Goal: Task Accomplishment & Management: Complete application form

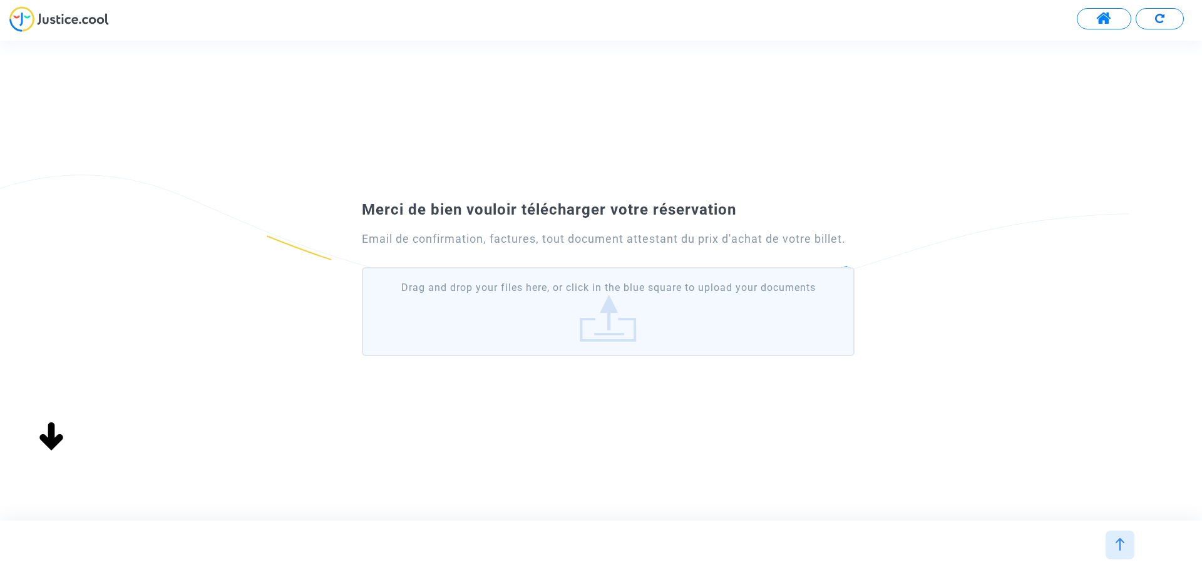
click at [585, 297] on label "Drag and drop your files here, or click in the blue square to upload your docum…" at bounding box center [608, 311] width 493 height 89
click at [0, 0] on input "Drag and drop your files here, or click in the blue square to upload your docum…" at bounding box center [0, 0] width 0 height 0
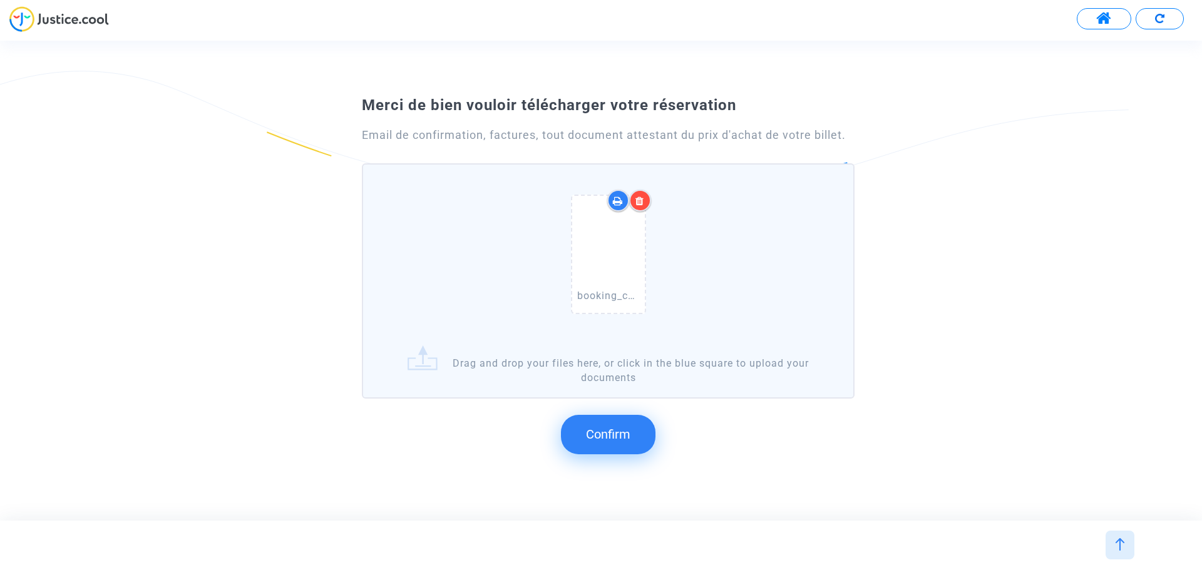
click at [619, 445] on button "Confirm" at bounding box center [608, 434] width 95 height 39
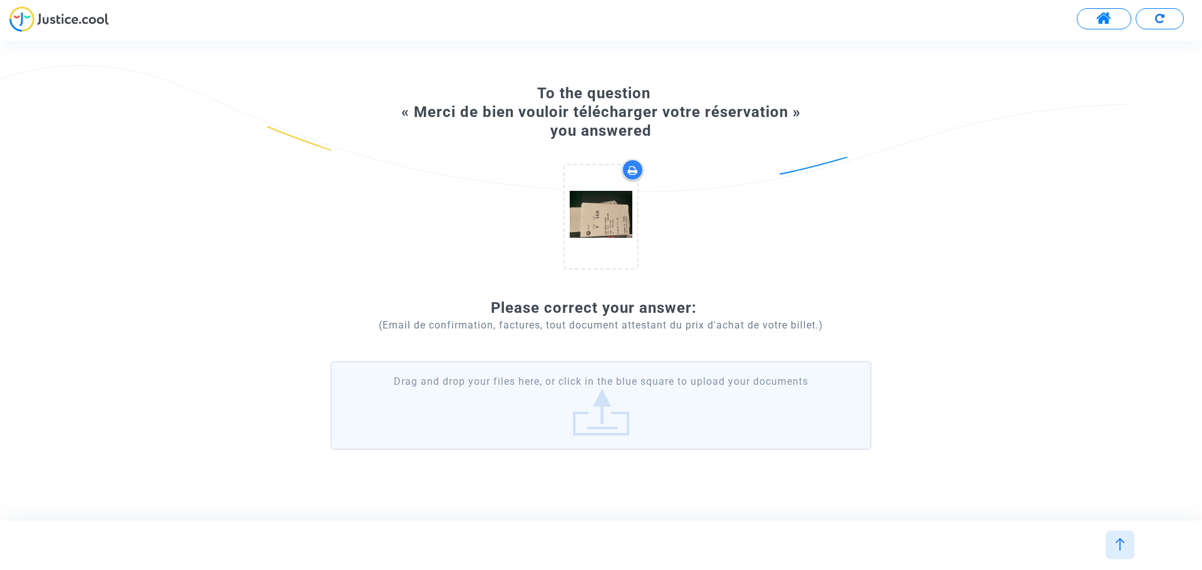
click at [652, 406] on label "Drag and drop your files here, or click in the blue square to upload your docum…" at bounding box center [601, 405] width 541 height 89
click at [0, 0] on input "Drag and drop your files here, or click in the blue square to upload your docum…" at bounding box center [0, 0] width 0 height 0
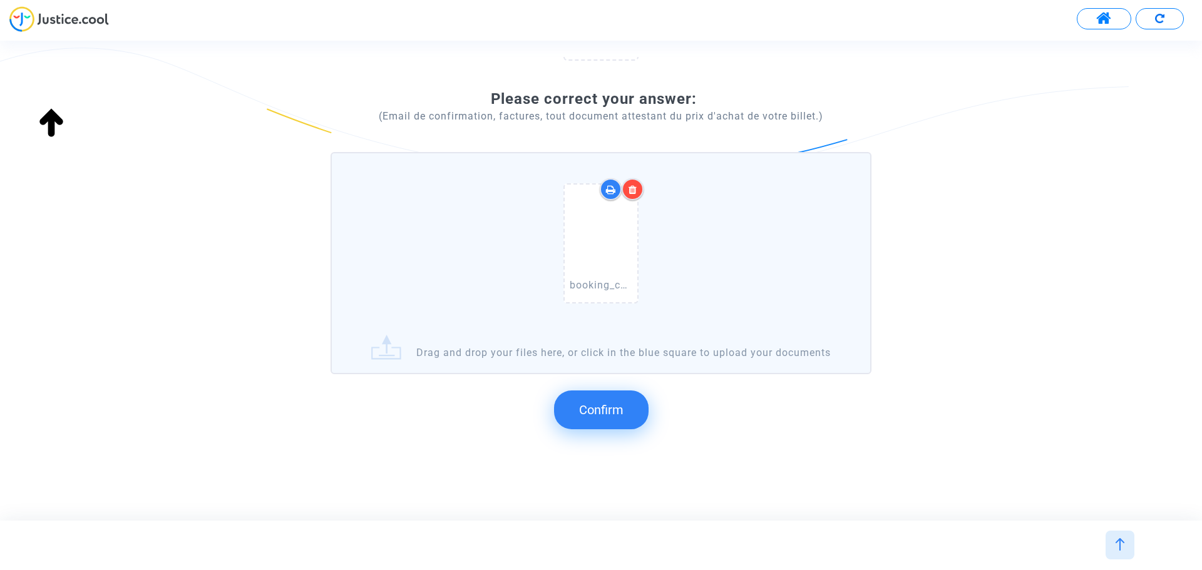
scroll to position [258, 0]
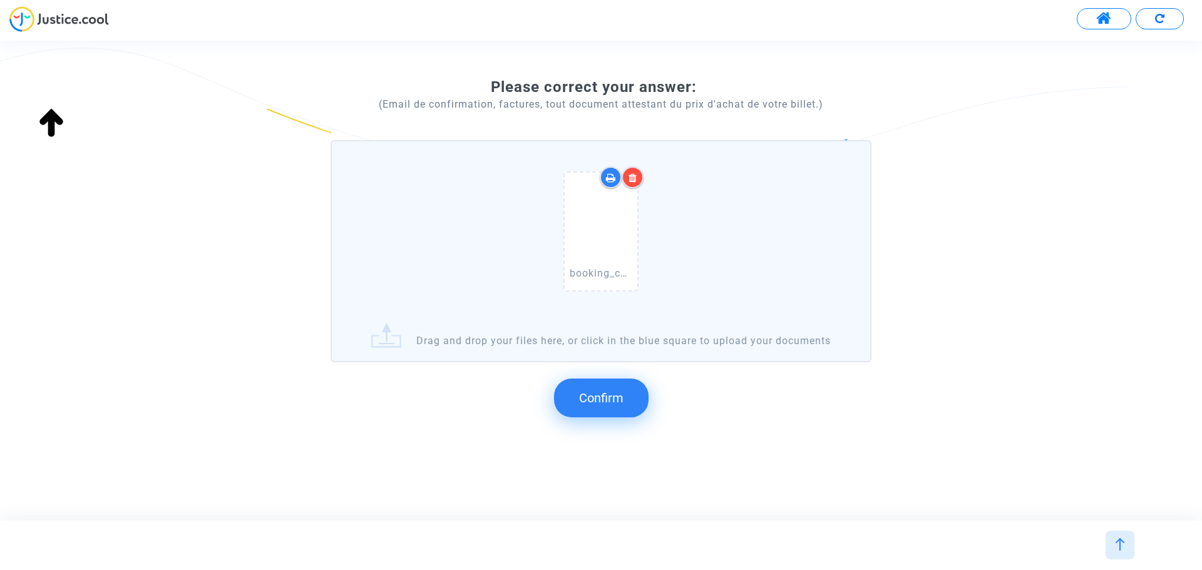
click at [592, 394] on span "Confirm" at bounding box center [601, 398] width 44 height 15
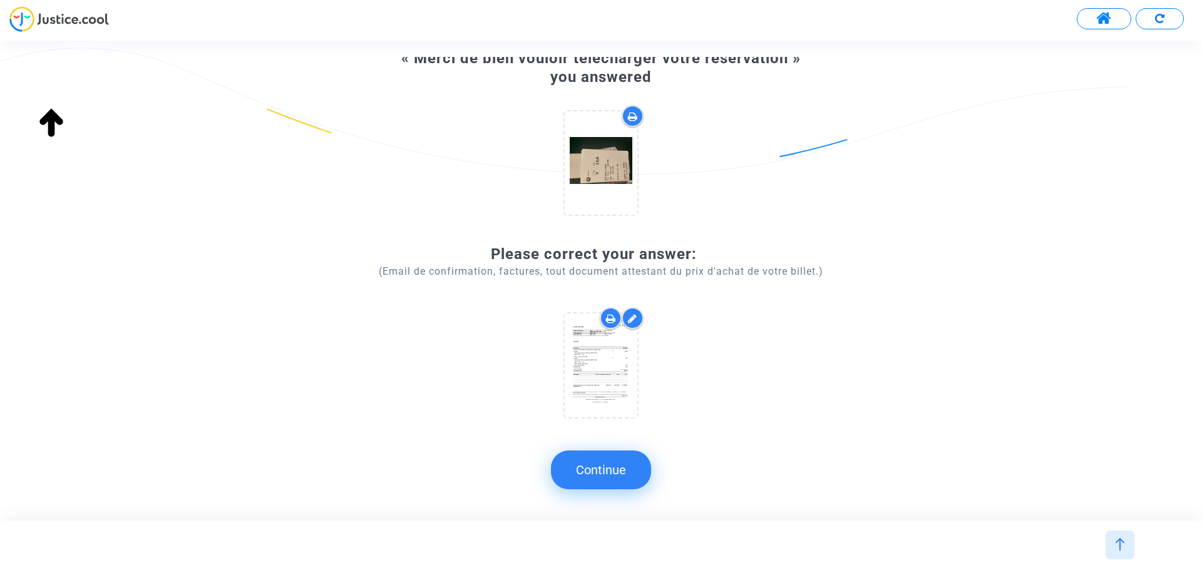
scroll to position [77, 0]
click at [626, 480] on button "Continue" at bounding box center [601, 470] width 100 height 39
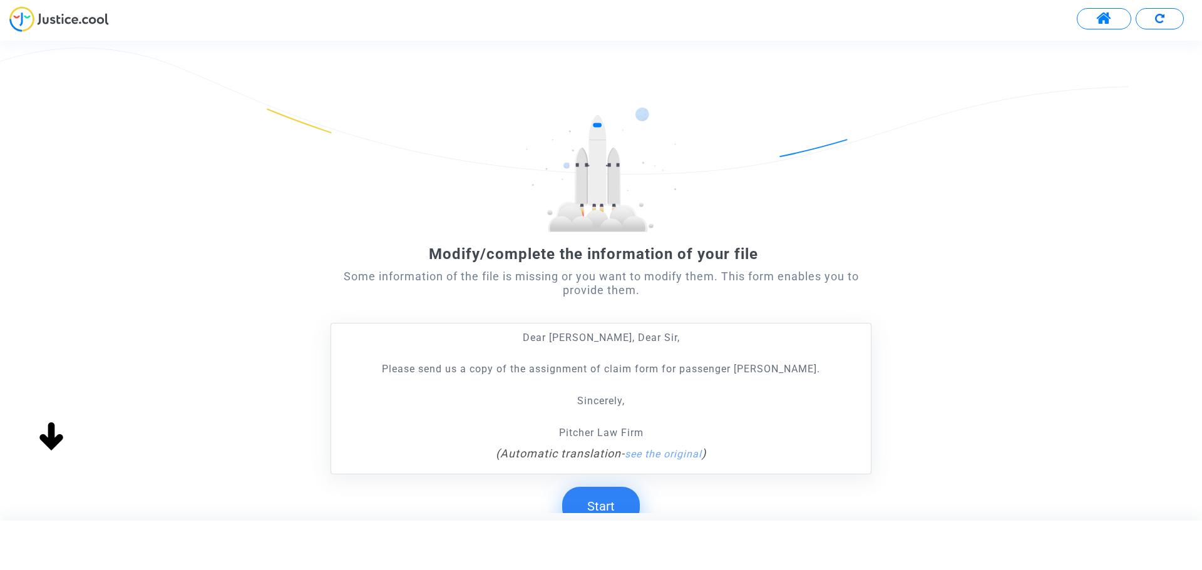
click at [608, 505] on button "Start" at bounding box center [601, 506] width 78 height 39
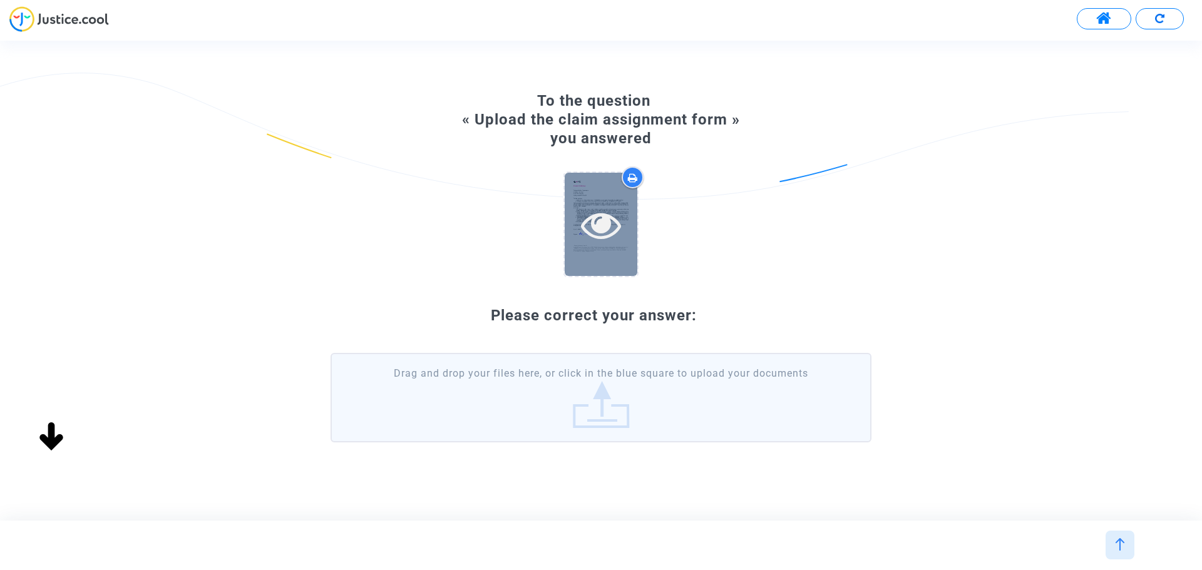
click at [595, 212] on icon at bounding box center [601, 225] width 41 height 40
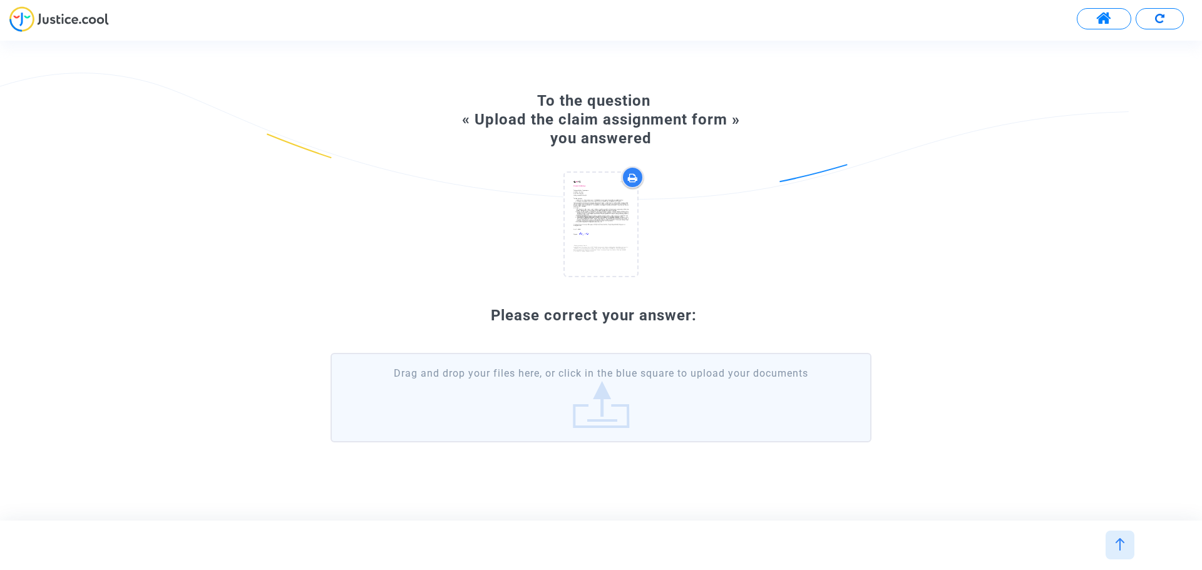
click at [535, 400] on label "Drag and drop your files here, or click in the blue square to upload your docum…" at bounding box center [601, 397] width 541 height 89
click at [0, 0] on input "Drag and drop your files here, or click in the blue square to upload your docum…" at bounding box center [0, 0] width 0 height 0
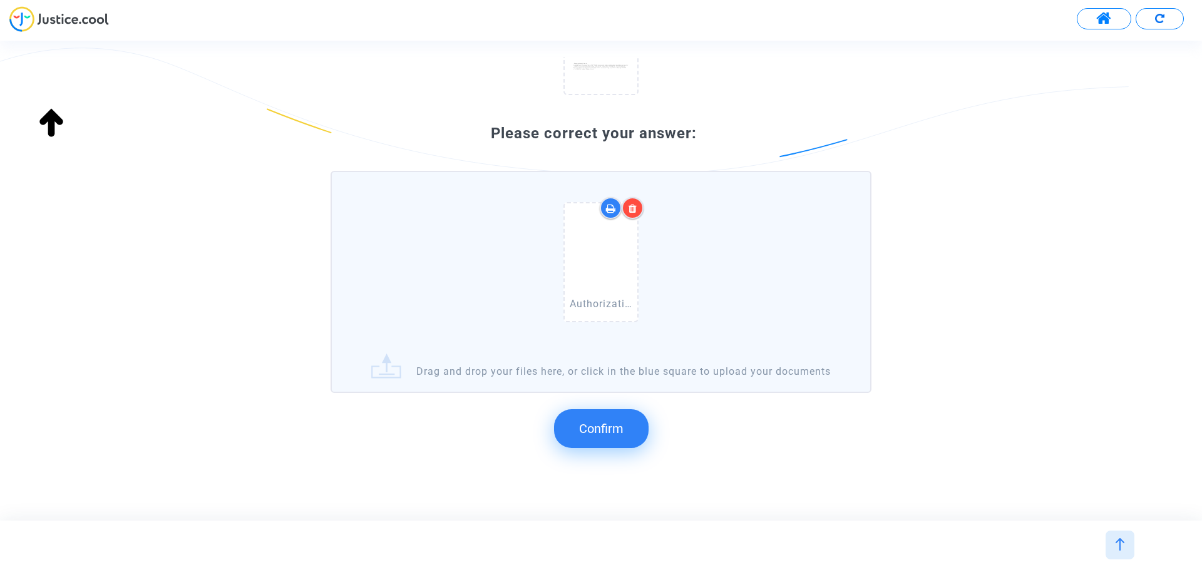
scroll to position [242, 0]
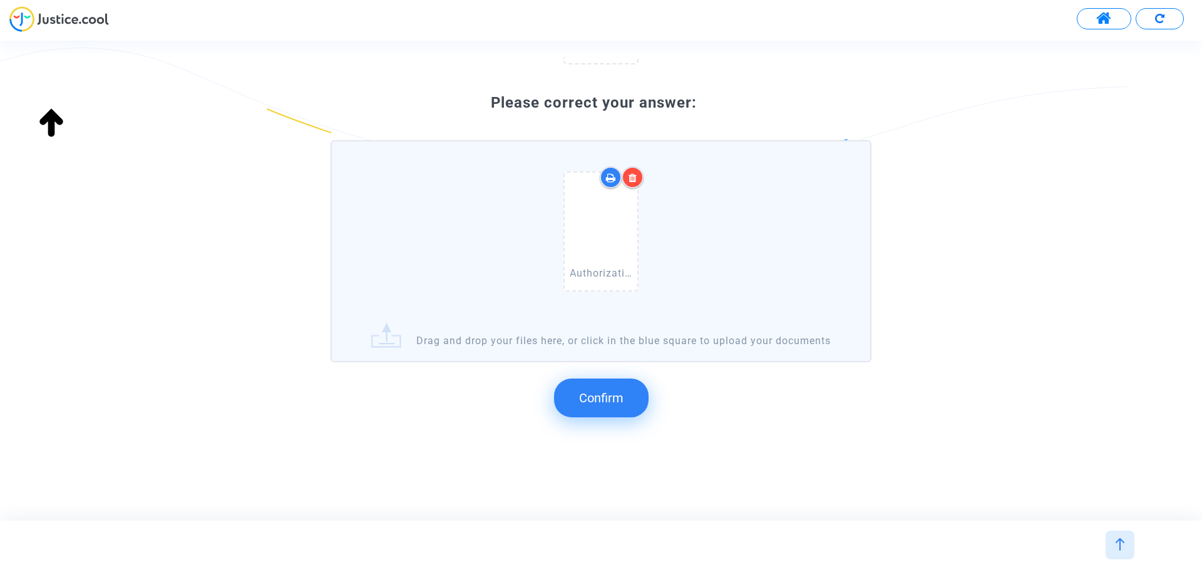
click at [584, 404] on span "Confirm" at bounding box center [601, 398] width 44 height 15
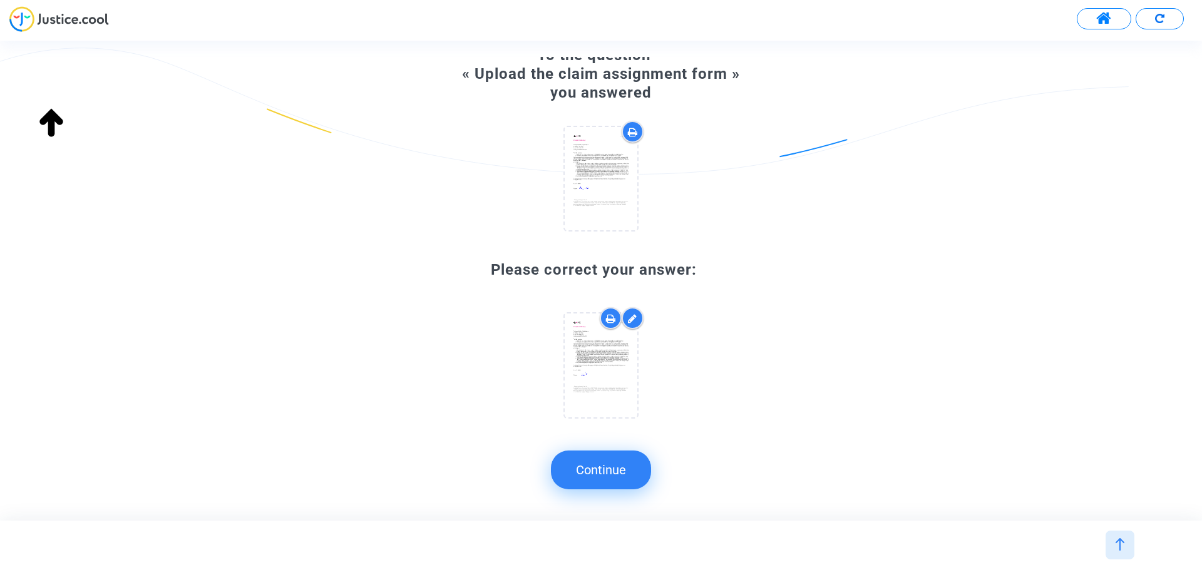
scroll to position [61, 0]
click at [590, 461] on button "Continue" at bounding box center [601, 470] width 100 height 39
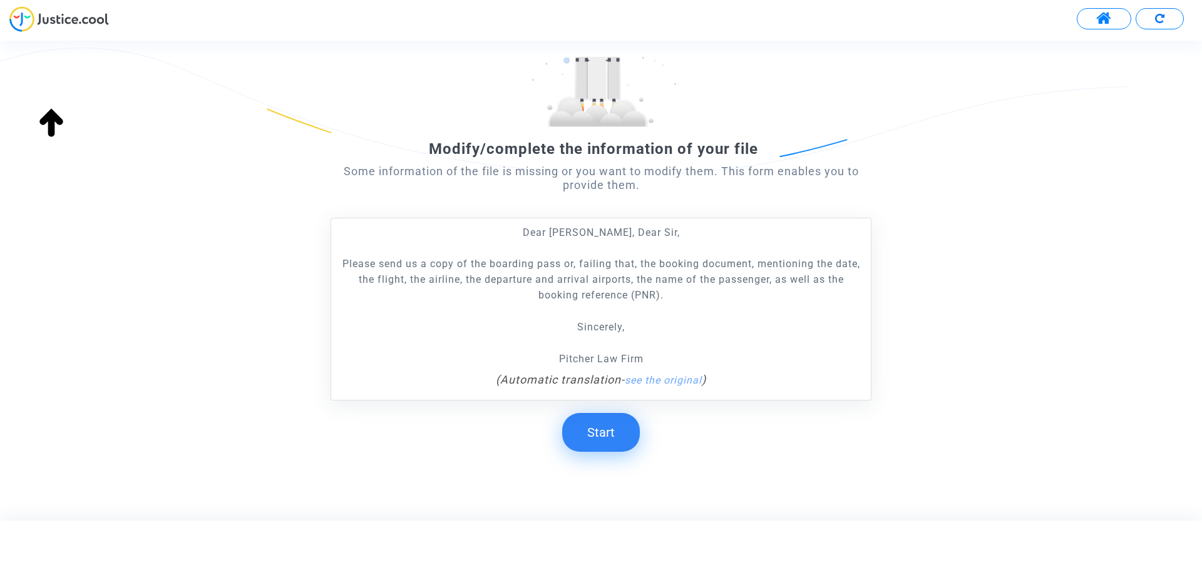
scroll to position [130, 0]
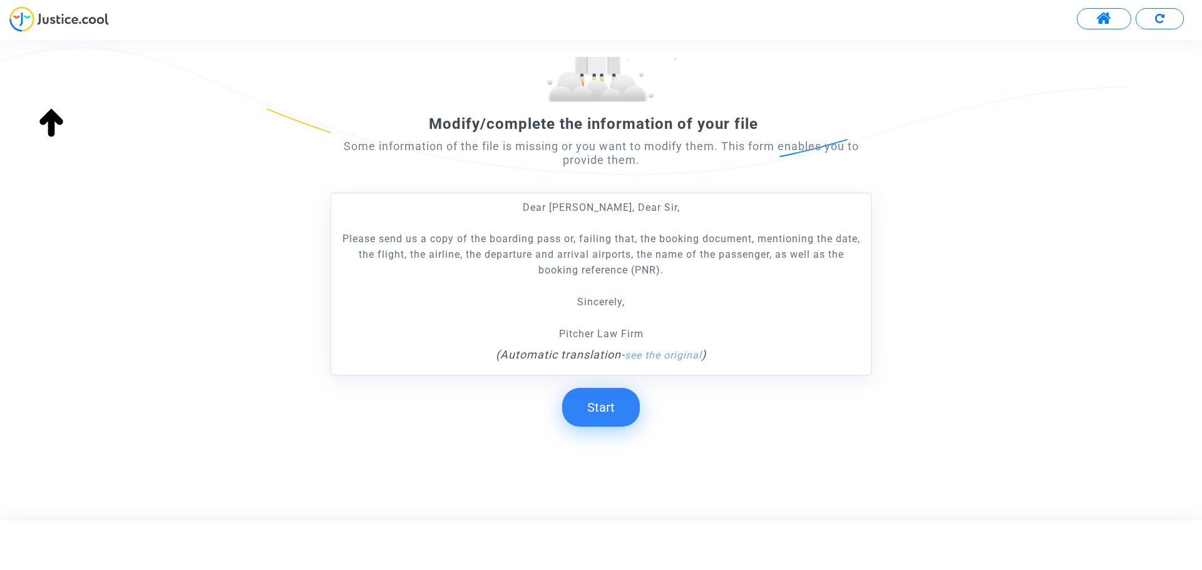
click at [620, 408] on button "Start" at bounding box center [601, 407] width 78 height 39
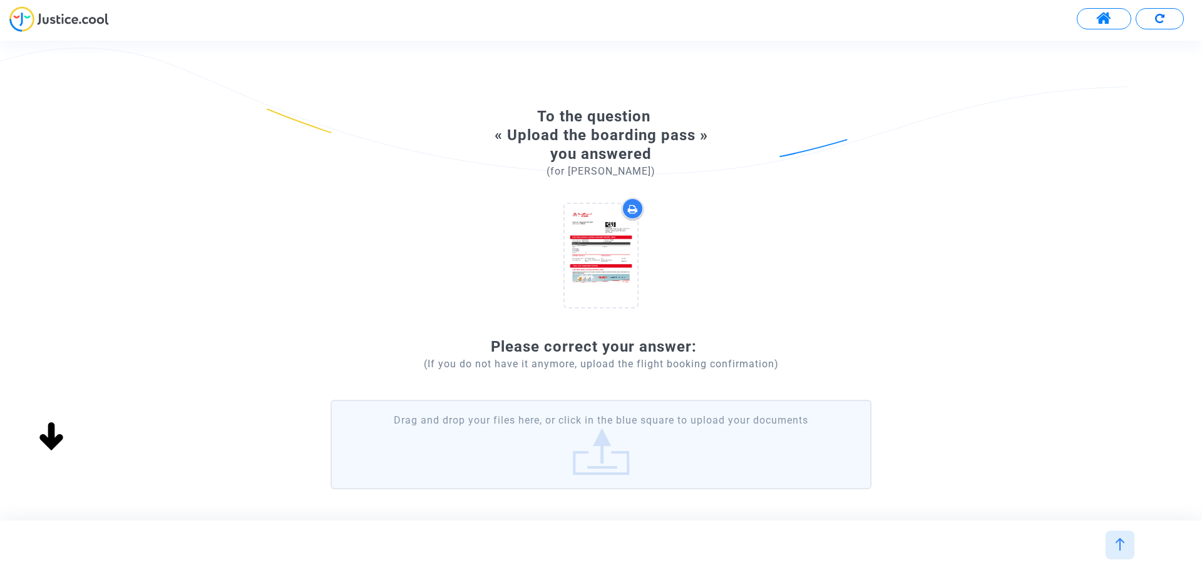
click at [590, 439] on label "Drag and drop your files here, or click in the blue square to upload your docum…" at bounding box center [601, 444] width 541 height 89
click at [0, 0] on input "Drag and drop your files here, or click in the blue square to upload your docum…" at bounding box center [0, 0] width 0 height 0
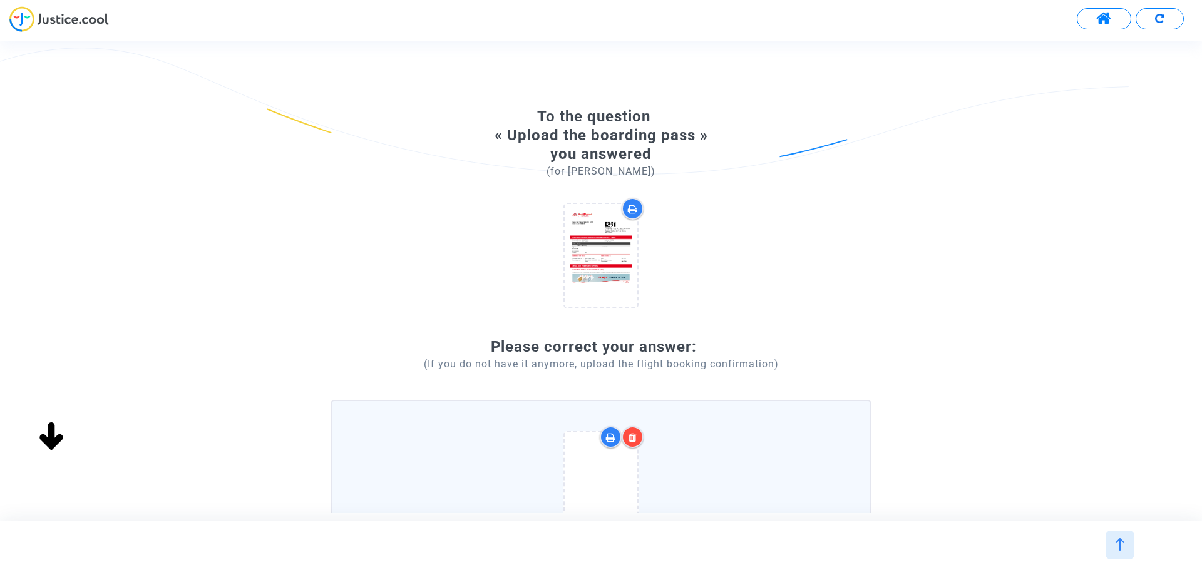
click at [678, 478] on div "e-ticket 2024-11-06 ALI DARWICHE,WT49PH, (1).pdf" at bounding box center [601, 494] width 526 height 160
click at [0, 0] on input "e-ticket 2024-11-06 ALI DARWICHE,WT49PH, (1).pdf Drag and drop your files here,…" at bounding box center [0, 0] width 0 height 0
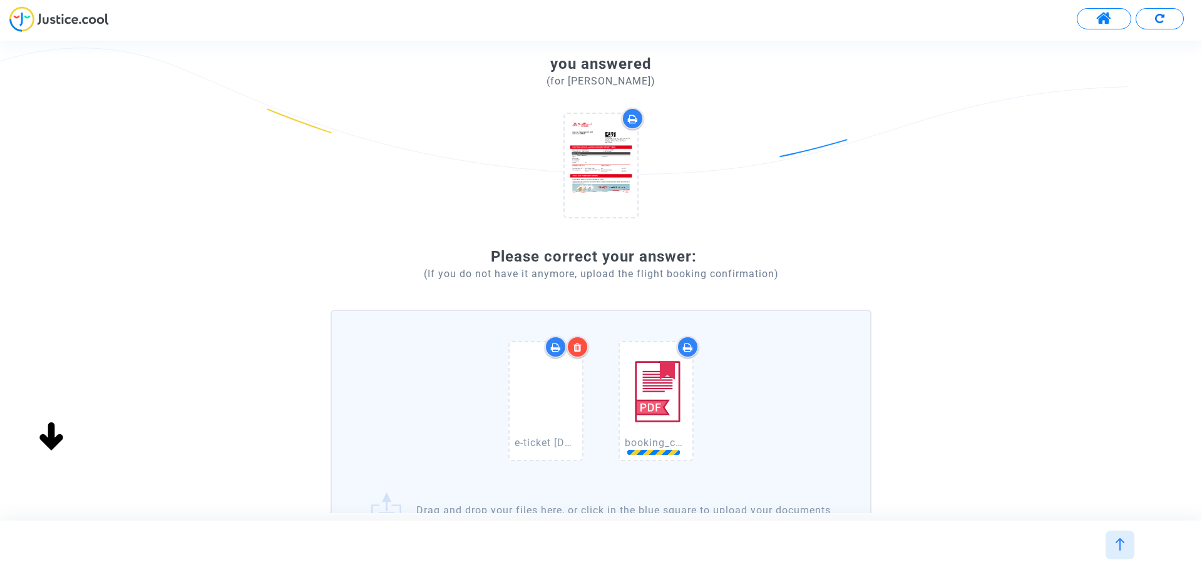
scroll to position [212, 0]
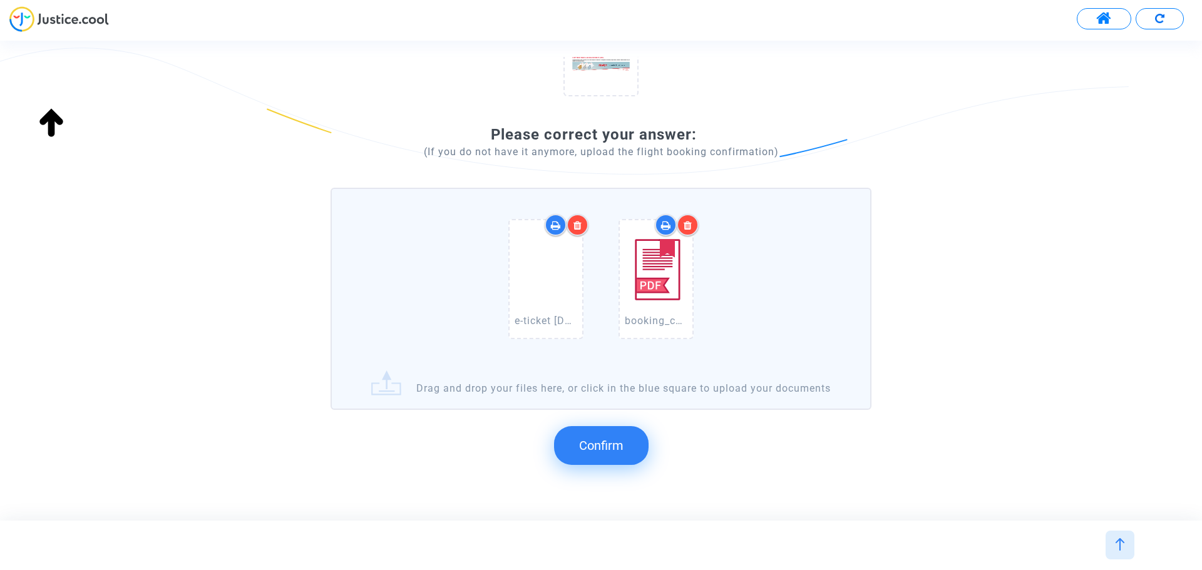
click at [595, 453] on span "Confirm" at bounding box center [601, 445] width 44 height 15
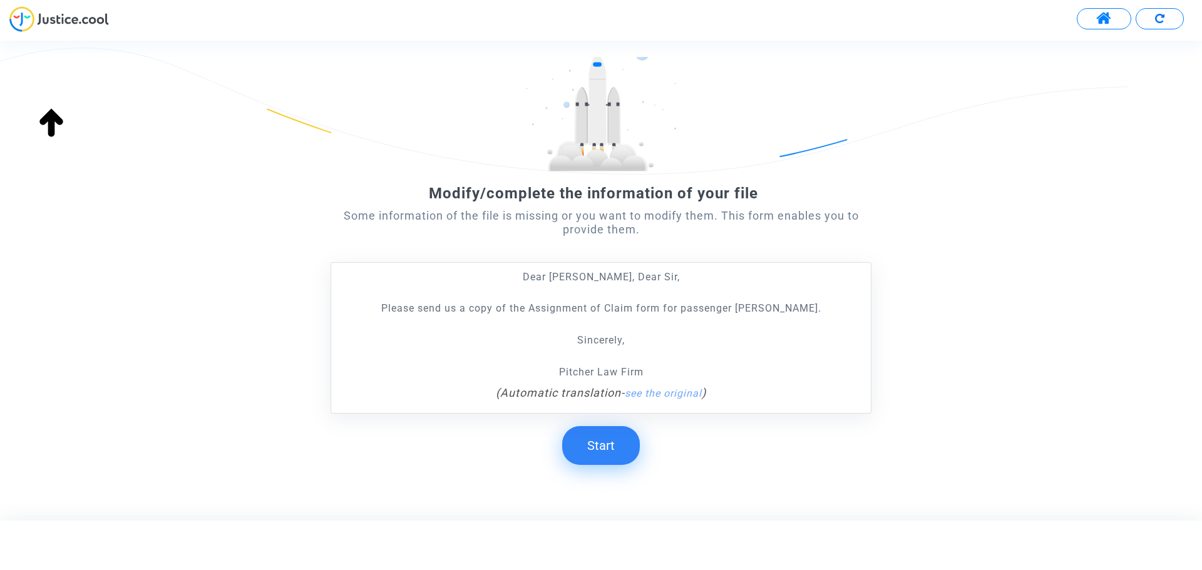
scroll to position [99, 0]
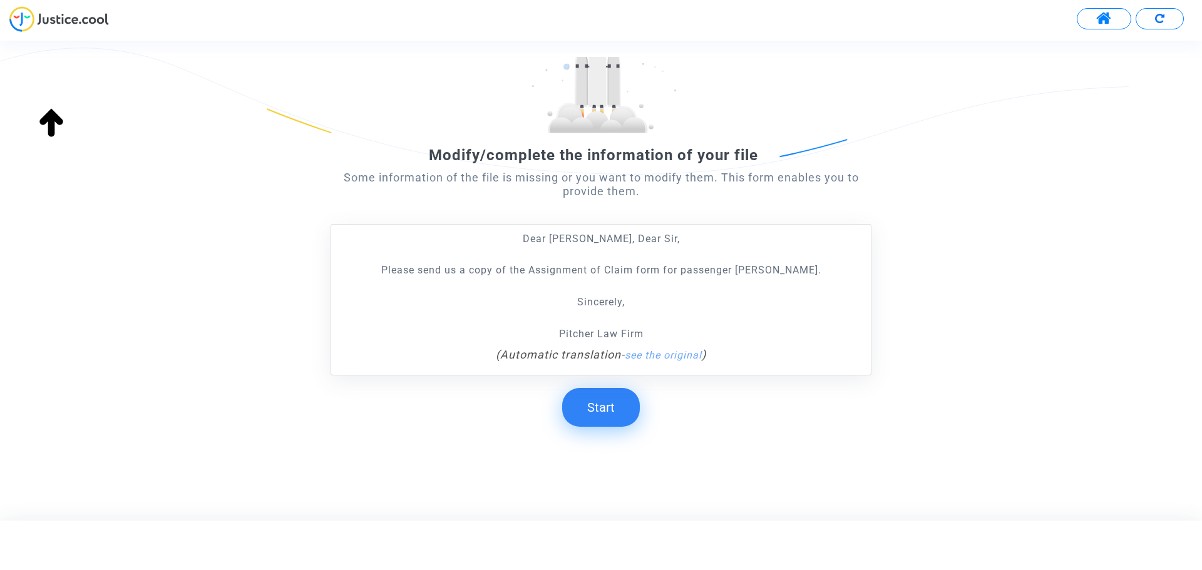
click at [613, 408] on button "Start" at bounding box center [601, 407] width 78 height 39
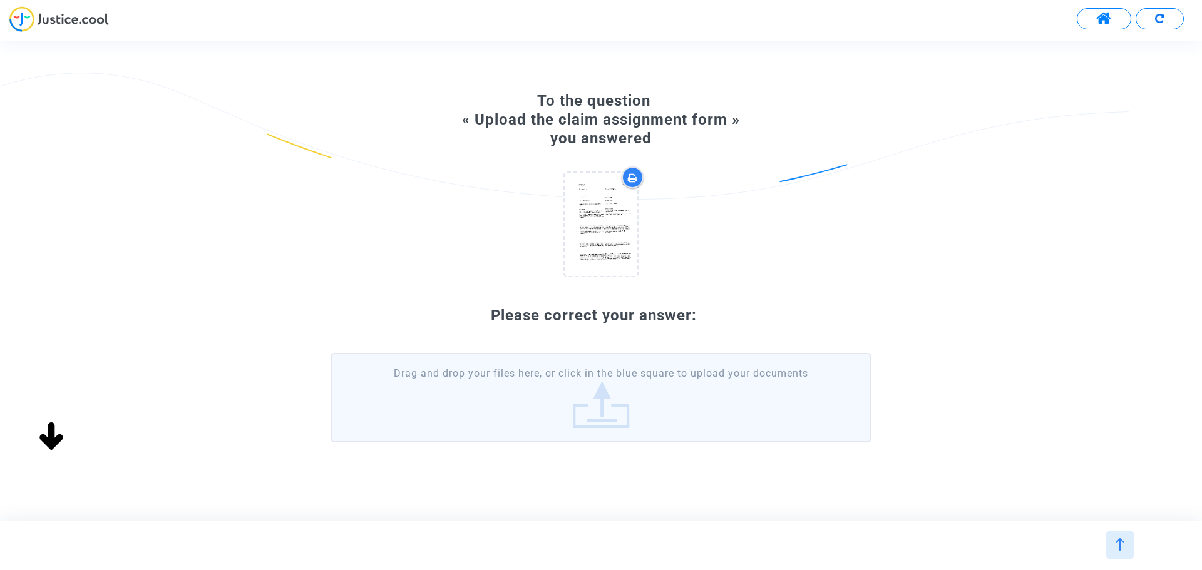
click at [609, 402] on div "Modify/complete the information of your file Some information of the file is mi…" at bounding box center [612, 281] width 1224 height 480
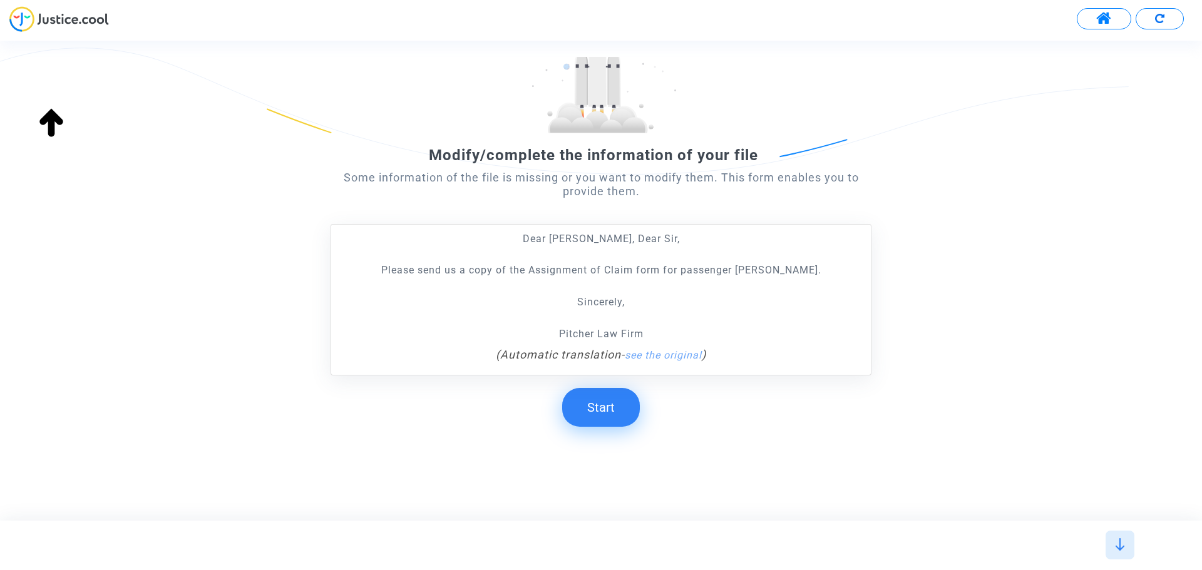
click at [610, 411] on button "Start" at bounding box center [601, 407] width 78 height 39
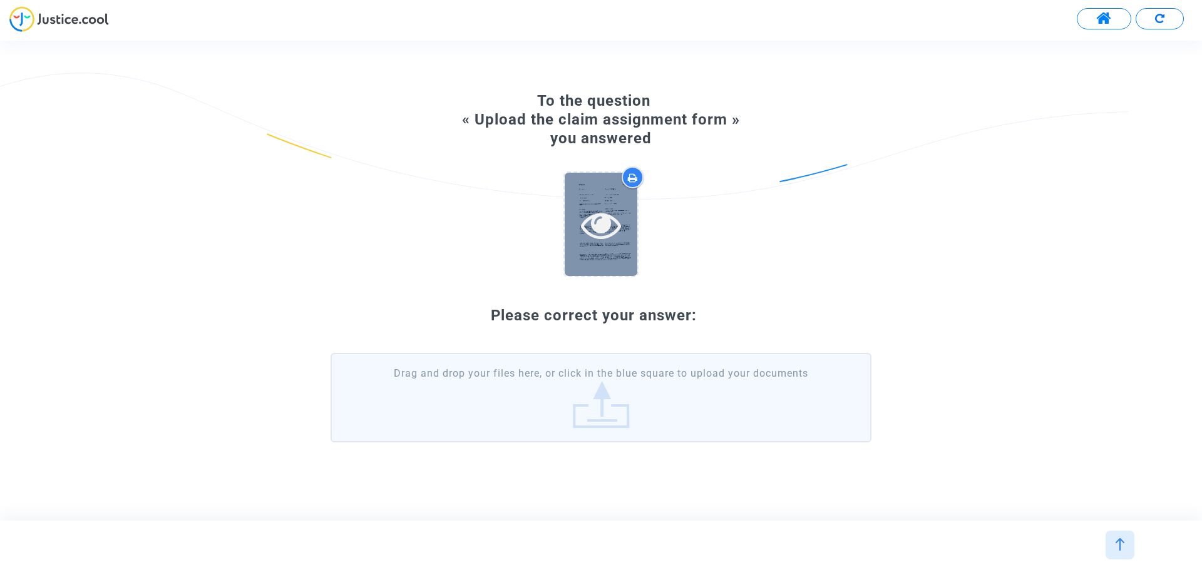
click at [592, 242] on icon at bounding box center [601, 225] width 41 height 40
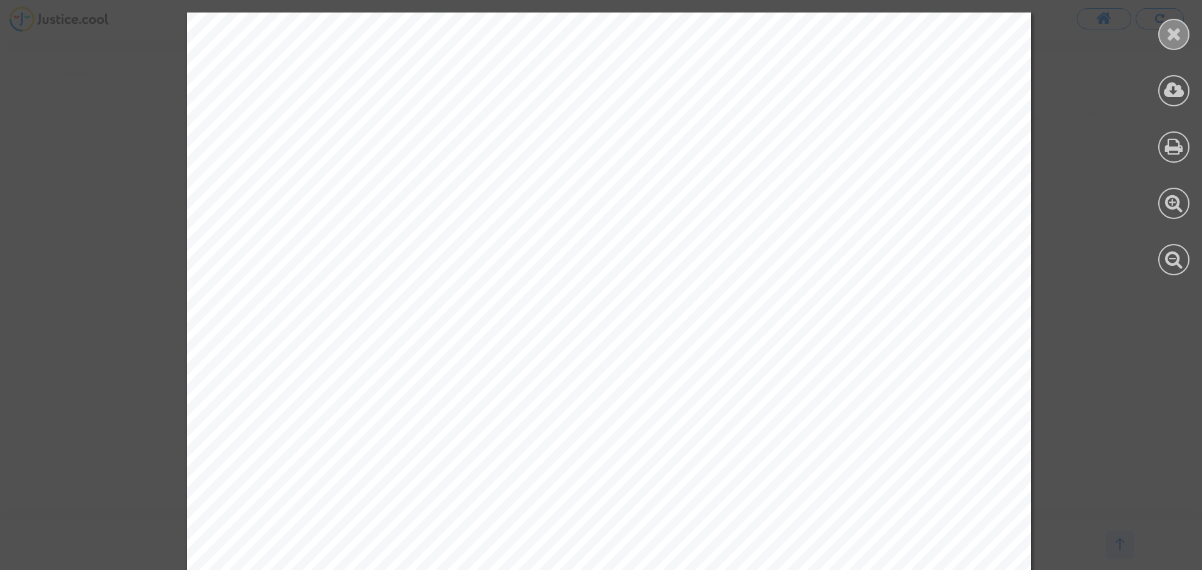
click at [1178, 30] on icon at bounding box center [1174, 33] width 16 height 19
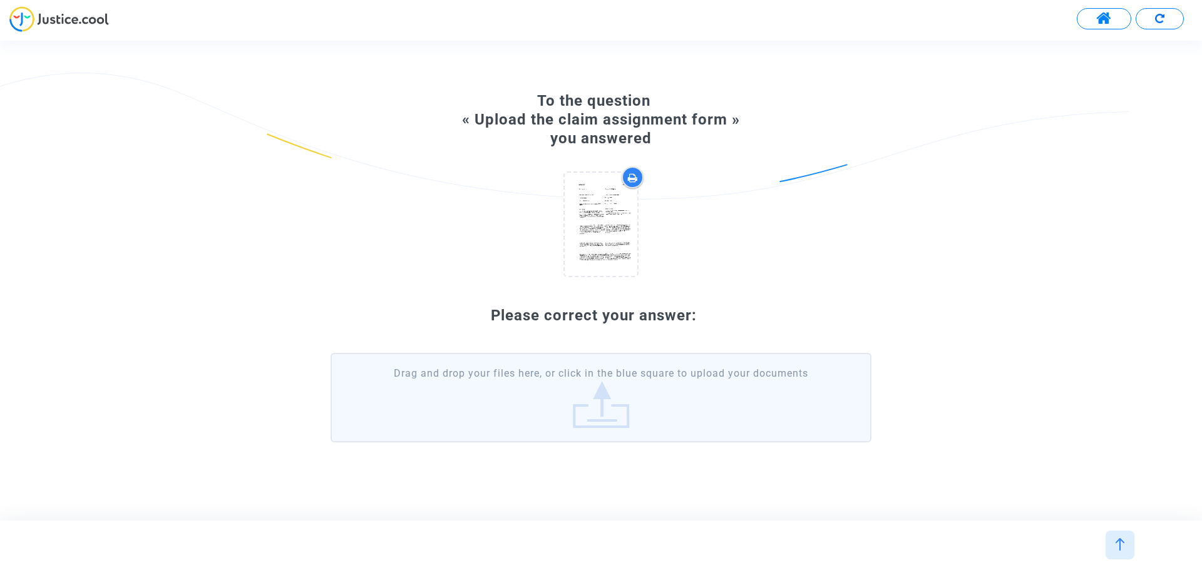
click at [631, 392] on label "Drag and drop your files here, or click in the blue square to upload your docum…" at bounding box center [601, 397] width 541 height 89
click at [0, 0] on input "Drag and drop your files here, or click in the blue square to upload your docum…" at bounding box center [0, 0] width 0 height 0
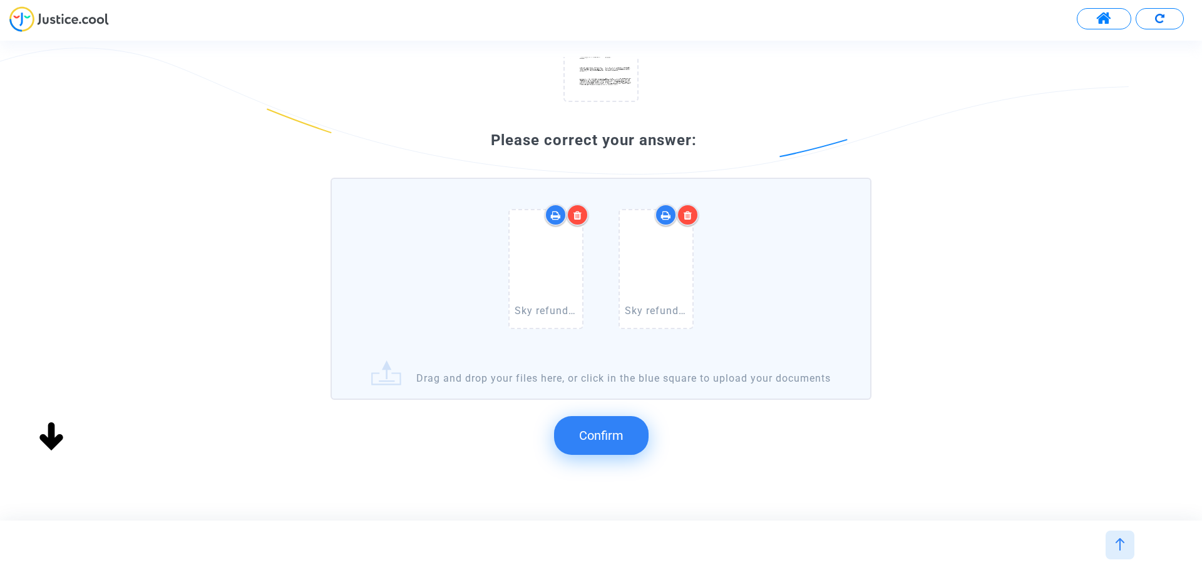
scroll to position [242, 0]
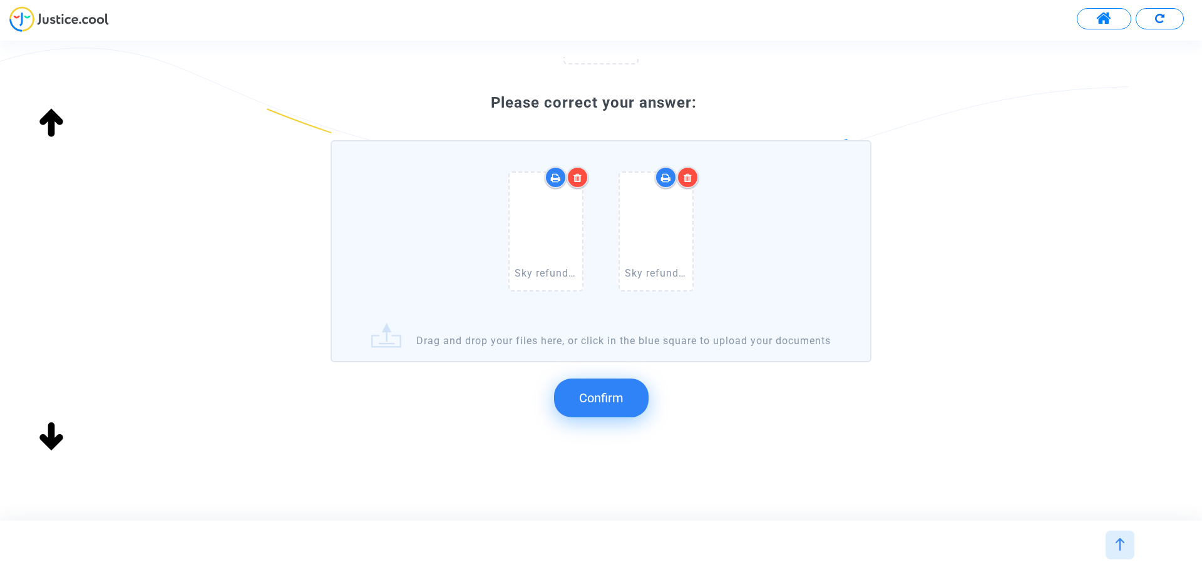
click at [610, 404] on span "Confirm" at bounding box center [601, 398] width 44 height 15
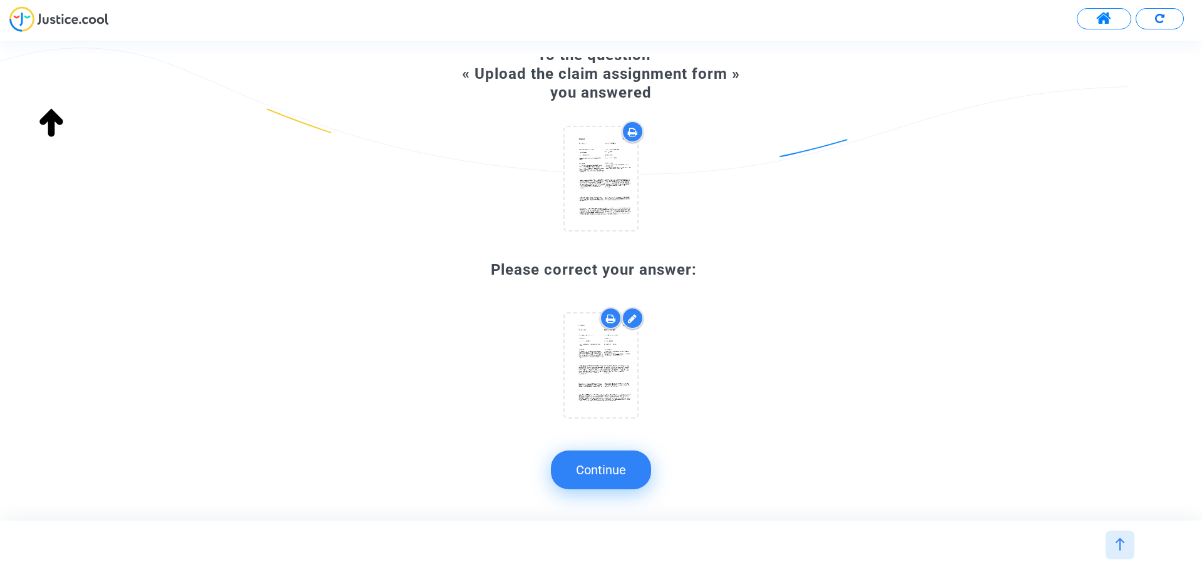
scroll to position [61, 0]
click at [604, 472] on button "Continue" at bounding box center [601, 470] width 100 height 39
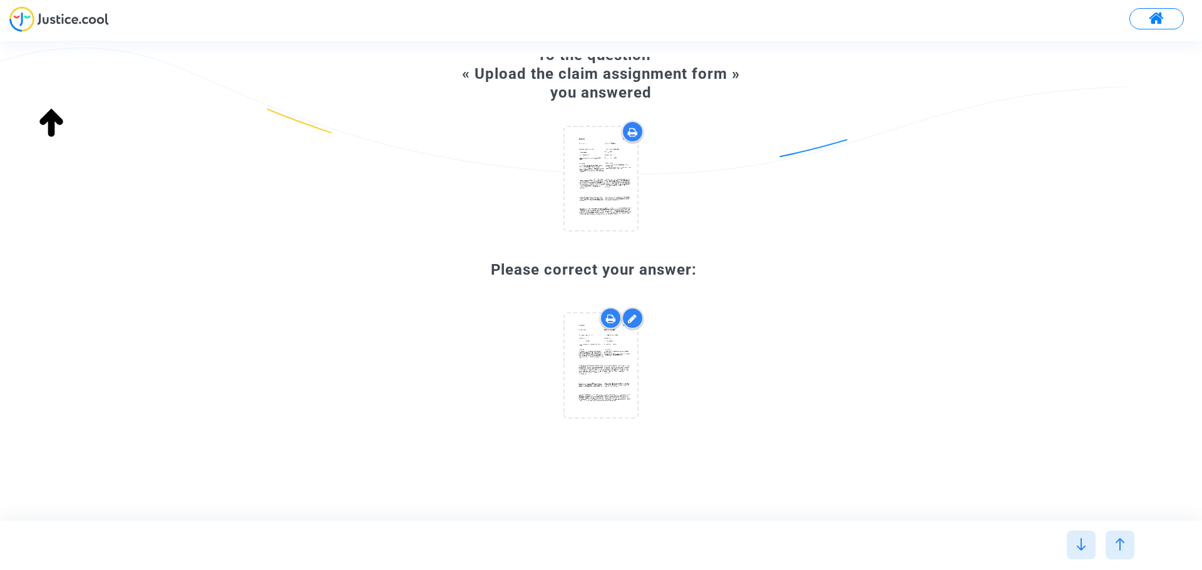
scroll to position [0, 0]
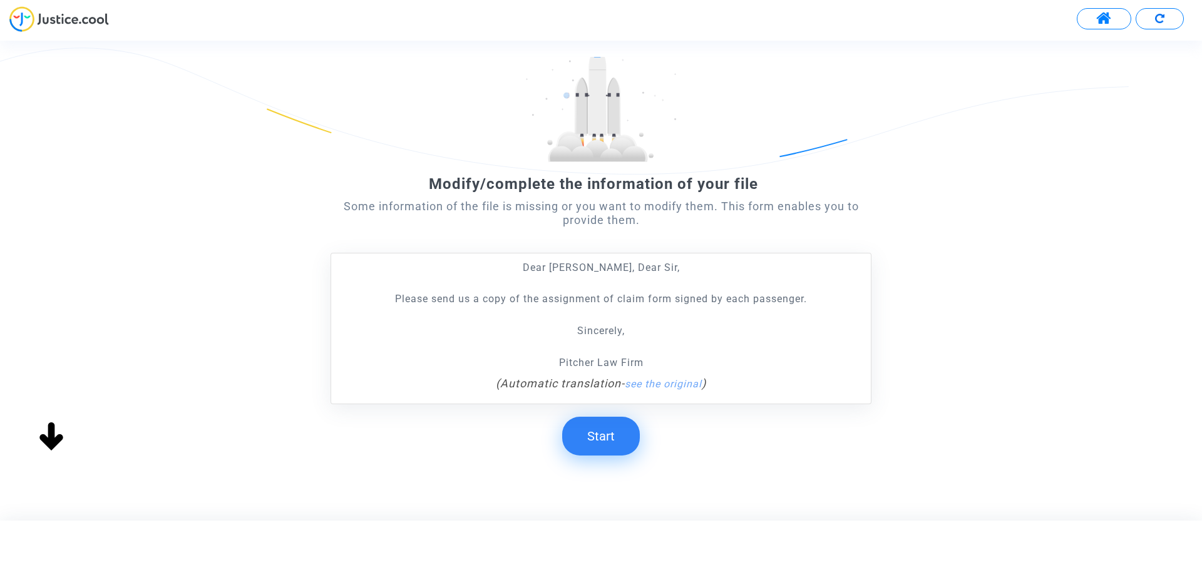
scroll to position [99, 0]
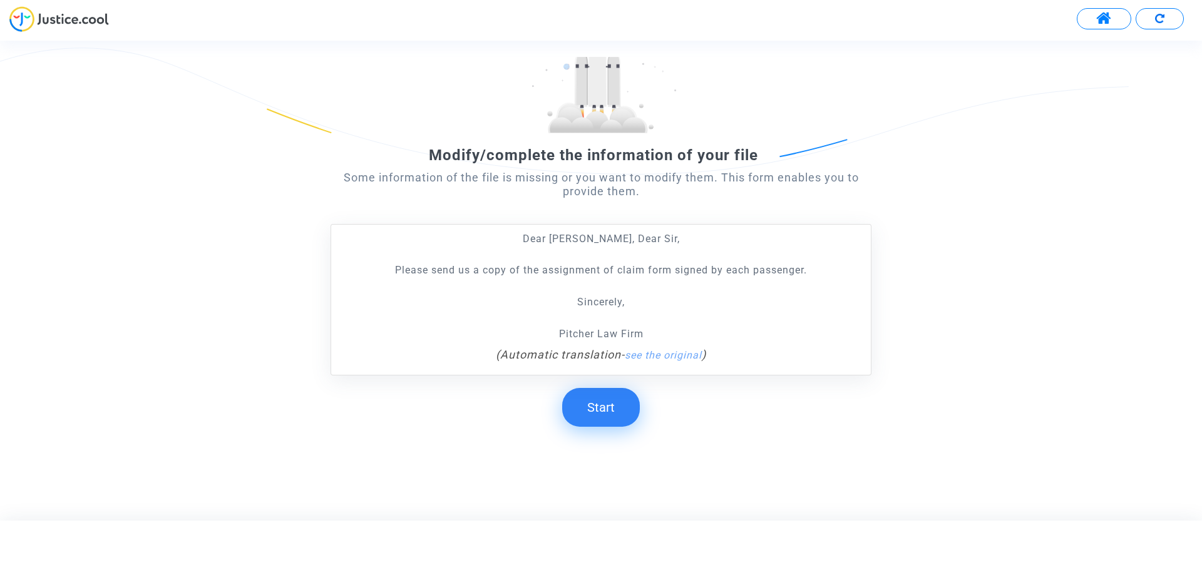
click at [619, 398] on button "Start" at bounding box center [601, 407] width 78 height 39
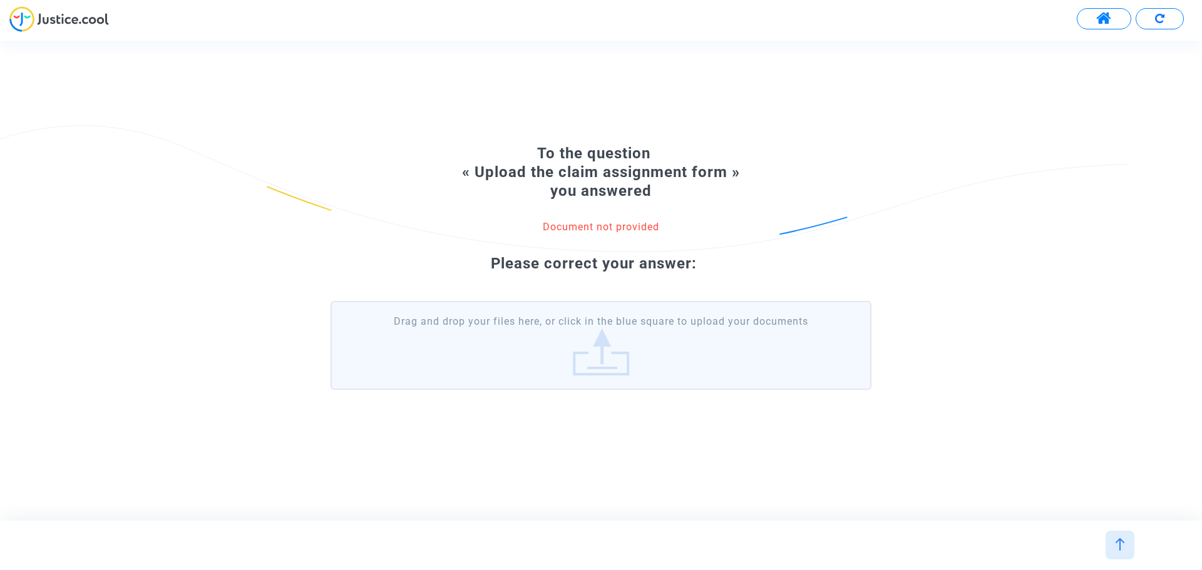
click at [562, 334] on label "Drag and drop your files here, or click in the blue square to upload your docum…" at bounding box center [601, 345] width 541 height 89
click at [0, 0] on input "Drag and drop your files here, or click in the blue square to upload your docum…" at bounding box center [0, 0] width 0 height 0
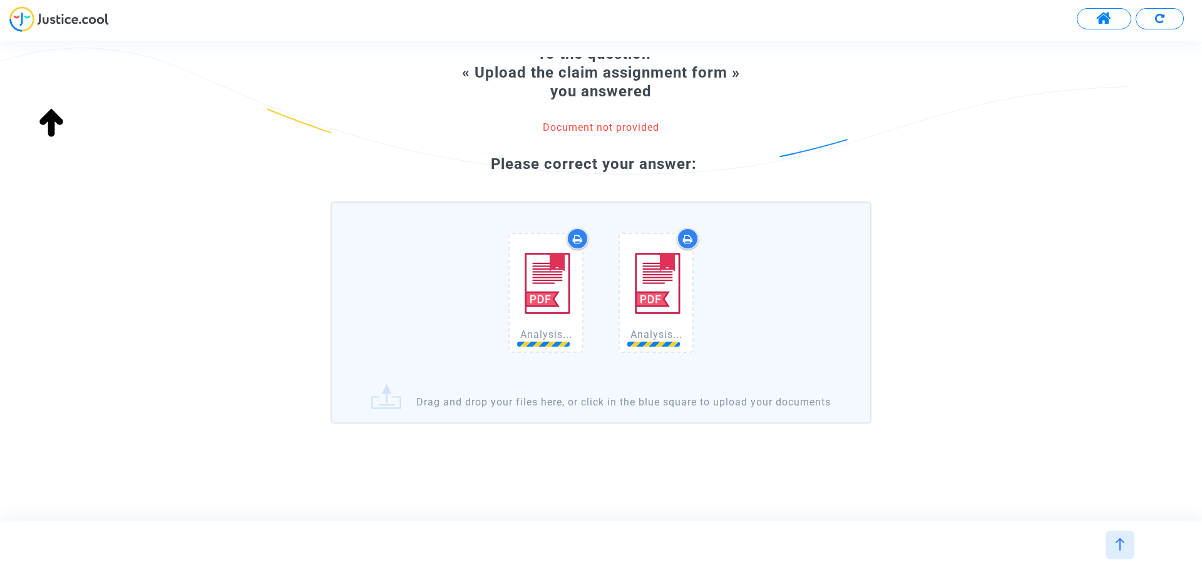
scroll to position [76, 0]
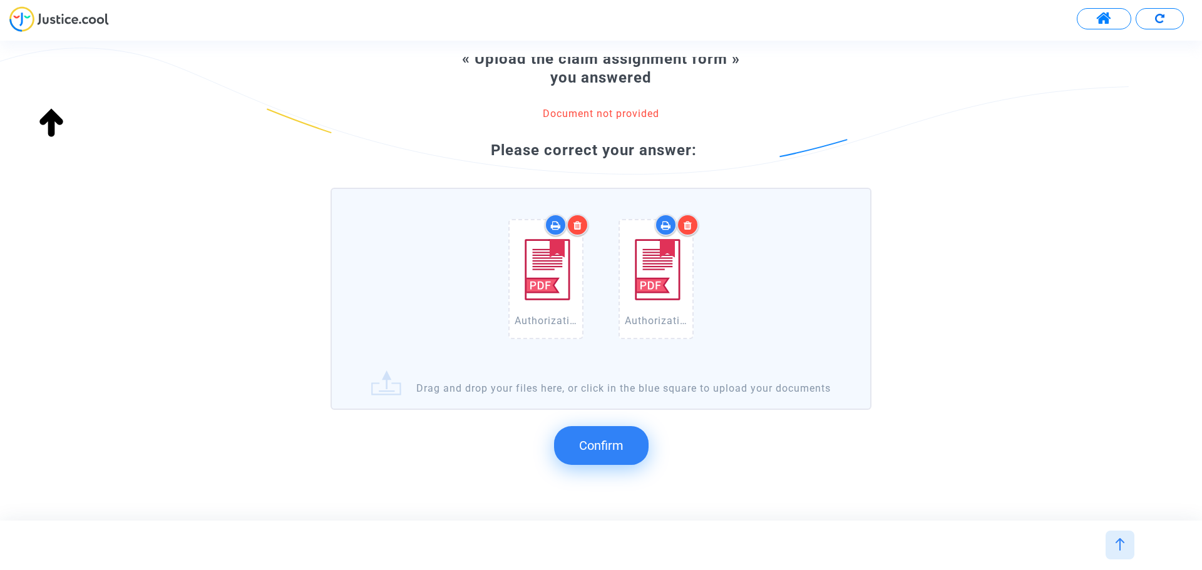
click at [589, 453] on span "Confirm" at bounding box center [601, 445] width 44 height 15
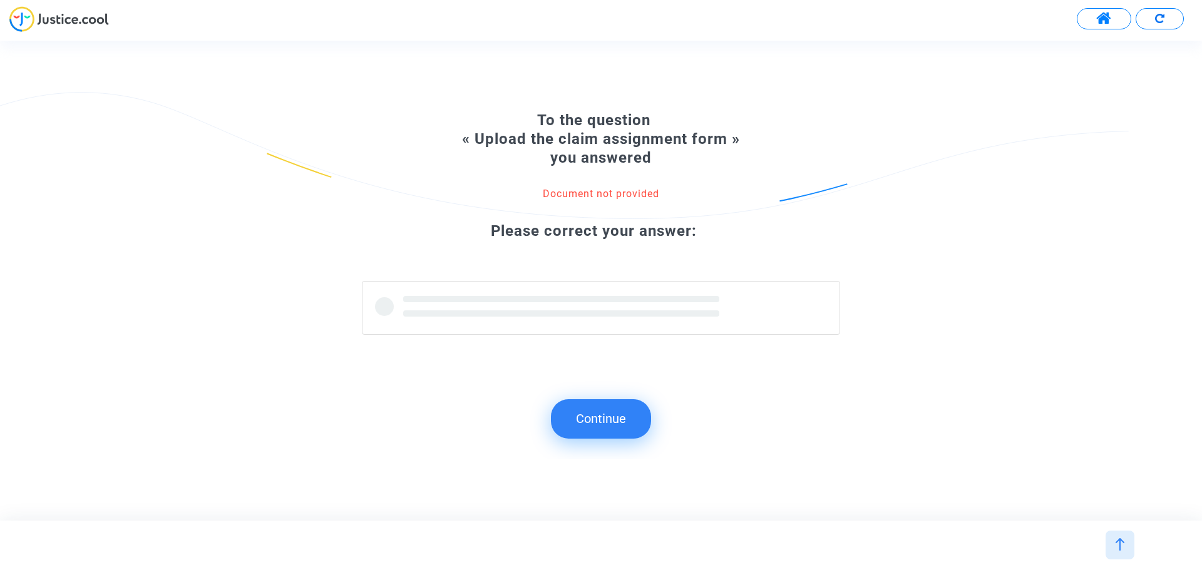
scroll to position [0, 0]
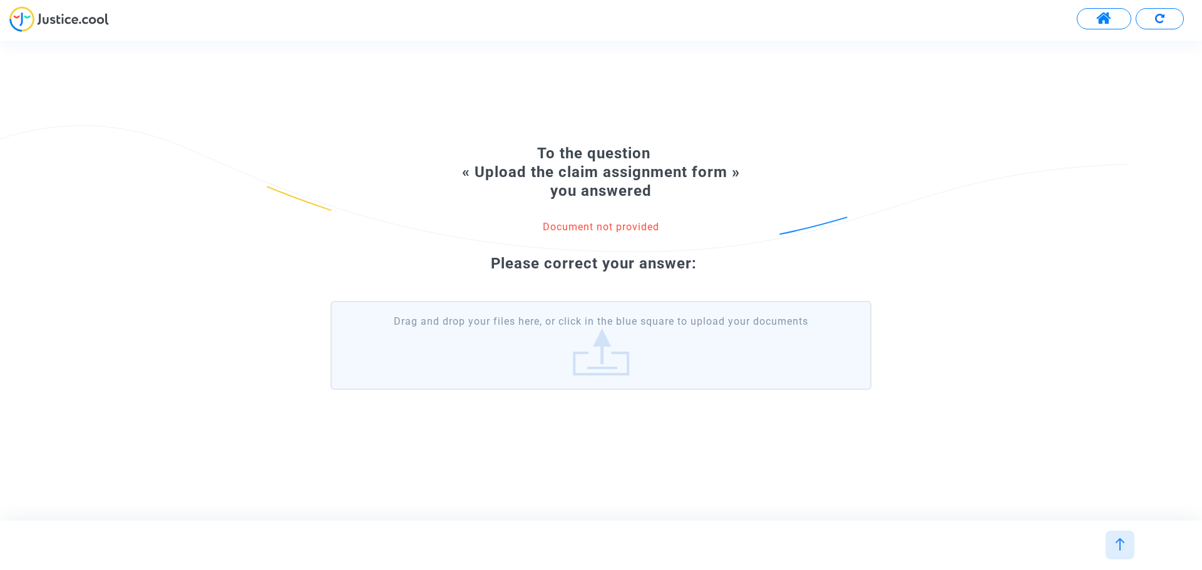
click at [584, 335] on label "Drag and drop your files here, or click in the blue square to upload your docum…" at bounding box center [601, 345] width 541 height 89
click at [0, 0] on input "Drag and drop your files here, or click in the blue square to upload your docum…" at bounding box center [0, 0] width 0 height 0
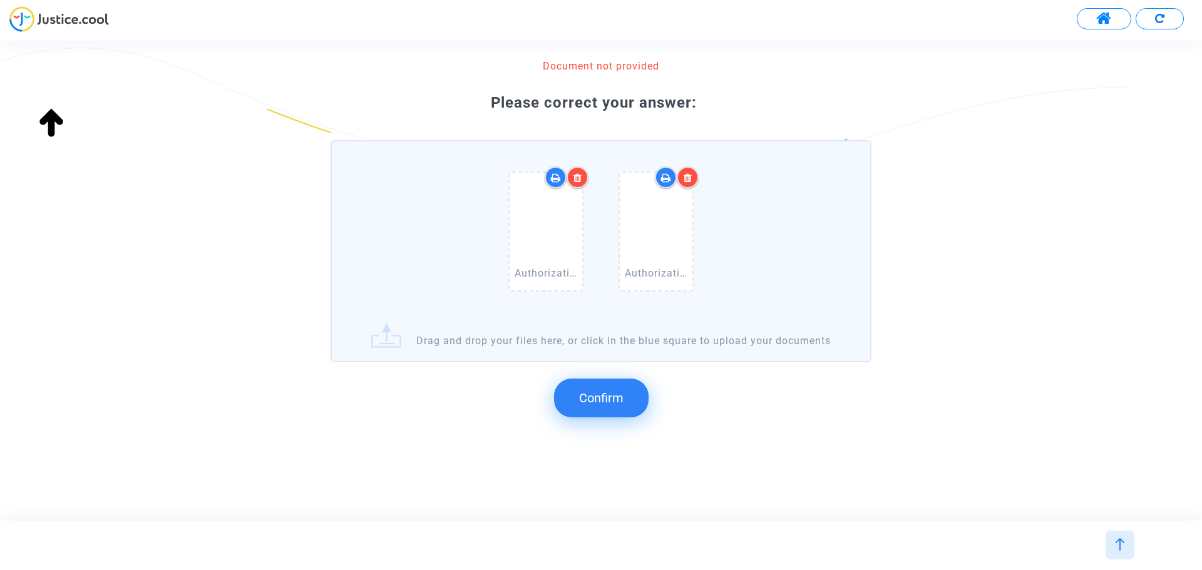
scroll to position [138, 0]
click at [610, 403] on span "Confirm" at bounding box center [601, 398] width 44 height 15
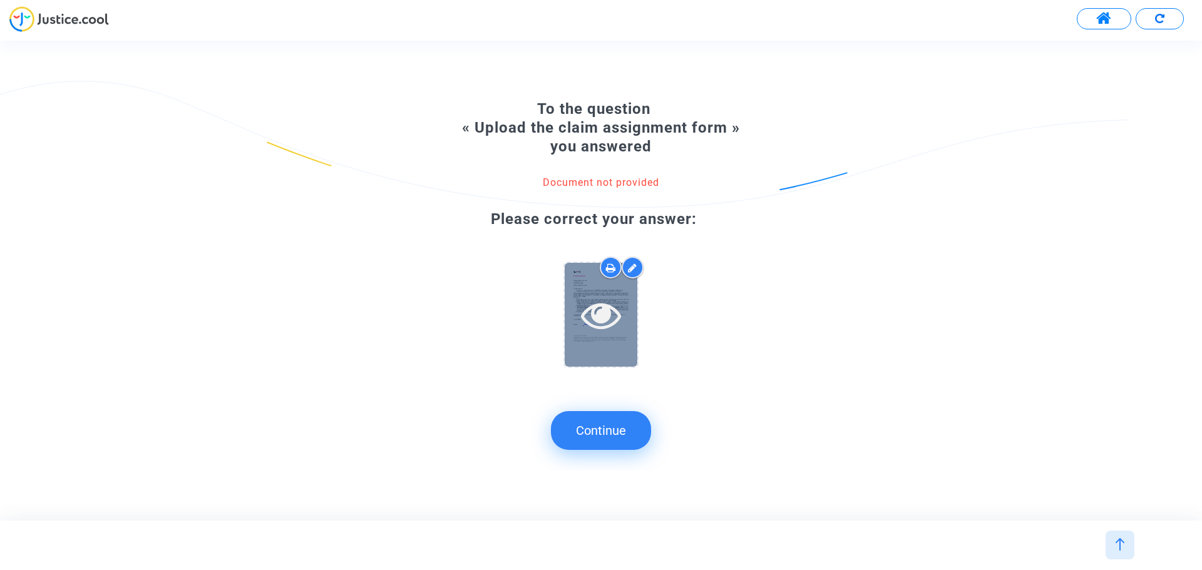
click at [619, 294] on div at bounding box center [601, 314] width 73 height 103
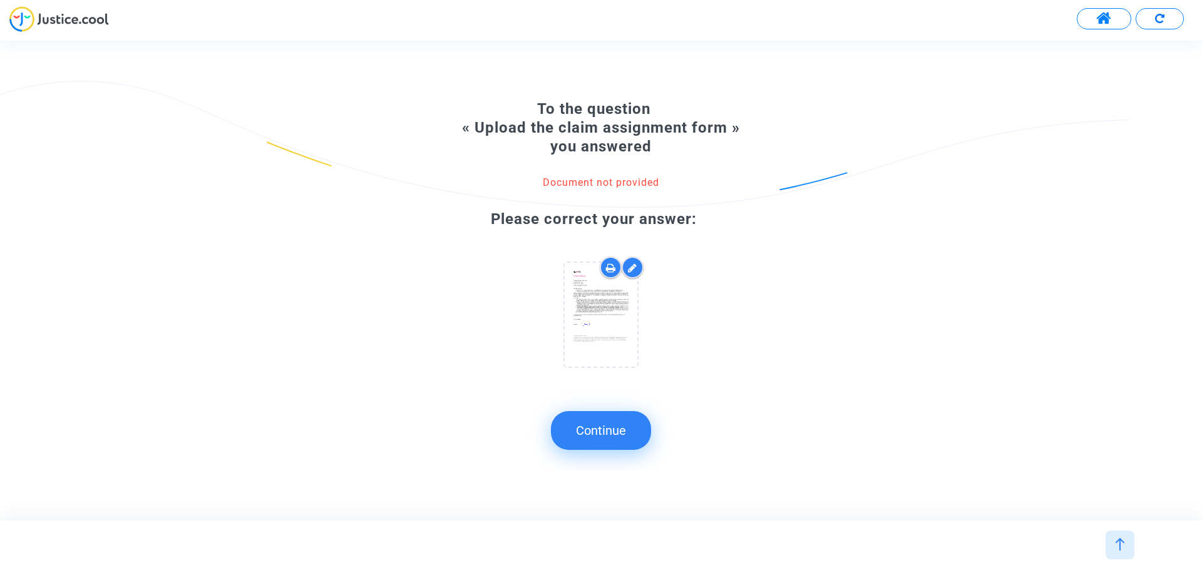
click at [580, 430] on button "Continue" at bounding box center [601, 430] width 100 height 39
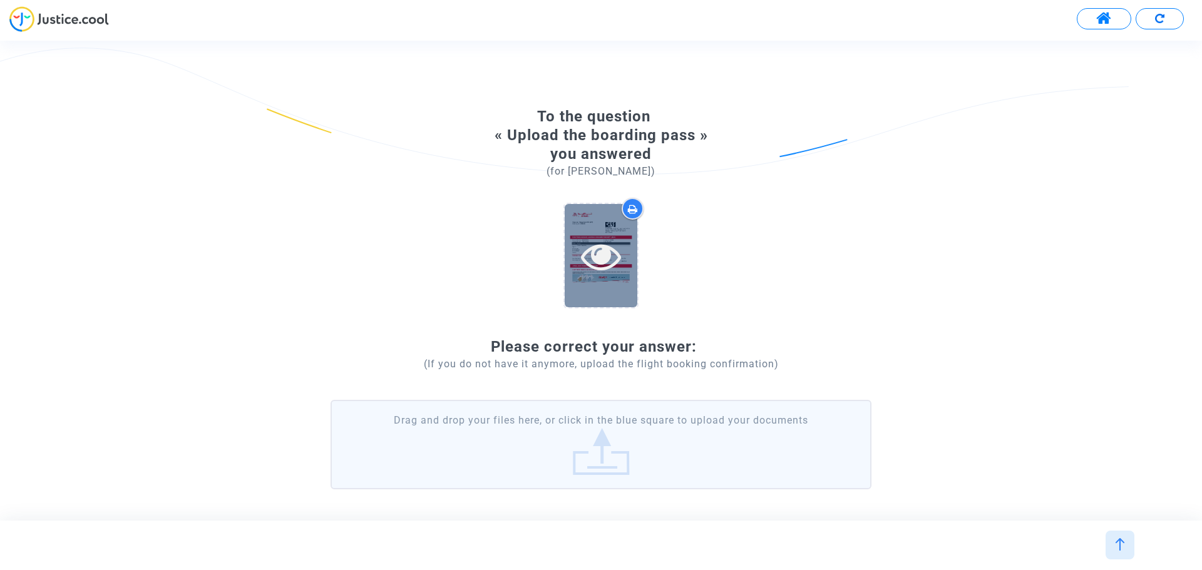
click at [597, 265] on icon at bounding box center [601, 256] width 41 height 40
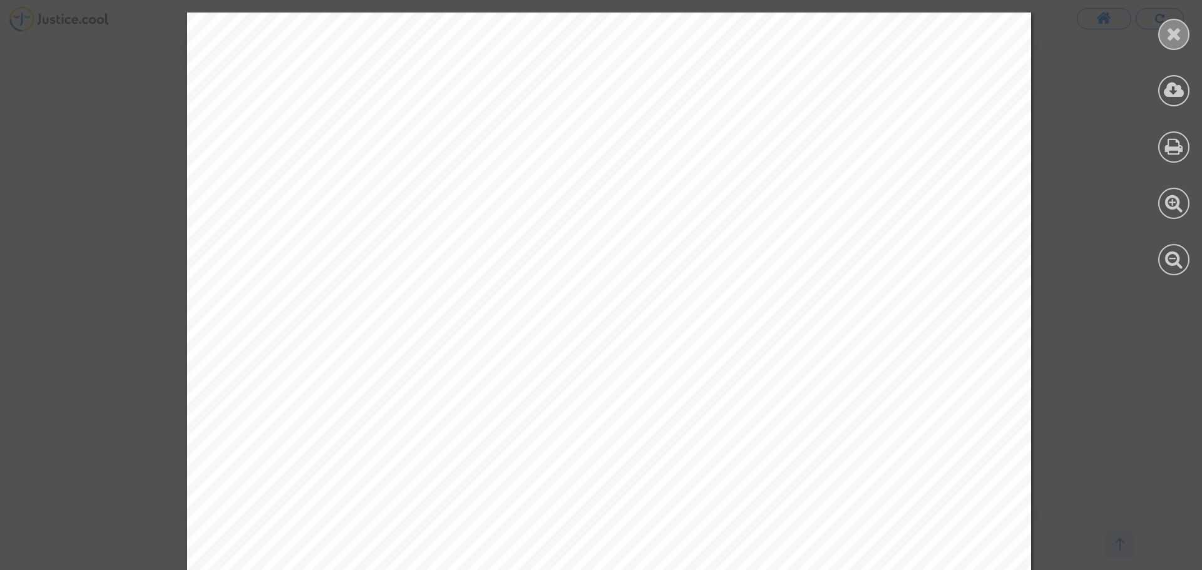
click at [1176, 33] on icon at bounding box center [1174, 33] width 16 height 19
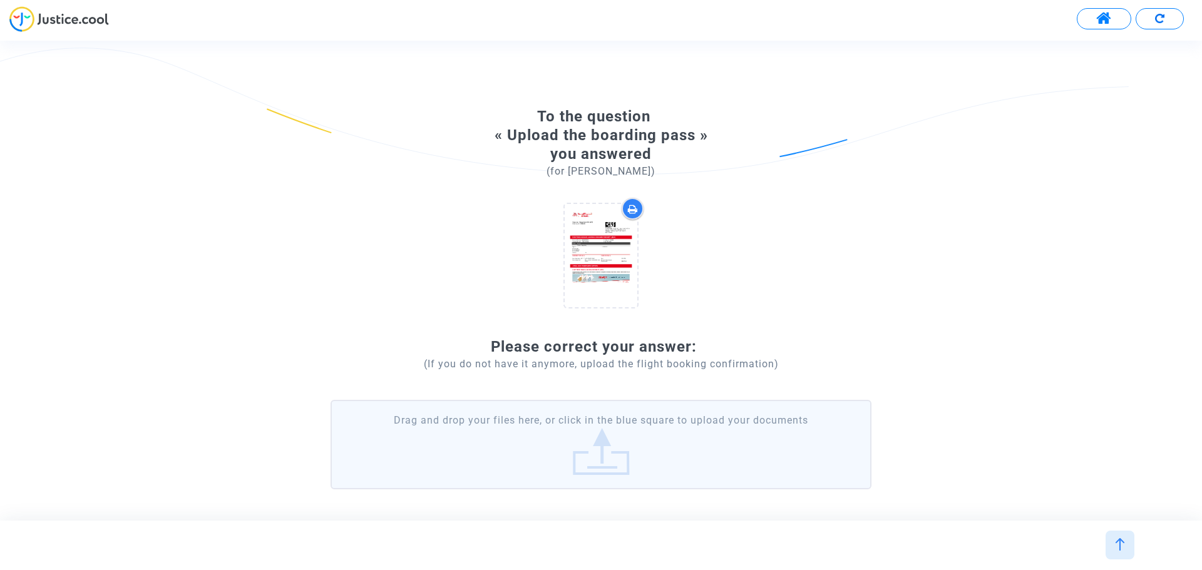
click at [629, 452] on label "Drag and drop your files here, or click in the blue square to upload your docum…" at bounding box center [601, 444] width 541 height 89
click at [0, 0] on input "Drag and drop your files here, or click in the blue square to upload your docum…" at bounding box center [0, 0] width 0 height 0
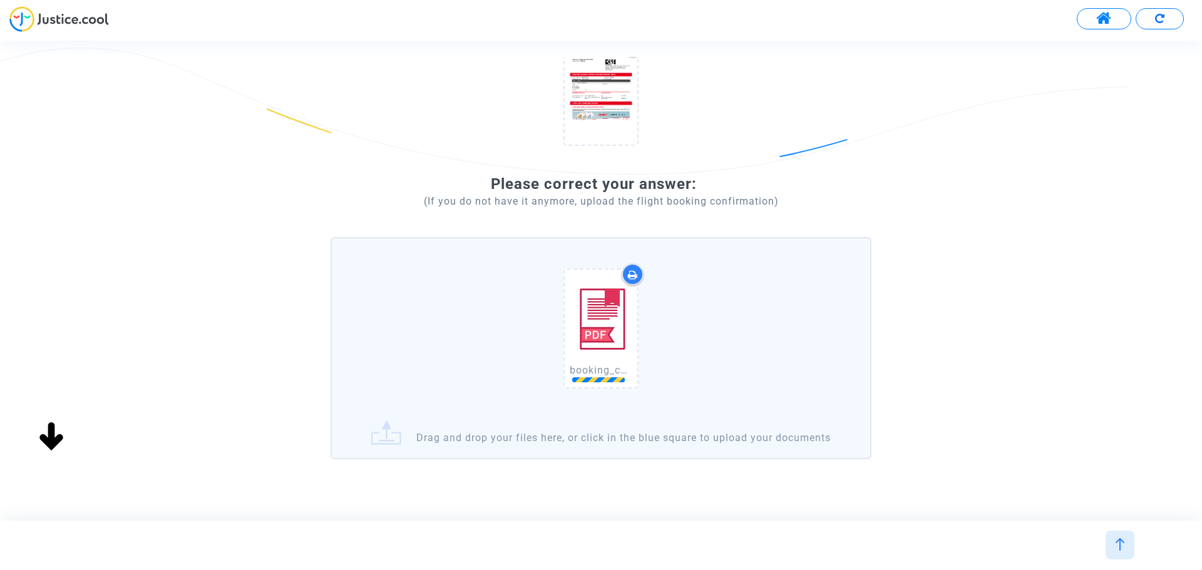
scroll to position [212, 0]
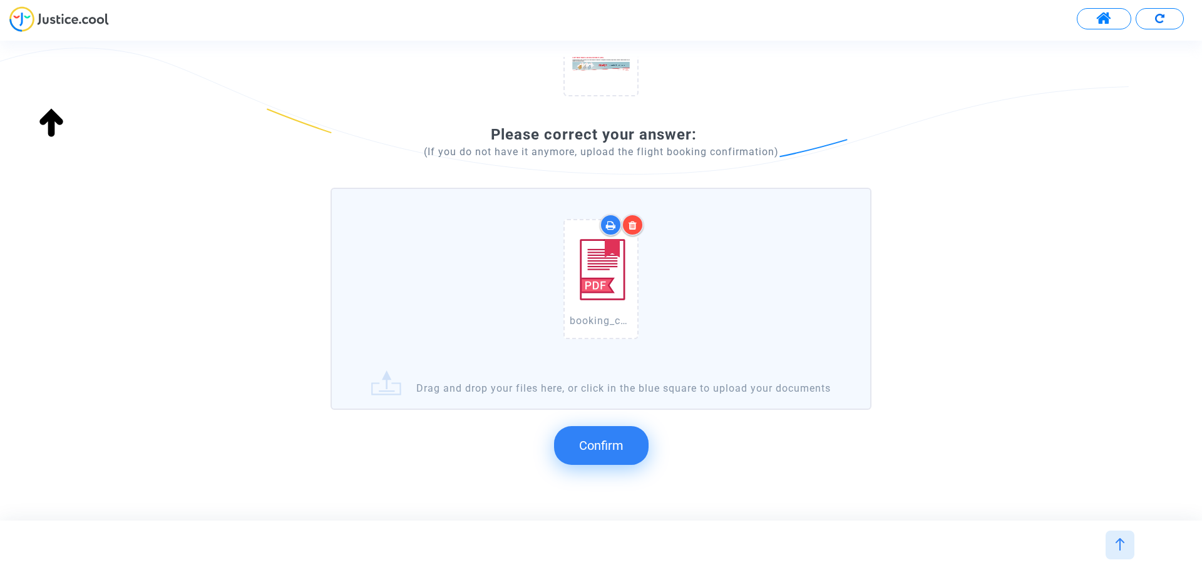
click at [606, 453] on span "Confirm" at bounding box center [601, 445] width 44 height 15
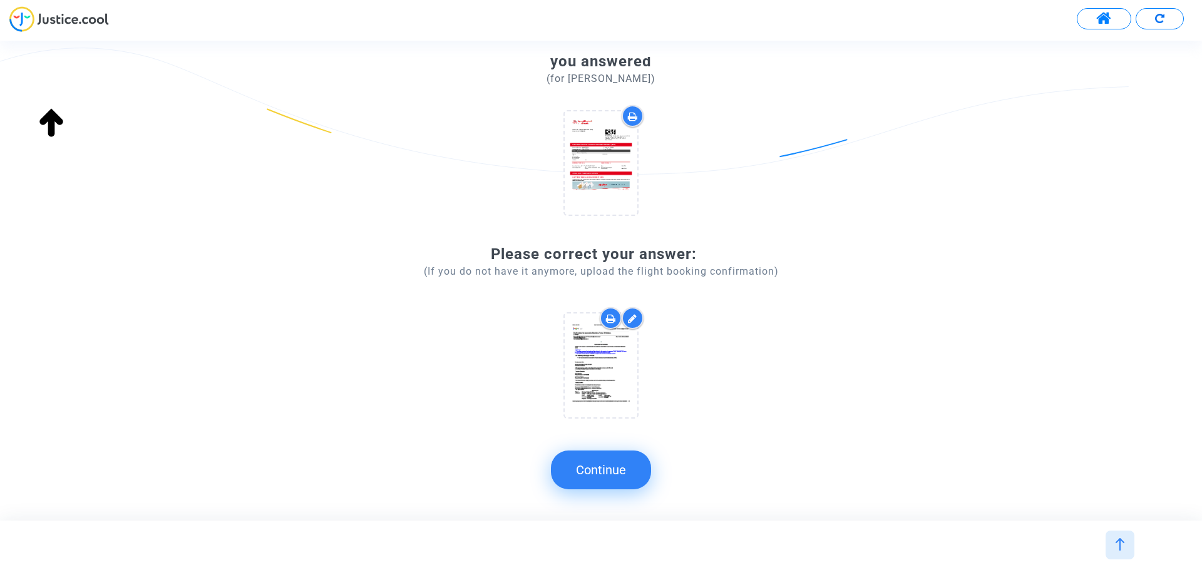
scroll to position [93, 0]
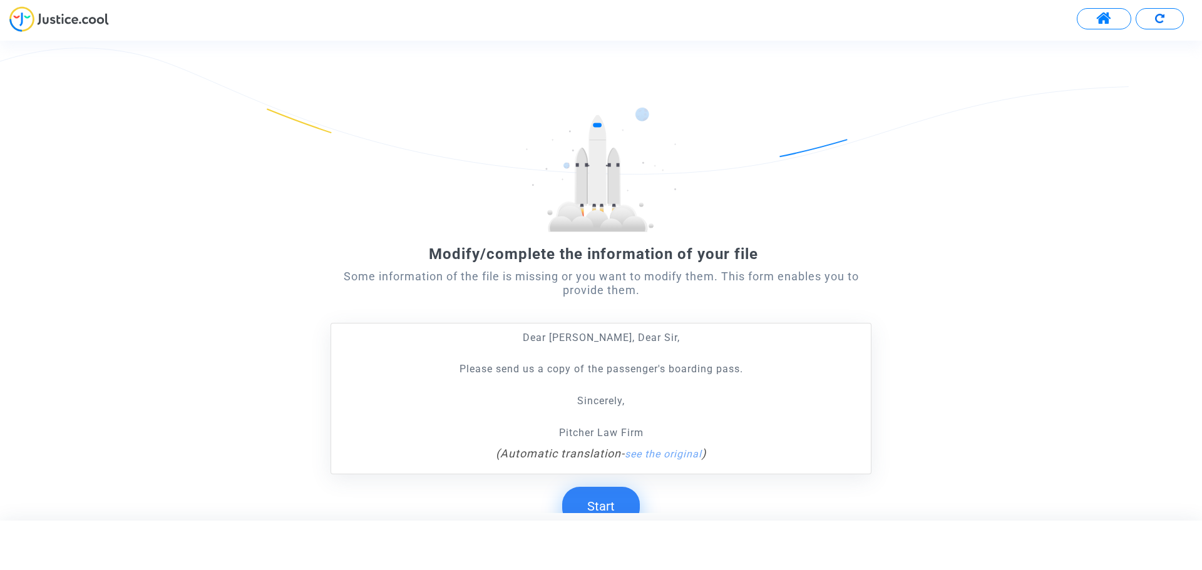
scroll to position [99, 0]
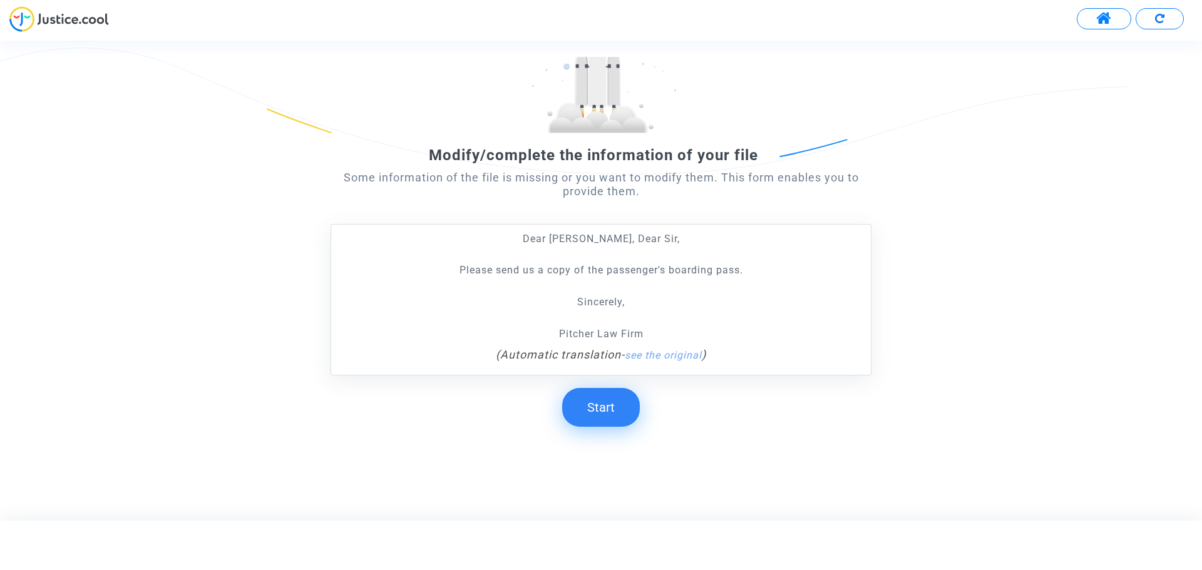
click at [606, 404] on button "Start" at bounding box center [601, 407] width 78 height 39
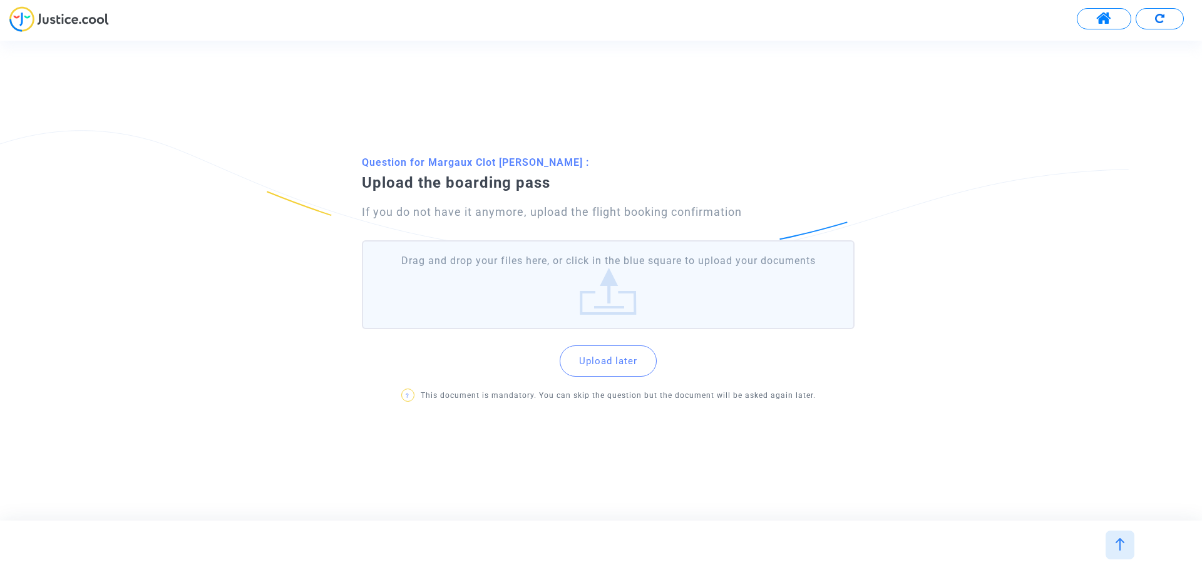
click at [599, 374] on button "Upload later" at bounding box center [608, 361] width 97 height 31
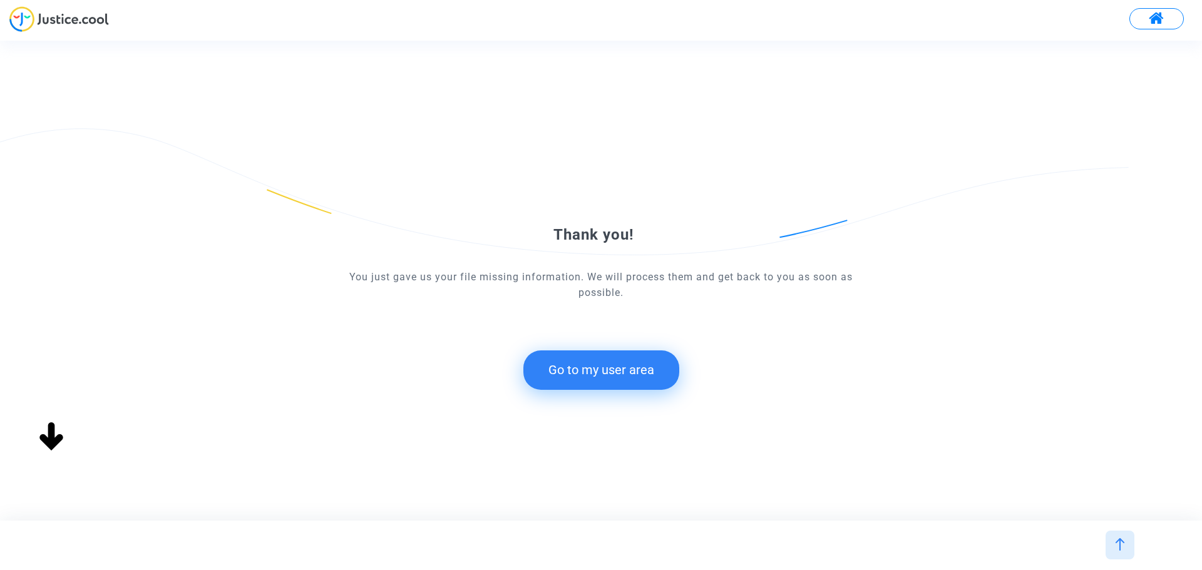
scroll to position [0, 0]
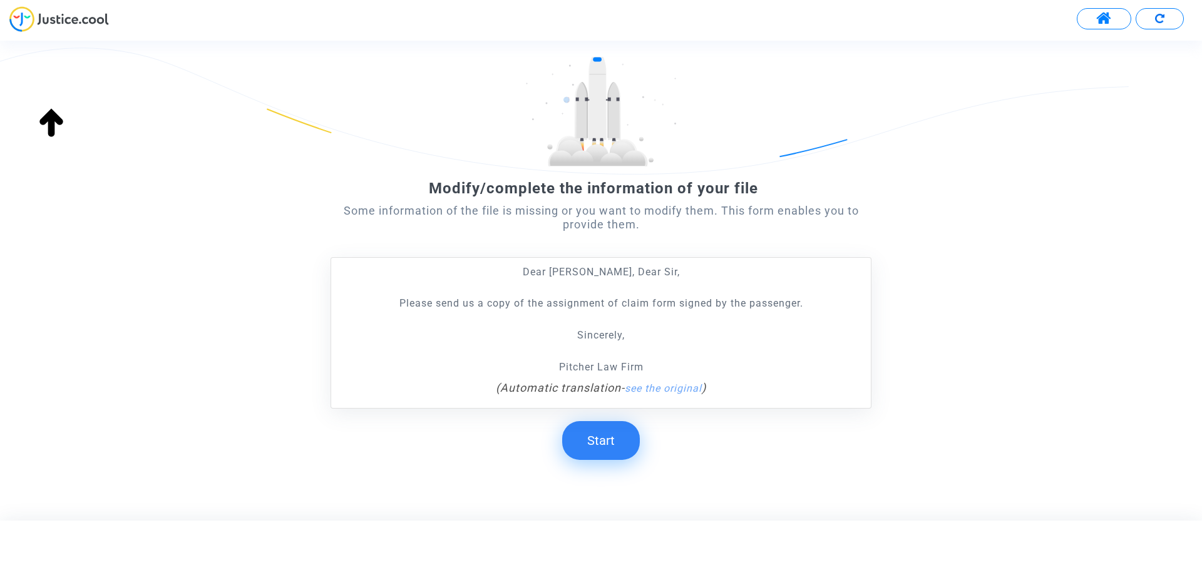
scroll to position [99, 0]
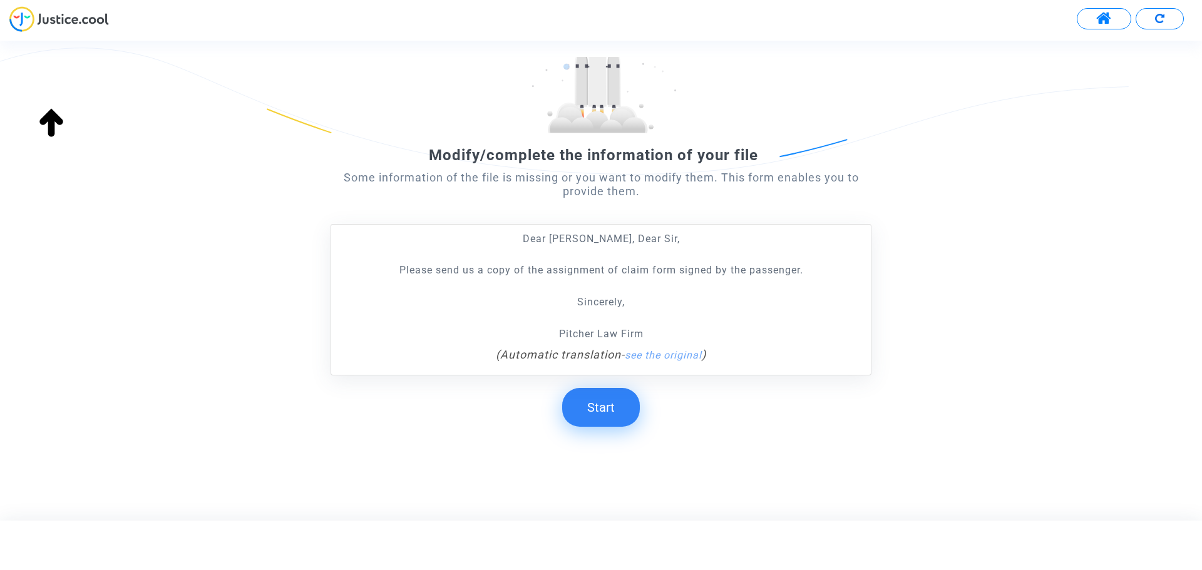
click at [610, 406] on button "Start" at bounding box center [601, 407] width 78 height 39
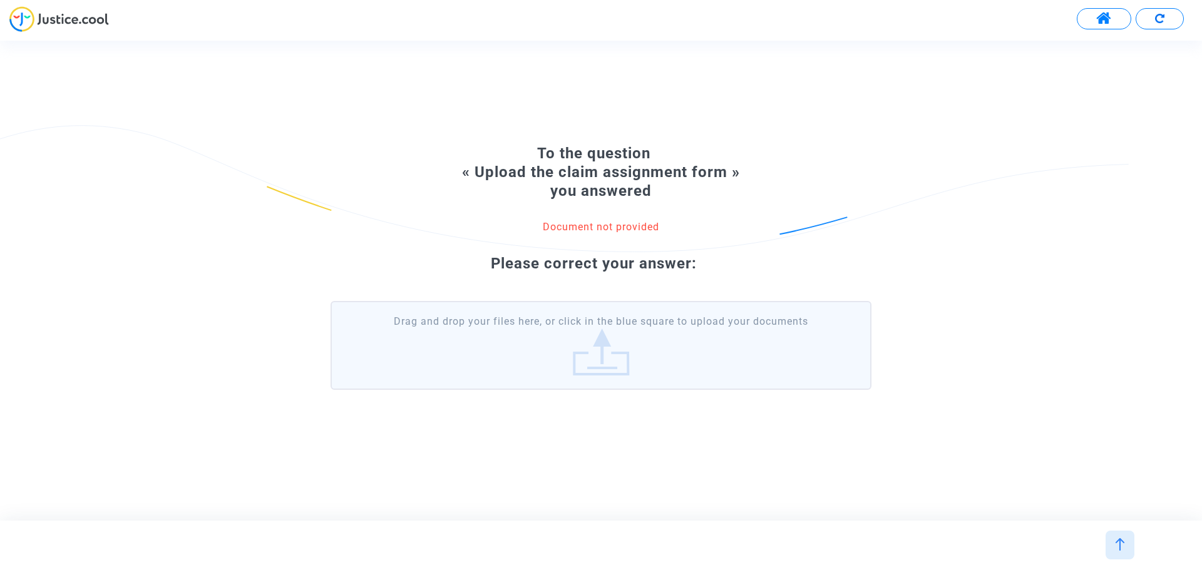
click at [595, 355] on label "Drag and drop your files here, or click in the blue square to upload your docum…" at bounding box center [601, 345] width 541 height 89
click at [0, 0] on input "Drag and drop your files here, or click in the blue square to upload your docum…" at bounding box center [0, 0] width 0 height 0
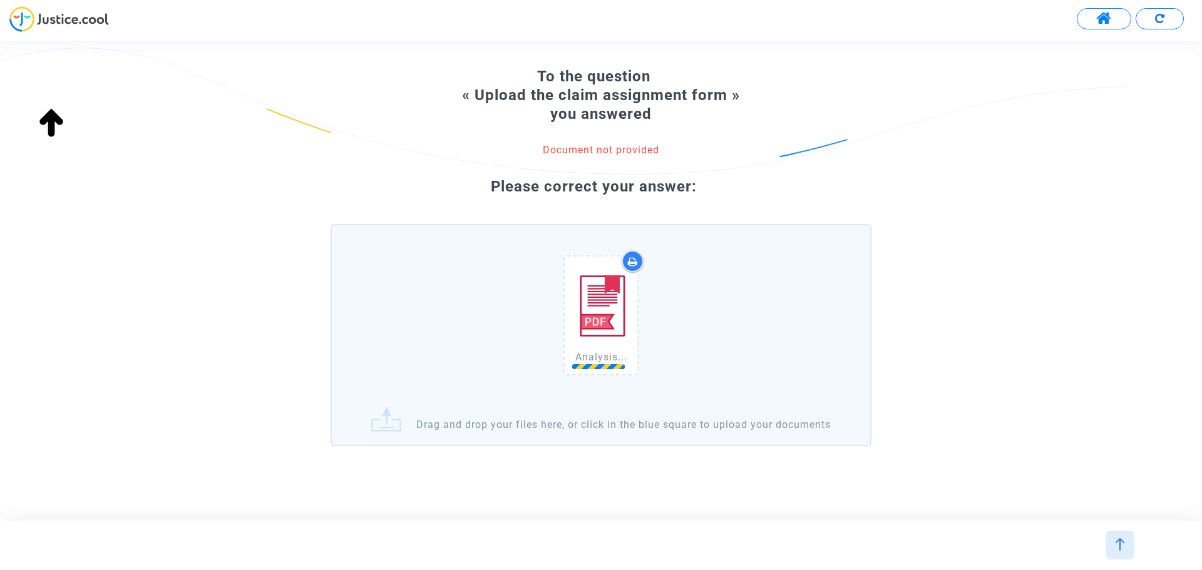
scroll to position [76, 0]
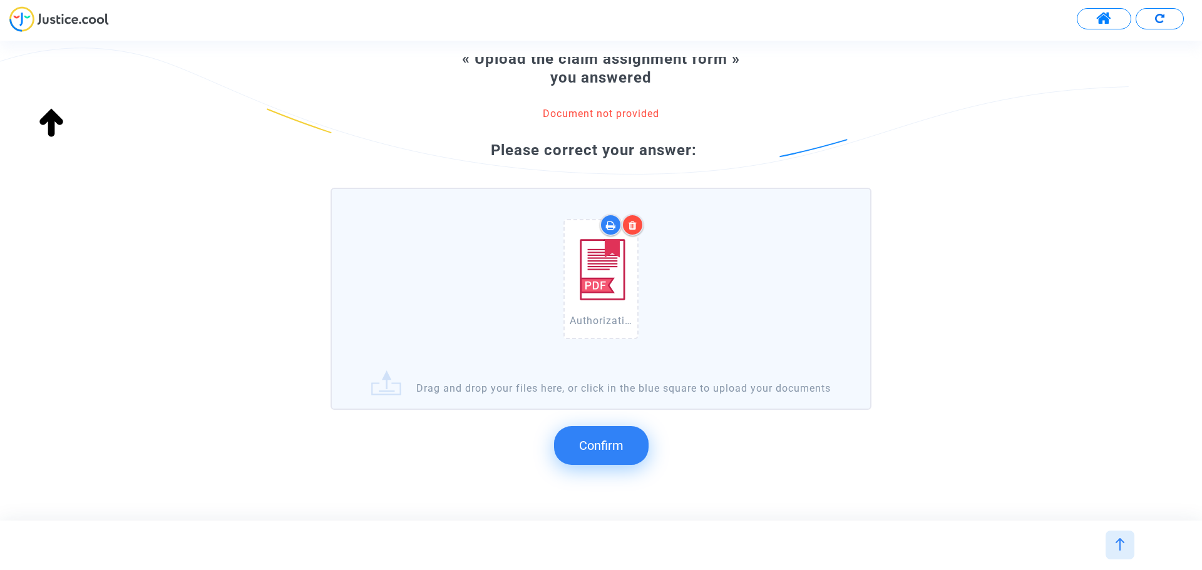
click at [605, 453] on span "Confirm" at bounding box center [601, 445] width 44 height 15
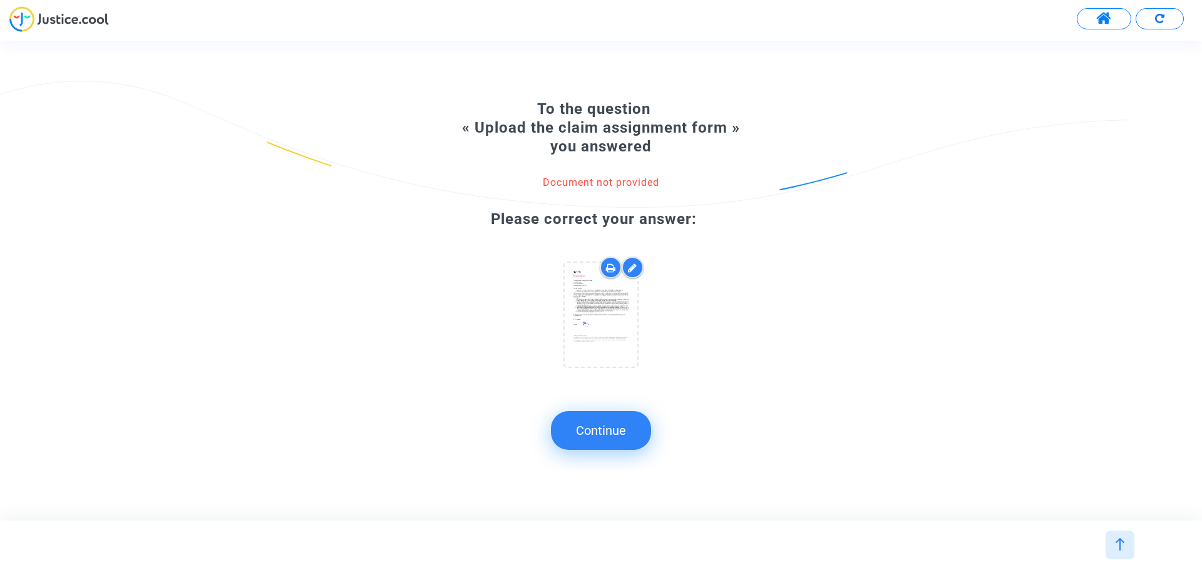
scroll to position [0, 0]
click at [613, 423] on button "Continue" at bounding box center [601, 430] width 100 height 39
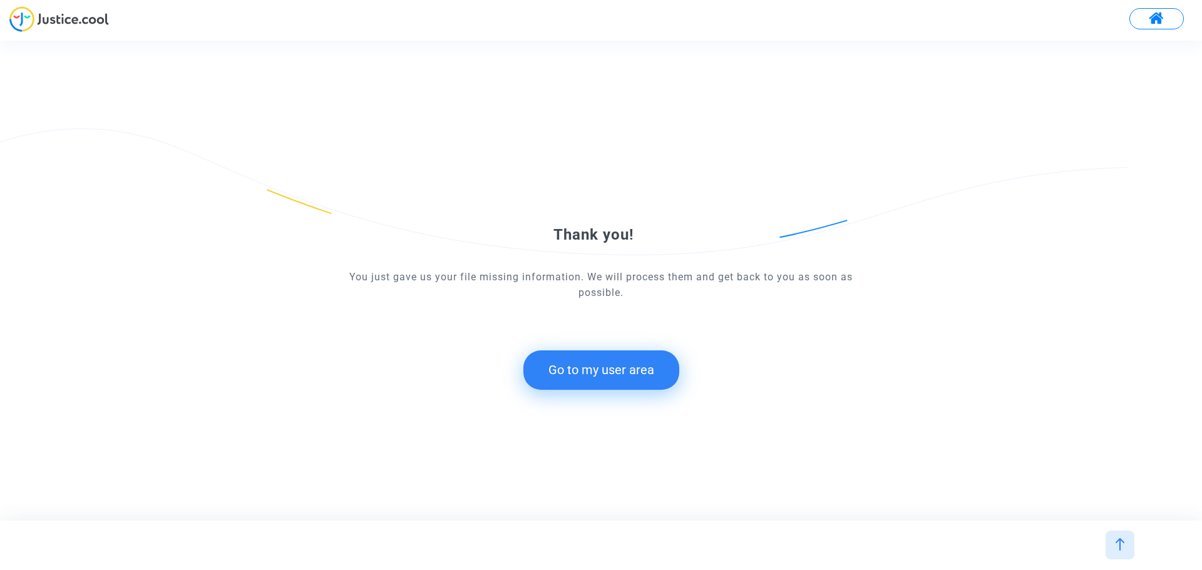
click at [582, 381] on button "Go to my user area" at bounding box center [601, 370] width 156 height 39
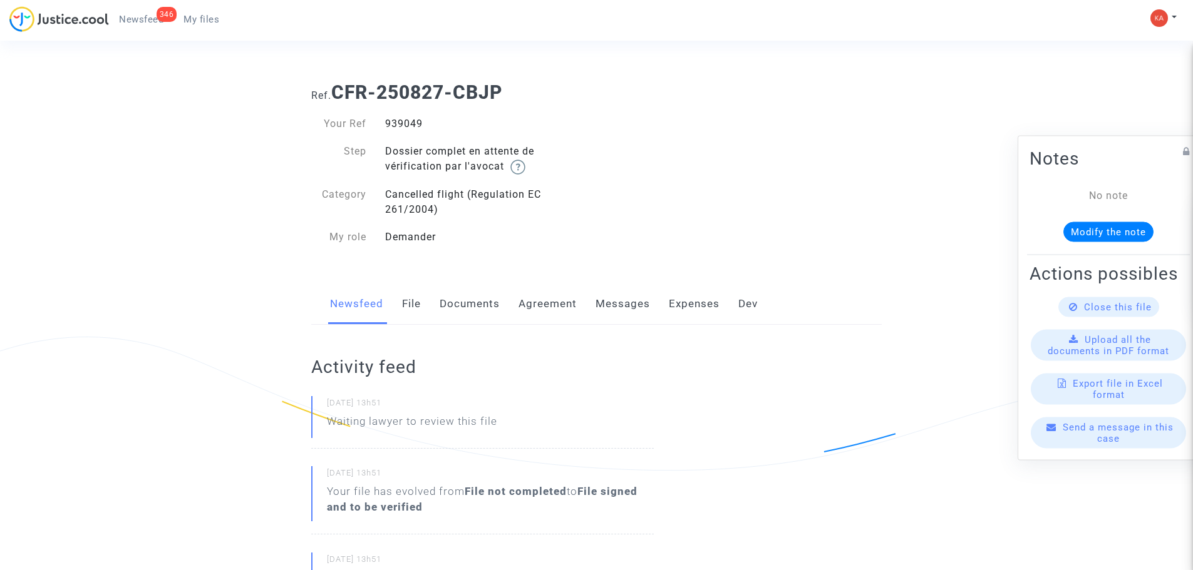
click at [474, 298] on link "Documents" at bounding box center [470, 304] width 60 height 41
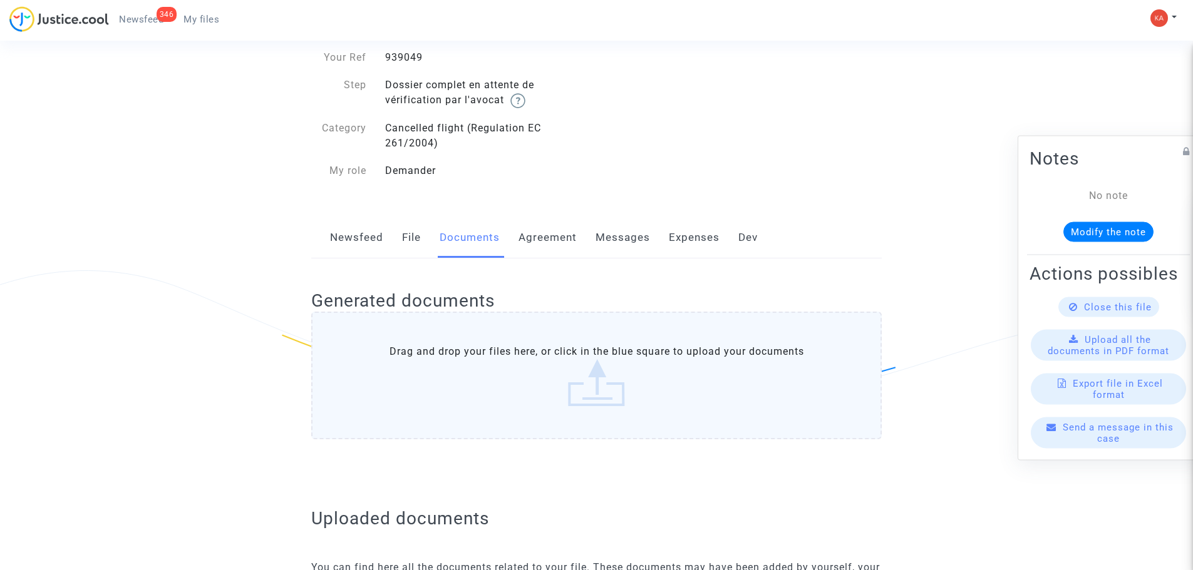
scroll to position [63, 0]
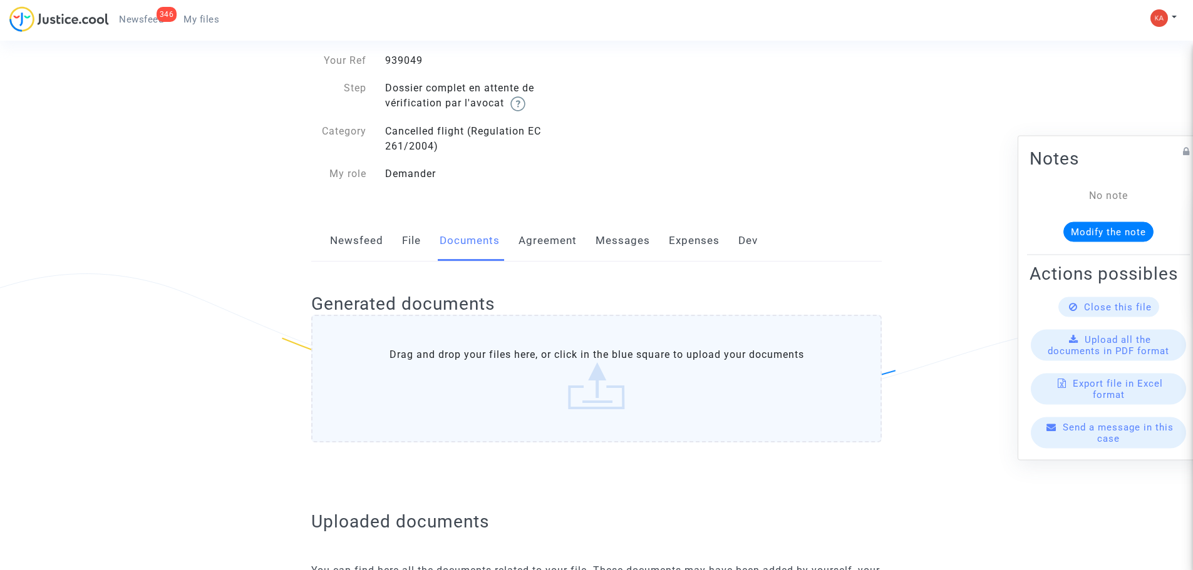
click at [543, 382] on label "Drag and drop your files here, or click in the blue square to upload your docum…" at bounding box center [596, 379] width 570 height 128
click at [0, 0] on input "Drag and drop your files here, or click in the blue square to upload your docum…" at bounding box center [0, 0] width 0 height 0
click at [1109, 222] on button "Modify the note" at bounding box center [1108, 232] width 90 height 20
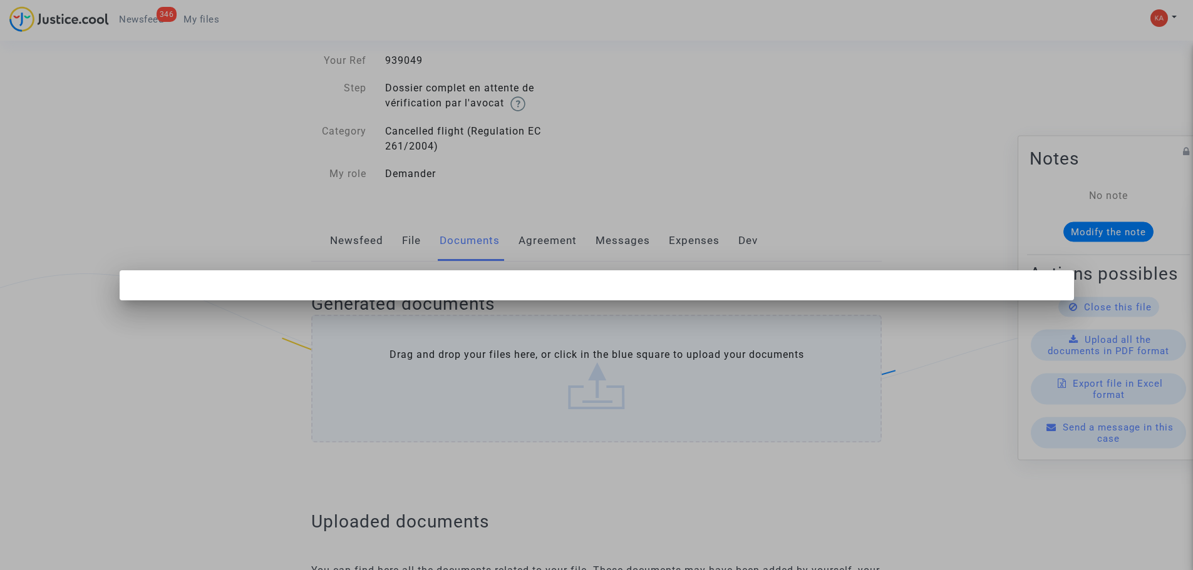
scroll to position [0, 0]
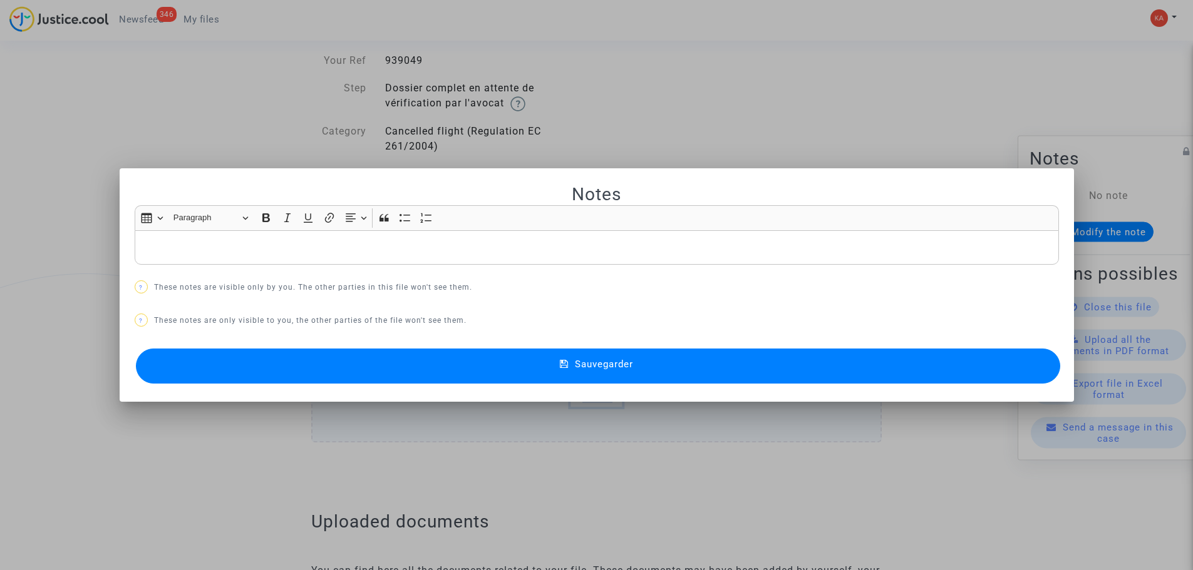
click at [791, 91] on div at bounding box center [596, 285] width 1193 height 570
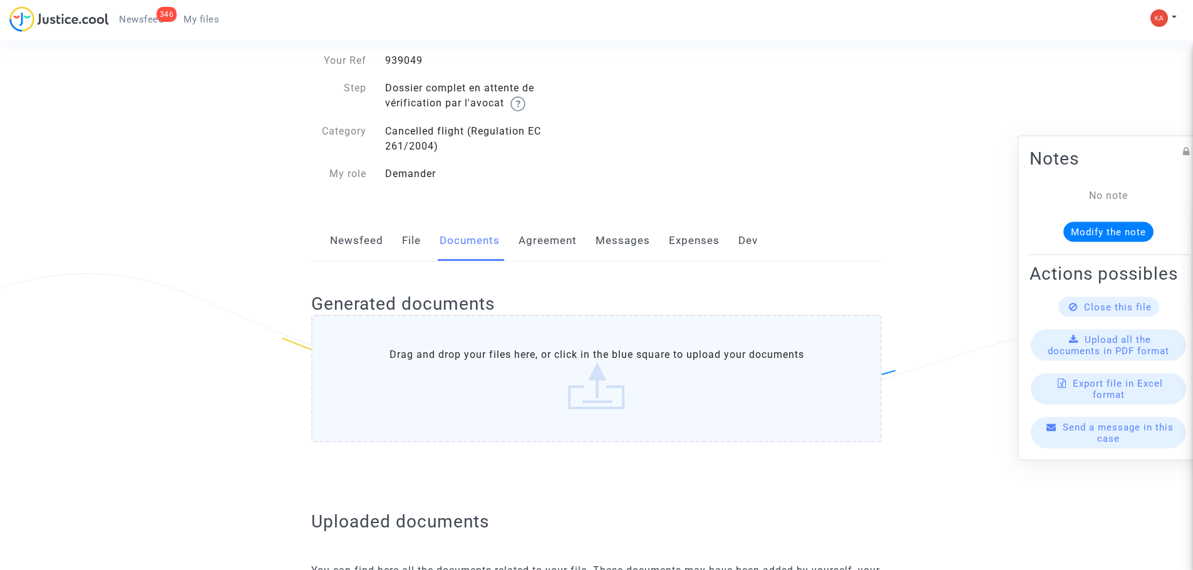
click at [404, 237] on link "File" at bounding box center [411, 240] width 19 height 41
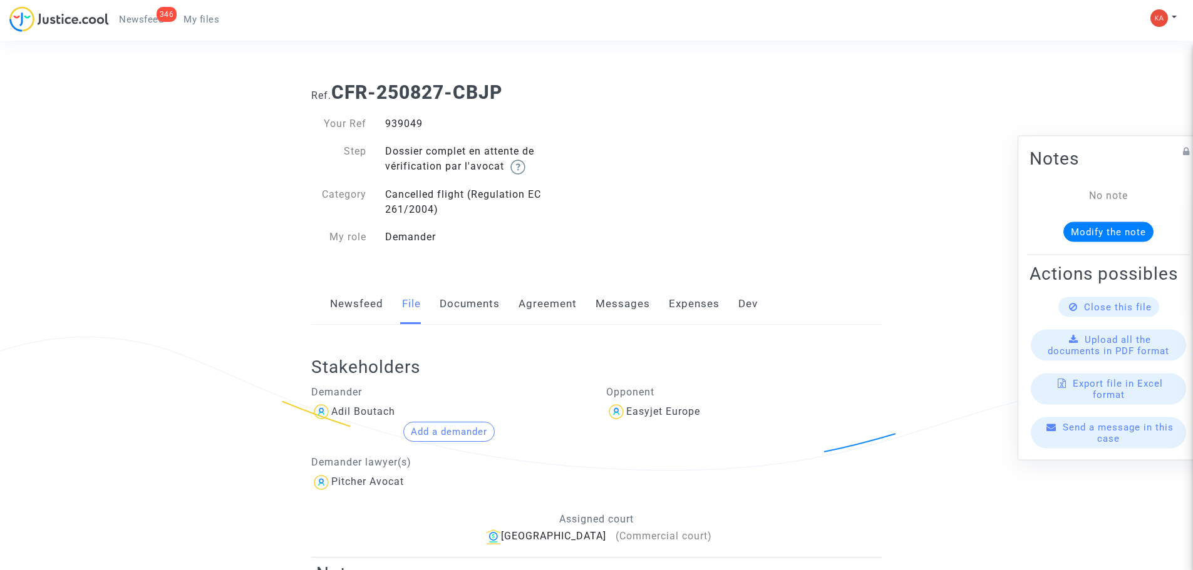
drag, startPoint x: 430, startPoint y: 123, endPoint x: 381, endPoint y: 128, distance: 49.0
click at [381, 128] on div "939049" at bounding box center [486, 123] width 221 height 15
copy div "939049"
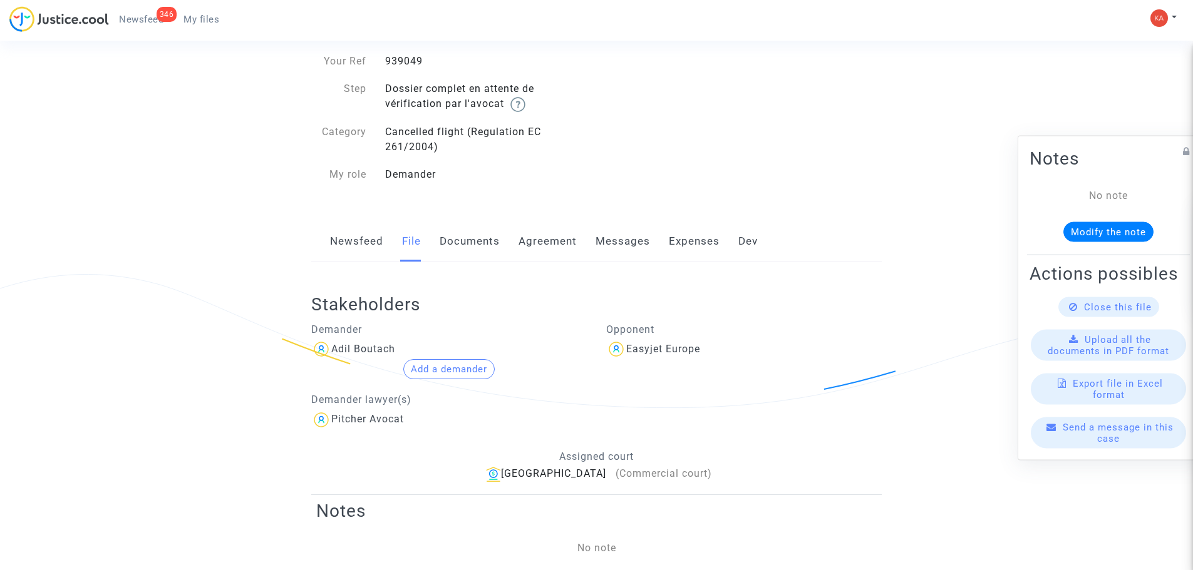
scroll to position [313, 0]
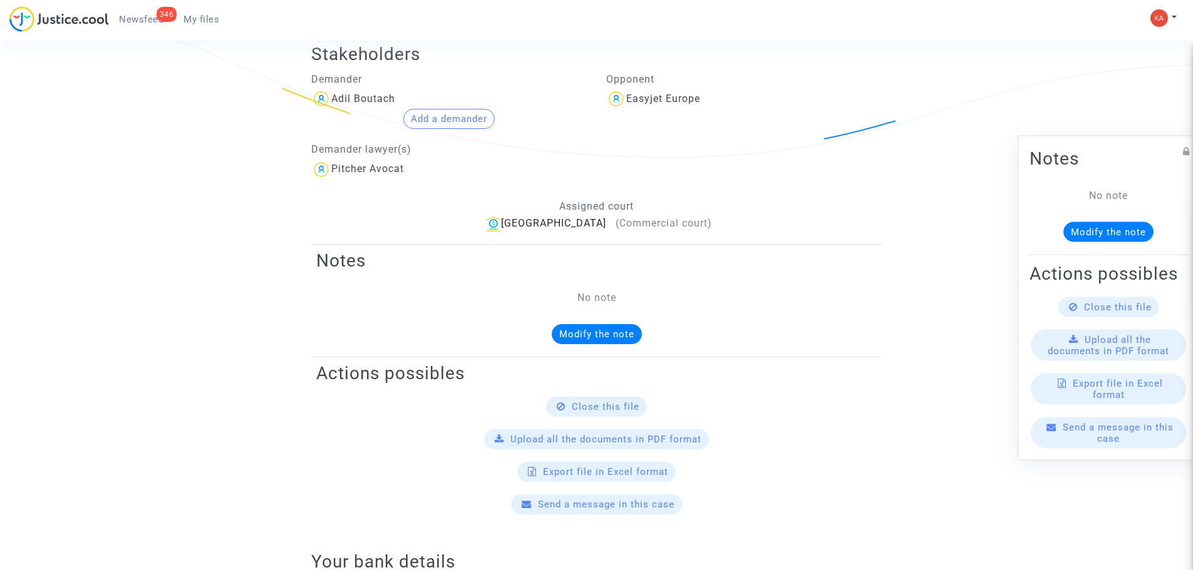
click at [620, 442] on span "Upload all the documents in PDF format" at bounding box center [605, 439] width 191 height 11
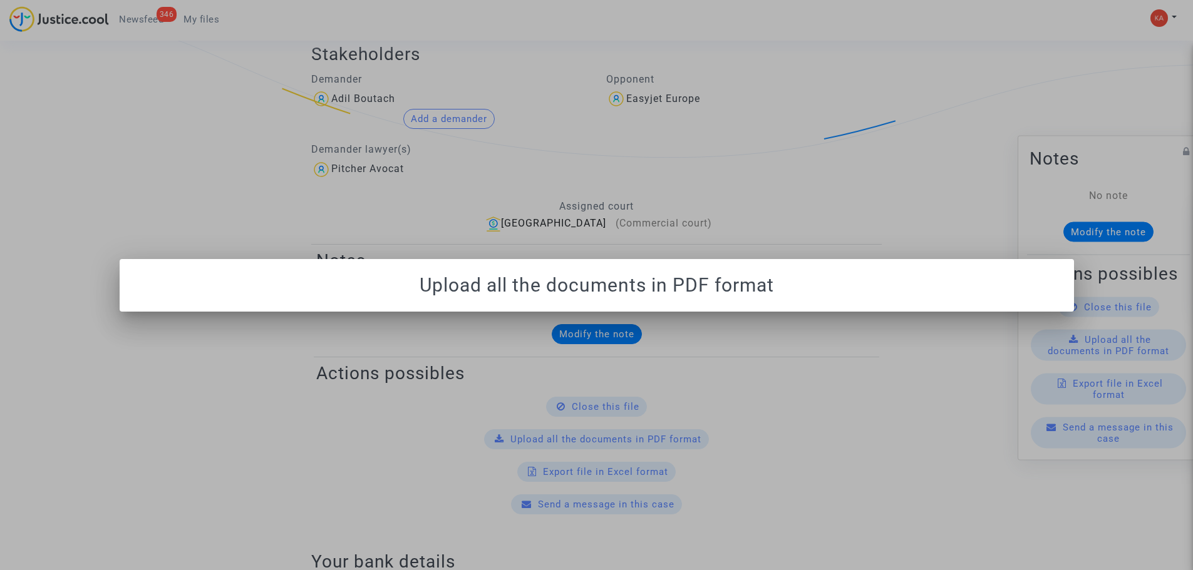
scroll to position [0, 0]
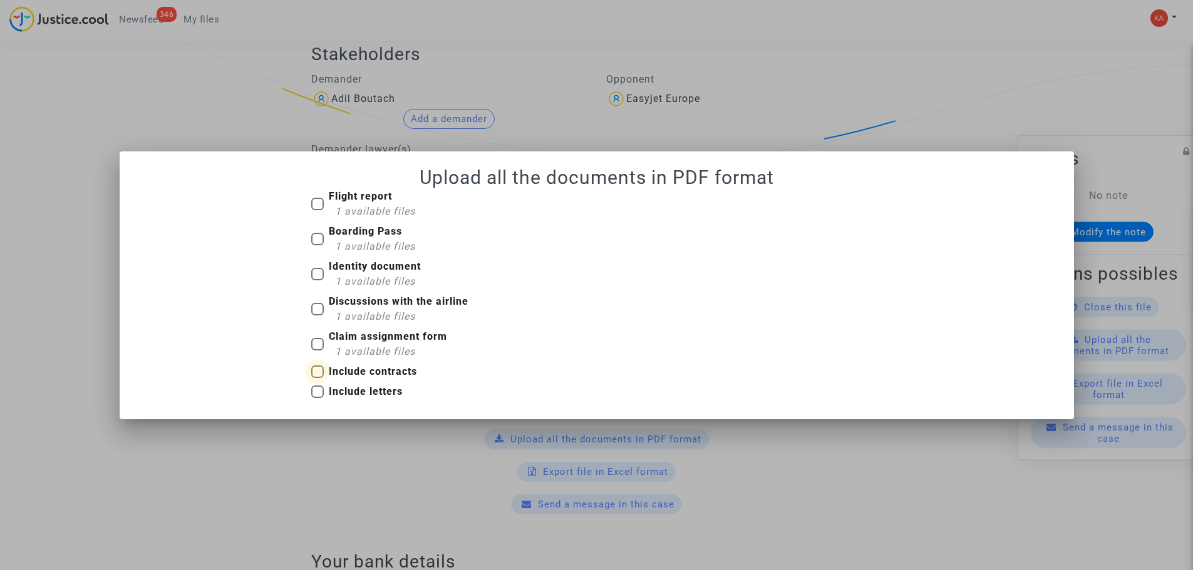
click at [354, 373] on b "Include contracts" at bounding box center [373, 372] width 88 height 12
click at [317, 378] on input "Include contracts" at bounding box center [317, 378] width 1 height 1
checkbox input "true"
click at [351, 389] on b "Include letters" at bounding box center [366, 392] width 74 height 12
click at [317, 398] on input "Include letters" at bounding box center [317, 398] width 1 height 1
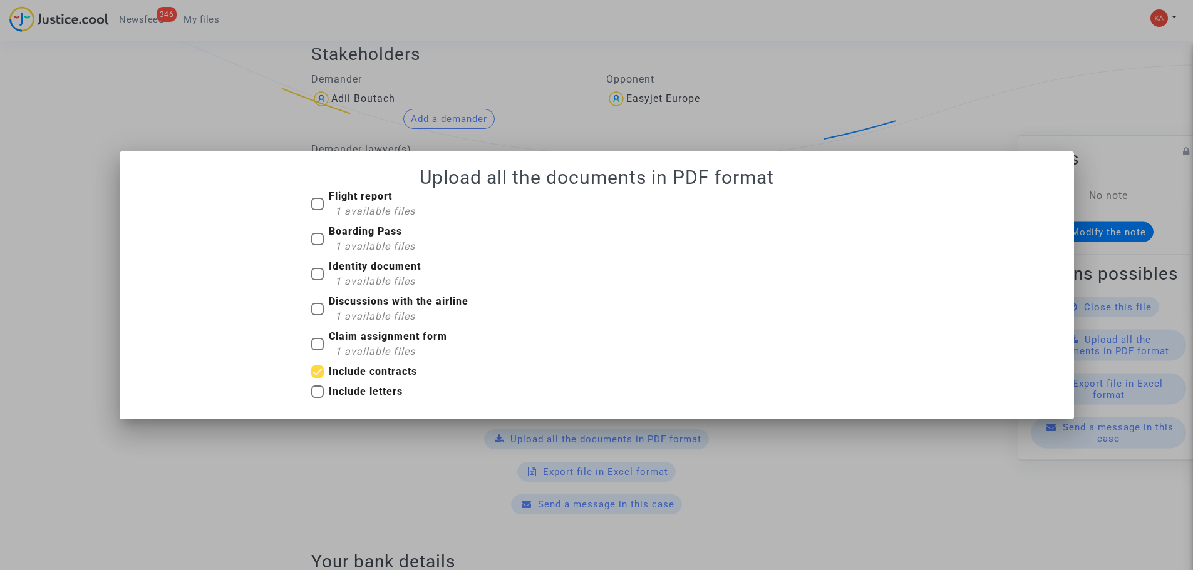
checkbox input "true"
click at [753, 466] on div at bounding box center [596, 285] width 1193 height 570
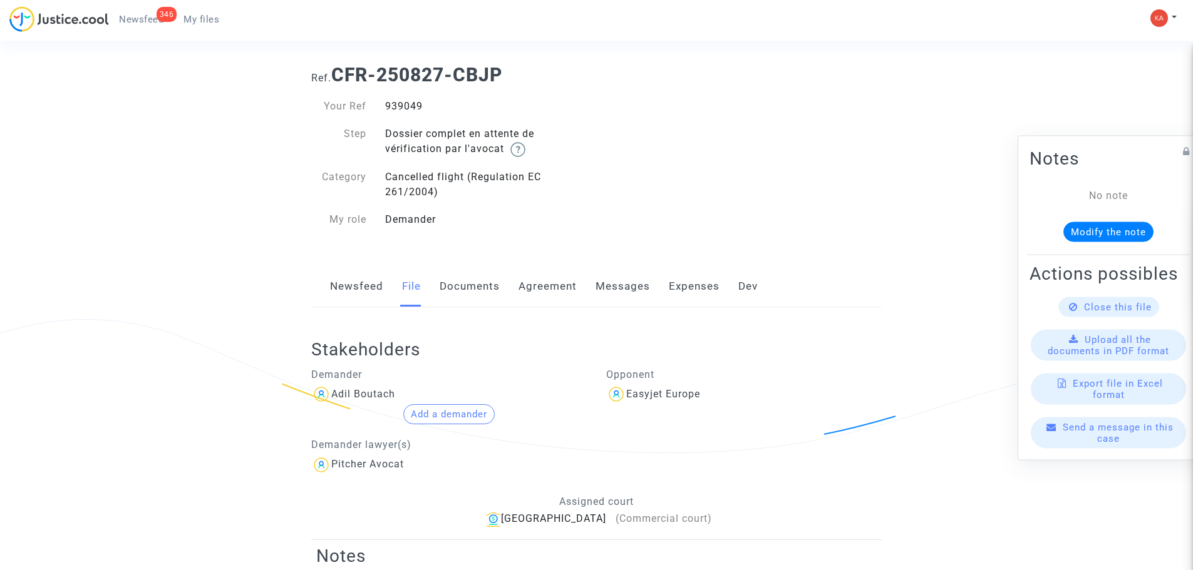
scroll to position [12, 0]
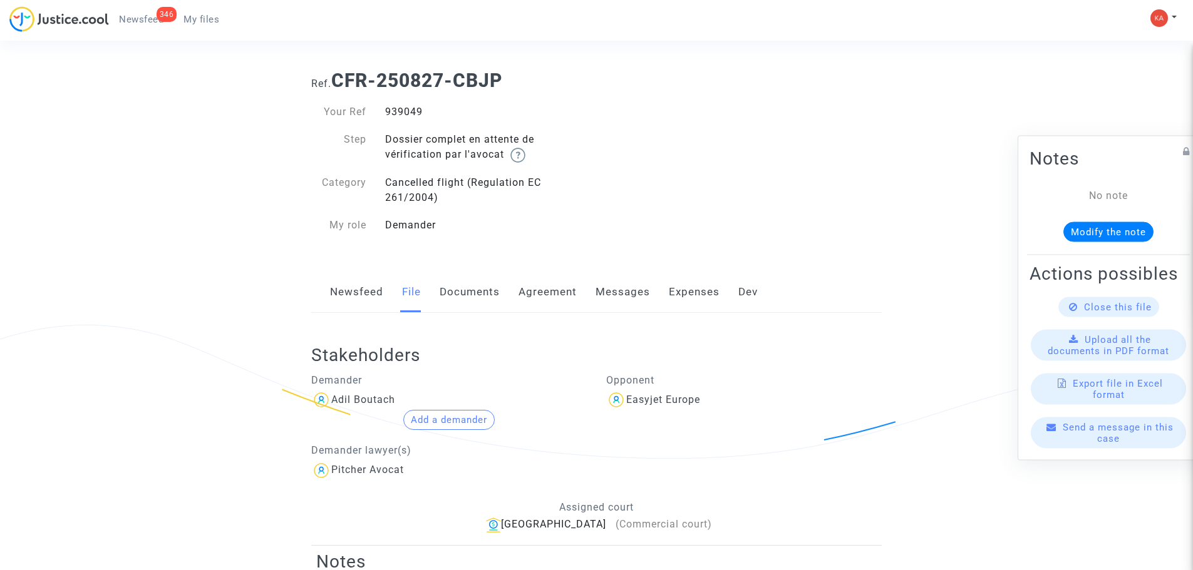
click at [458, 295] on link "Documents" at bounding box center [470, 292] width 60 height 41
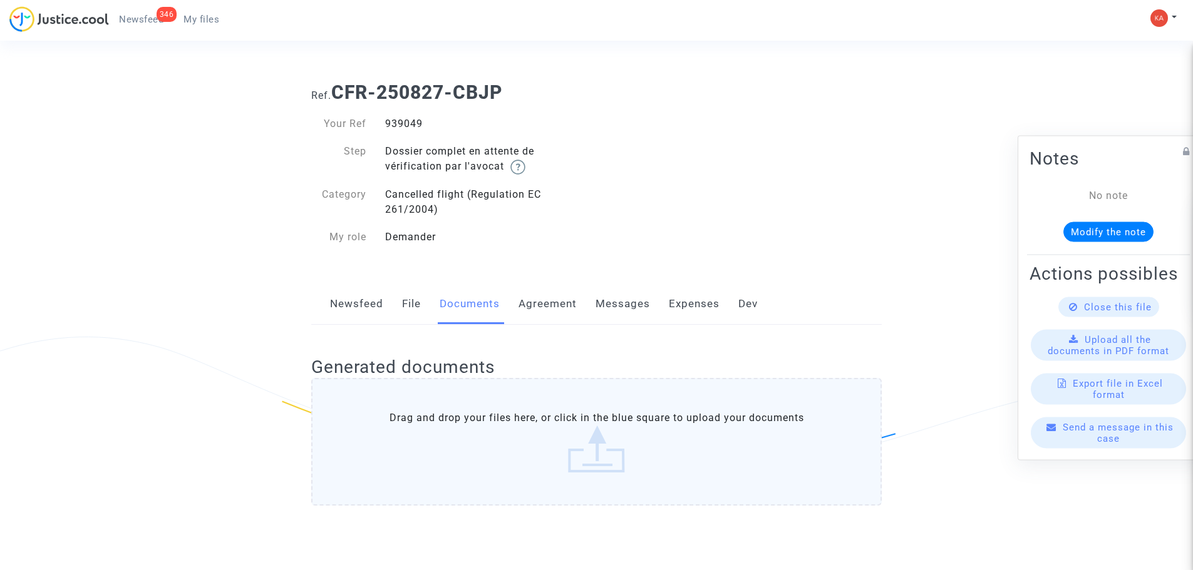
click at [155, 25] on link "346 Newsfeed" at bounding box center [141, 19] width 64 height 19
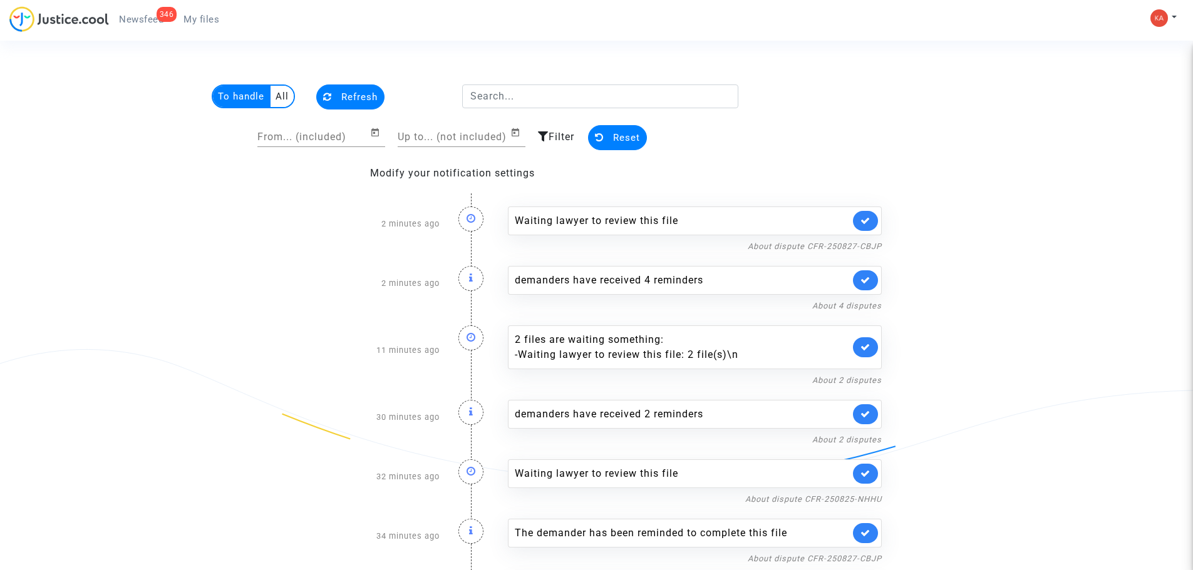
click at [275, 91] on multi-toggle-item "All" at bounding box center [281, 96] width 23 height 21
click at [254, 103] on multi-toggle-item "To handle" at bounding box center [242, 96] width 58 height 21
click at [65, 19] on img at bounding box center [59, 19] width 100 height 26
click at [860, 222] on icon at bounding box center [865, 220] width 10 height 9
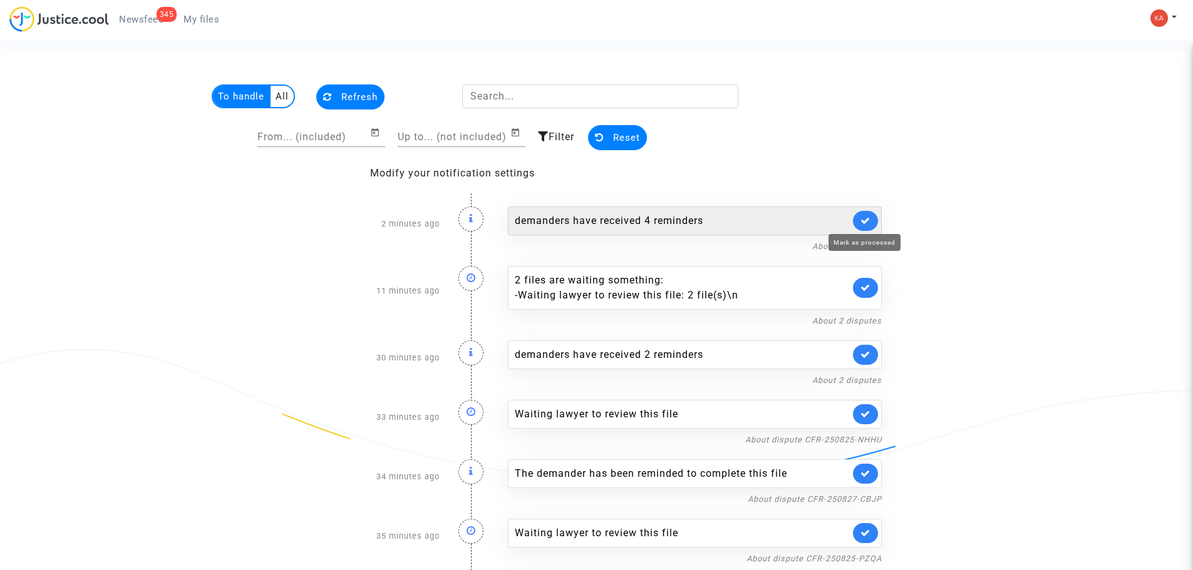
click at [865, 223] on icon at bounding box center [865, 220] width 10 height 9
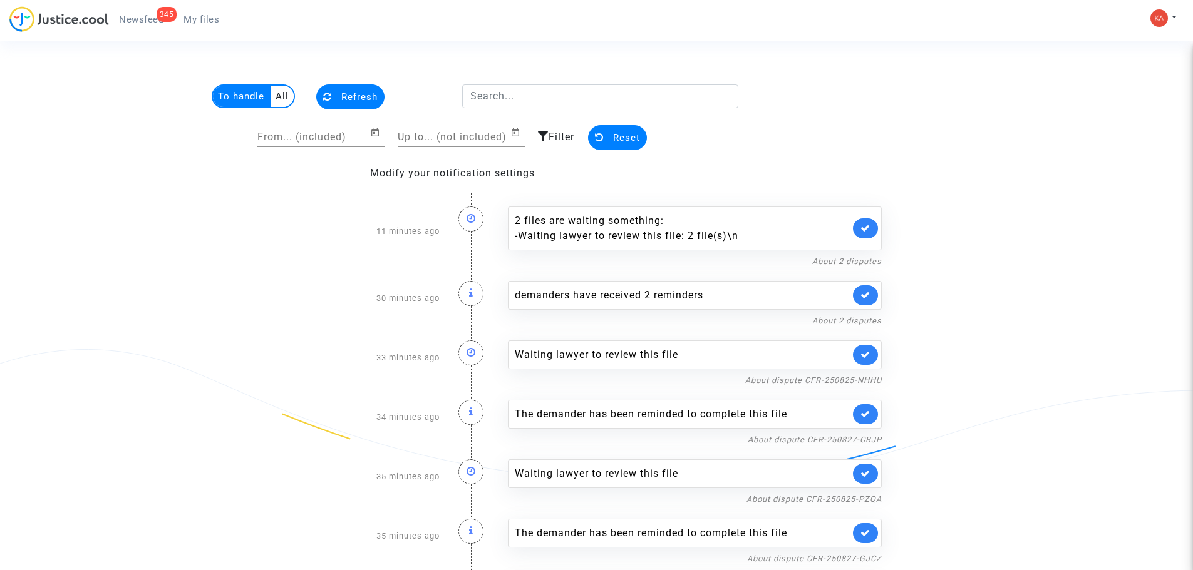
click at [865, 223] on link at bounding box center [865, 229] width 25 height 20
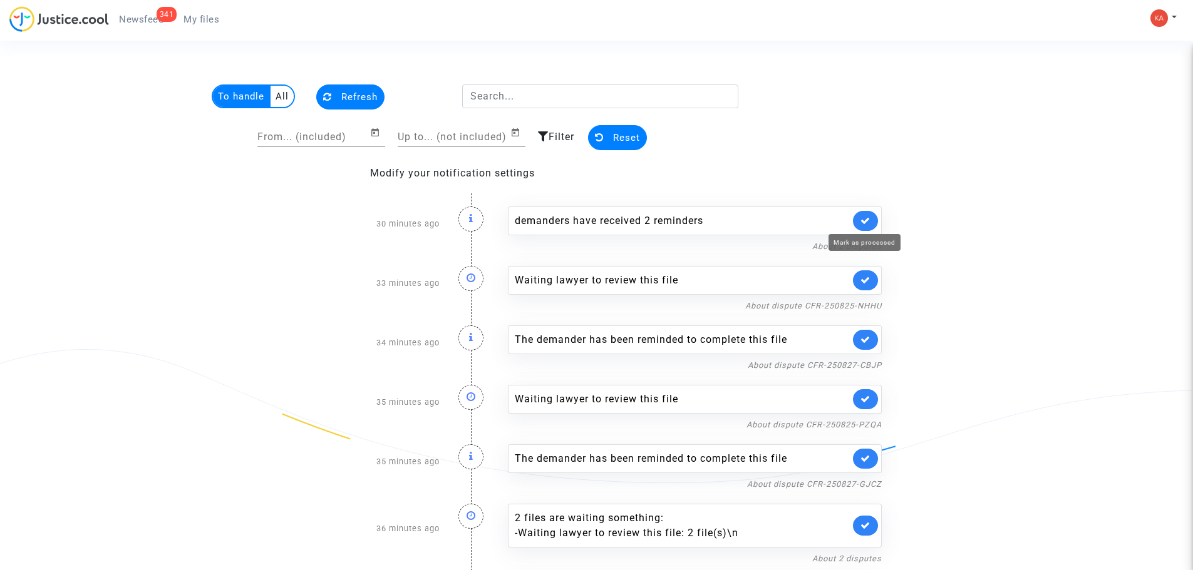
click at [865, 223] on icon at bounding box center [865, 220] width 10 height 9
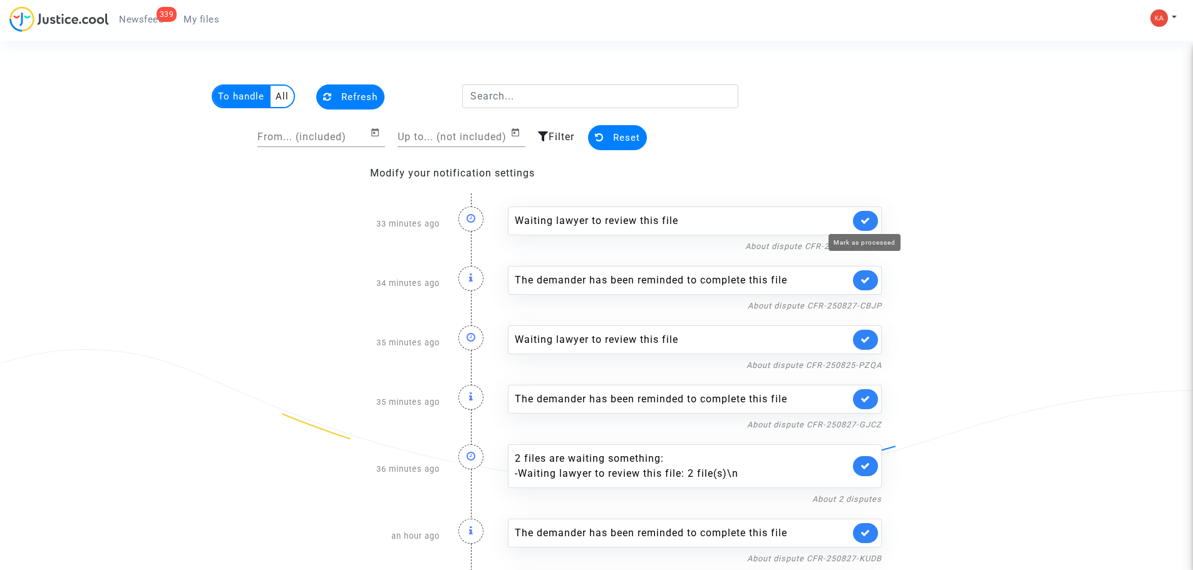
click at [865, 223] on icon at bounding box center [865, 220] width 10 height 9
click at [865, 275] on icon at bounding box center [865, 279] width 10 height 9
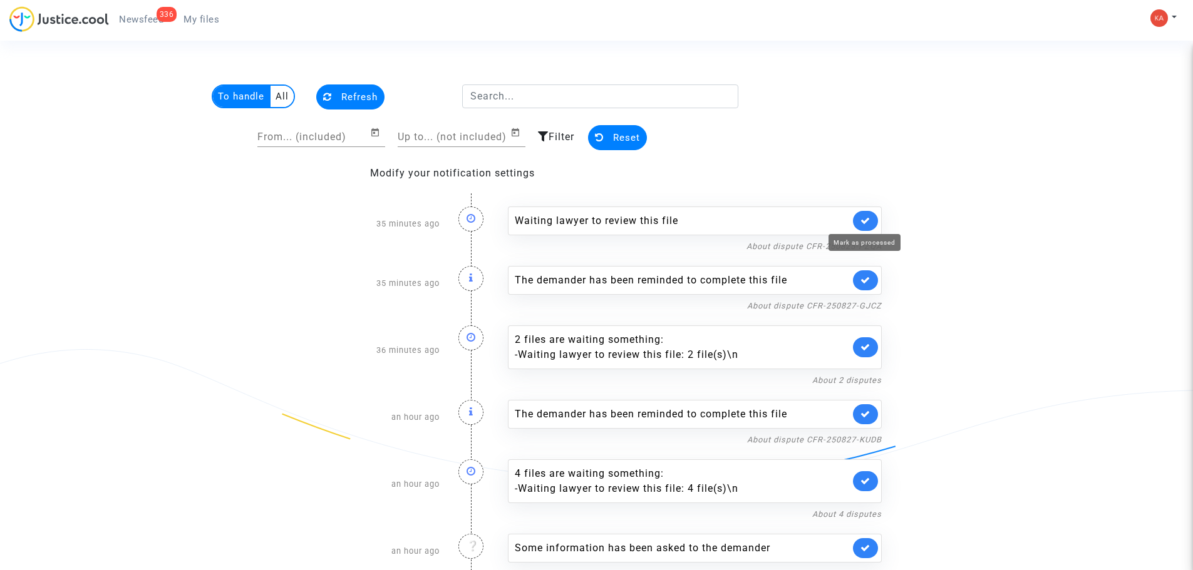
click at [865, 223] on icon at bounding box center [865, 220] width 10 height 9
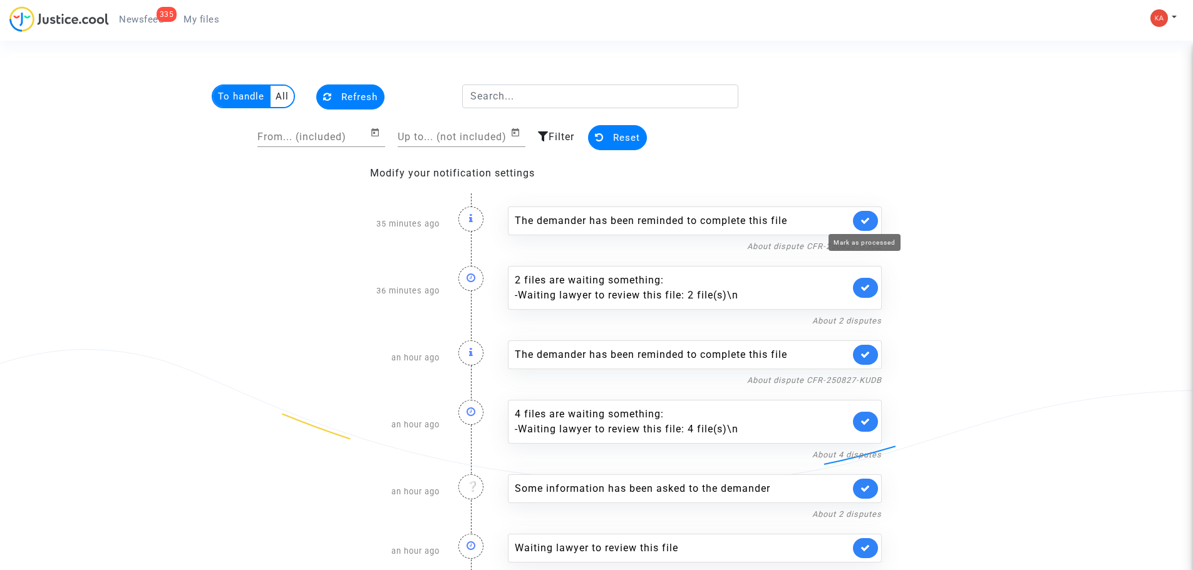
click at [865, 223] on icon at bounding box center [865, 220] width 10 height 9
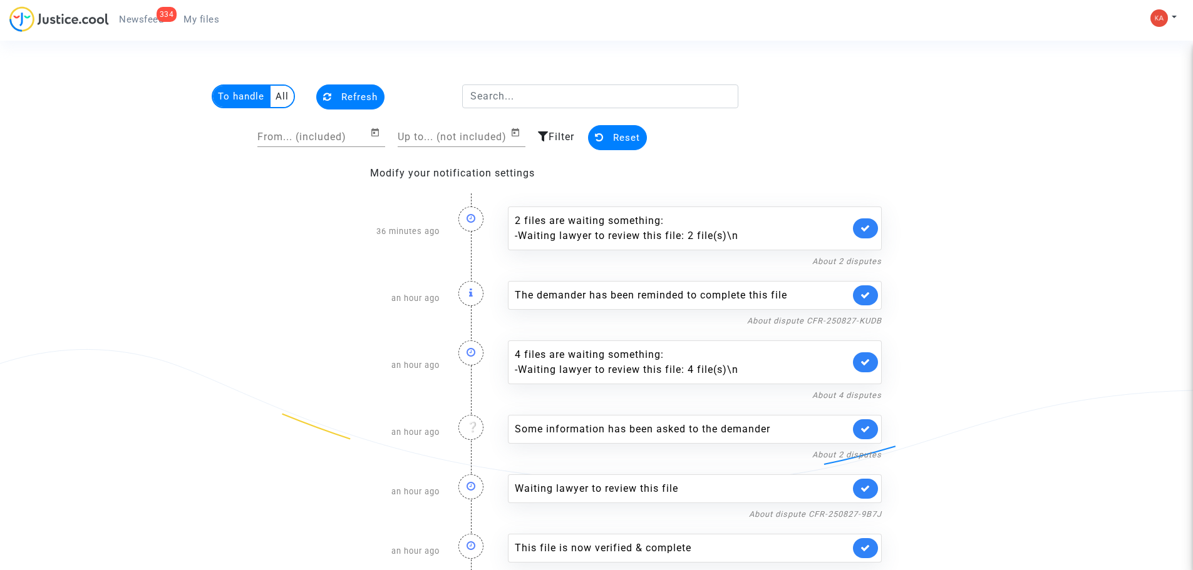
click at [865, 223] on link at bounding box center [865, 229] width 25 height 20
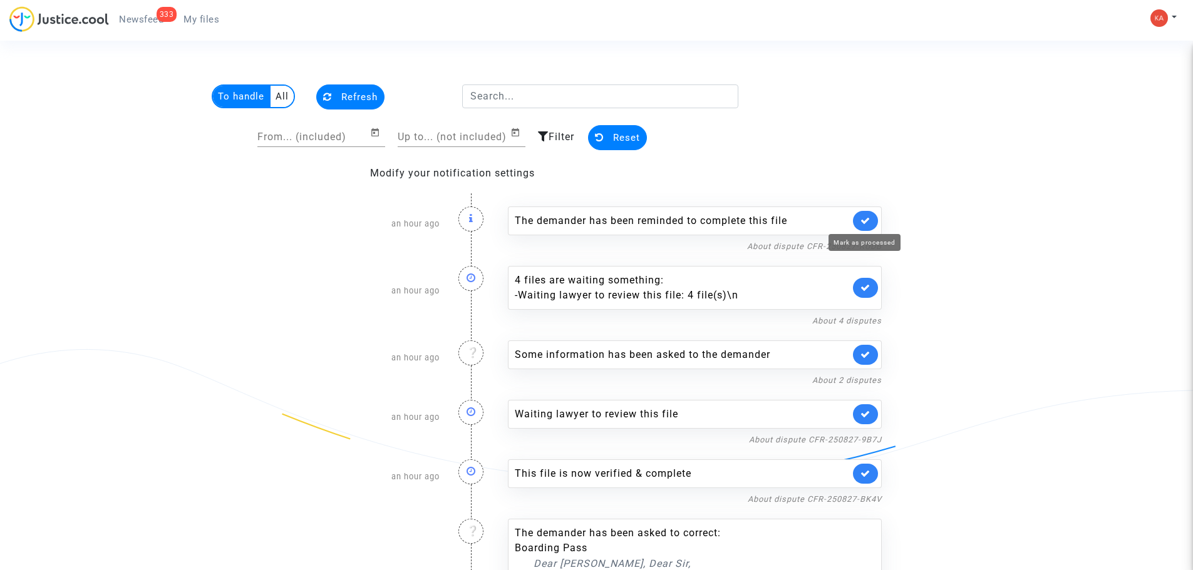
click at [865, 223] on icon at bounding box center [865, 220] width 10 height 9
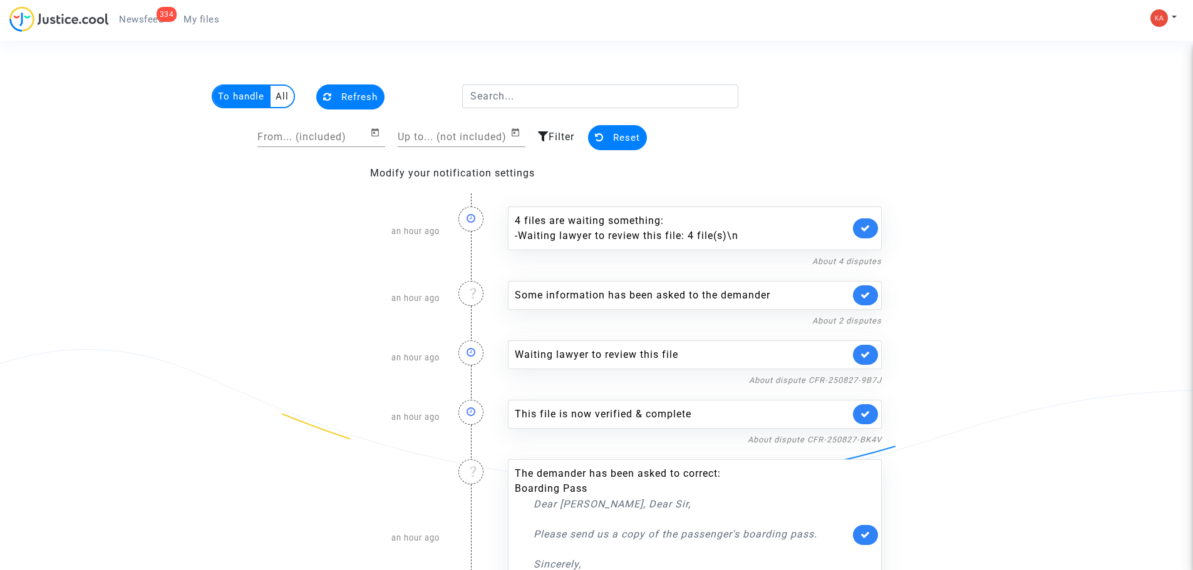
click at [865, 223] on link at bounding box center [865, 229] width 25 height 20
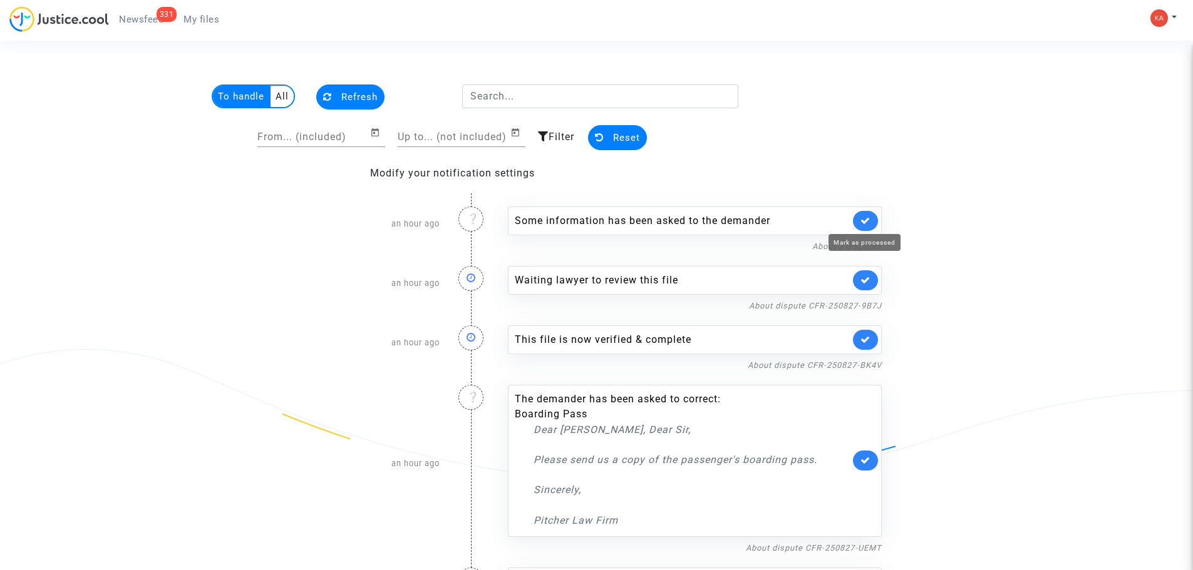
click at [865, 223] on icon at bounding box center [865, 220] width 10 height 9
click at [865, 275] on icon at bounding box center [865, 279] width 10 height 9
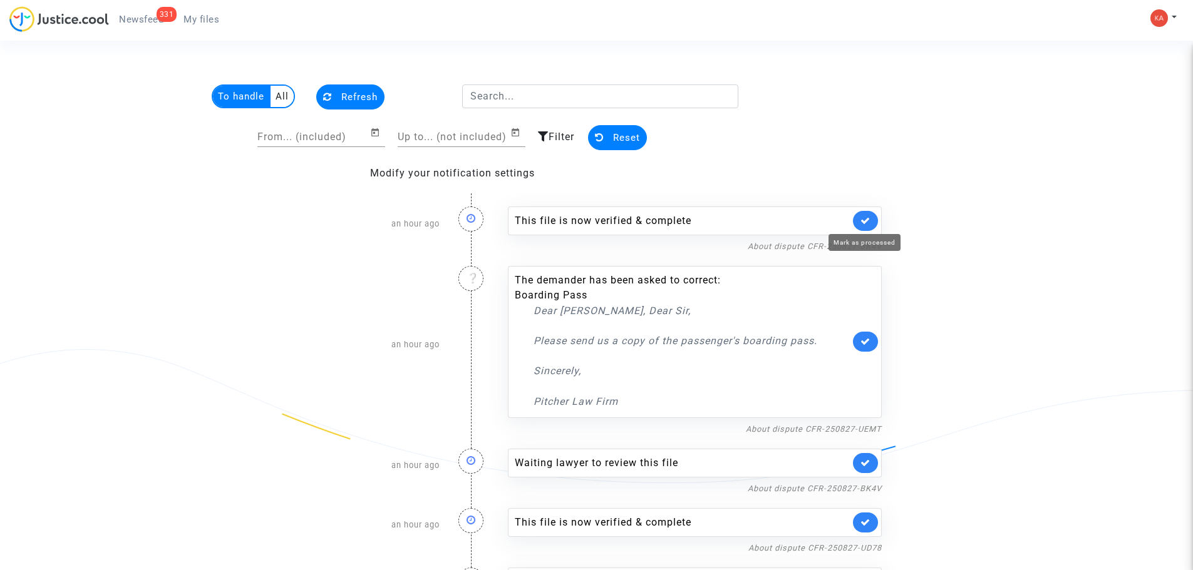
click at [865, 223] on icon at bounding box center [865, 220] width 10 height 9
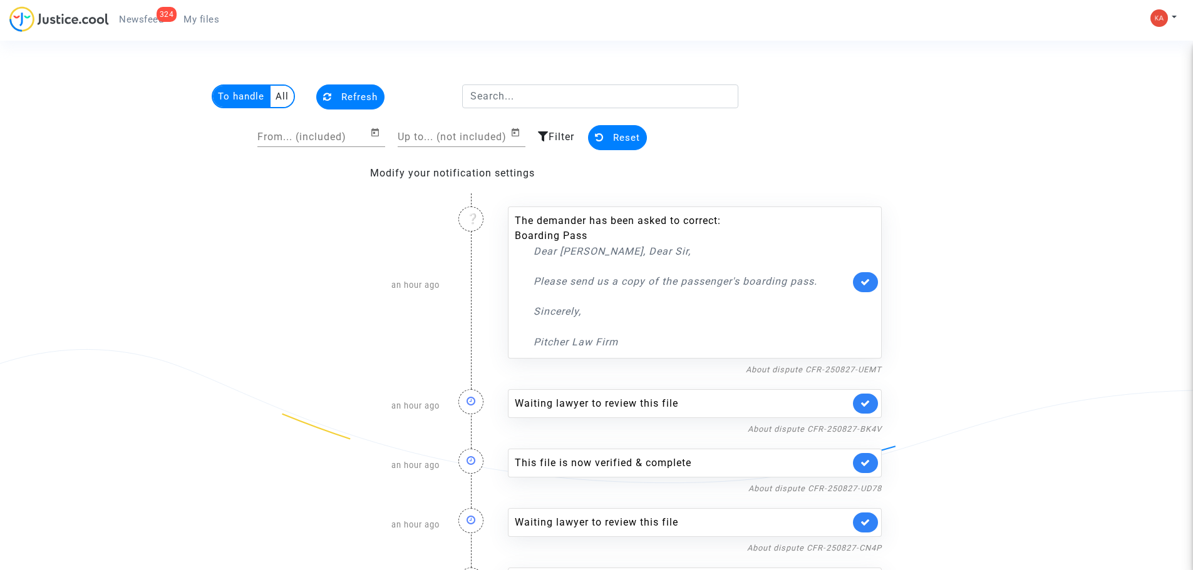
click at [865, 223] on div "The demander has been asked to correct: Boarding Pass Dear Madam, Dear Sir, Ple…" at bounding box center [695, 283] width 374 height 152
click at [864, 276] on link at bounding box center [865, 282] width 25 height 20
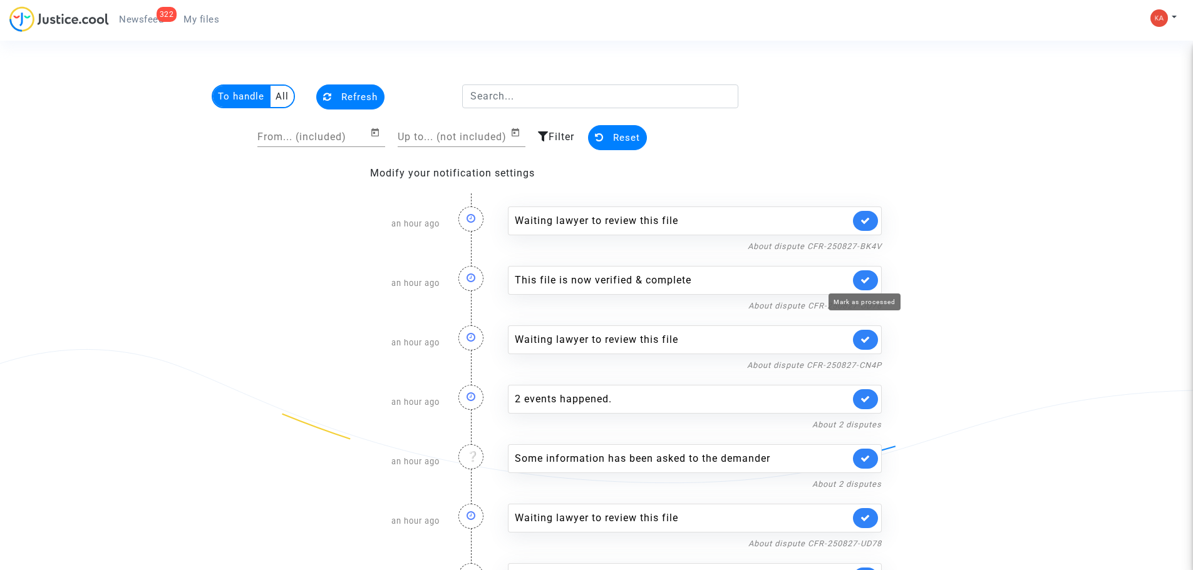
click at [864, 276] on icon at bounding box center [865, 279] width 10 height 9
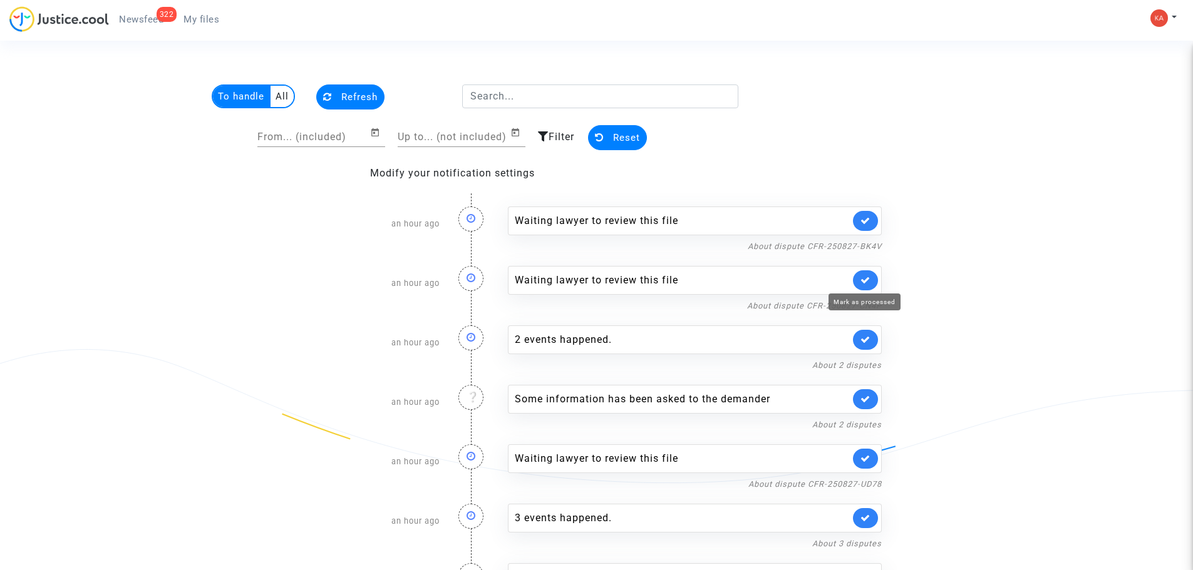
click at [863, 277] on icon at bounding box center [865, 279] width 10 height 9
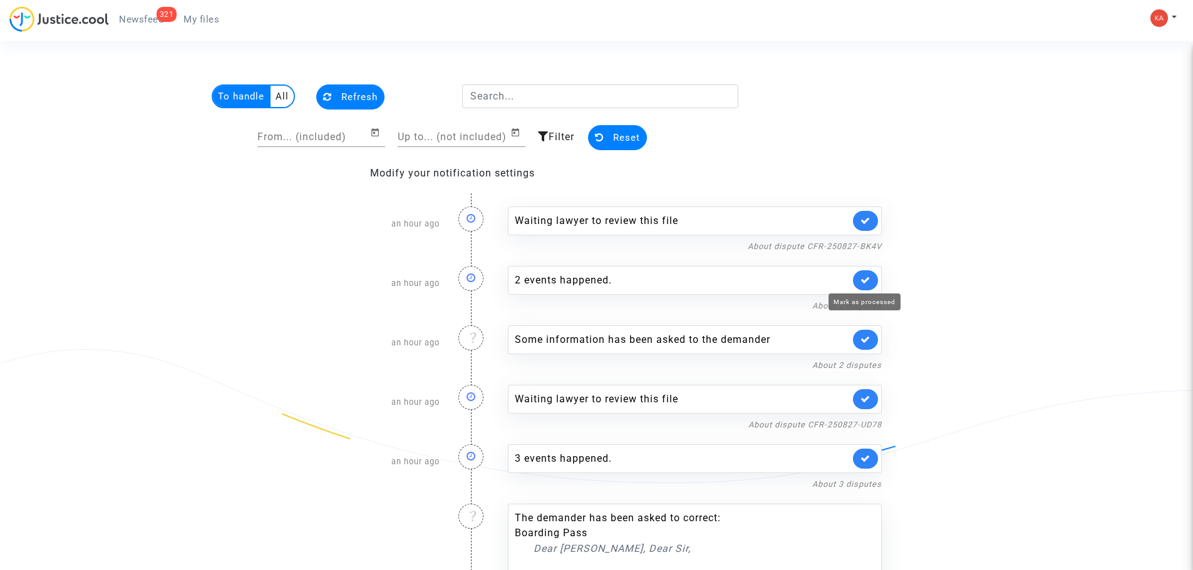
click at [863, 277] on icon at bounding box center [865, 279] width 10 height 9
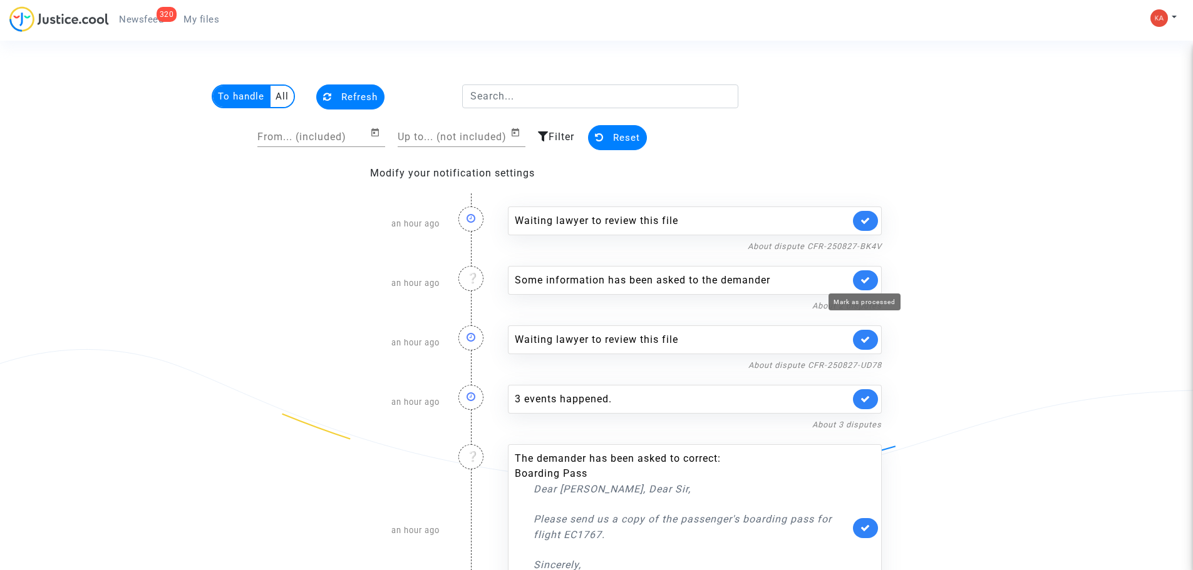
click at [863, 277] on icon at bounding box center [865, 279] width 10 height 9
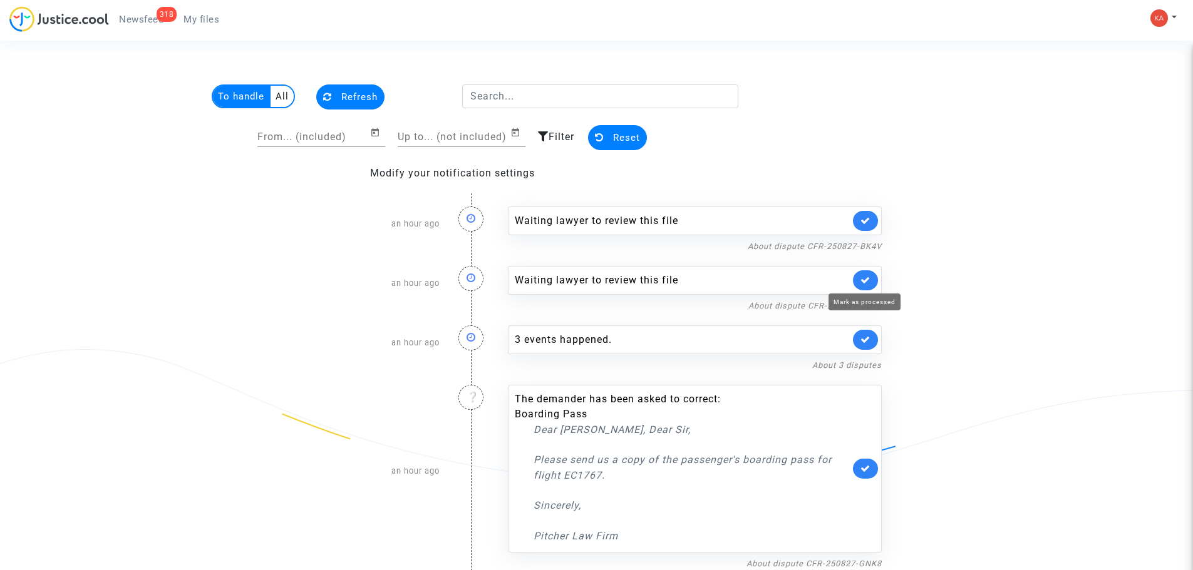
click at [863, 277] on icon at bounding box center [865, 279] width 10 height 9
click at [863, 335] on icon at bounding box center [865, 339] width 10 height 9
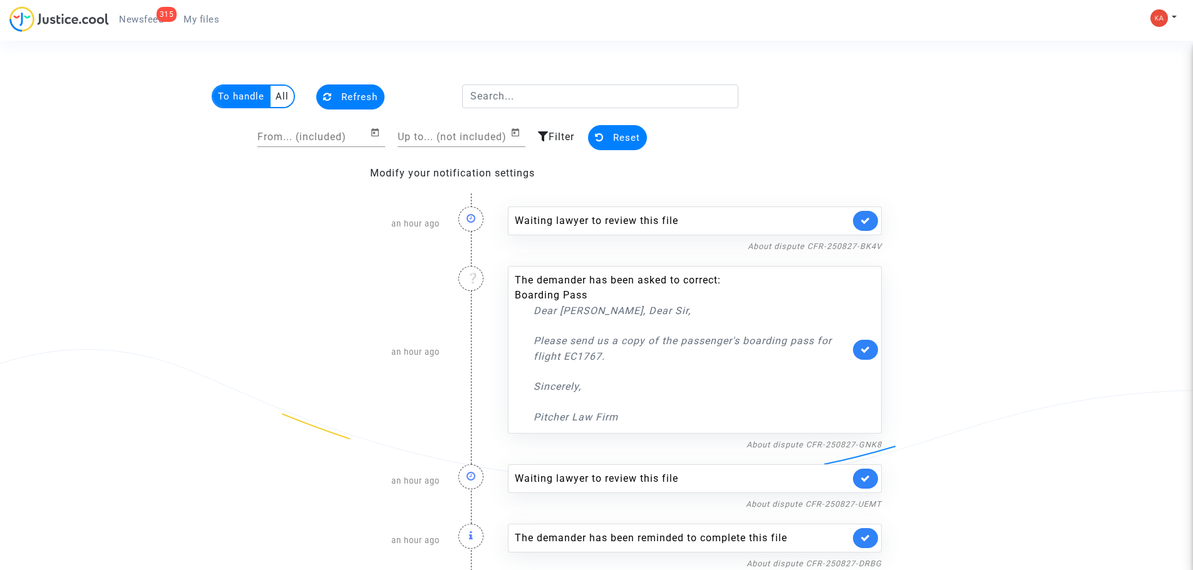
click at [863, 277] on div "The demander has been asked to correct: Boarding Pass Dear Madam, Dear Sir, Ple…" at bounding box center [695, 350] width 374 height 168
click at [865, 341] on link at bounding box center [865, 350] width 25 height 20
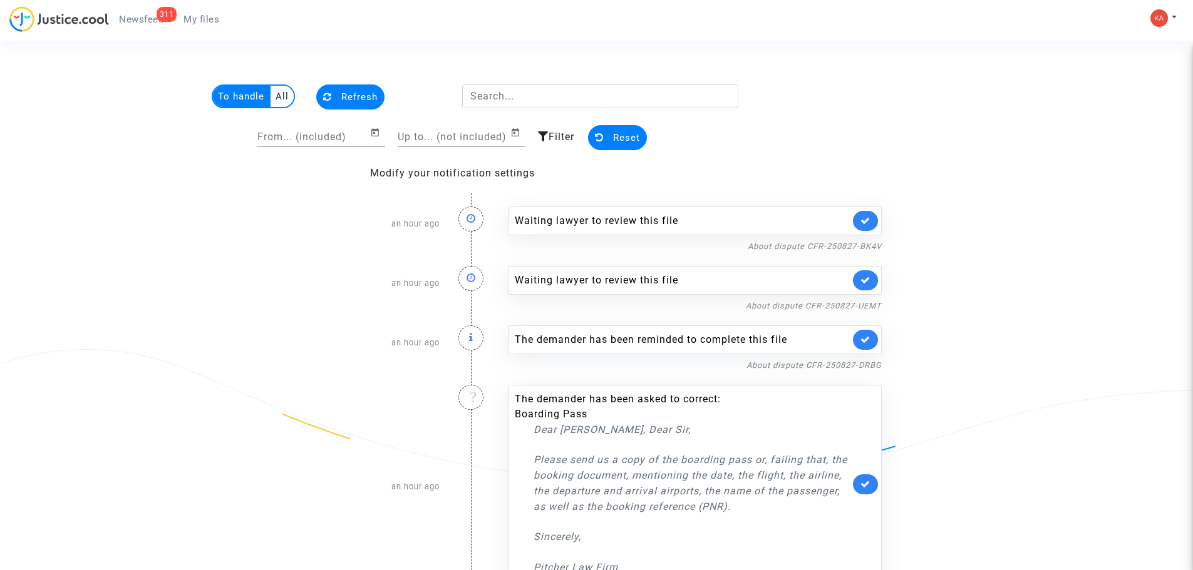
click at [868, 225] on link at bounding box center [865, 221] width 25 height 20
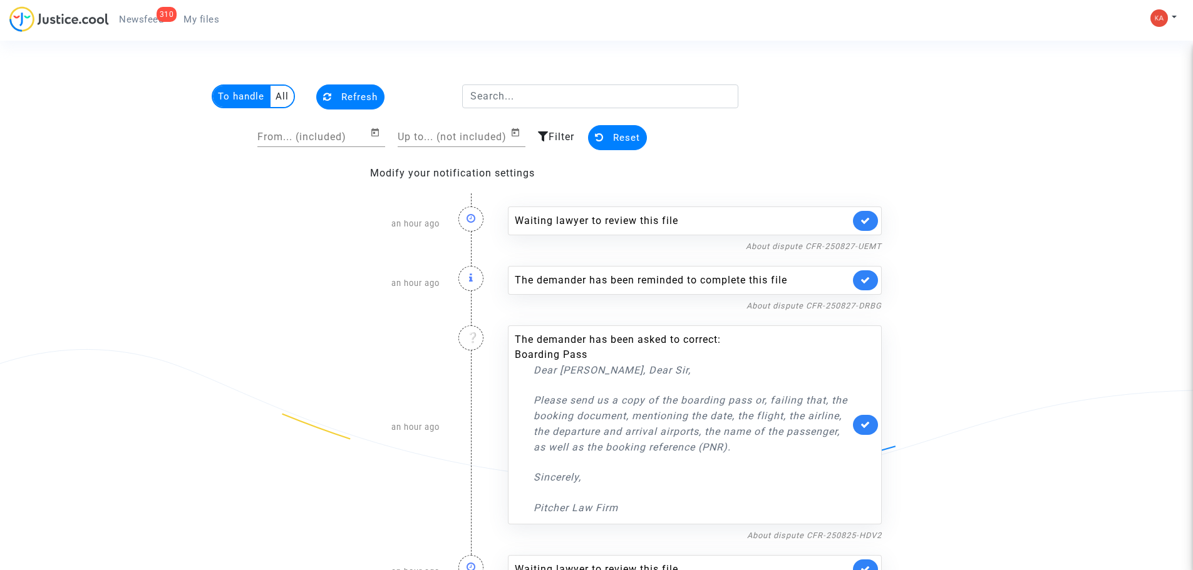
click at [868, 225] on link at bounding box center [865, 221] width 25 height 20
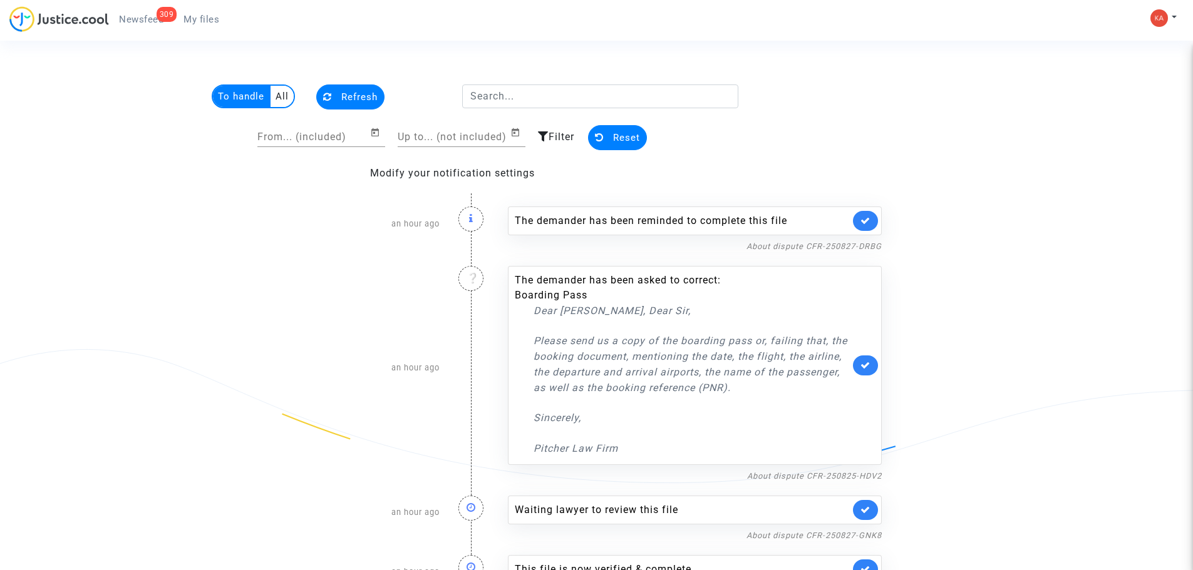
click at [868, 225] on link at bounding box center [865, 221] width 25 height 20
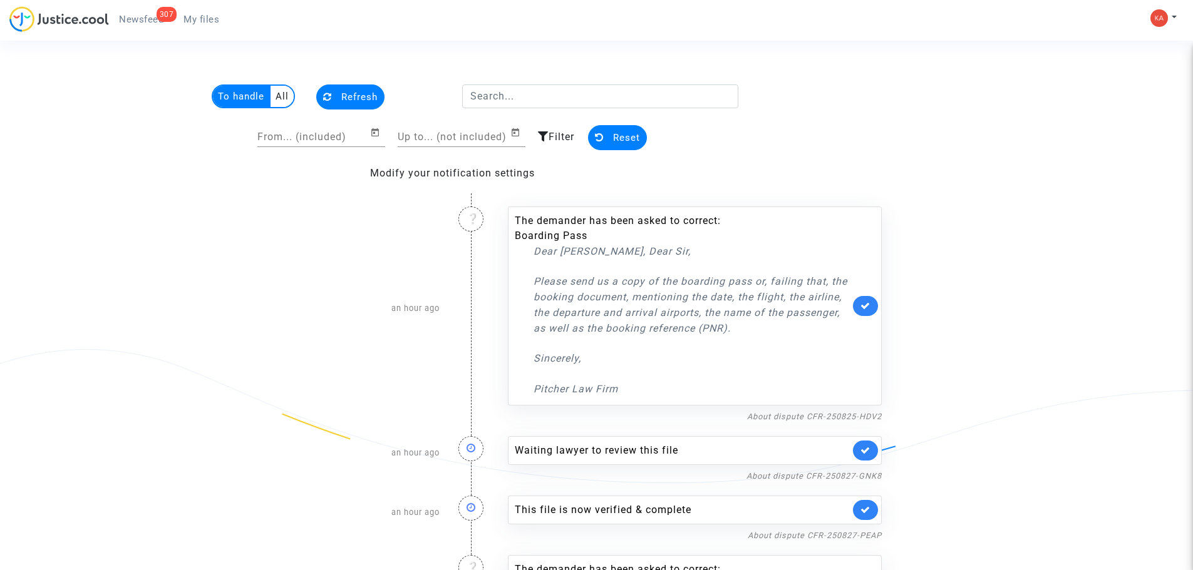
drag, startPoint x: 535, startPoint y: 281, endPoint x: 759, endPoint y: 334, distance: 229.8
click at [759, 334] on p "Please send us a copy of the boarding pass or, failing that, the booking docume…" at bounding box center [691, 305] width 316 height 63
click at [212, 23] on span "My files" at bounding box center [201, 19] width 36 height 11
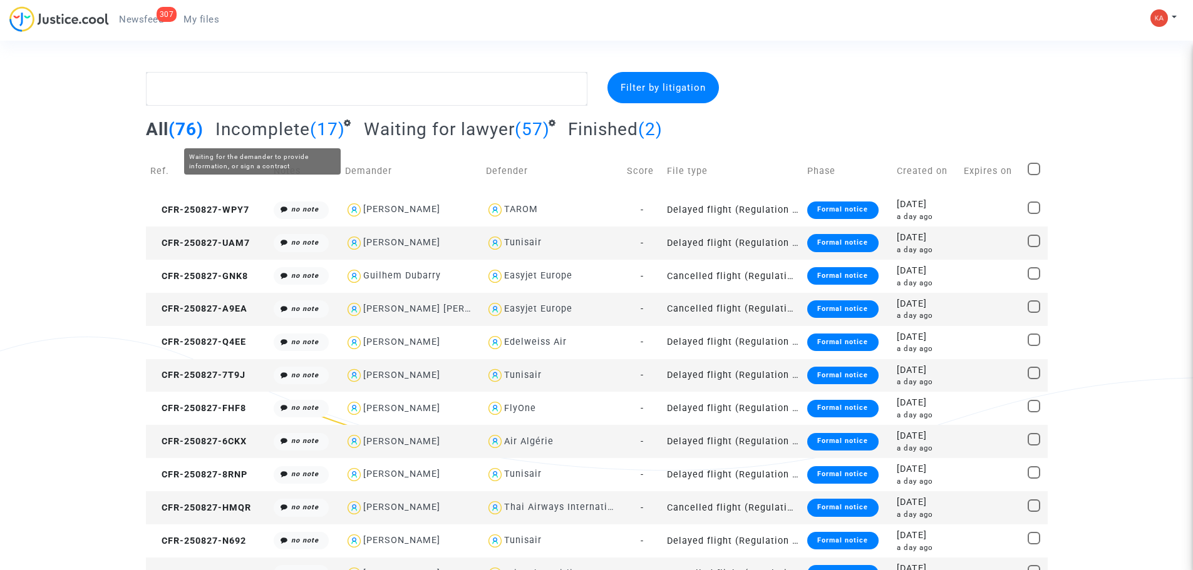
click at [293, 129] on span "Incomplete" at bounding box center [262, 129] width 95 height 21
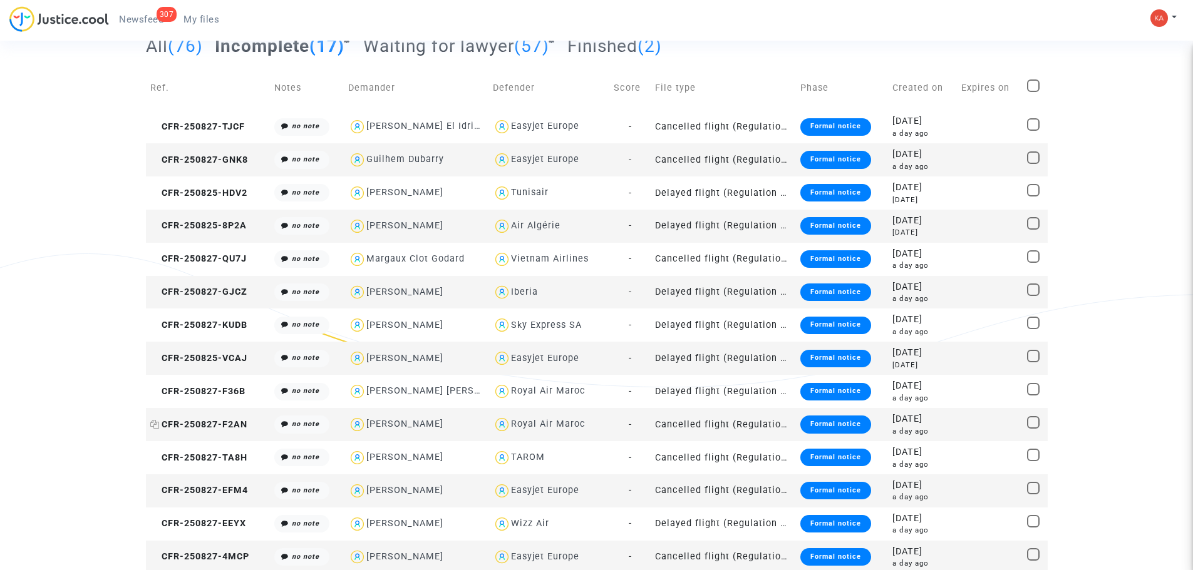
scroll to position [186, 0]
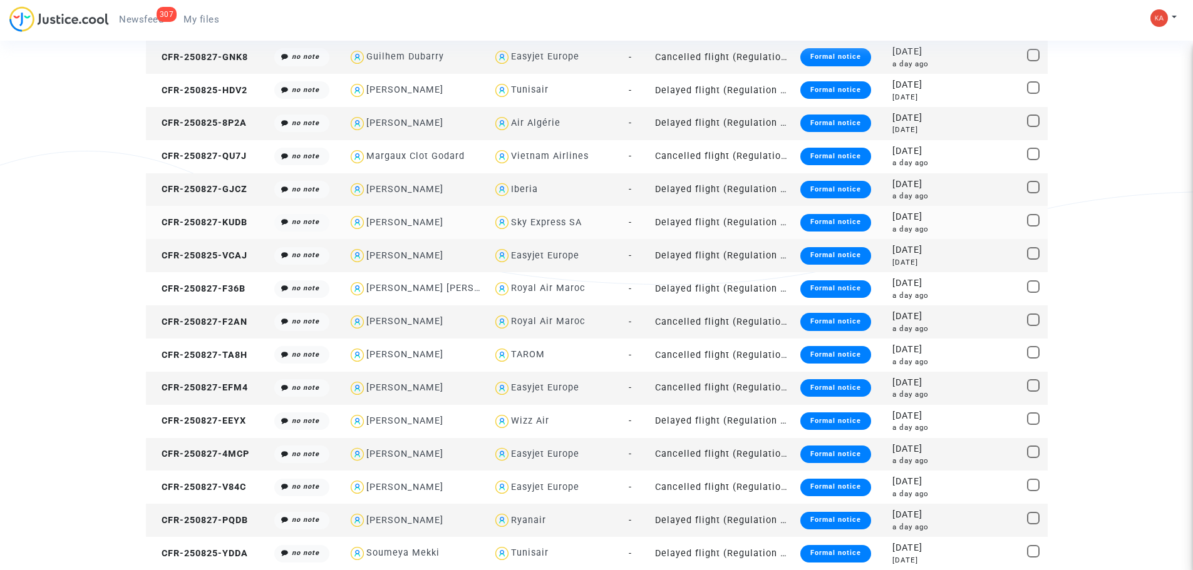
drag, startPoint x: 155, startPoint y: 224, endPoint x: 249, endPoint y: 228, distance: 93.4
click at [247, 228] on copy "CFR-250827-KUDB" at bounding box center [198, 222] width 97 height 11
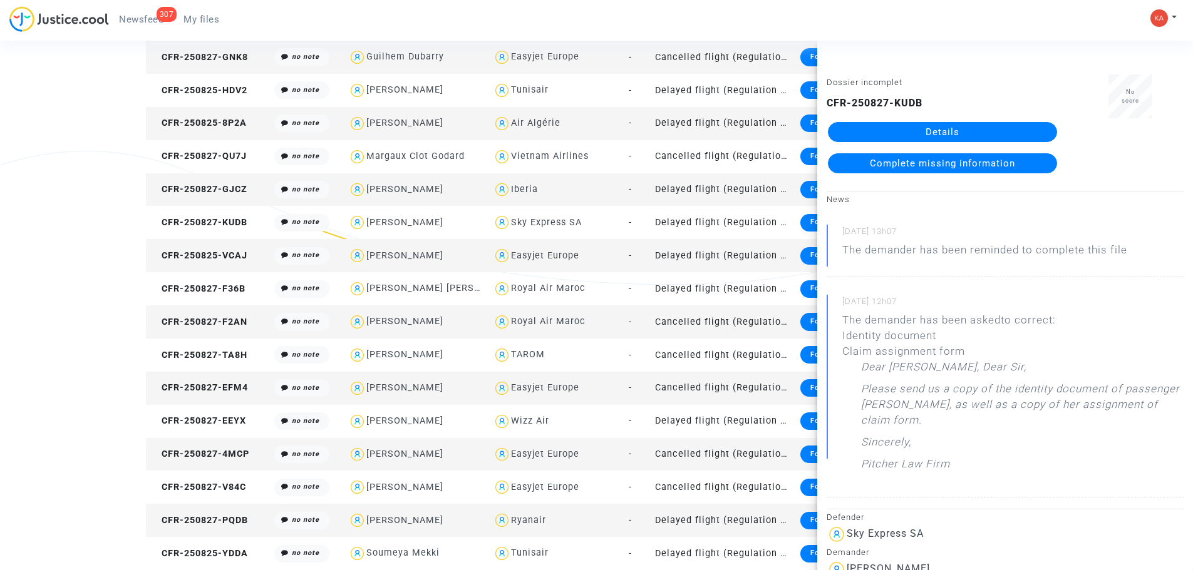
click at [955, 160] on span "Complete missing information" at bounding box center [942, 163] width 145 height 11
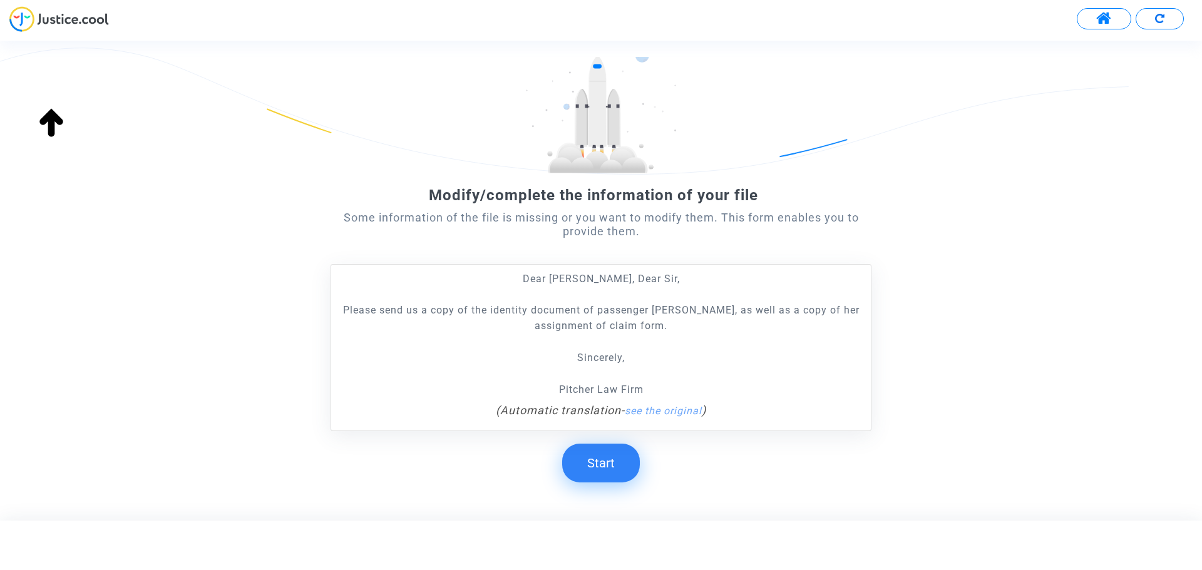
scroll to position [115, 0]
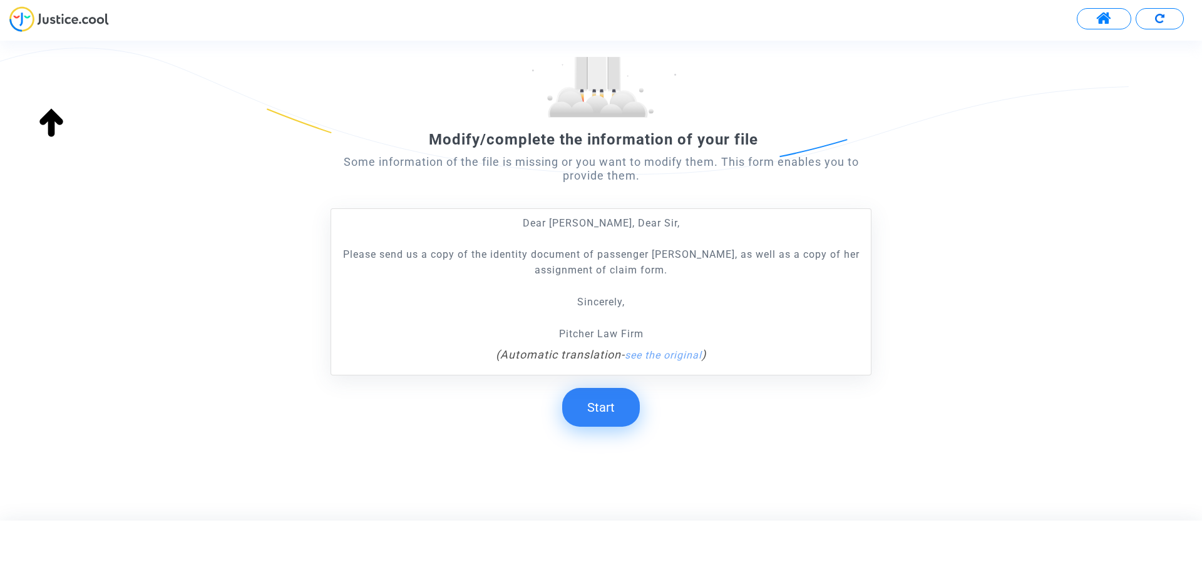
click at [601, 416] on button "Start" at bounding box center [601, 407] width 78 height 39
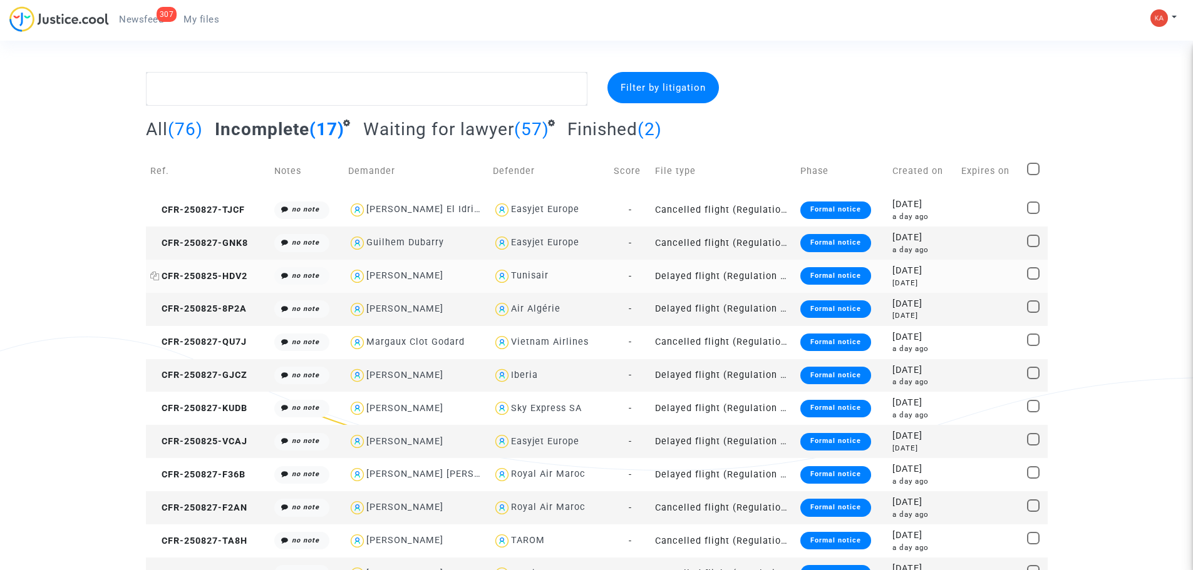
drag, startPoint x: 251, startPoint y: 276, endPoint x: 158, endPoint y: 279, distance: 92.7
click at [158, 279] on td "CFR-250825-HDV2" at bounding box center [208, 276] width 125 height 33
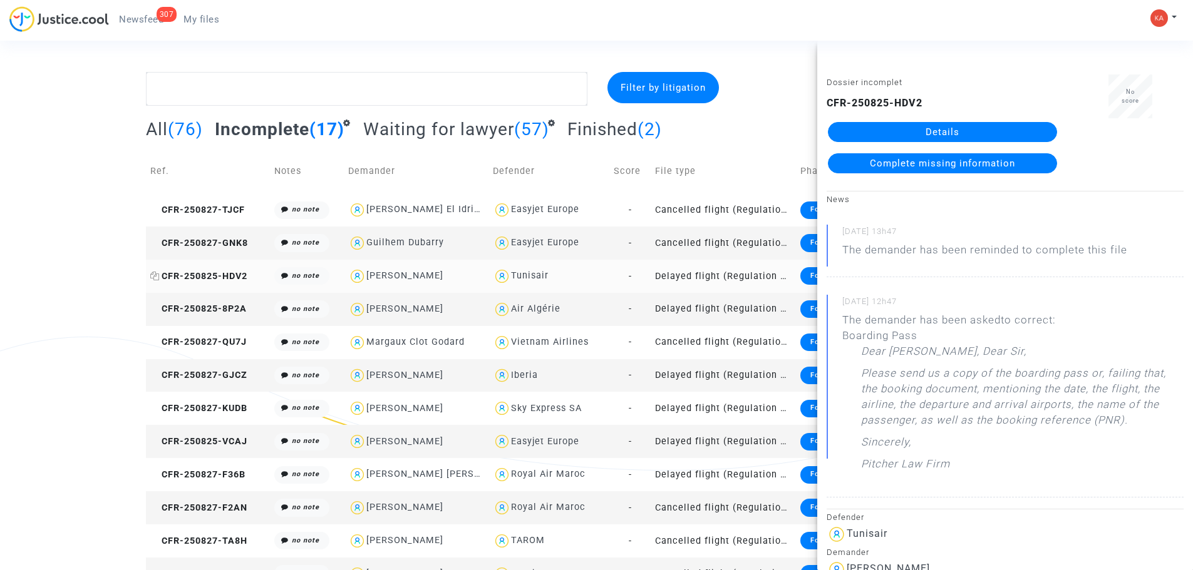
copy span "CFR-250825-HDV2"
drag, startPoint x: 919, startPoint y: 105, endPoint x: 828, endPoint y: 101, distance: 90.9
click at [828, 101] on b "CFR-250825-HDV2" at bounding box center [874, 103] width 96 height 12
click at [901, 122] on link "Details" at bounding box center [942, 132] width 229 height 20
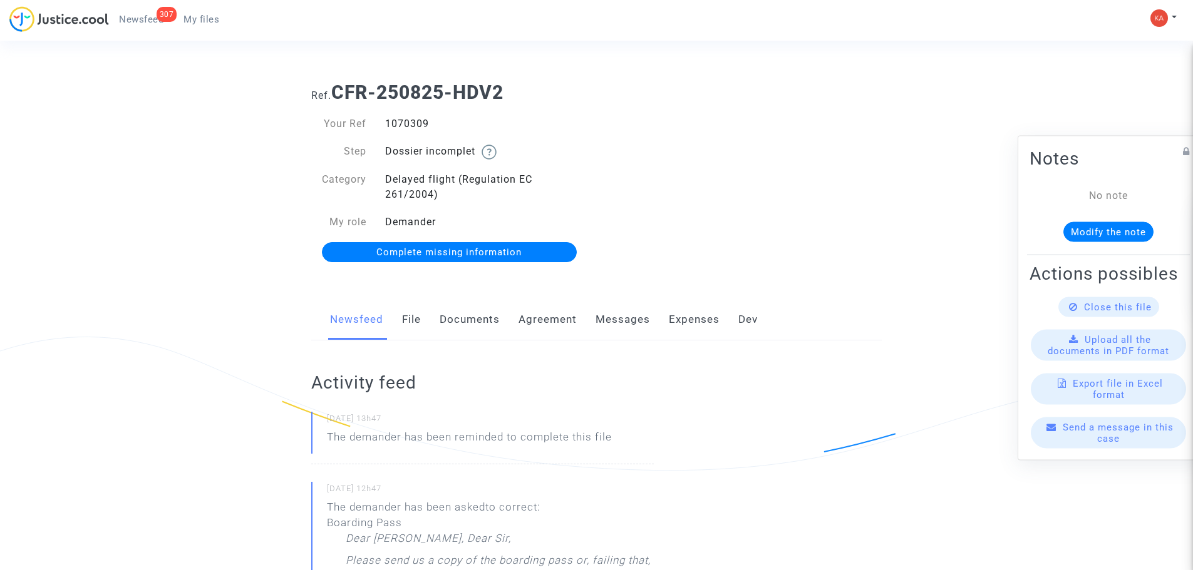
drag, startPoint x: 438, startPoint y: 125, endPoint x: 430, endPoint y: 121, distance: 9.0
click at [373, 126] on div "Your Ref 1070309" at bounding box center [449, 123] width 295 height 15
copy div "1070309"
click at [445, 244] on link "Complete missing information" at bounding box center [449, 252] width 255 height 20
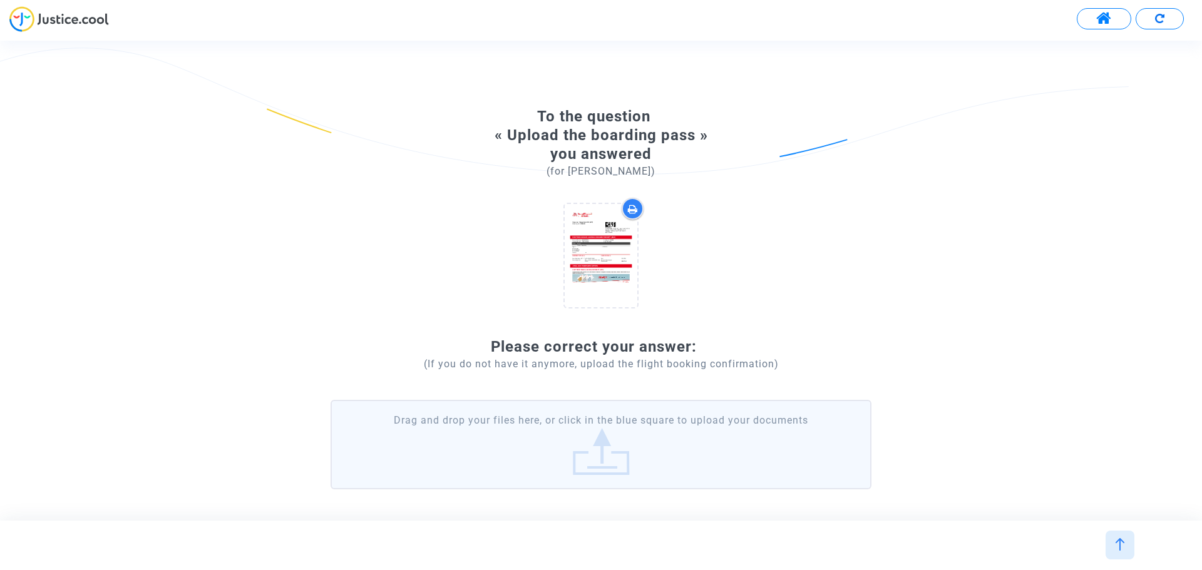
click at [599, 450] on label "Drag and drop your files here, or click in the blue square to upload your docum…" at bounding box center [601, 444] width 541 height 89
click at [0, 0] on input "Drag and drop your files here, or click in the blue square to upload your docum…" at bounding box center [0, 0] width 0 height 0
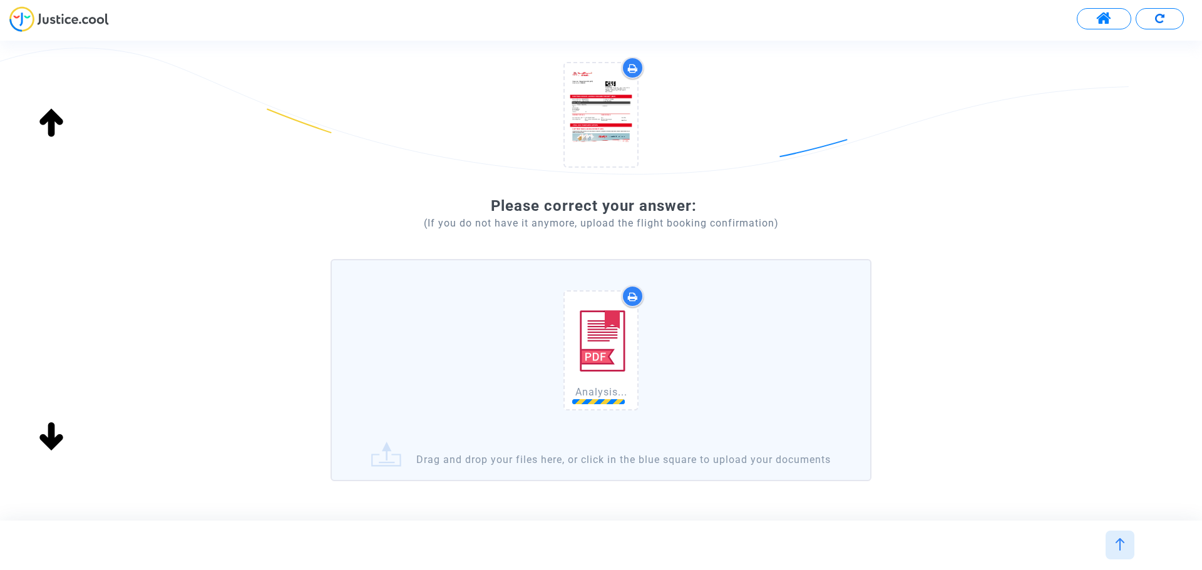
scroll to position [212, 0]
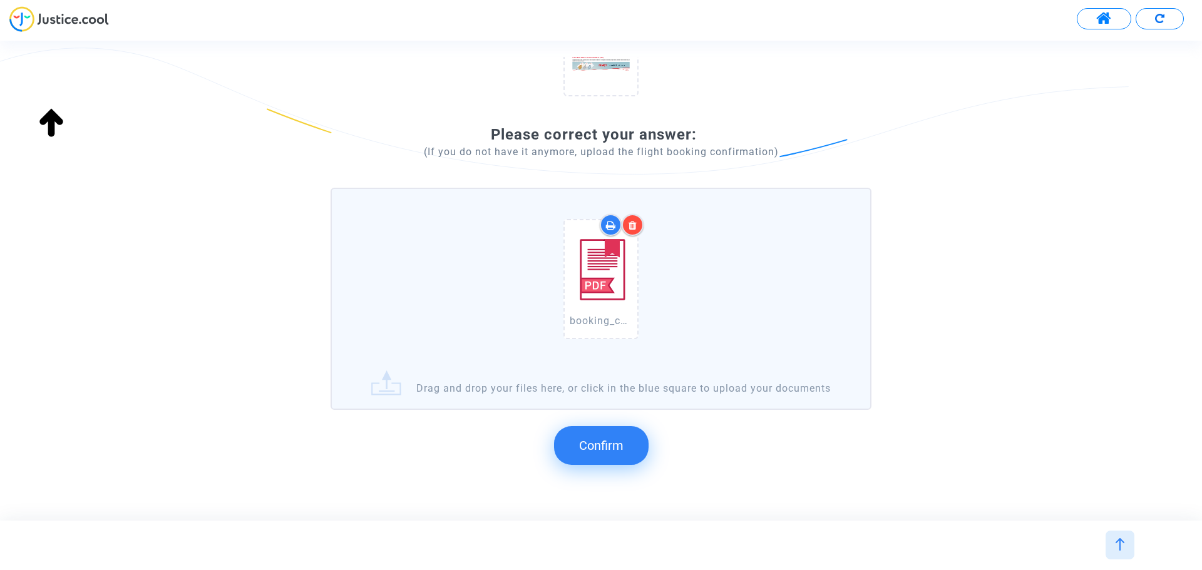
click at [617, 453] on span "Confirm" at bounding box center [601, 445] width 44 height 15
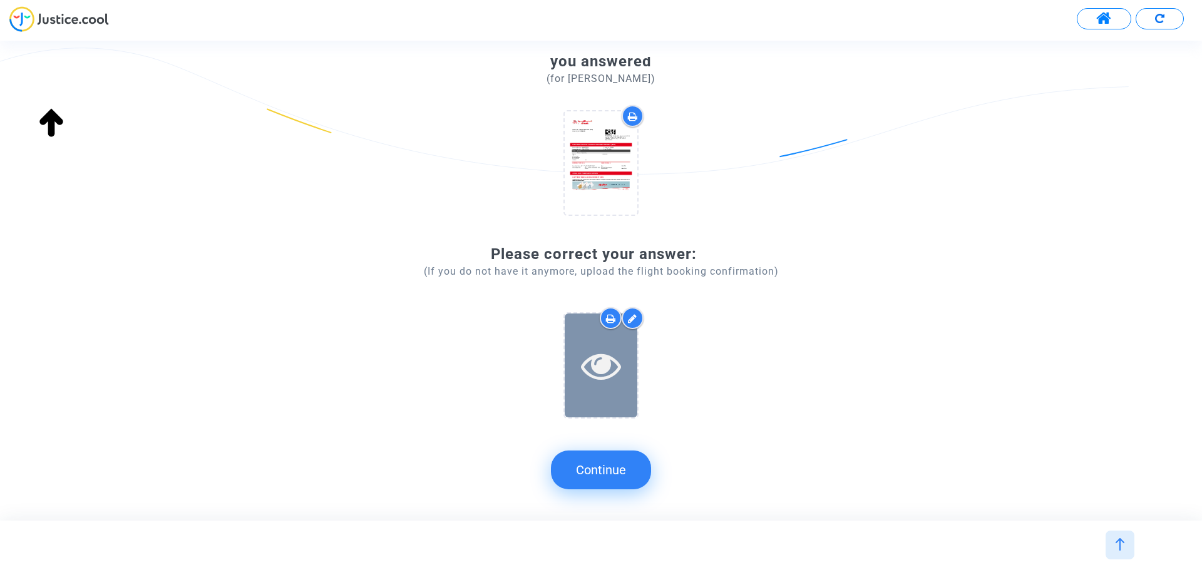
click at [600, 359] on icon at bounding box center [601, 366] width 41 height 40
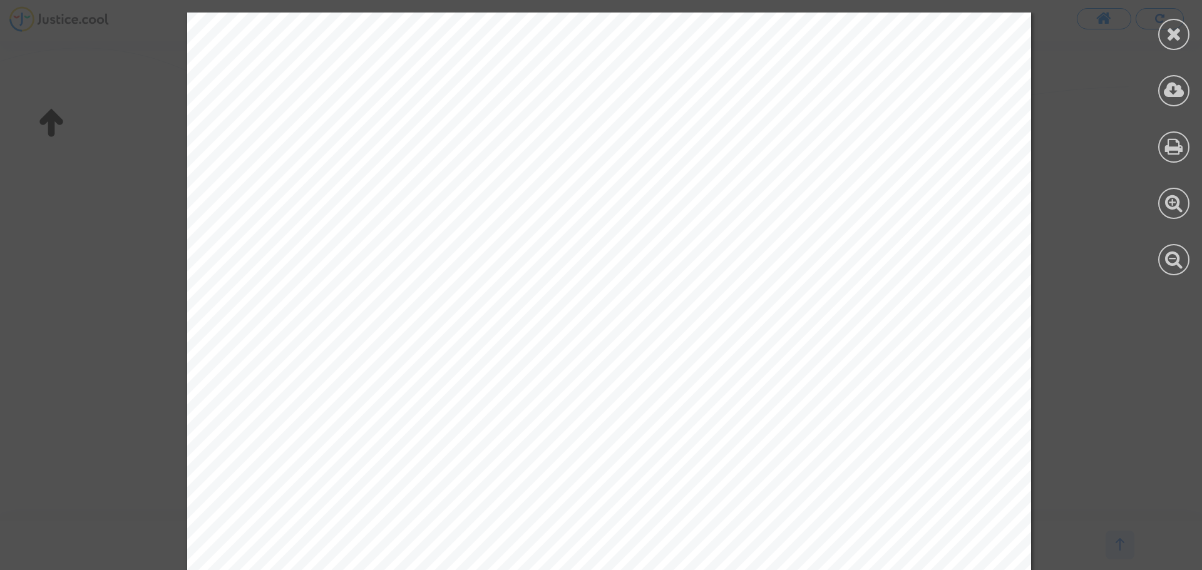
scroll to position [0, 0]
click at [1169, 24] on div at bounding box center [1173, 34] width 31 height 31
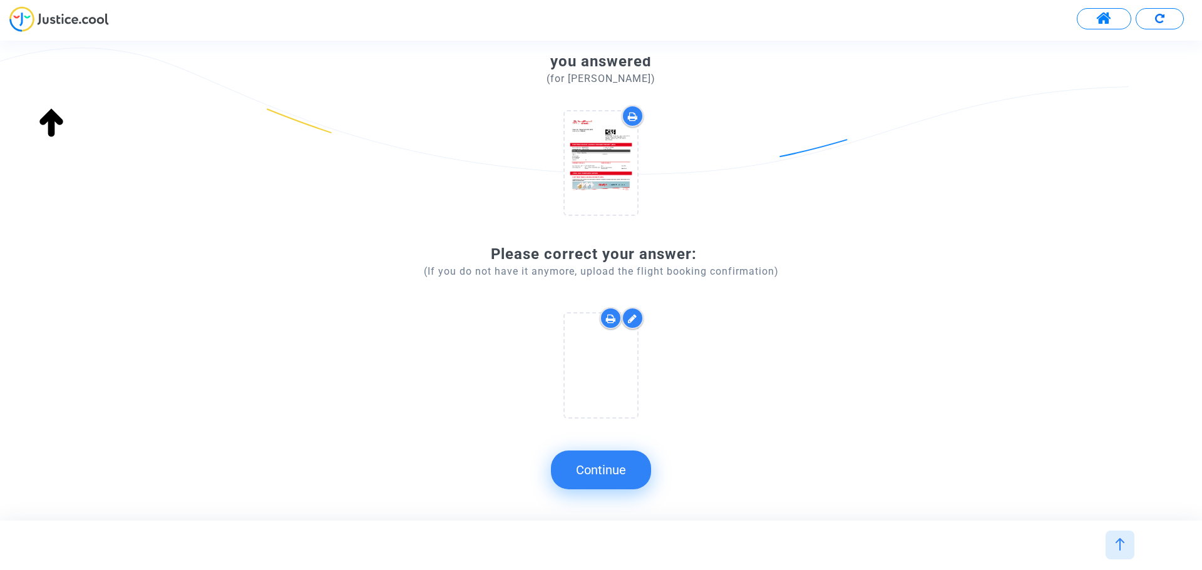
click at [607, 474] on button "Continue" at bounding box center [601, 470] width 100 height 39
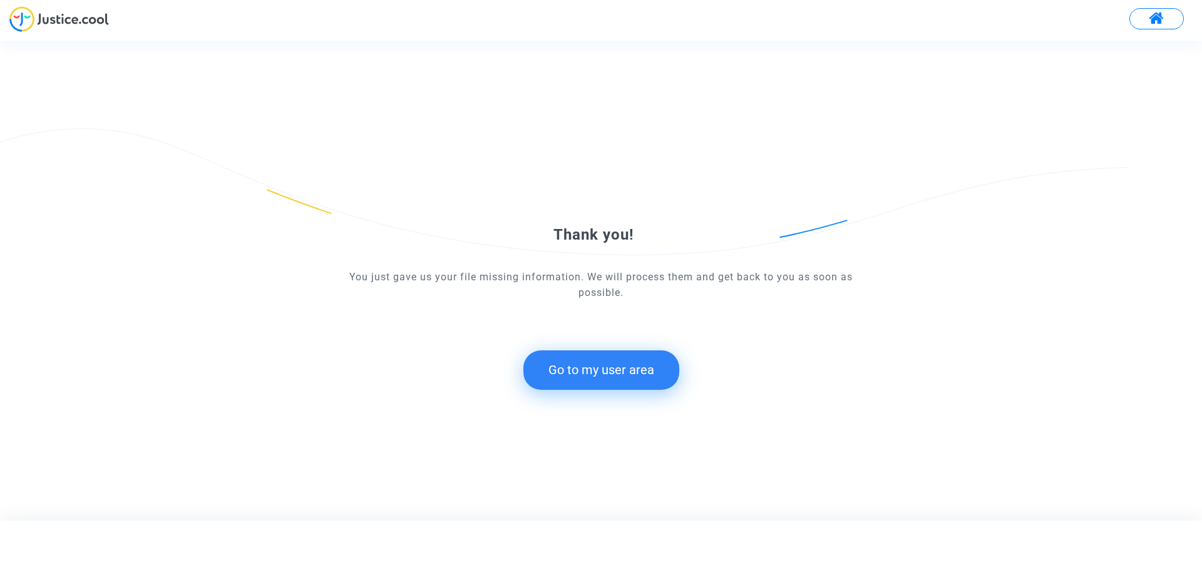
click at [599, 349] on form "Thank you! You just gave us your file missing information. We will process them…" at bounding box center [601, 268] width 541 height 243
click at [603, 368] on button "Go to my user area" at bounding box center [601, 370] width 156 height 39
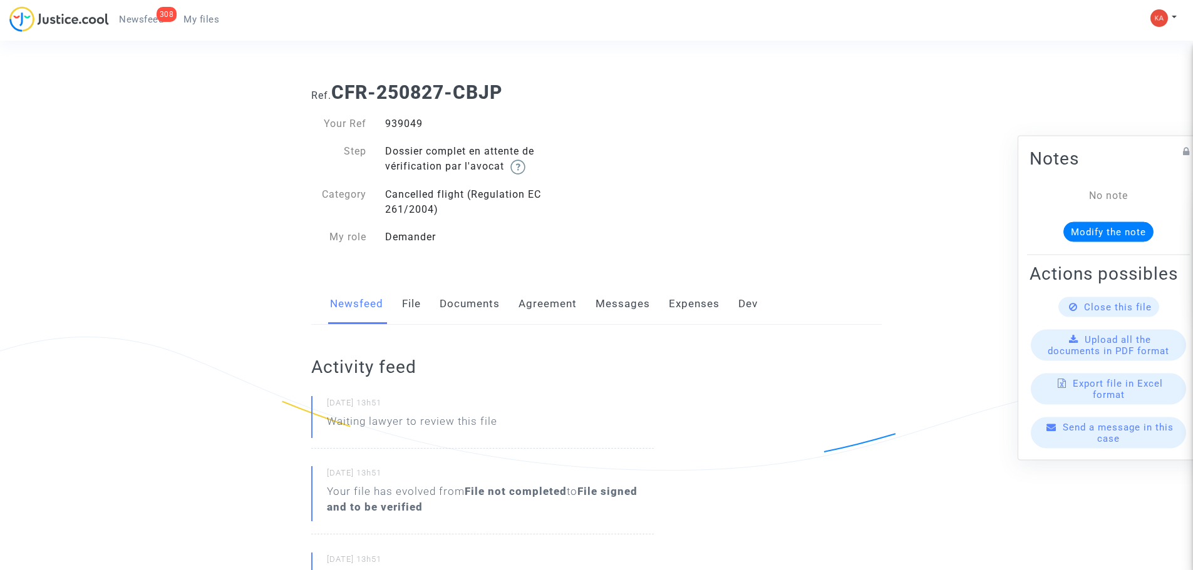
click at [145, 17] on span "Newsfeed" at bounding box center [141, 19] width 44 height 11
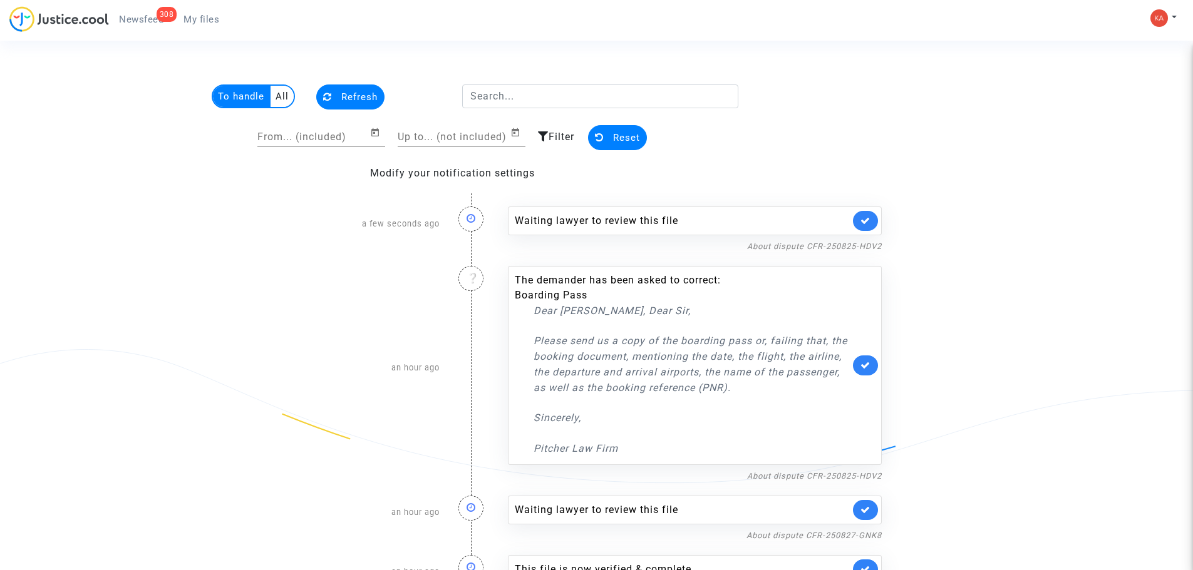
click at [213, 15] on span "My files" at bounding box center [201, 19] width 36 height 11
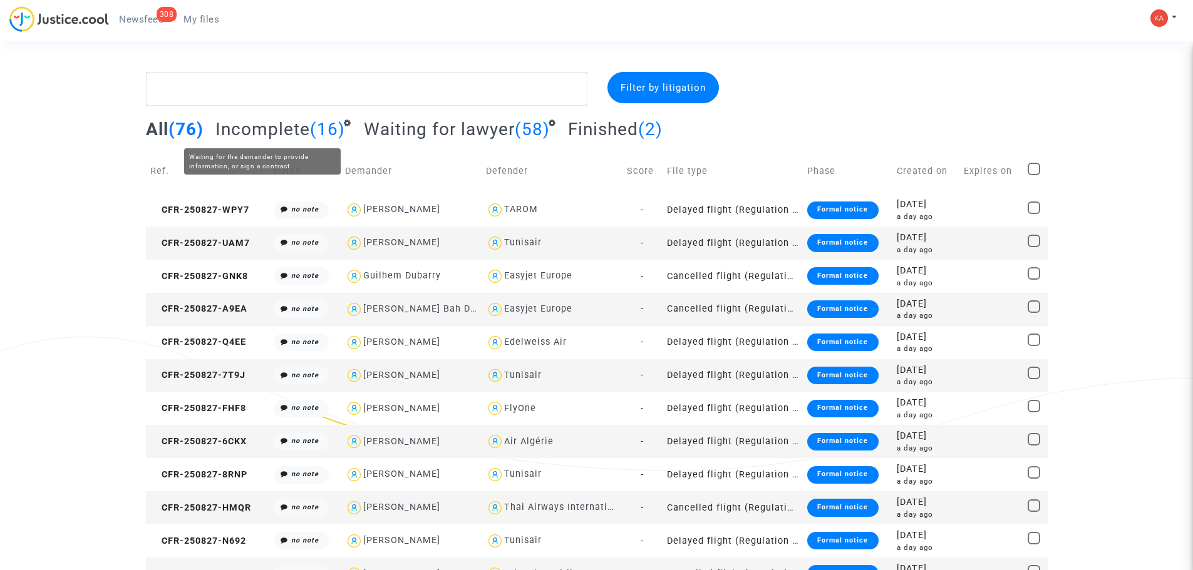
click at [284, 127] on span "Incomplete" at bounding box center [262, 129] width 95 height 21
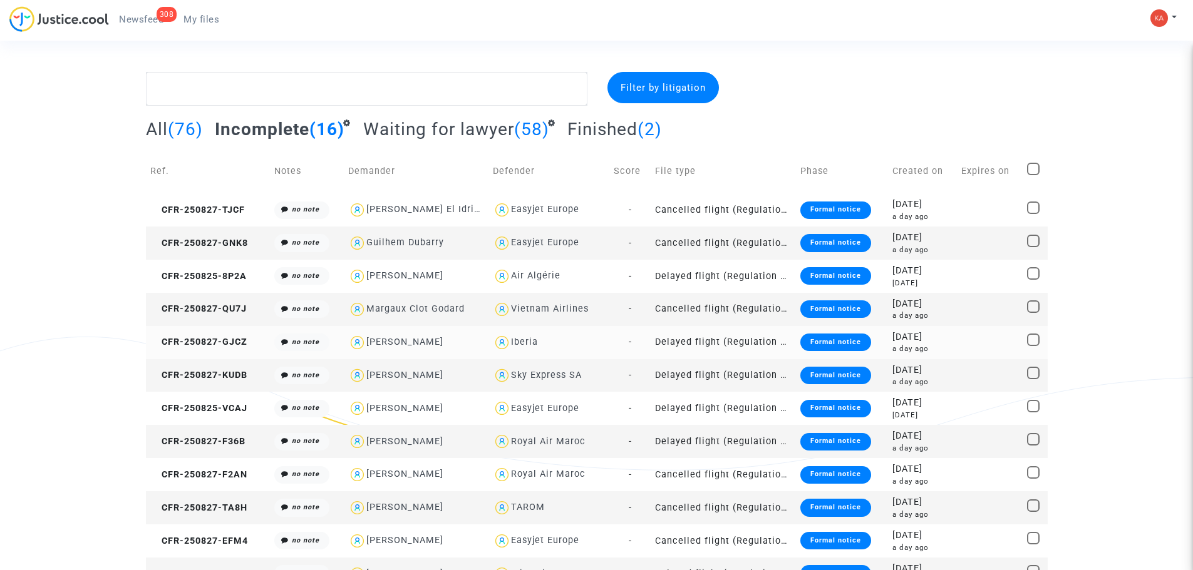
drag, startPoint x: 160, startPoint y: 342, endPoint x: 260, endPoint y: 348, distance: 100.3
click at [260, 348] on td "CFR-250827-GJCZ" at bounding box center [208, 342] width 125 height 33
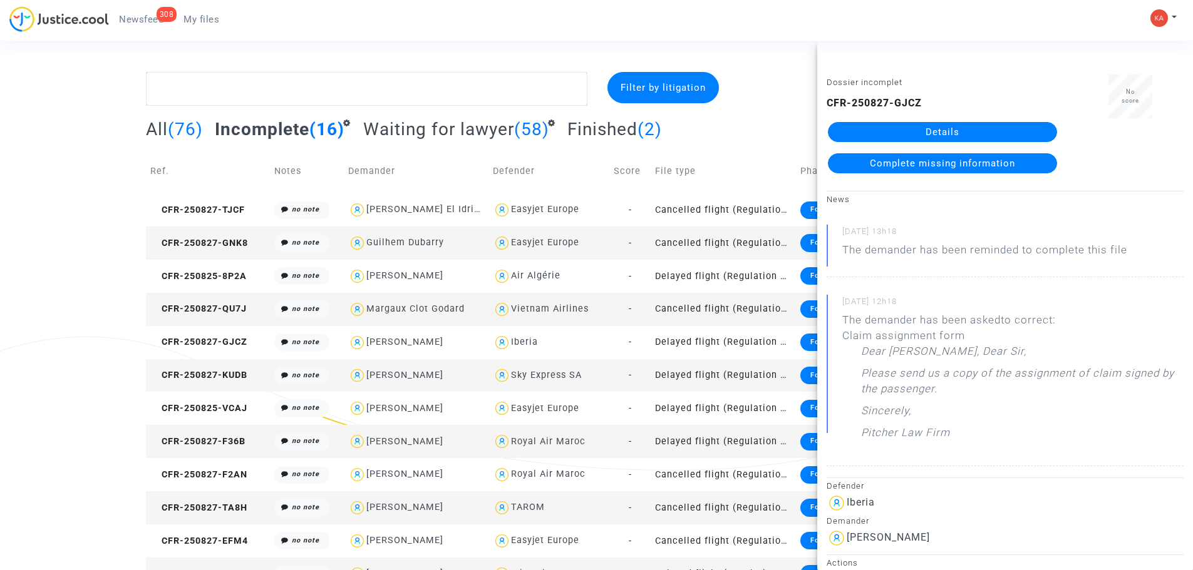
click at [914, 133] on link "Details" at bounding box center [942, 132] width 229 height 20
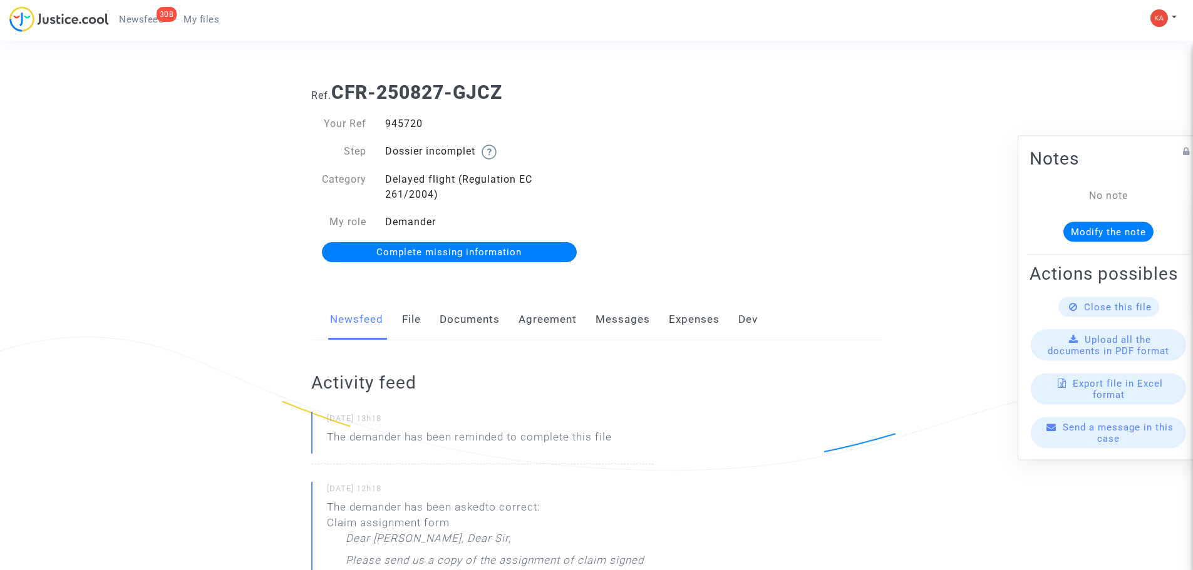
drag, startPoint x: 461, startPoint y: 120, endPoint x: 379, endPoint y: 122, distance: 82.1
click at [379, 122] on div "945720" at bounding box center [486, 123] width 221 height 15
copy div "945720"
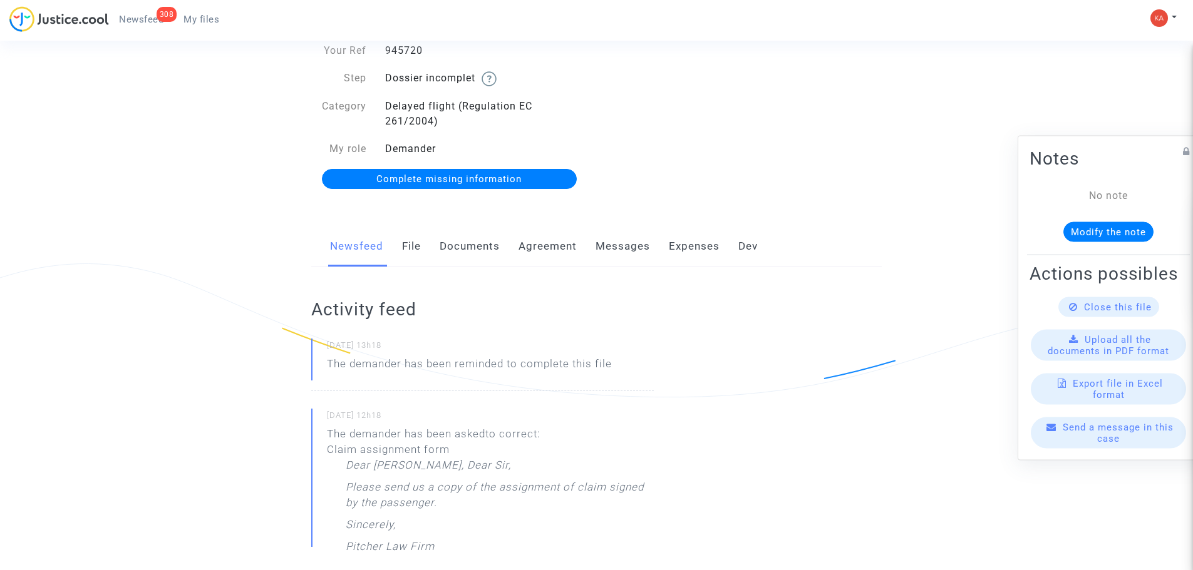
scroll to position [63, 0]
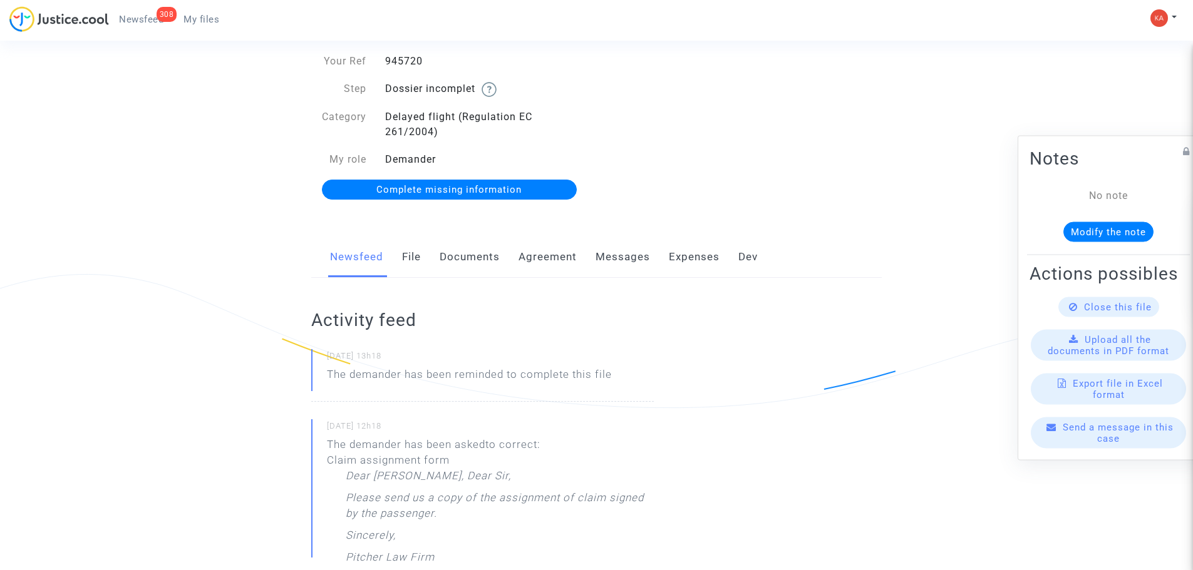
click at [435, 193] on span "Complete missing information" at bounding box center [448, 189] width 145 height 11
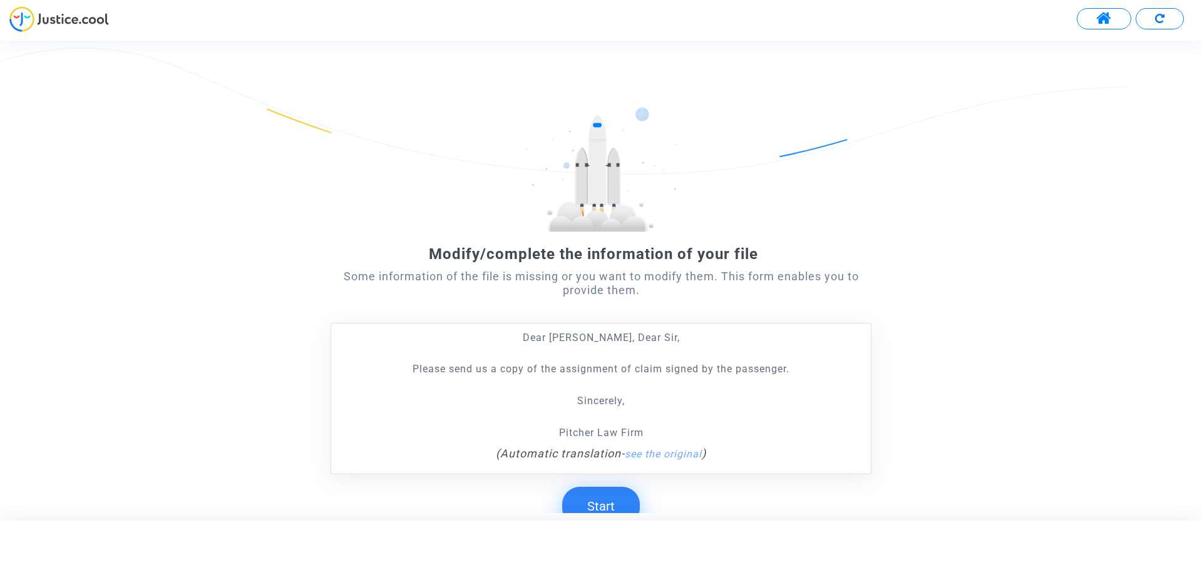
scroll to position [99, 0]
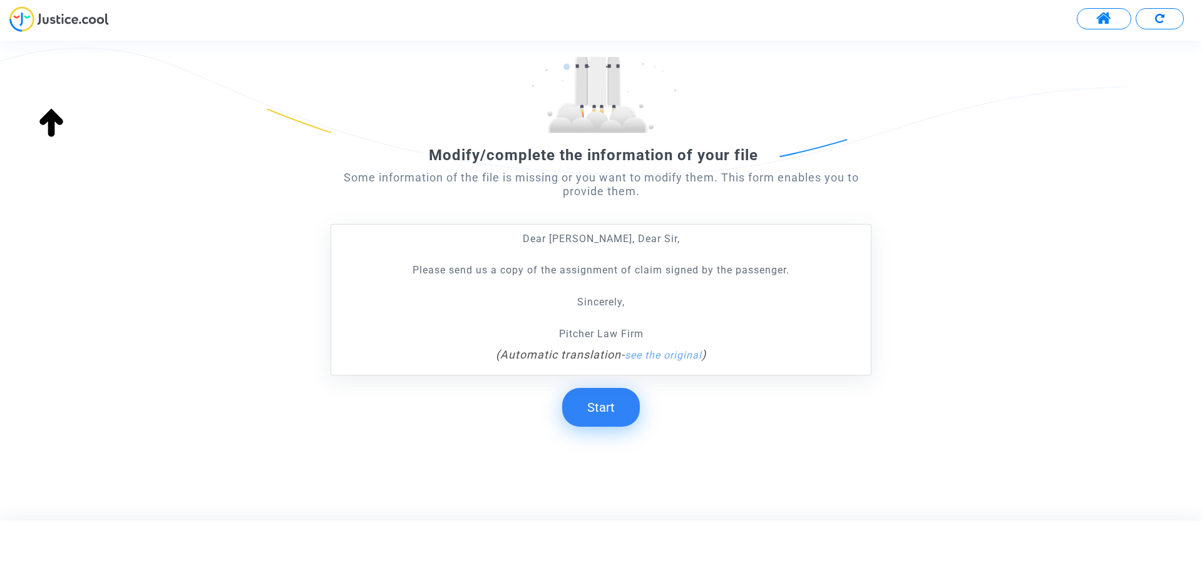
click at [614, 401] on button "Start" at bounding box center [601, 407] width 78 height 39
click at [607, 413] on button "Start" at bounding box center [601, 407] width 78 height 39
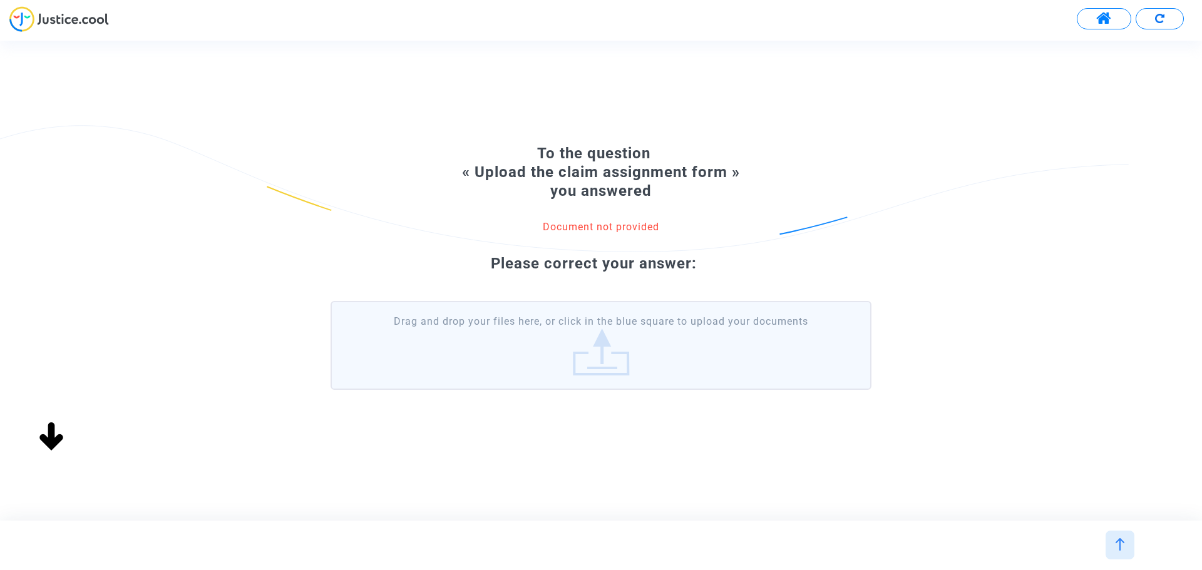
click at [602, 339] on label "Drag and drop your files here, or click in the blue square to upload your docum…" at bounding box center [601, 345] width 541 height 89
click at [0, 0] on input "Drag and drop your files here, or click in the blue square to upload your docum…" at bounding box center [0, 0] width 0 height 0
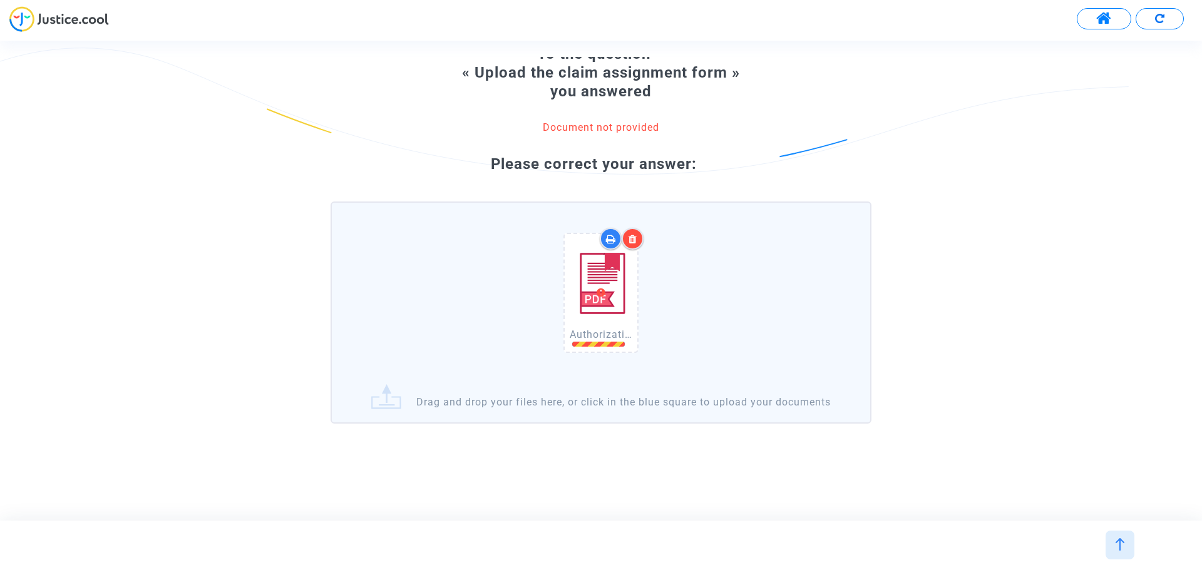
scroll to position [76, 0]
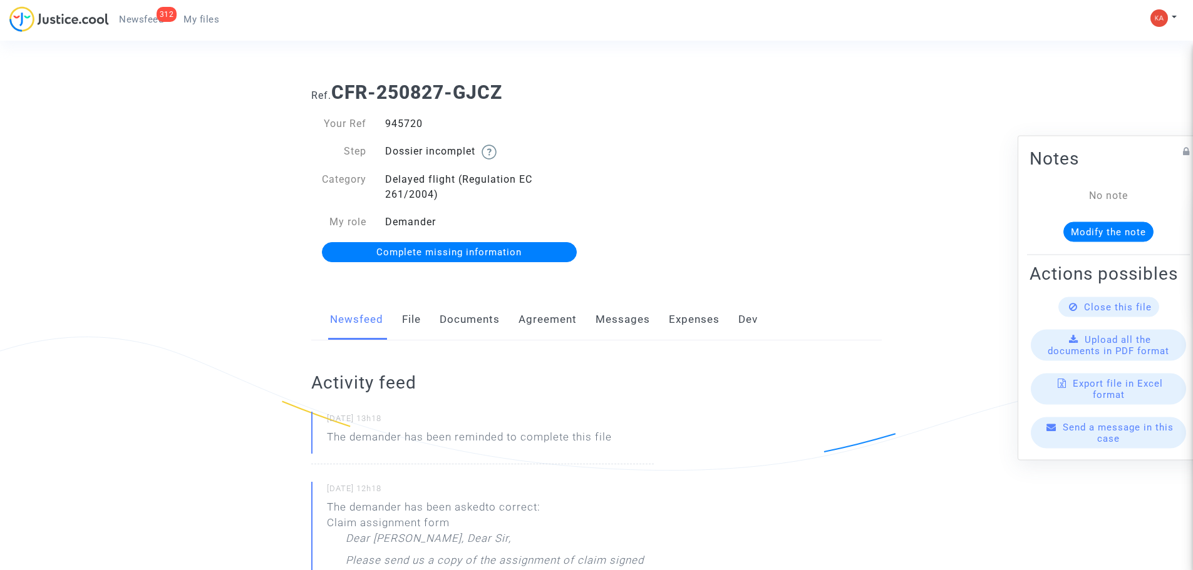
click at [440, 253] on span "Complete missing information" at bounding box center [448, 252] width 145 height 11
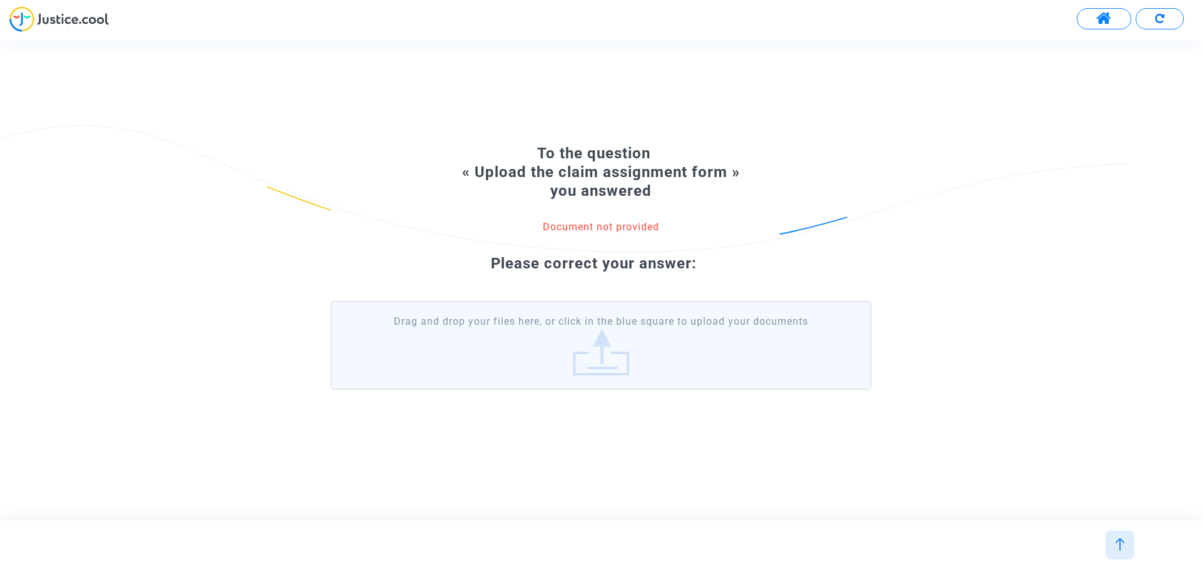
click at [569, 351] on label "Drag and drop your files here, or click in the blue square to upload your docum…" at bounding box center [601, 345] width 541 height 89
click at [0, 0] on input "Drag and drop your files here, or click in the blue square to upload your docum…" at bounding box center [0, 0] width 0 height 0
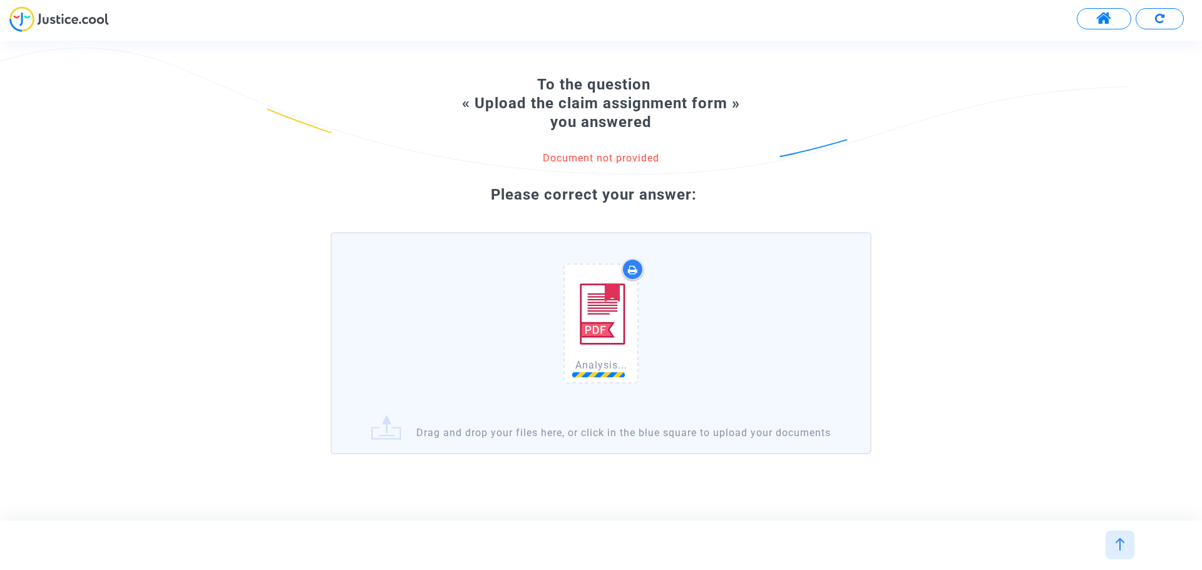
scroll to position [76, 0]
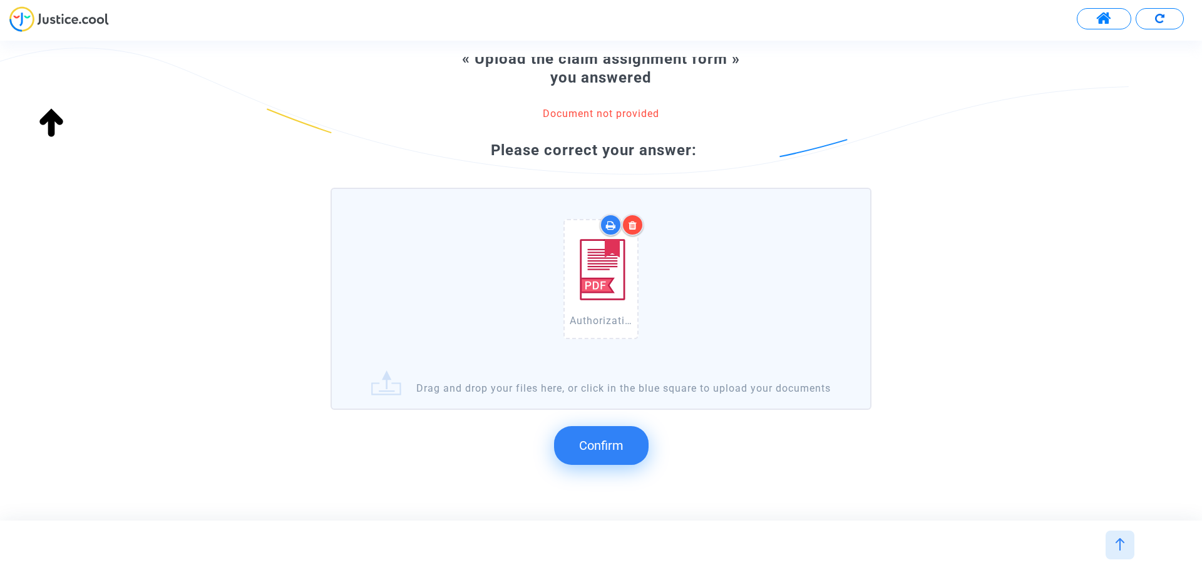
click at [619, 453] on span "Confirm" at bounding box center [601, 445] width 44 height 15
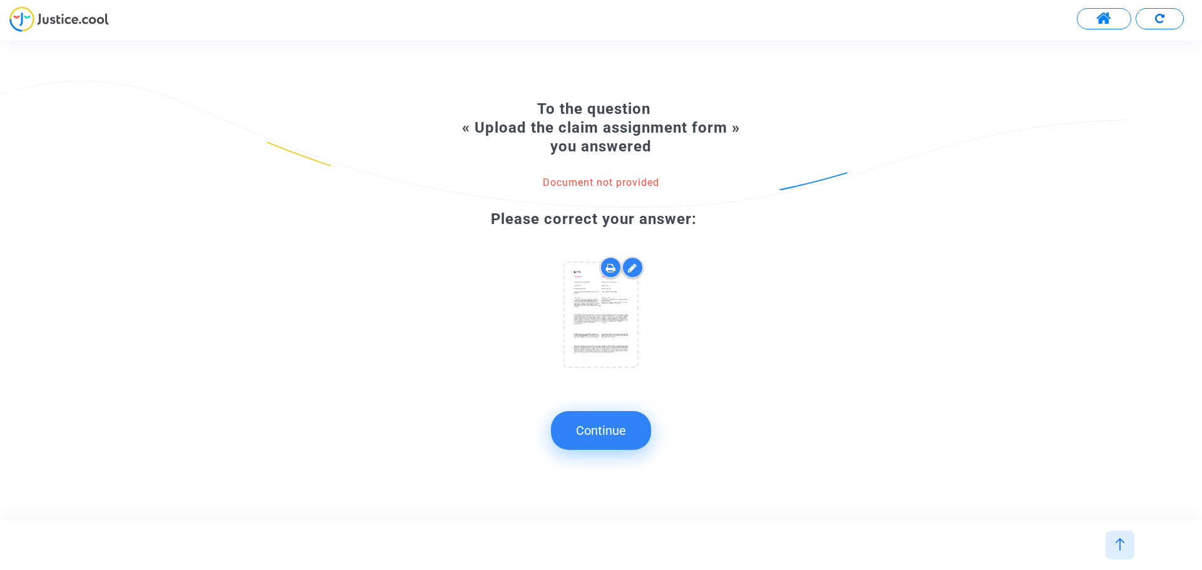
click at [601, 434] on button "Continue" at bounding box center [601, 430] width 100 height 39
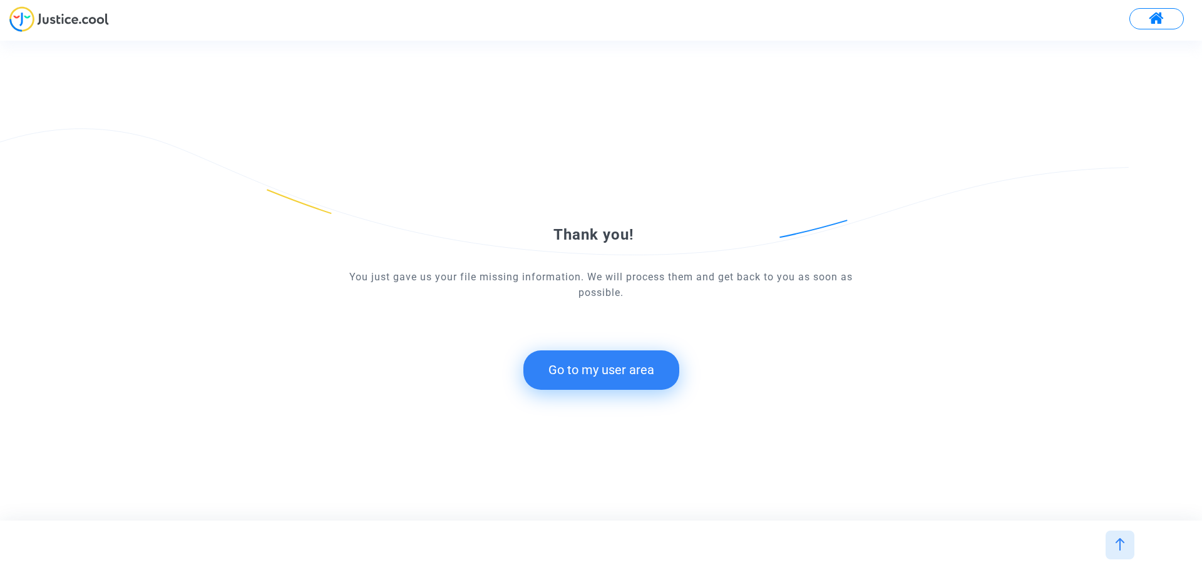
click at [582, 374] on button "Go to my user area" at bounding box center [601, 370] width 156 height 39
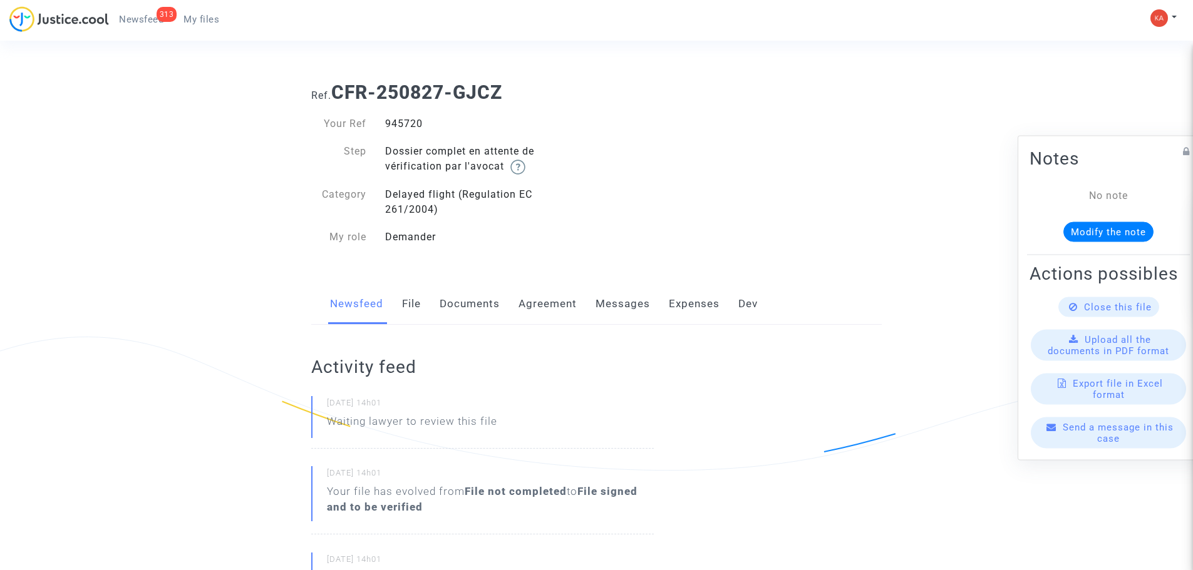
click at [230, 21] on div "313 Newsfeed My files My profile Settings Log out" at bounding box center [596, 23] width 1193 height 34
click at [220, 17] on link "My files" at bounding box center [201, 19] width 56 height 19
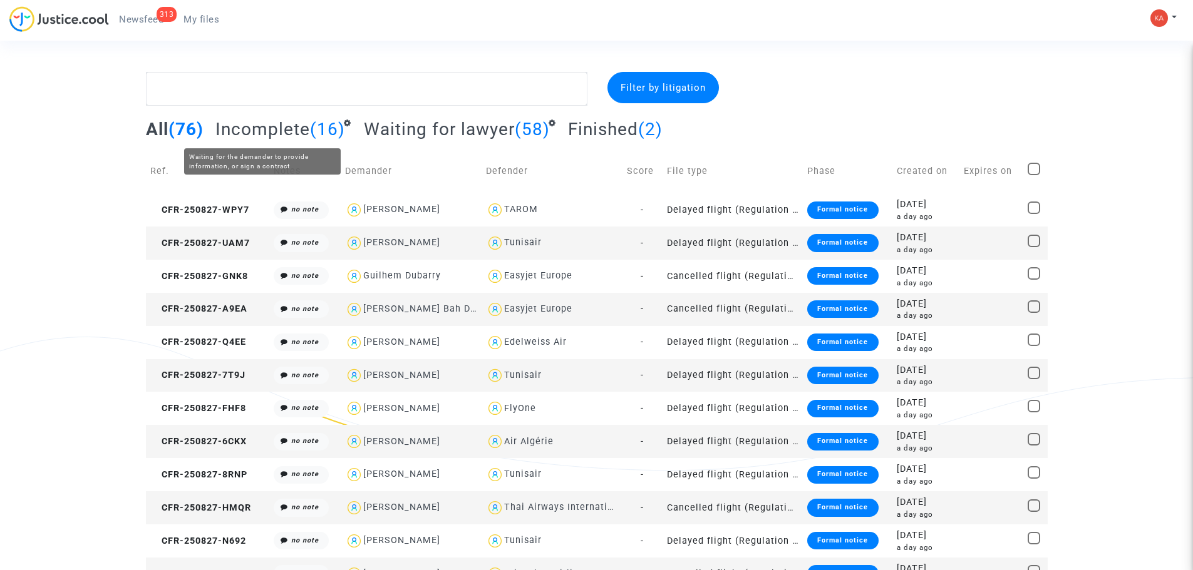
click at [272, 138] on span "Incomplete" at bounding box center [262, 129] width 95 height 21
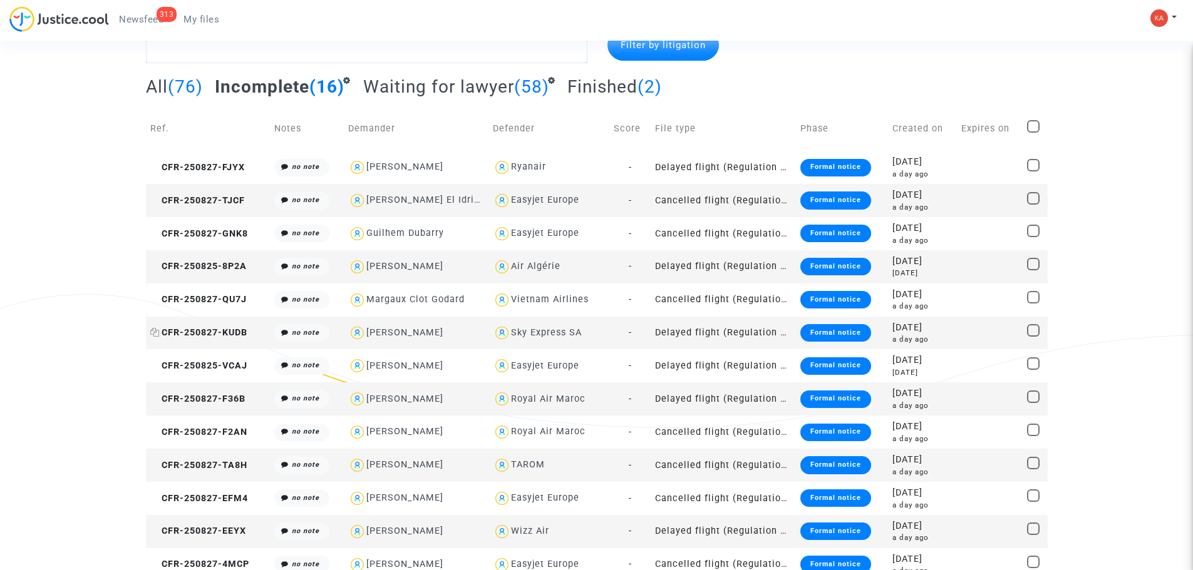
scroll to position [153, 0]
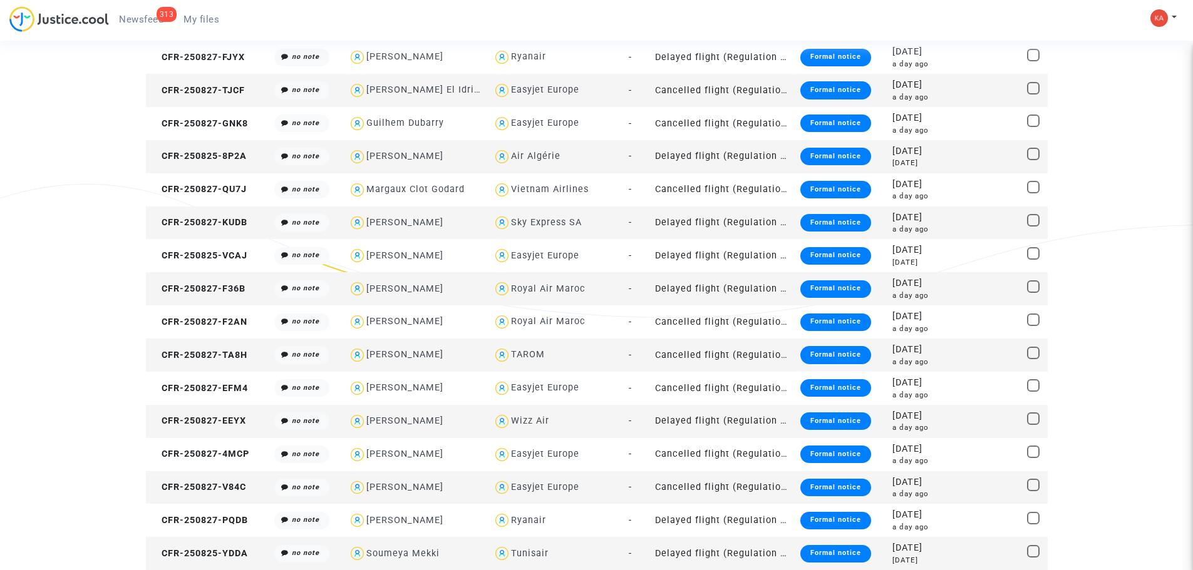
click at [258, 556] on td "CFR-250825-YDDA" at bounding box center [208, 553] width 125 height 33
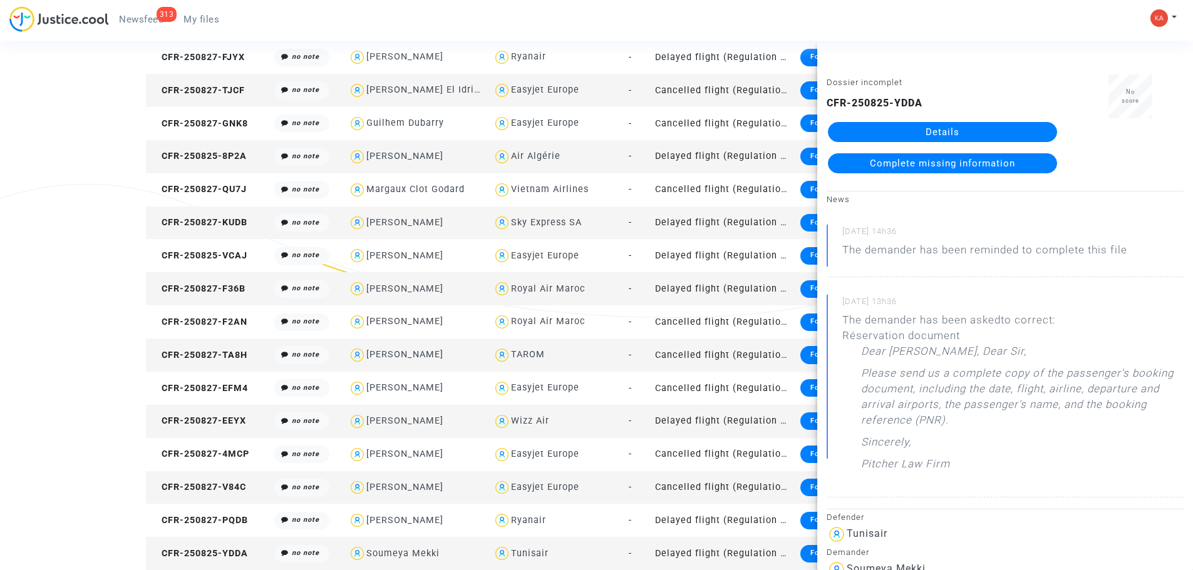
click at [945, 129] on link "Details" at bounding box center [942, 132] width 229 height 20
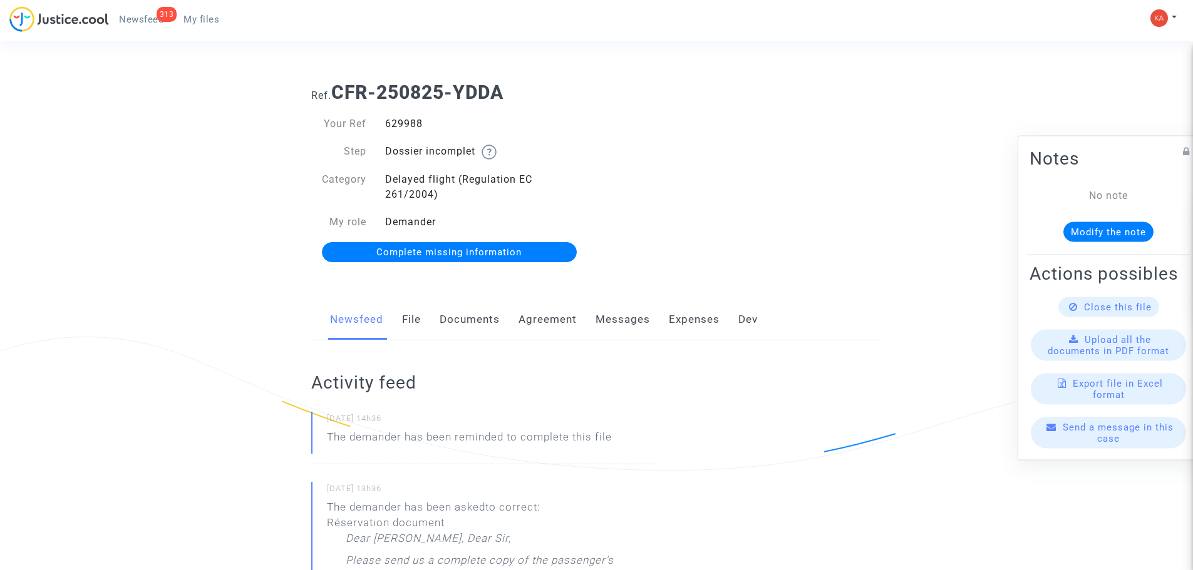
drag, startPoint x: 437, startPoint y: 124, endPoint x: 379, endPoint y: 127, distance: 58.3
click at [379, 127] on div "629988" at bounding box center [486, 123] width 221 height 15
copy div "629988"
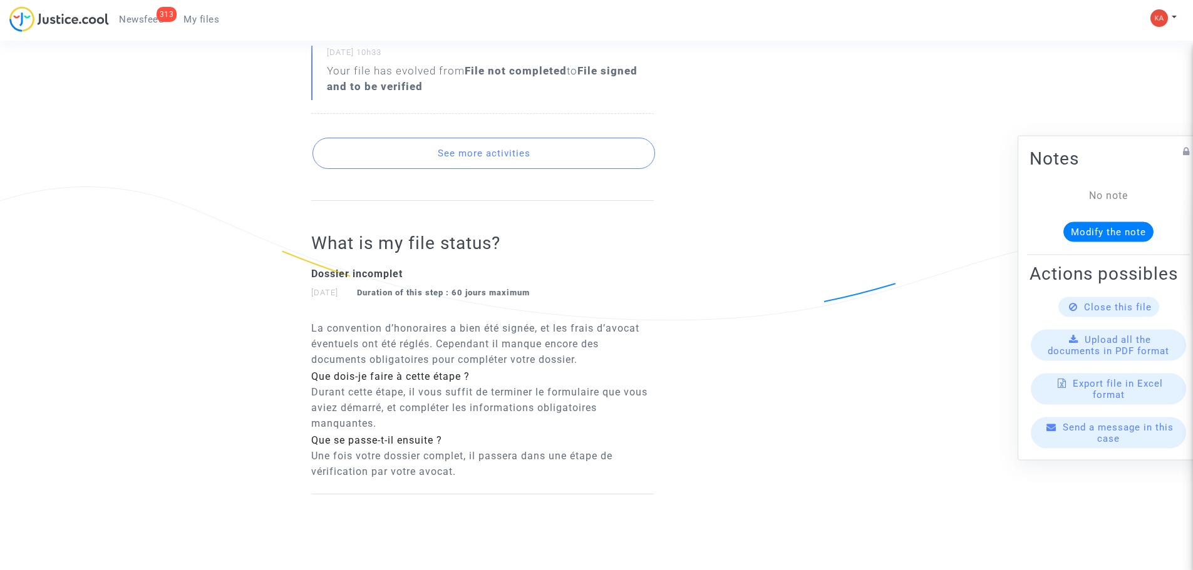
scroll to position [626, 0]
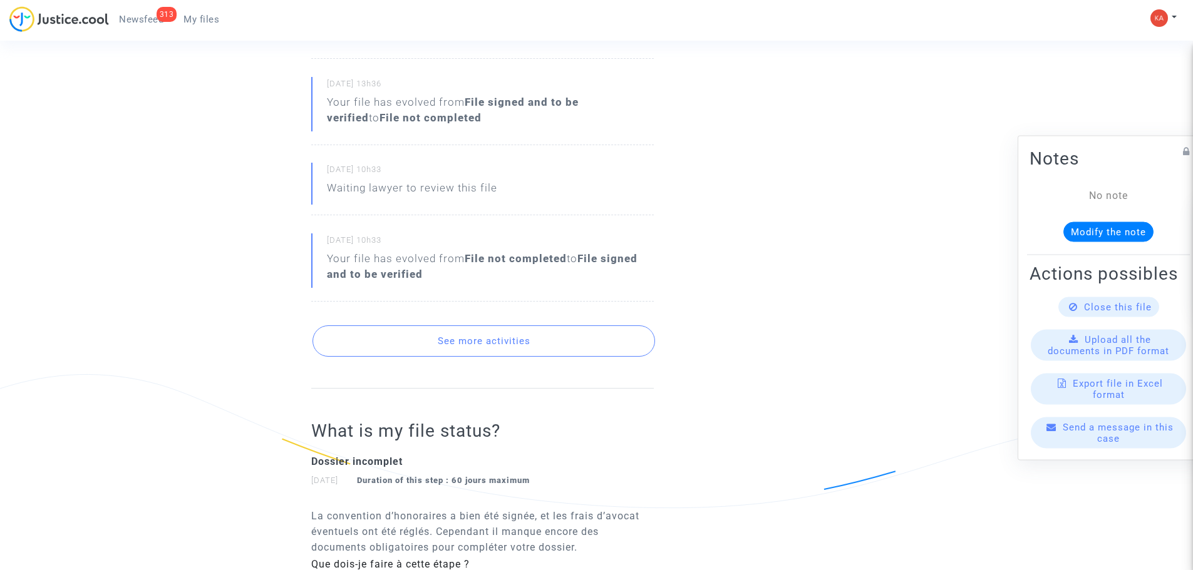
click at [496, 350] on button "See more activities" at bounding box center [483, 341] width 342 height 31
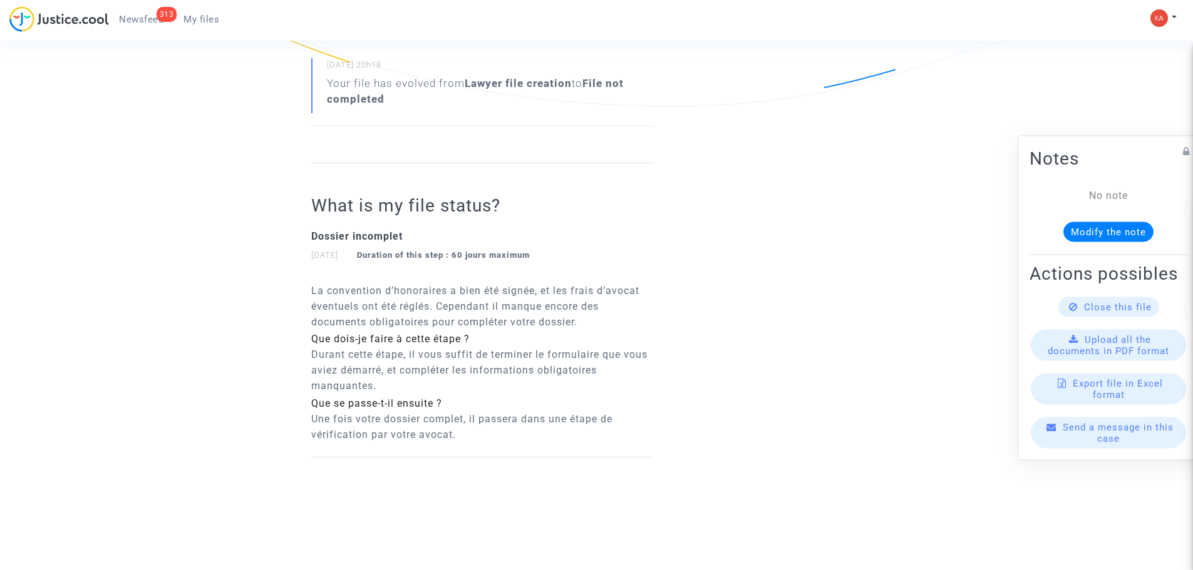
scroll to position [1037, 0]
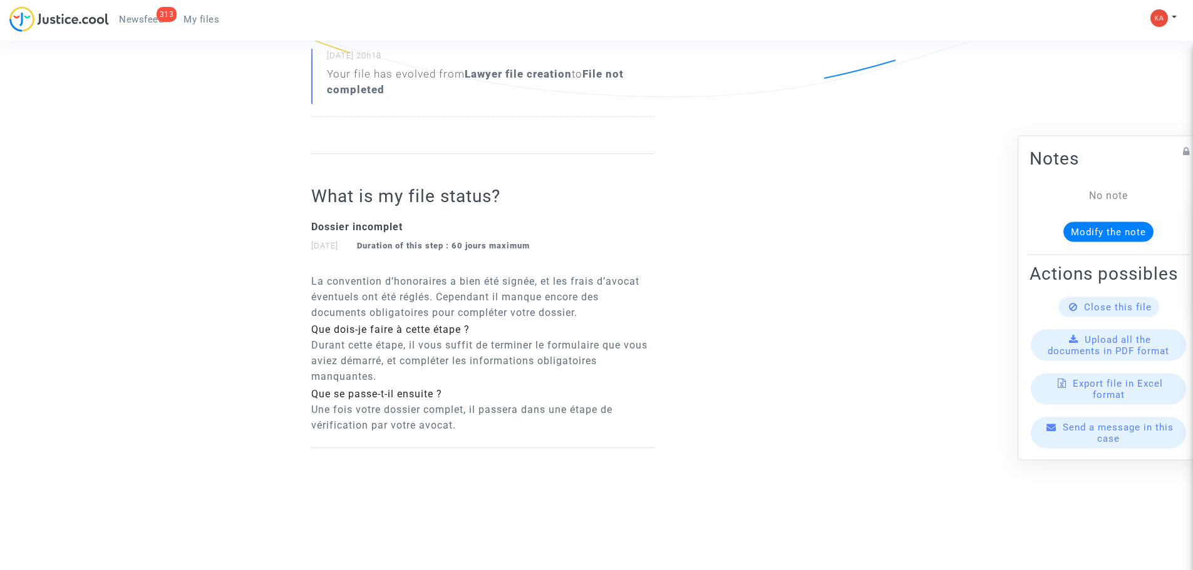
drag, startPoint x: 303, startPoint y: 272, endPoint x: 550, endPoint y: 424, distance: 290.0
copy div "27/08/2025 Duration of this step : 60 jours maximum La convention d’honoraires …"
click at [641, 213] on div "Dossier incomplet 27/08/2025 Duration of this step : 60 jours maximum" at bounding box center [482, 240] width 342 height 66
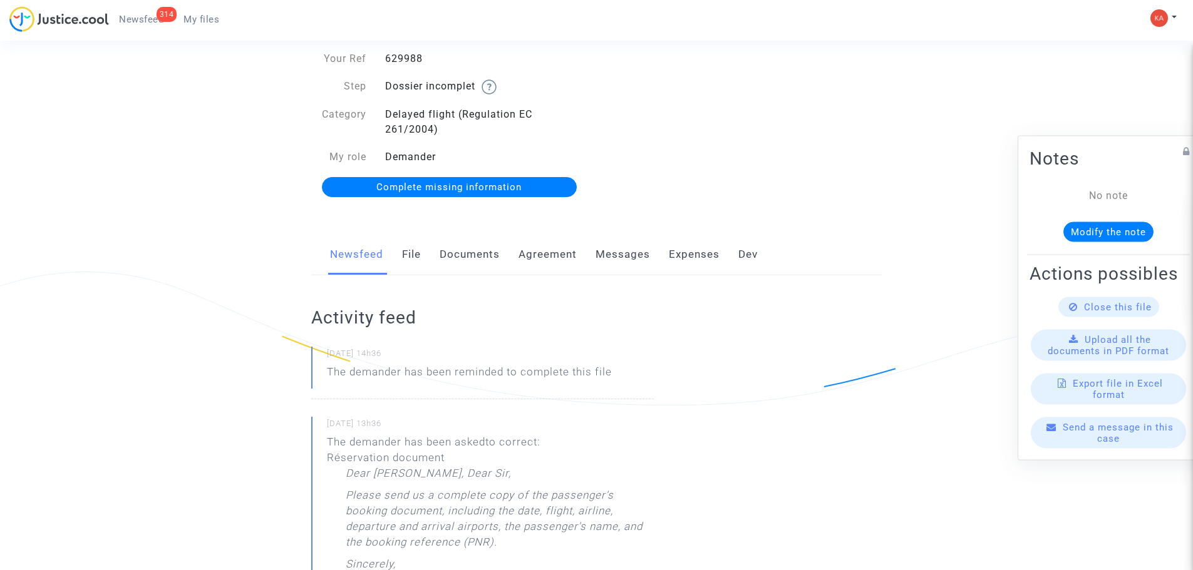
scroll to position [36, 0]
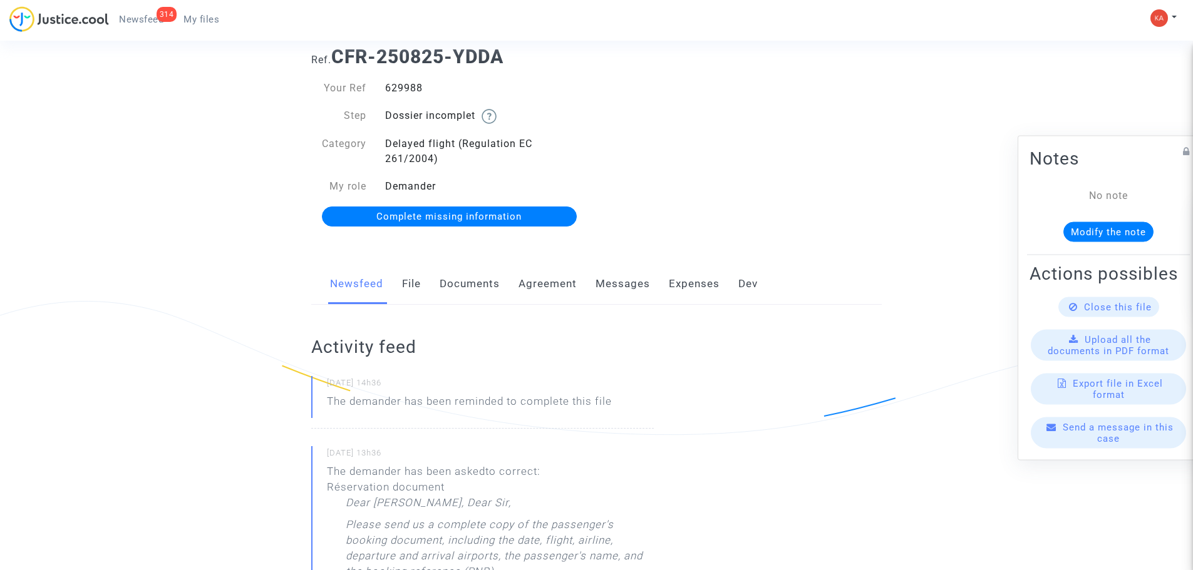
click at [506, 212] on span "Complete missing information" at bounding box center [448, 216] width 145 height 11
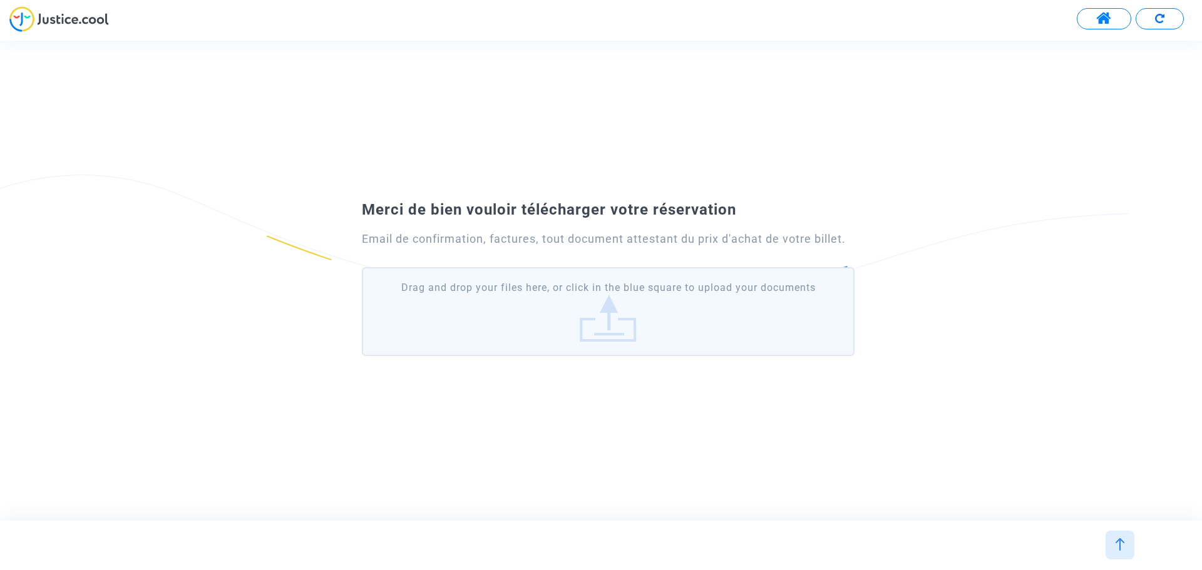
click at [551, 312] on label "Drag and drop your files here, or click in the blue square to upload your docum…" at bounding box center [608, 311] width 493 height 89
click at [0, 0] on input "Drag and drop your files here, or click in the blue square to upload your docum…" at bounding box center [0, 0] width 0 height 0
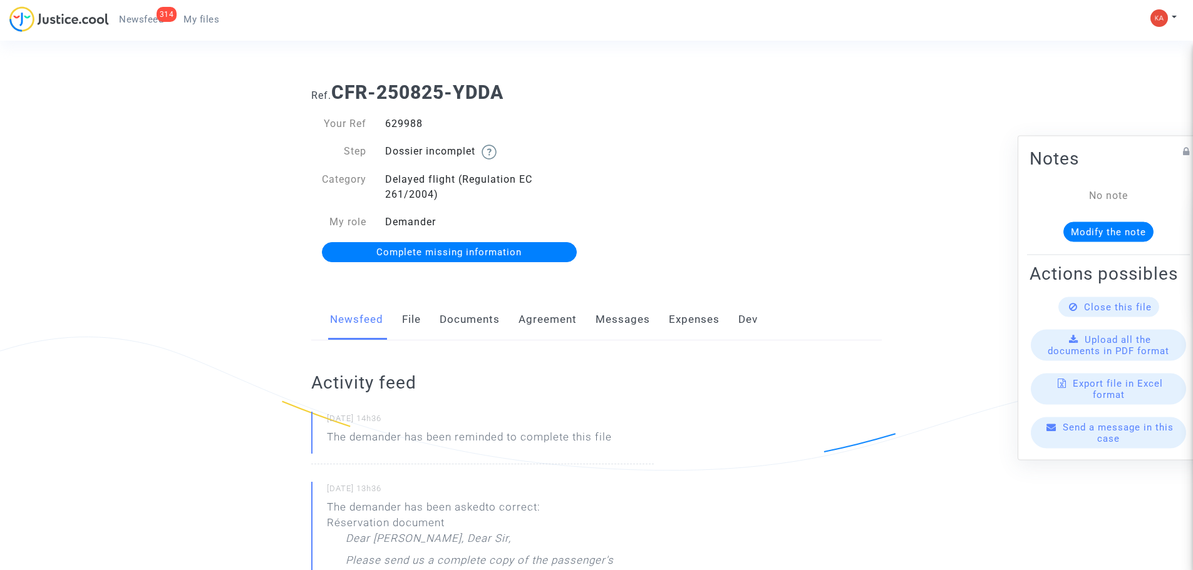
drag, startPoint x: 431, startPoint y: 116, endPoint x: 385, endPoint y: 121, distance: 46.0
click at [384, 121] on div "Your Ref 629988 Step Dossier incomplet Category Delayed flight (Regulation EC 2…" at bounding box center [449, 189] width 295 height 170
copy div "629988"
click at [540, 244] on link "Complete missing information" at bounding box center [449, 252] width 255 height 20
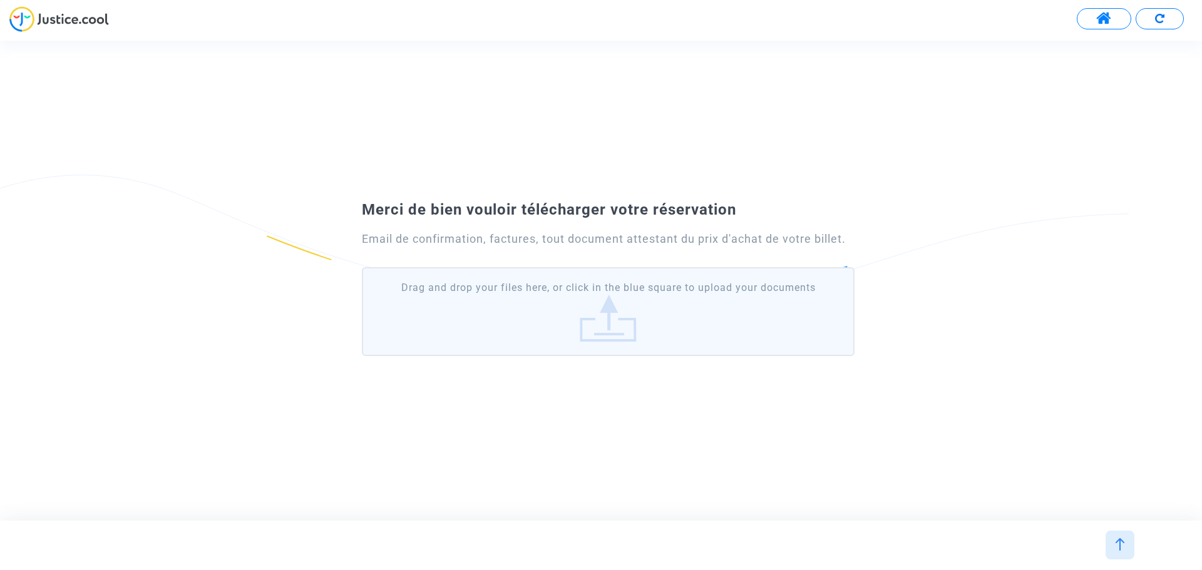
click at [621, 301] on label "Drag and drop your files here, or click in the blue square to upload your docum…" at bounding box center [608, 311] width 493 height 89
click at [0, 0] on input "Drag and drop your files here, or click in the blue square to upload your docum…" at bounding box center [0, 0] width 0 height 0
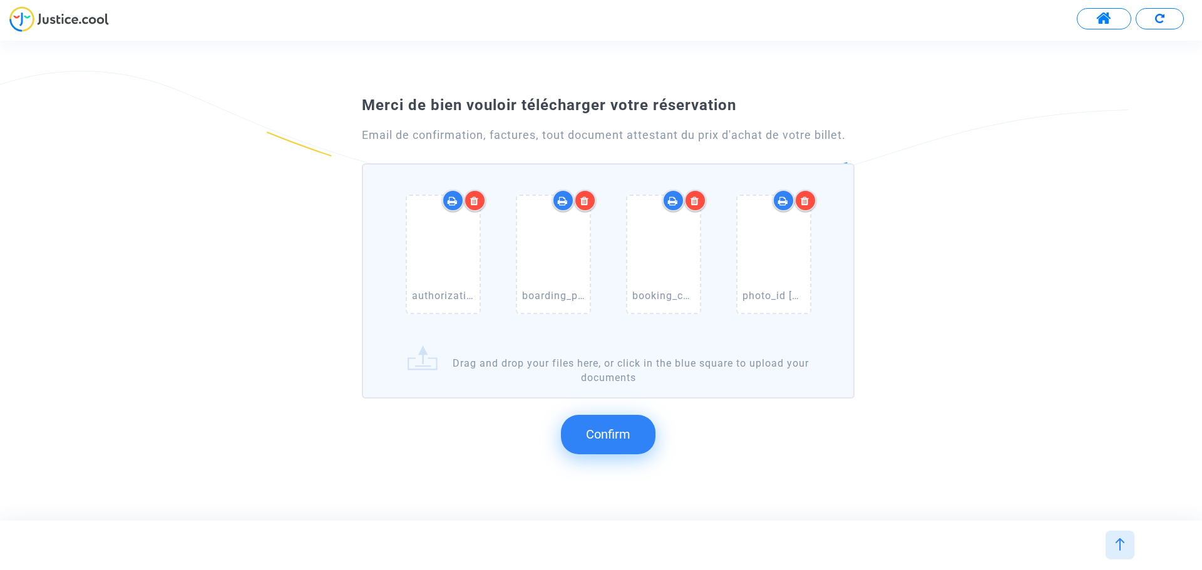
click at [603, 423] on button "Confirm" at bounding box center [608, 434] width 95 height 39
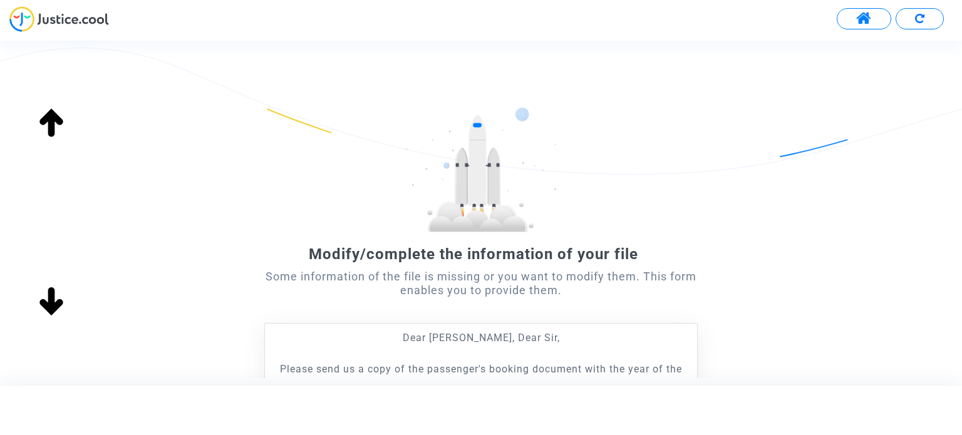
scroll to position [249, 0]
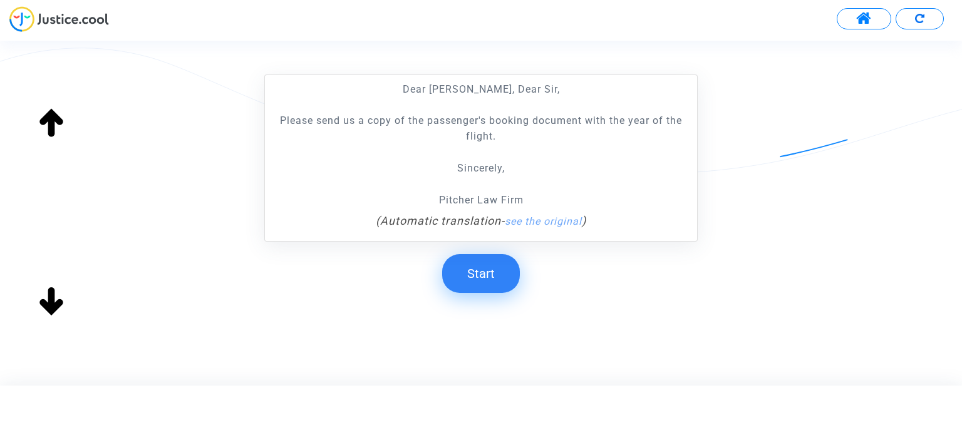
click at [476, 259] on button "Start" at bounding box center [481, 273] width 78 height 39
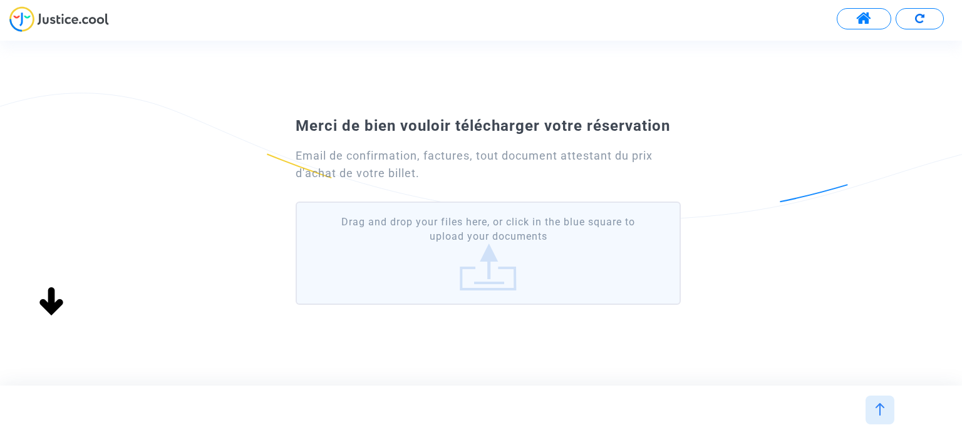
click at [482, 239] on label "Drag and drop your files here, or click in the blue square to upload your docum…" at bounding box center [488, 253] width 384 height 103
click at [0, 0] on input "Drag and drop your files here, or click in the blue square to upload your docum…" at bounding box center [0, 0] width 0 height 0
click at [543, 227] on label "Drag and drop your files here, or click in the blue square to upload your docum…" at bounding box center [488, 253] width 384 height 103
click at [0, 0] on input "Drag and drop your files here, or click in the blue square to upload your docum…" at bounding box center [0, 0] width 0 height 0
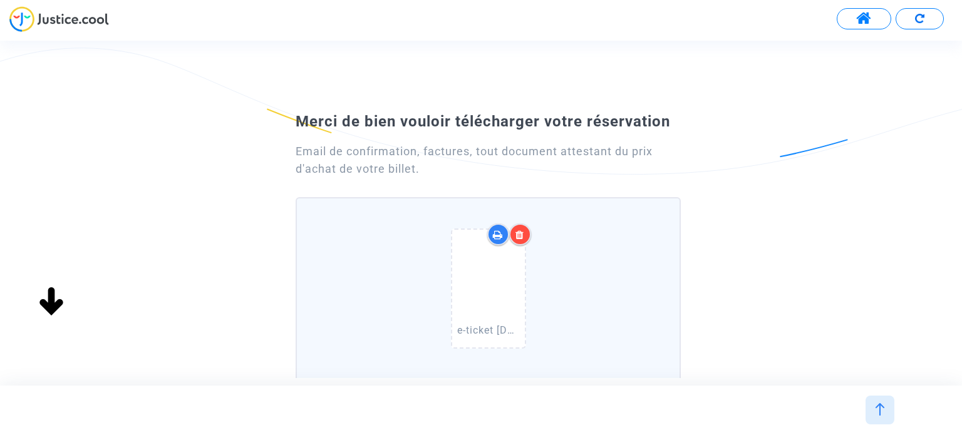
scroll to position [187, 0]
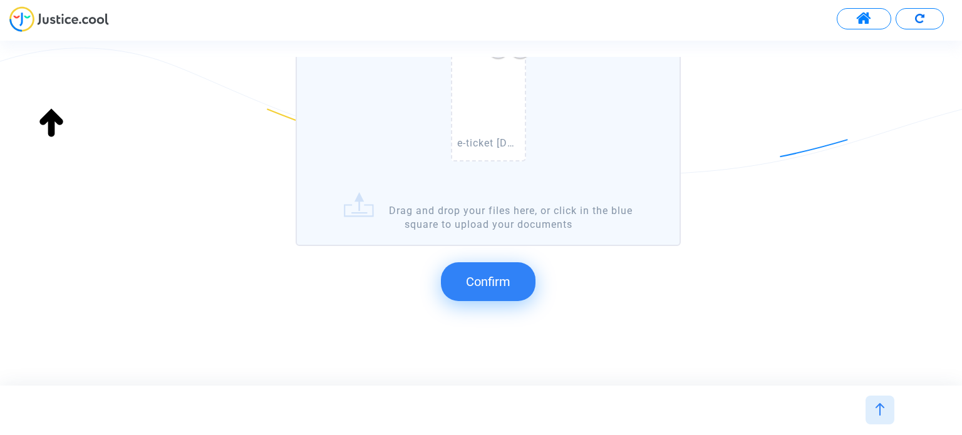
click at [477, 285] on span "Confirm" at bounding box center [488, 281] width 44 height 15
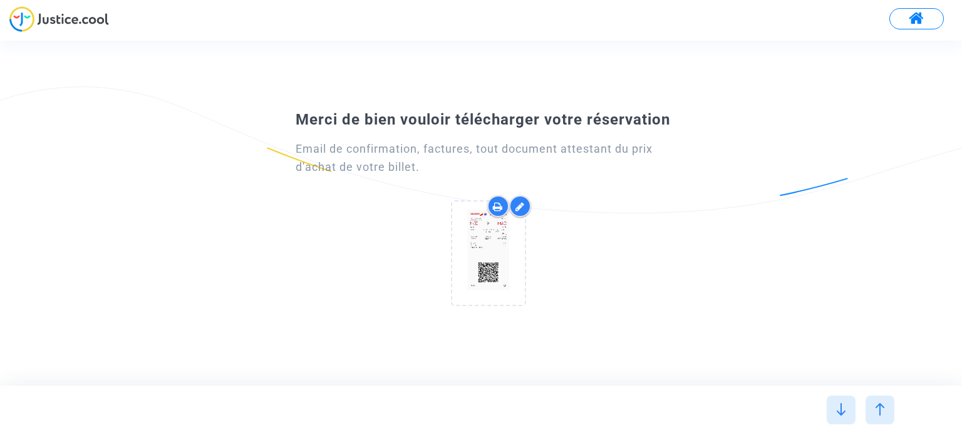
scroll to position [0, 0]
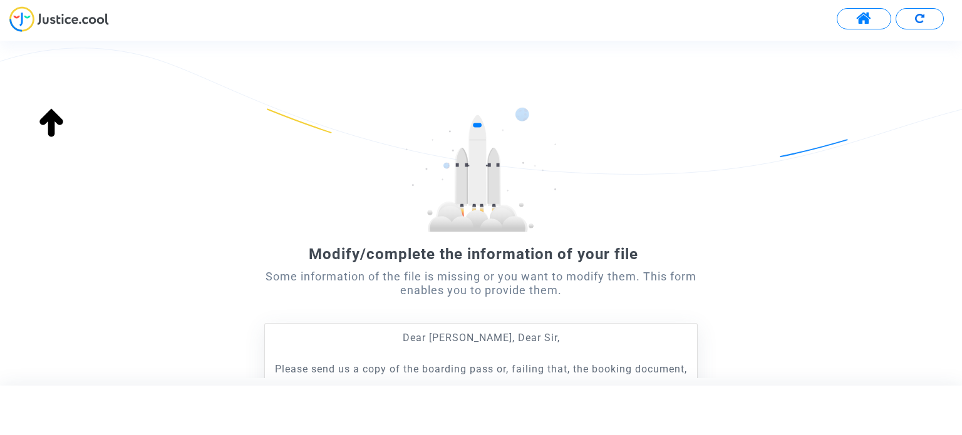
scroll to position [265, 0]
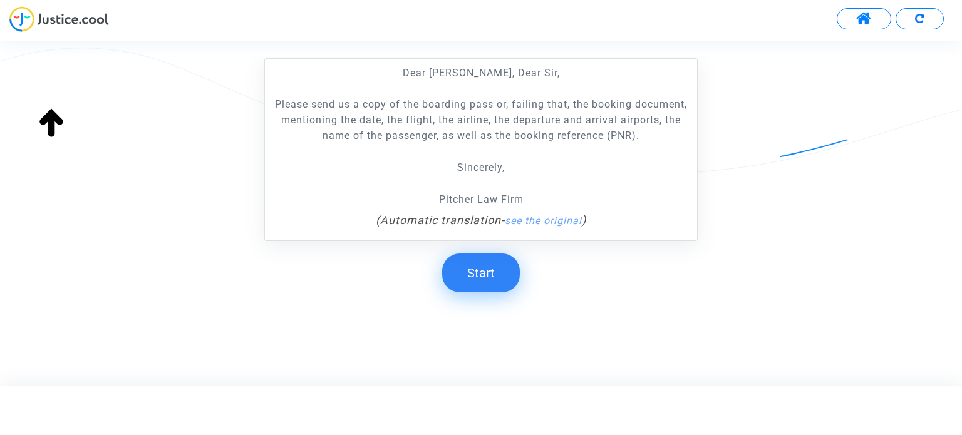
click at [496, 272] on button "Start" at bounding box center [481, 273] width 78 height 39
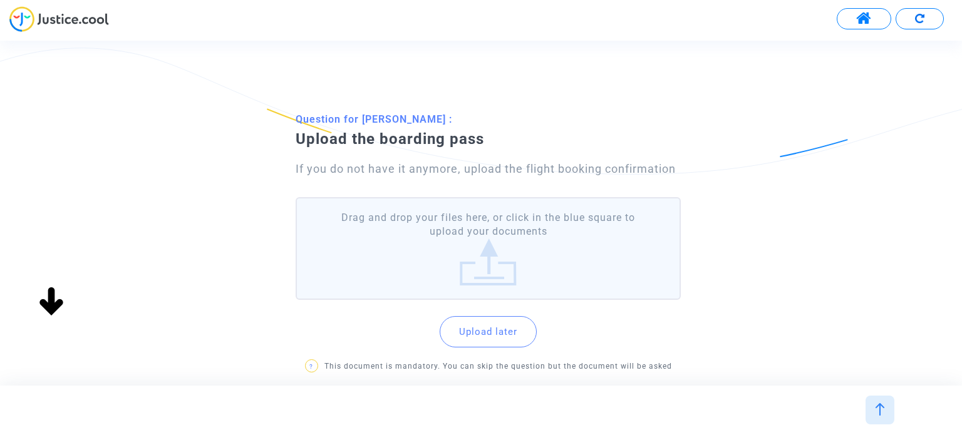
click at [480, 250] on label "Drag and drop your files here, or click in the blue square to upload your docum…" at bounding box center [488, 248] width 384 height 103
click at [0, 0] on input "Drag and drop your files here, or click in the blue square to upload your docum…" at bounding box center [0, 0] width 0 height 0
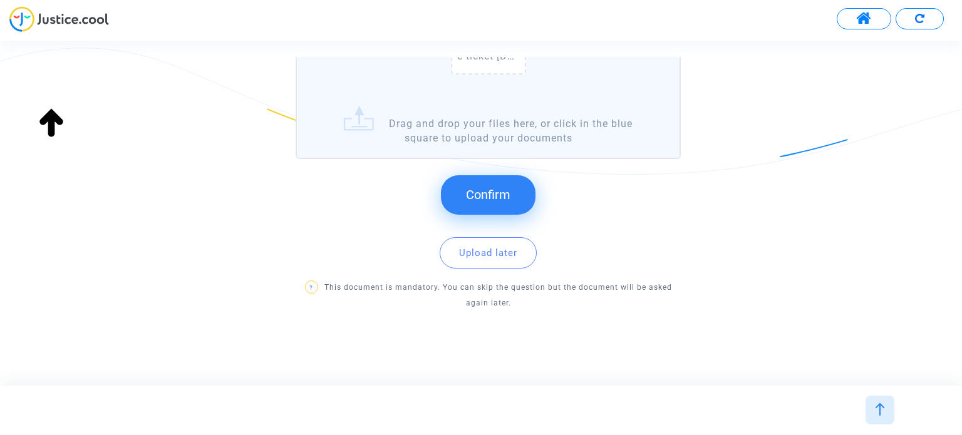
click at [484, 198] on span "Confirm" at bounding box center [488, 194] width 44 height 15
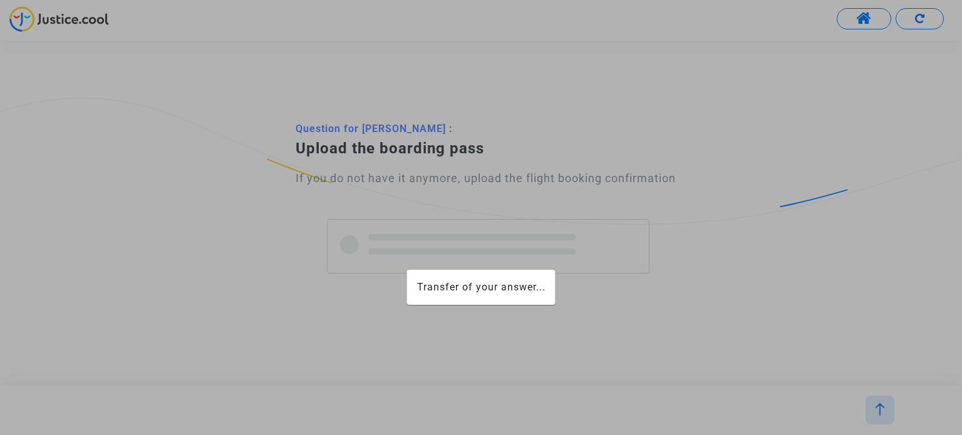
scroll to position [0, 0]
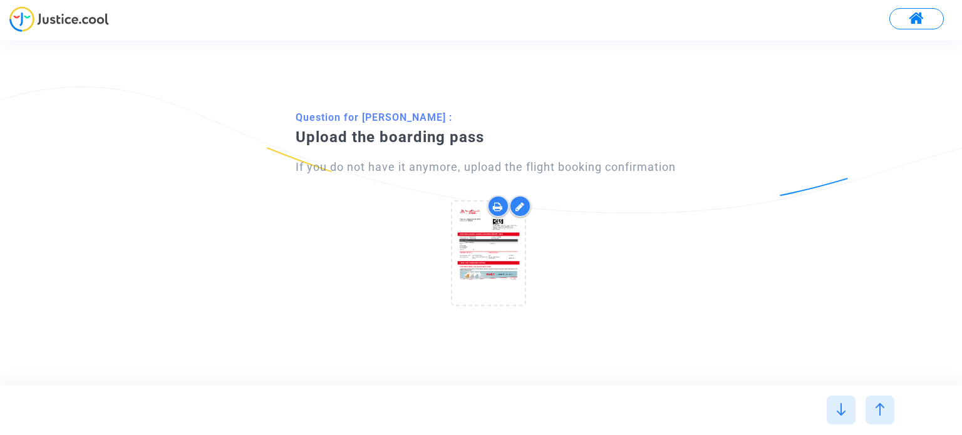
click at [523, 212] on div at bounding box center [520, 206] width 22 height 22
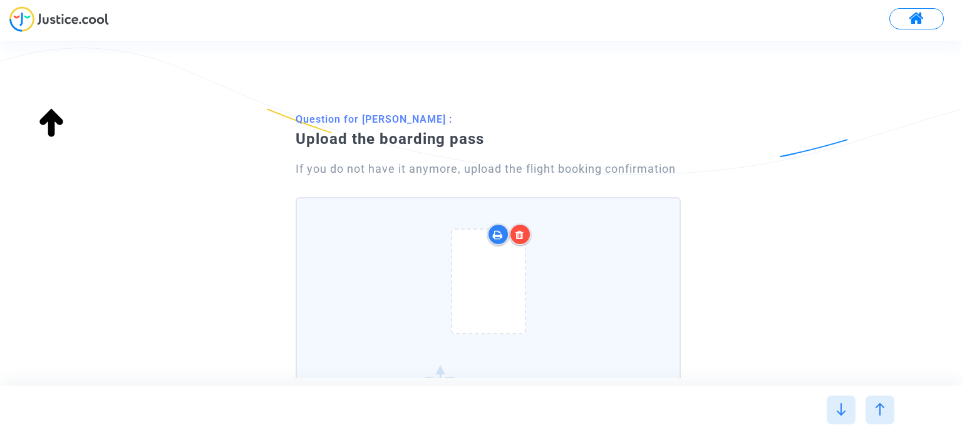
click at [518, 235] on icon at bounding box center [519, 235] width 9 height 10
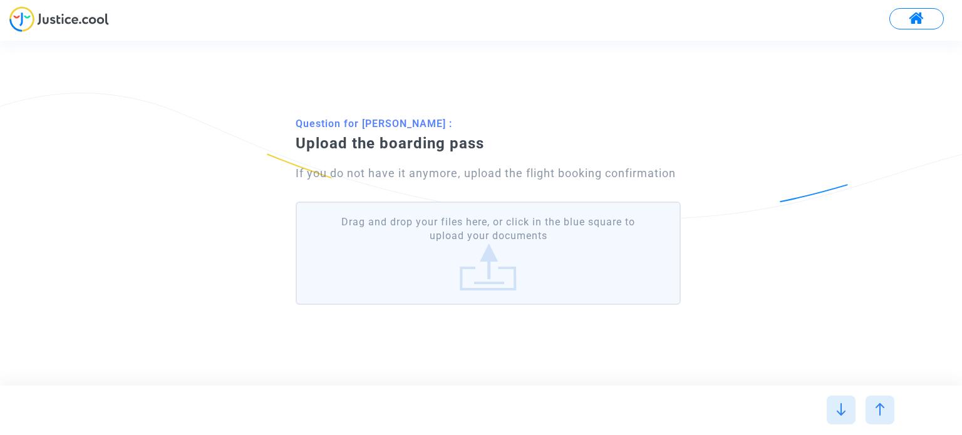
click at [531, 260] on label "Drag and drop your files here, or click in the blue square to upload your docum…" at bounding box center [488, 253] width 384 height 103
click at [0, 0] on input "Drag and drop your files here, or click in the blue square to upload your docum…" at bounding box center [0, 0] width 0 height 0
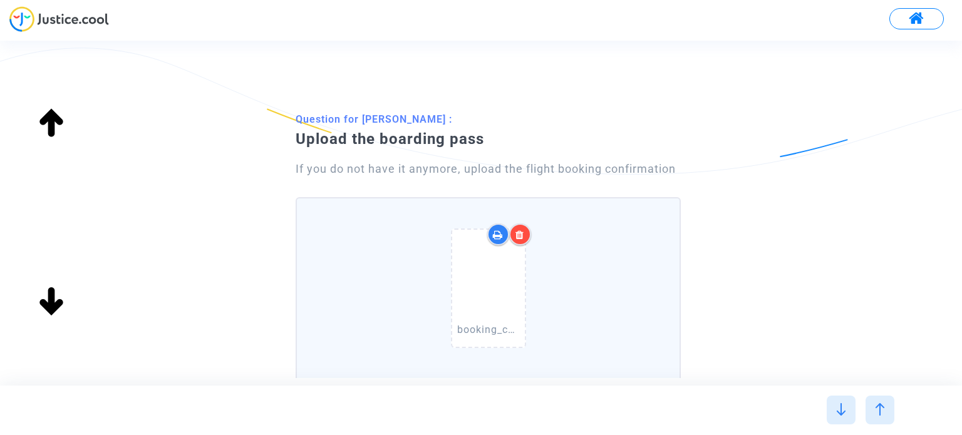
scroll to position [187, 0]
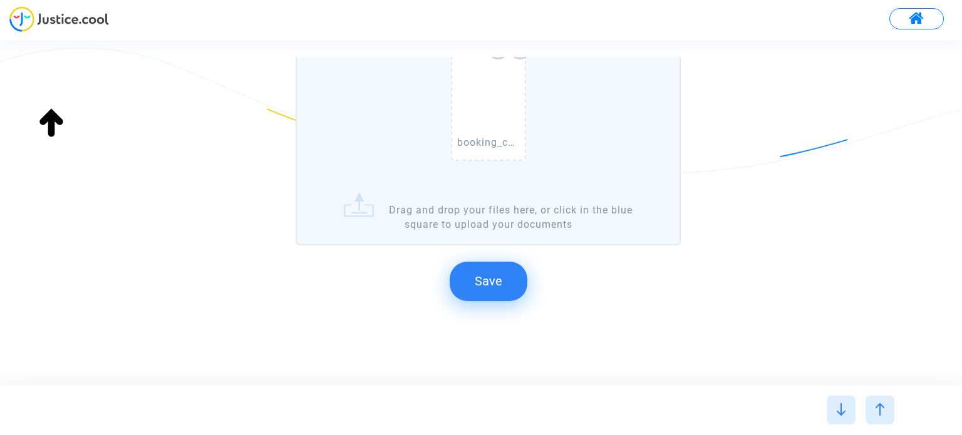
click at [487, 265] on button "Save" at bounding box center [489, 281] width 78 height 39
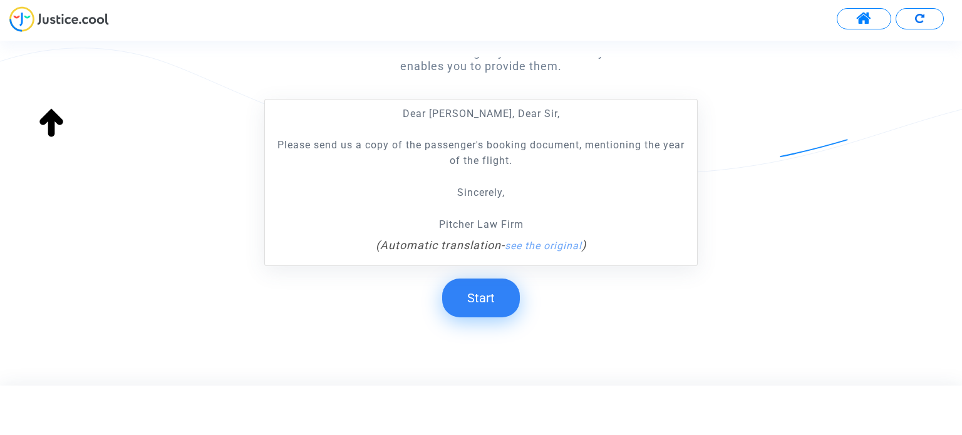
scroll to position [249, 0]
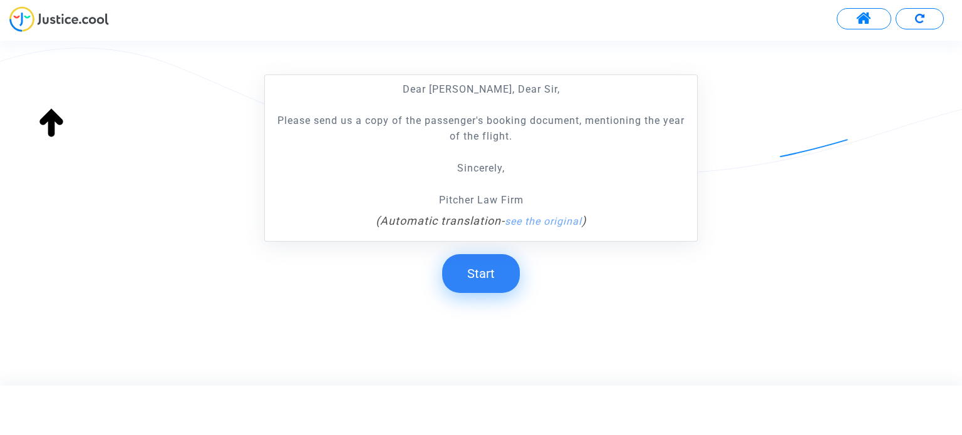
click at [490, 281] on button "Start" at bounding box center [481, 273] width 78 height 39
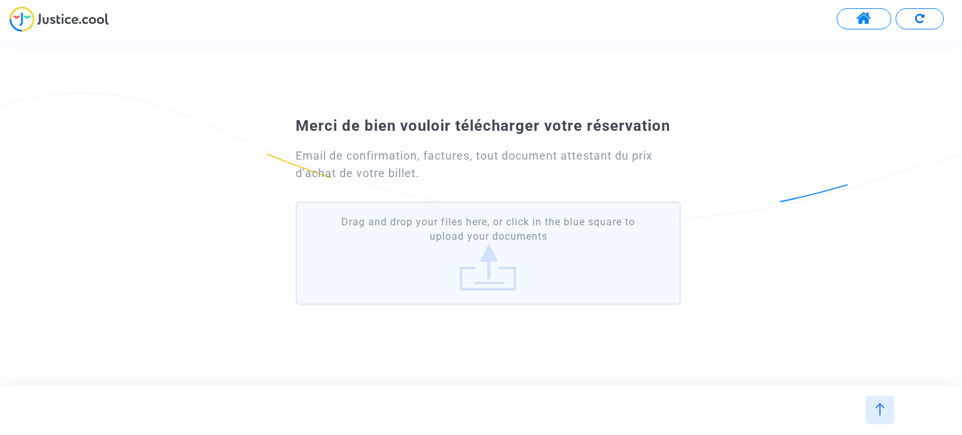
click at [487, 248] on label "Drag and drop your files here, or click in the blue square to upload your docum…" at bounding box center [488, 253] width 384 height 103
click at [0, 0] on input "Drag and drop your files here, or click in the blue square to upload your docum…" at bounding box center [0, 0] width 0 height 0
click at [461, 237] on label "Drag and drop your files here, or click in the blue square to upload your docum…" at bounding box center [488, 253] width 384 height 103
click at [0, 0] on input "Drag and drop your files here, or click in the blue square to upload your docum…" at bounding box center [0, 0] width 0 height 0
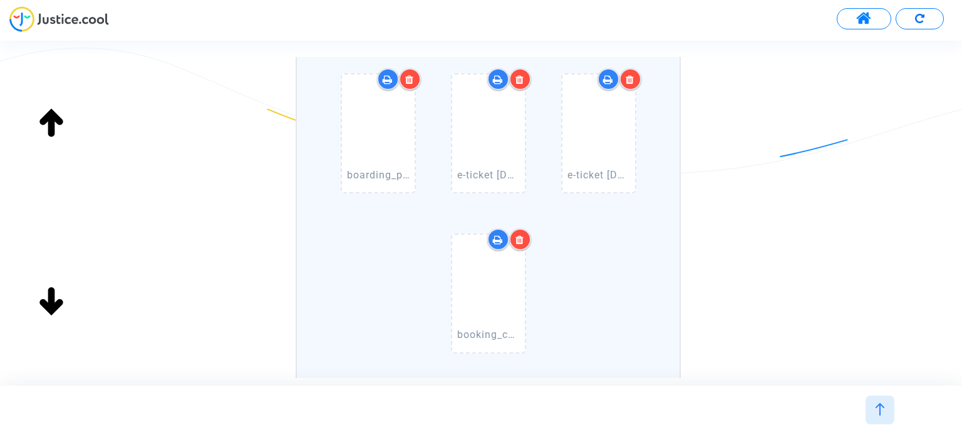
scroll to position [347, 0]
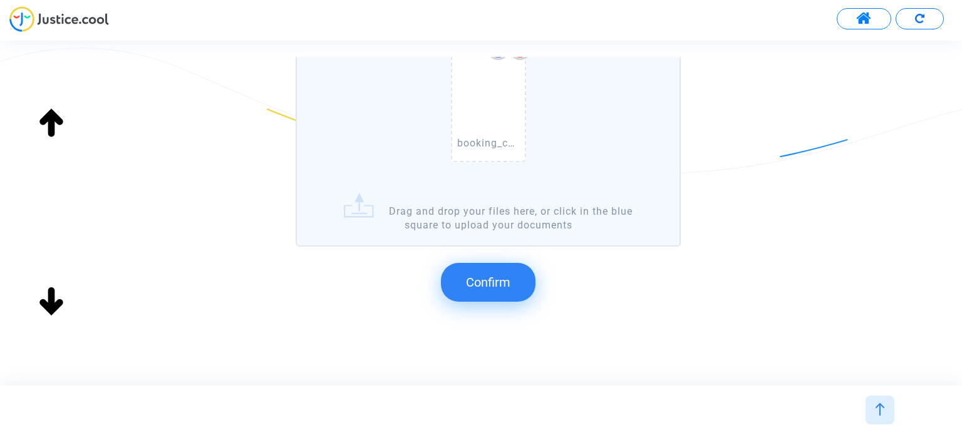
click at [481, 282] on span "Confirm" at bounding box center [488, 282] width 44 height 15
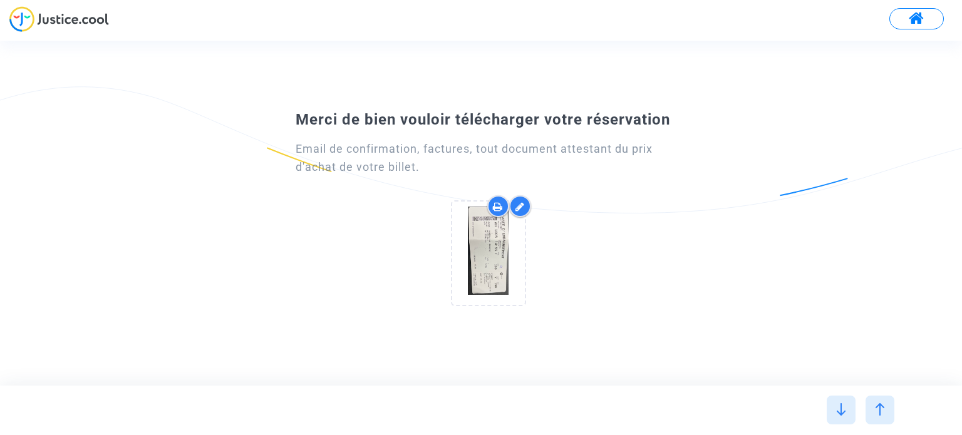
scroll to position [0, 0]
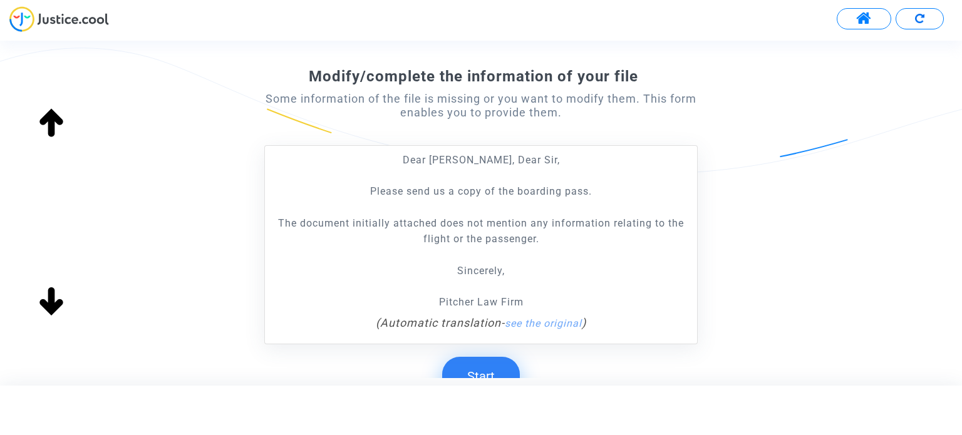
scroll to position [250, 0]
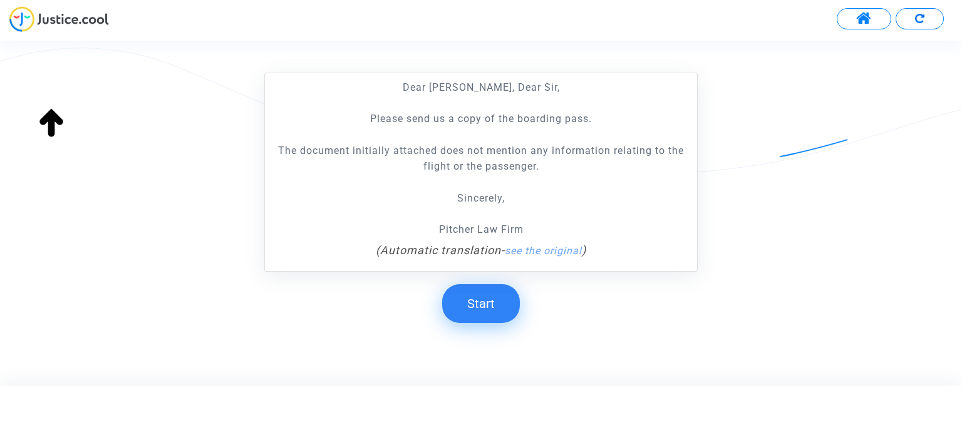
click at [468, 295] on button "Start" at bounding box center [481, 303] width 78 height 39
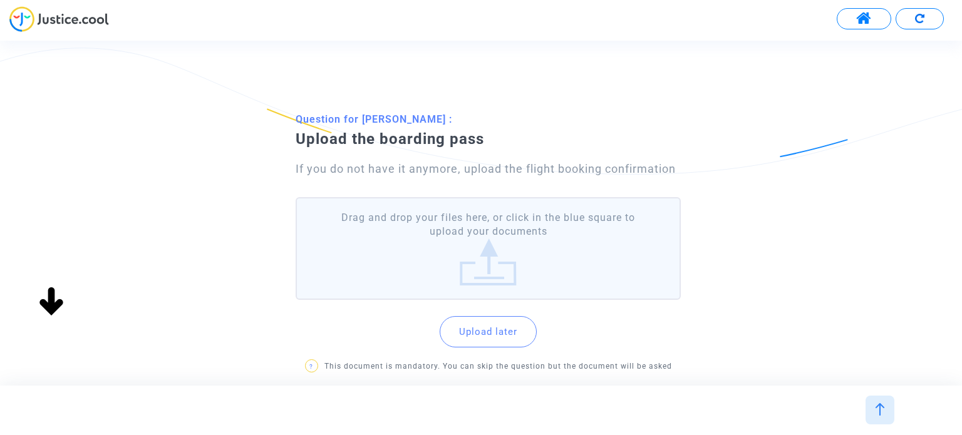
click at [551, 307] on div "Upload later ? This document is mandatory. You can skip the question but the do…" at bounding box center [488, 347] width 384 height 85
click at [540, 272] on label "Drag and drop your files here, or click in the blue square to upload your docum…" at bounding box center [488, 248] width 384 height 103
click at [0, 0] on input "Drag and drop your files here, or click in the blue square to upload your docum…" at bounding box center [0, 0] width 0 height 0
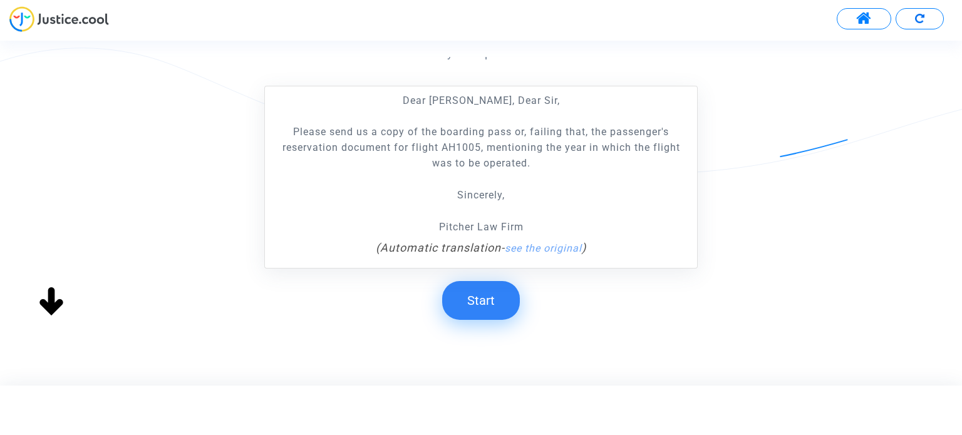
scroll to position [250, 0]
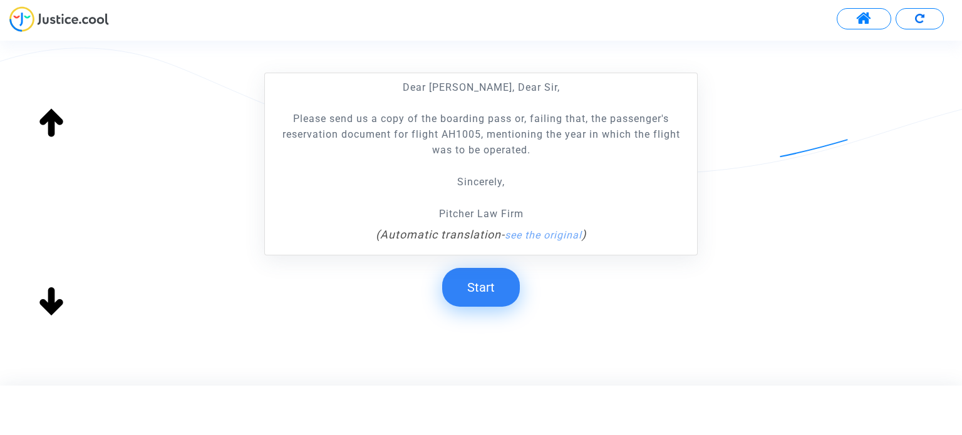
click at [505, 275] on button "Start" at bounding box center [481, 287] width 78 height 39
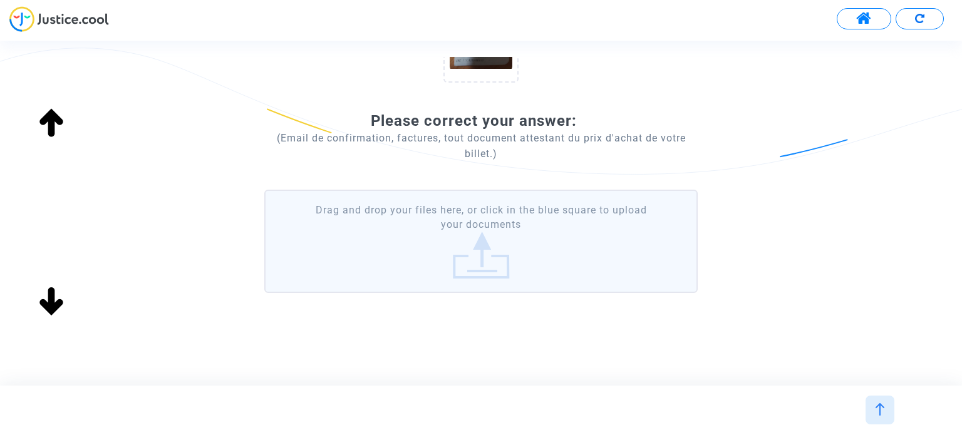
scroll to position [214, 0]
click at [530, 247] on label "Drag and drop your files here, or click in the blue square to upload your docum…" at bounding box center [480, 238] width 433 height 103
click at [0, 0] on input "Drag and drop your files here, or click in the blue square to upload your docum…" at bounding box center [0, 0] width 0 height 0
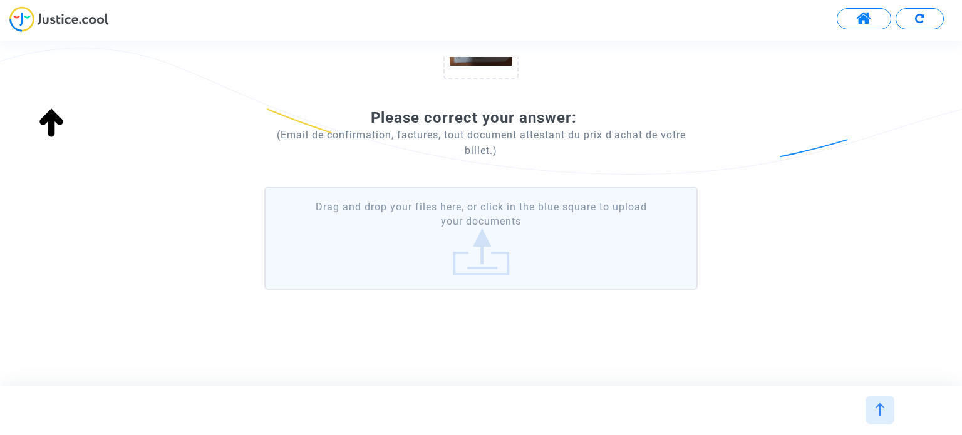
click at [471, 249] on label "Drag and drop your files here, or click in the blue square to upload your docum…" at bounding box center [480, 238] width 433 height 103
click at [0, 0] on input "Drag and drop your files here, or click in the blue square to upload your docum…" at bounding box center [0, 0] width 0 height 0
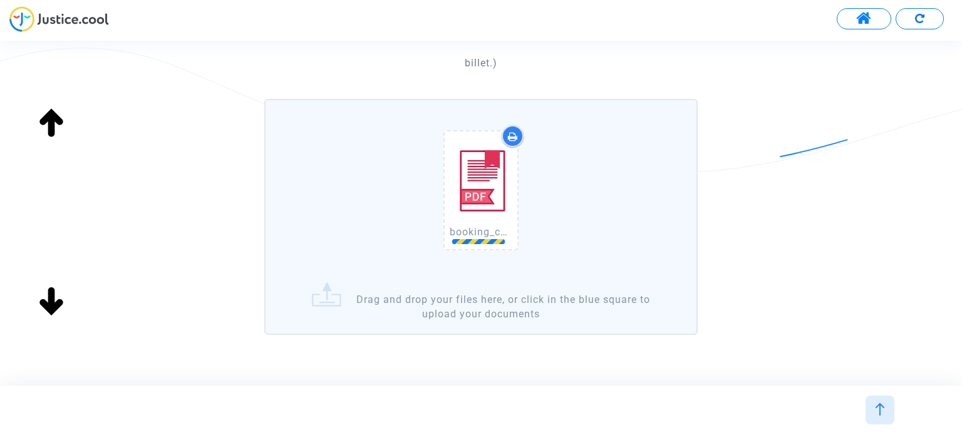
scroll to position [346, 0]
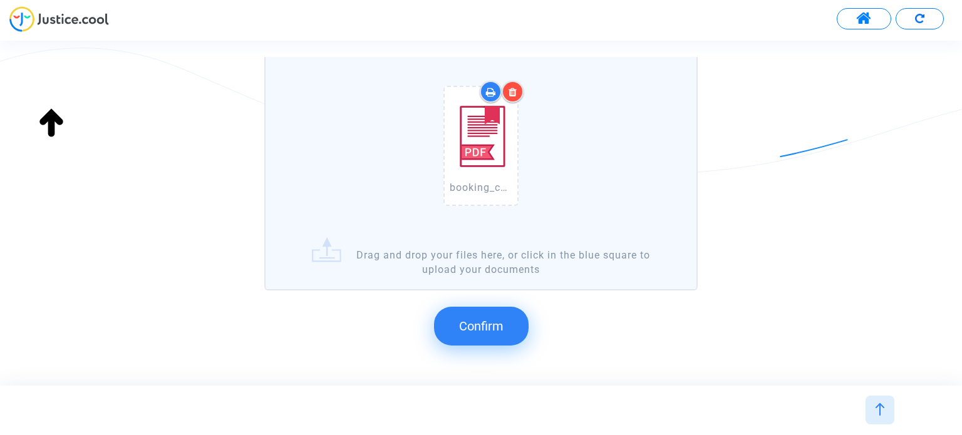
click at [490, 326] on span "Confirm" at bounding box center [481, 326] width 44 height 15
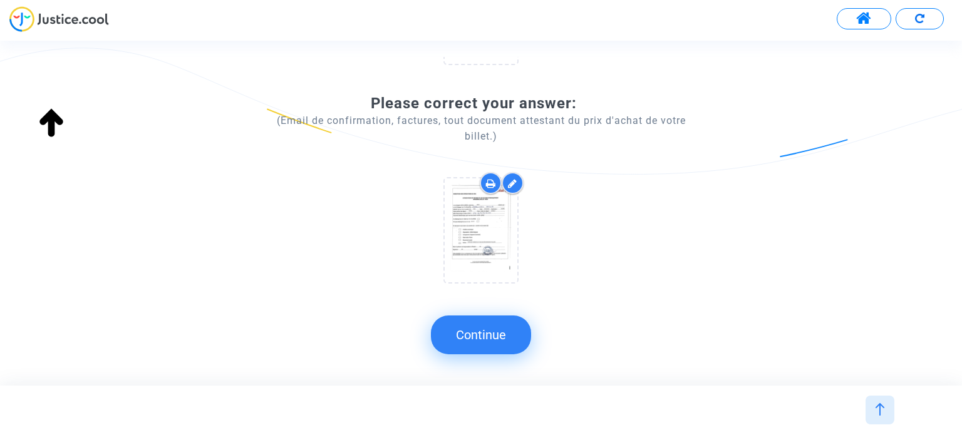
scroll to position [227, 0]
click at [490, 326] on button "Continue" at bounding box center [481, 335] width 100 height 39
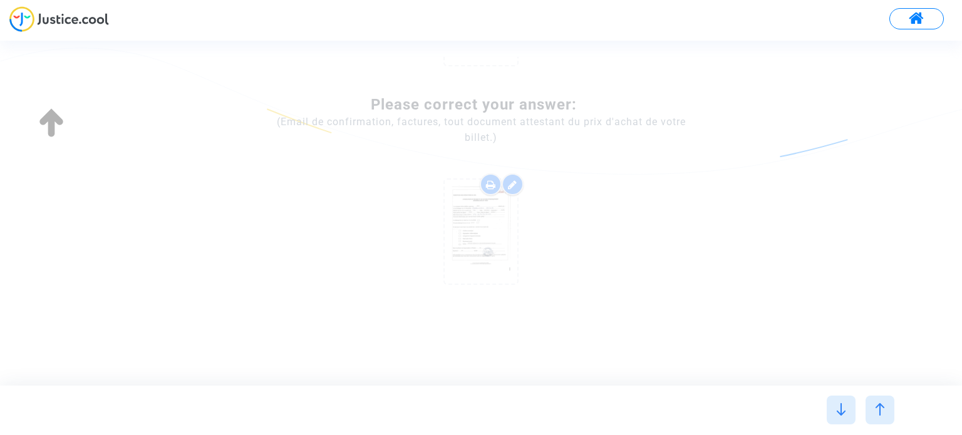
scroll to position [0, 0]
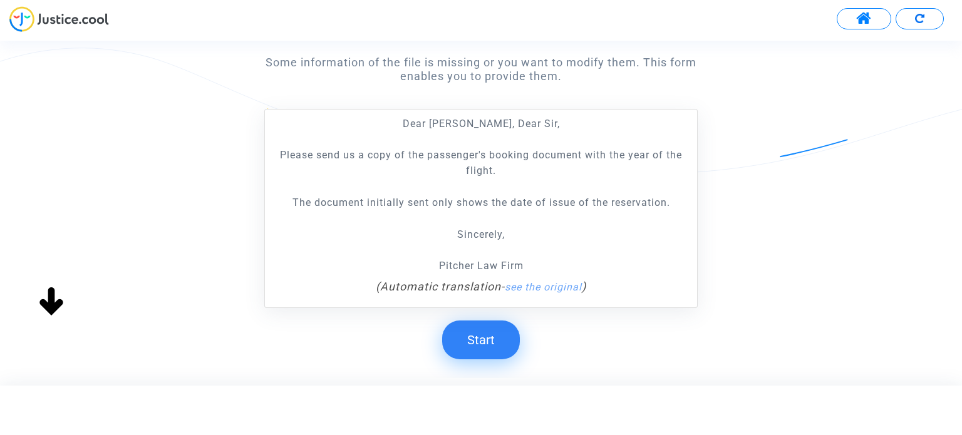
scroll to position [281, 0]
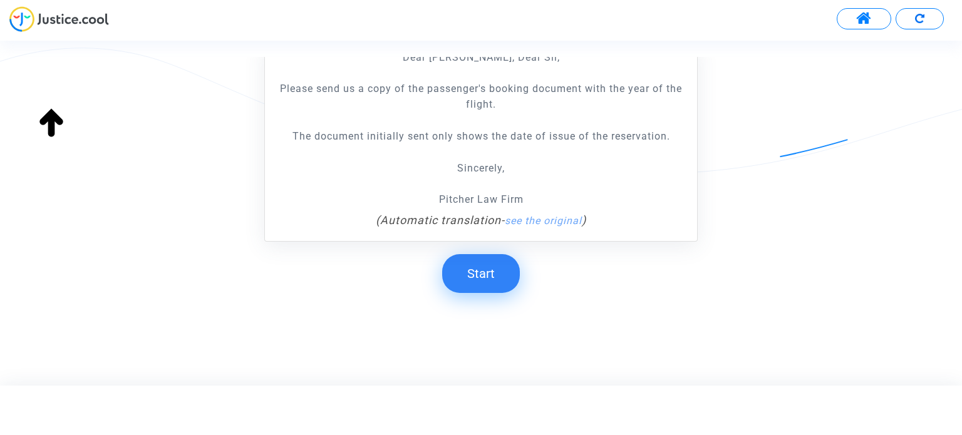
click at [502, 275] on button "Start" at bounding box center [481, 273] width 78 height 39
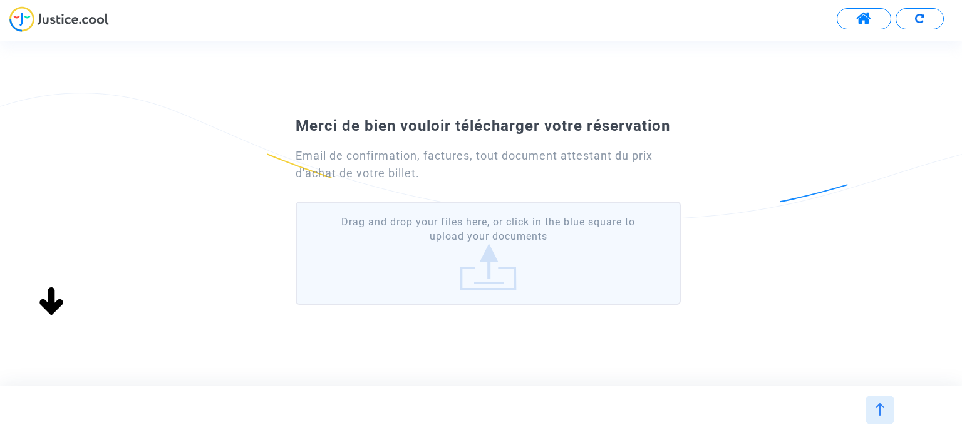
click at [602, 250] on label "Drag and drop your files here, or click in the blue square to upload your docum…" at bounding box center [488, 253] width 384 height 103
click at [0, 0] on input "Drag and drop your files here, or click in the blue square to upload your docum…" at bounding box center [0, 0] width 0 height 0
click at [496, 267] on label "Drag and drop your files here, or click in the blue square to upload your docum…" at bounding box center [488, 253] width 384 height 103
click at [0, 0] on input "Drag and drop your files here, or click in the blue square to upload your docum…" at bounding box center [0, 0] width 0 height 0
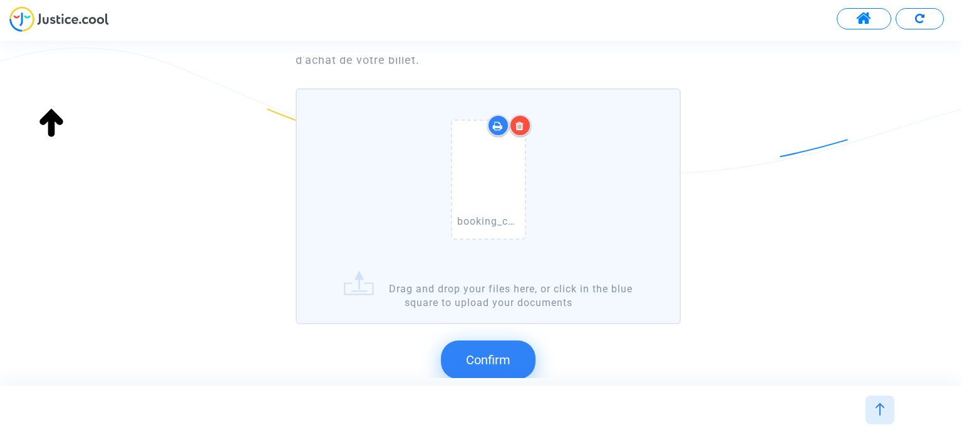
scroll to position [187, 0]
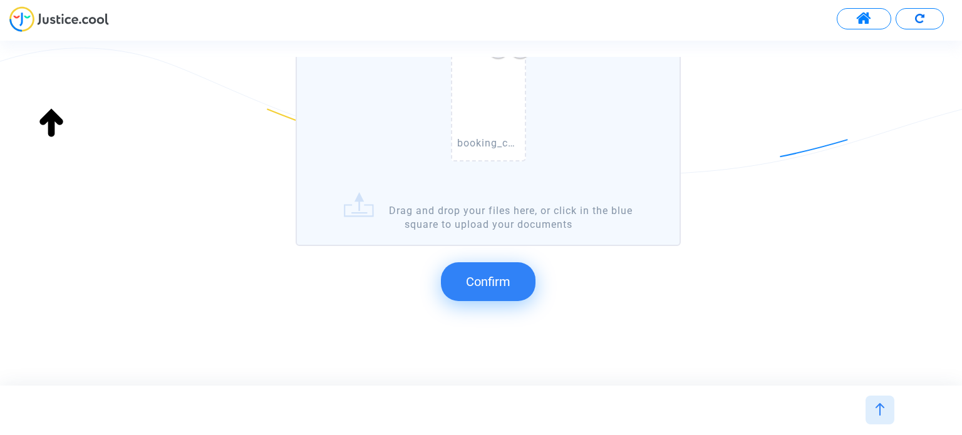
click at [500, 279] on span "Confirm" at bounding box center [488, 281] width 44 height 15
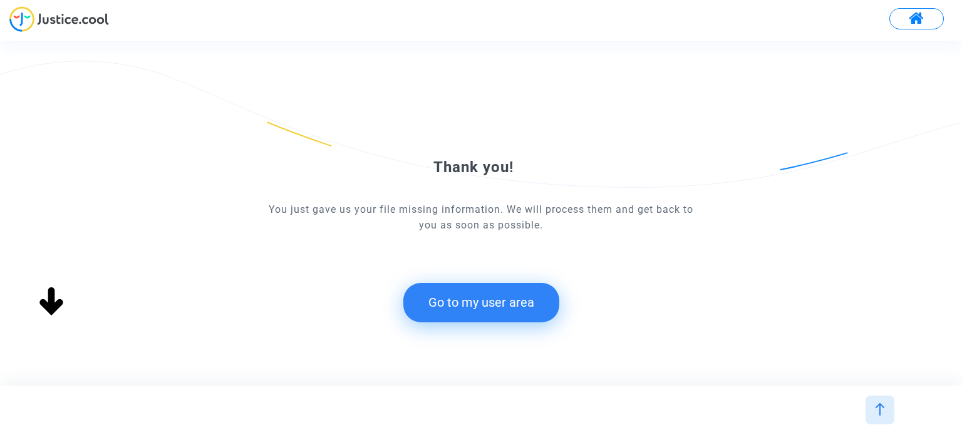
scroll to position [0, 0]
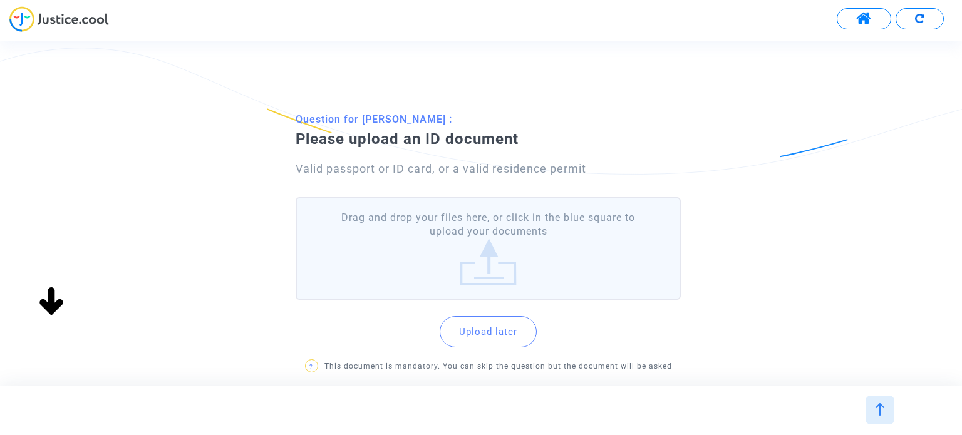
click at [575, 235] on label "Drag and drop your files here, or click in the blue square to upload your docum…" at bounding box center [488, 248] width 384 height 103
click at [0, 0] on input "Drag and drop your files here, or click in the blue square to upload your docum…" at bounding box center [0, 0] width 0 height 0
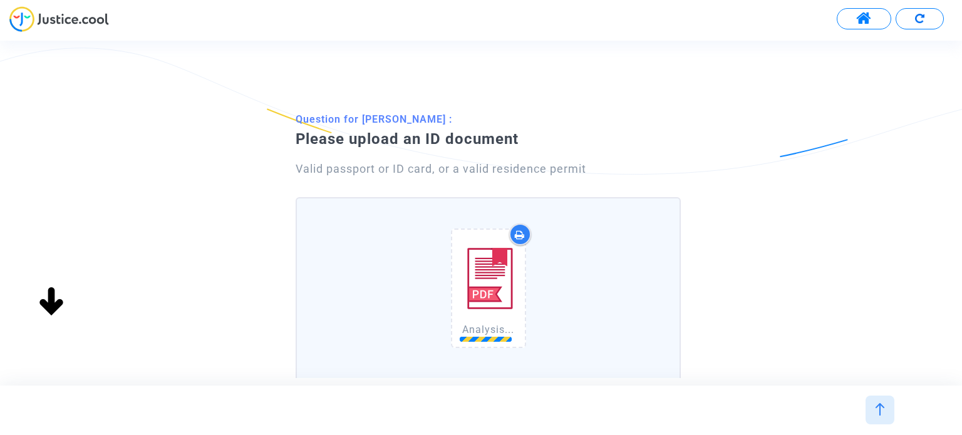
scroll to position [212, 0]
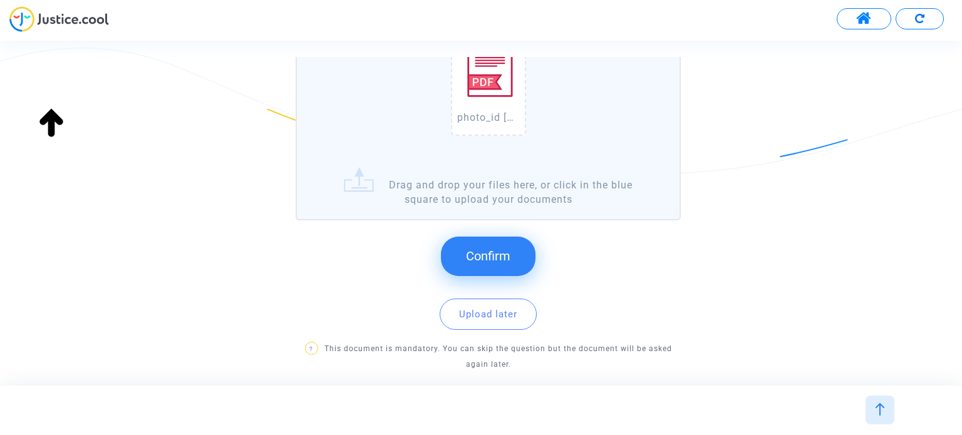
click at [479, 259] on span "Confirm" at bounding box center [488, 256] width 44 height 15
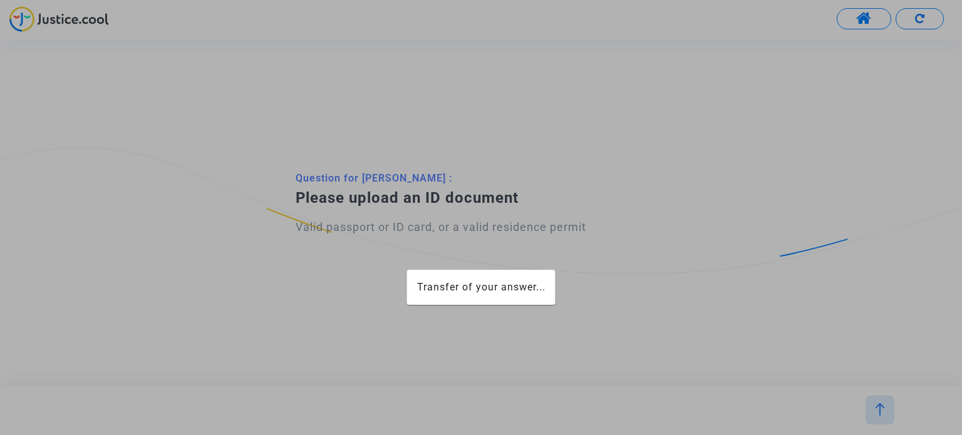
scroll to position [0, 0]
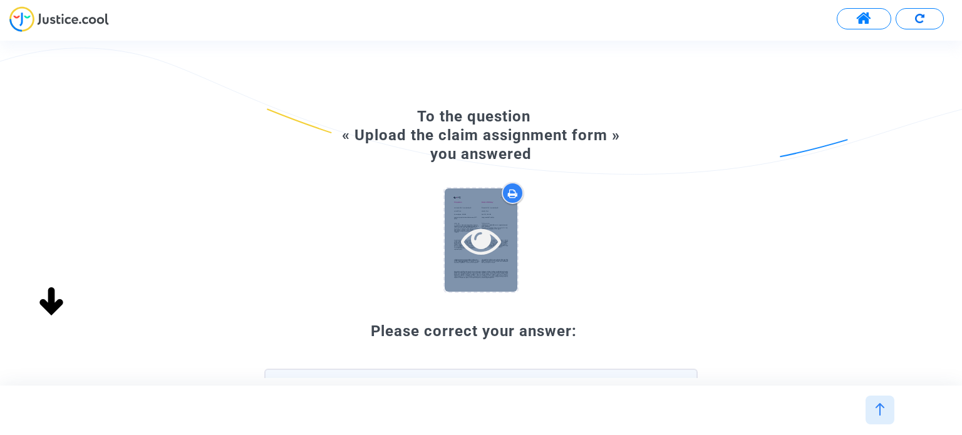
click at [483, 228] on icon at bounding box center [481, 240] width 41 height 40
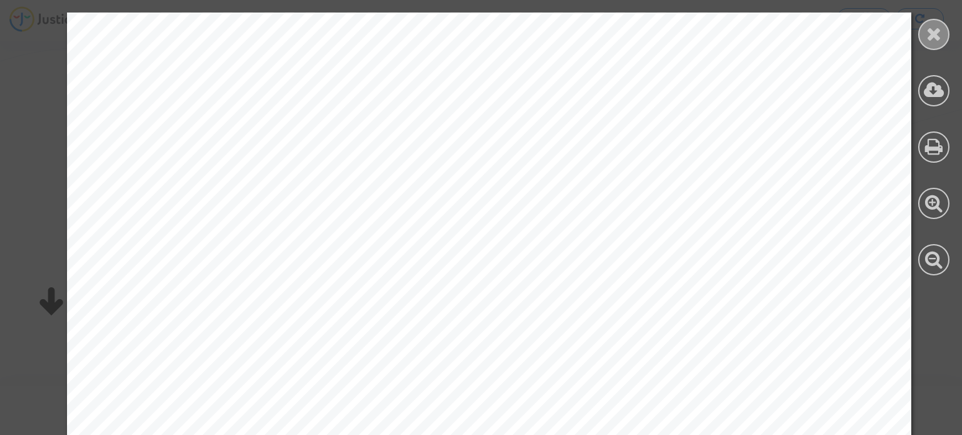
click at [929, 39] on icon at bounding box center [934, 33] width 16 height 19
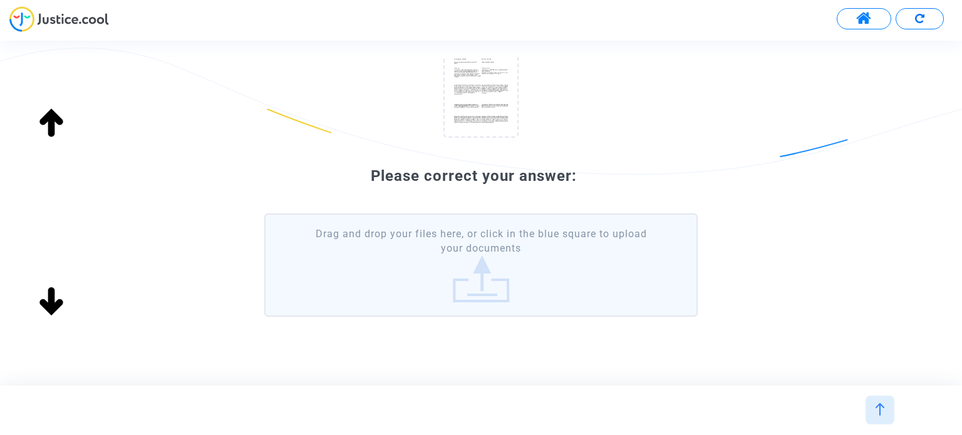
scroll to position [182, 0]
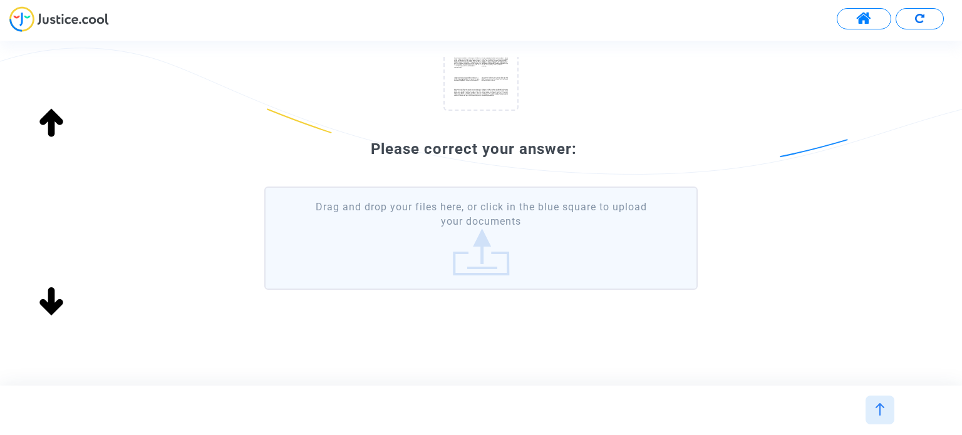
click at [483, 221] on label "Drag and drop your files here, or click in the blue square to upload your docum…" at bounding box center [480, 238] width 433 height 103
click at [0, 0] on input "Drag and drop your files here, or click in the blue square to upload your docum…" at bounding box center [0, 0] width 0 height 0
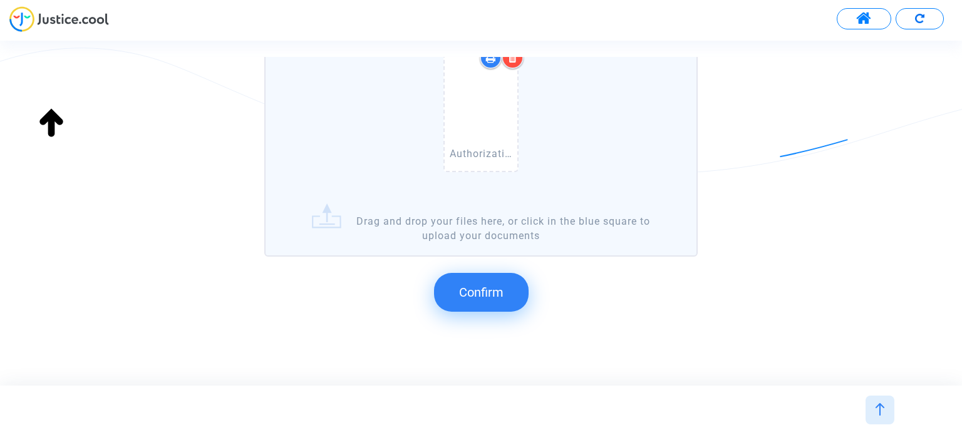
scroll to position [376, 0]
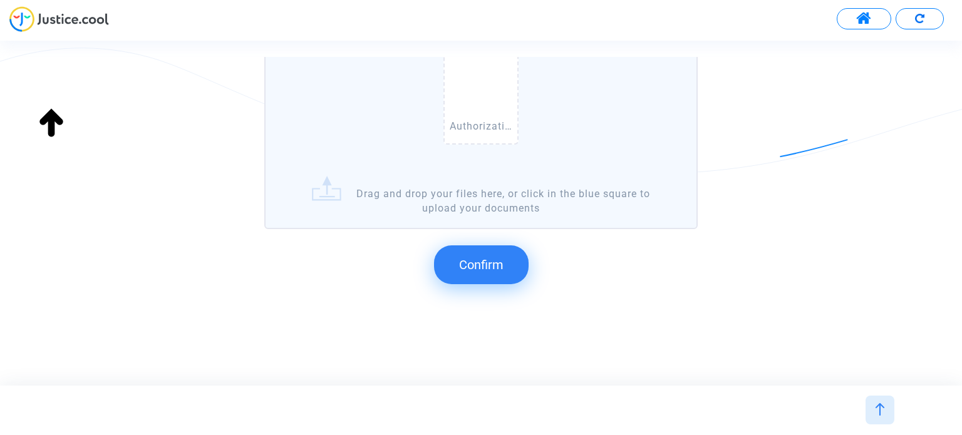
click at [498, 263] on span "Confirm" at bounding box center [481, 264] width 44 height 15
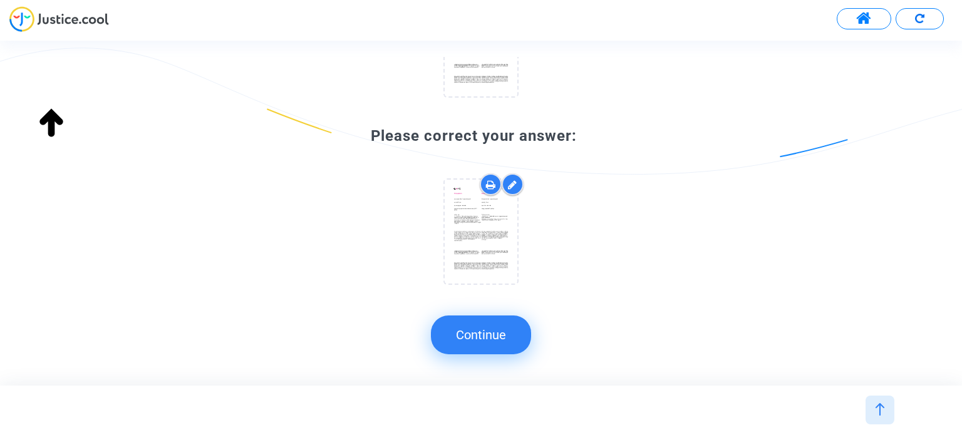
click at [511, 332] on button "Continue" at bounding box center [481, 335] width 100 height 39
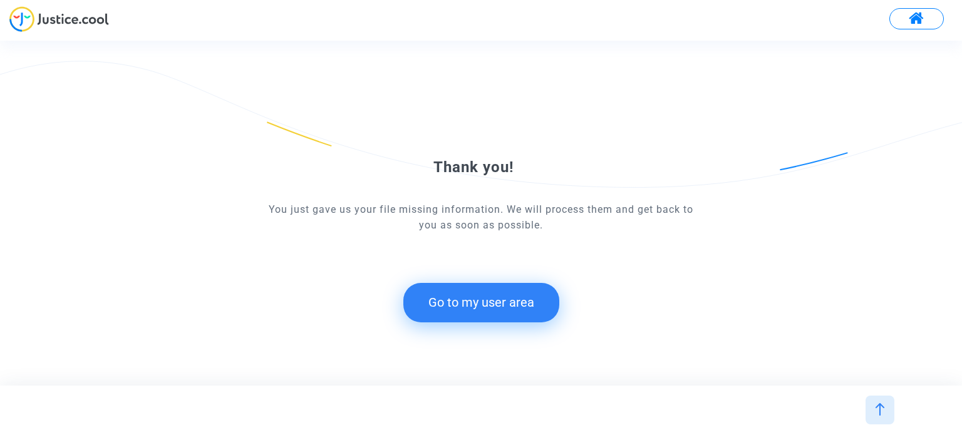
click at [73, 21] on img at bounding box center [59, 19] width 100 height 26
click at [470, 305] on button "Go to my user area" at bounding box center [481, 302] width 156 height 39
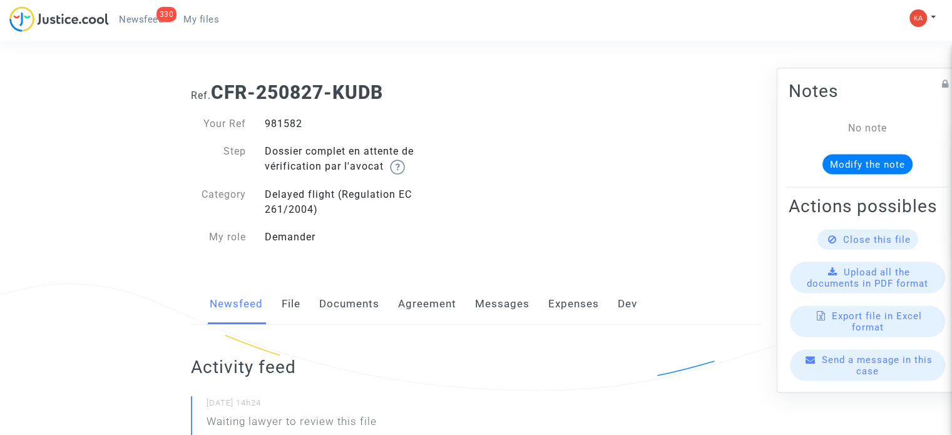
click at [160, 18] on div "330" at bounding box center [167, 14] width 21 height 15
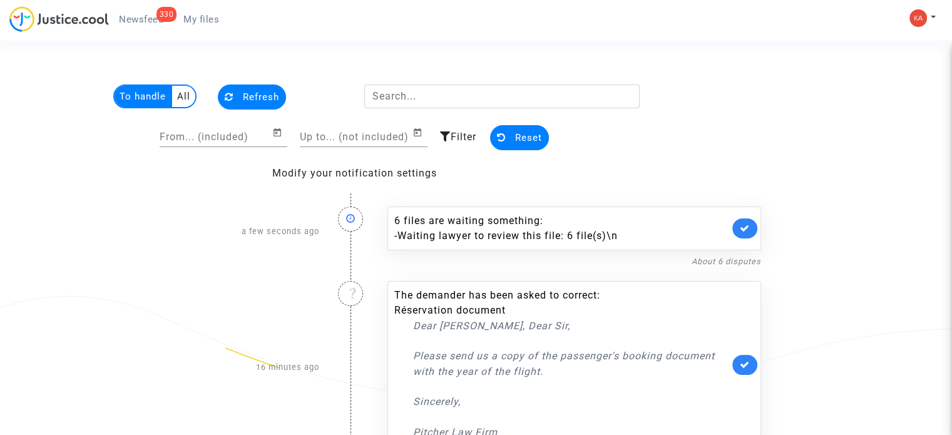
click at [162, 91] on multi-toggle-item "To handle" at bounding box center [144, 96] width 58 height 21
click at [197, 22] on span "My files" at bounding box center [201, 19] width 36 height 11
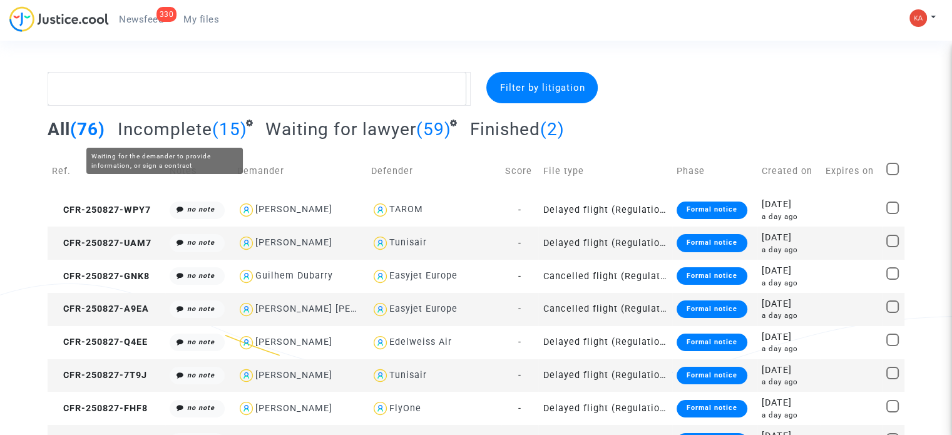
click at [180, 128] on span "Incomplete" at bounding box center [165, 129] width 95 height 21
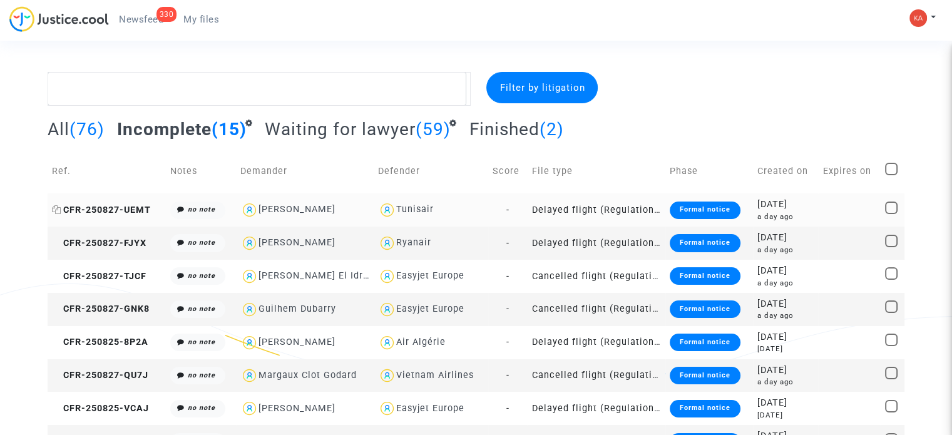
click at [145, 209] on span "CFR-250827-UEMT" at bounding box center [101, 210] width 99 height 11
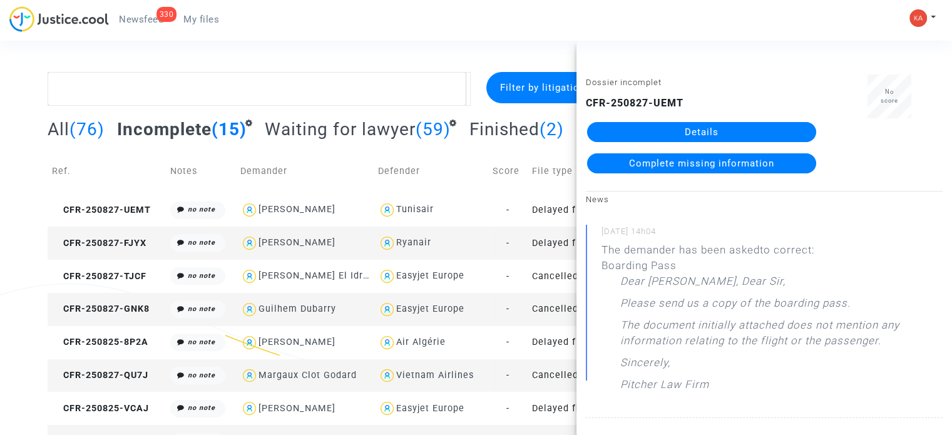
click at [698, 129] on link "Details" at bounding box center [701, 132] width 229 height 20
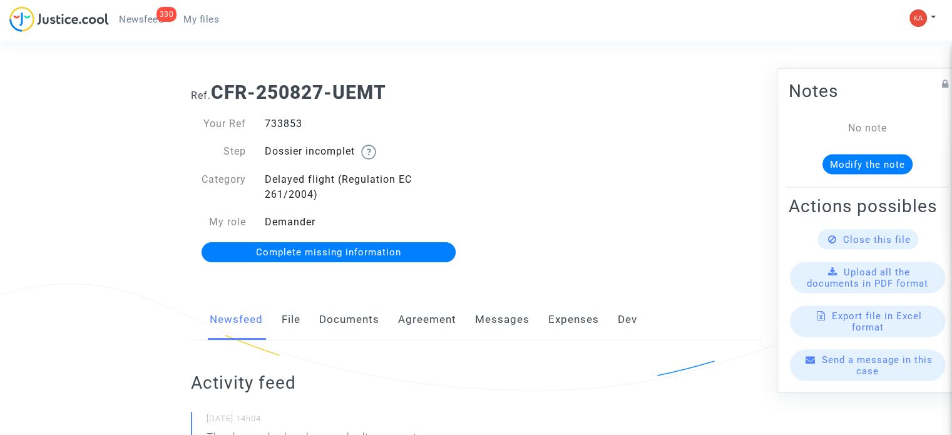
drag, startPoint x: 321, startPoint y: 123, endPoint x: 260, endPoint y: 123, distance: 60.7
click at [260, 123] on div "733853" at bounding box center [365, 123] width 221 height 15
copy div "733853"
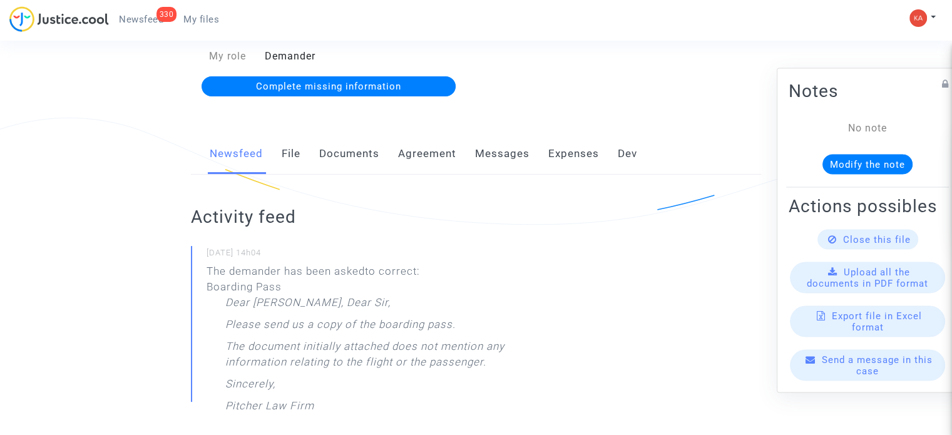
scroll to position [188, 0]
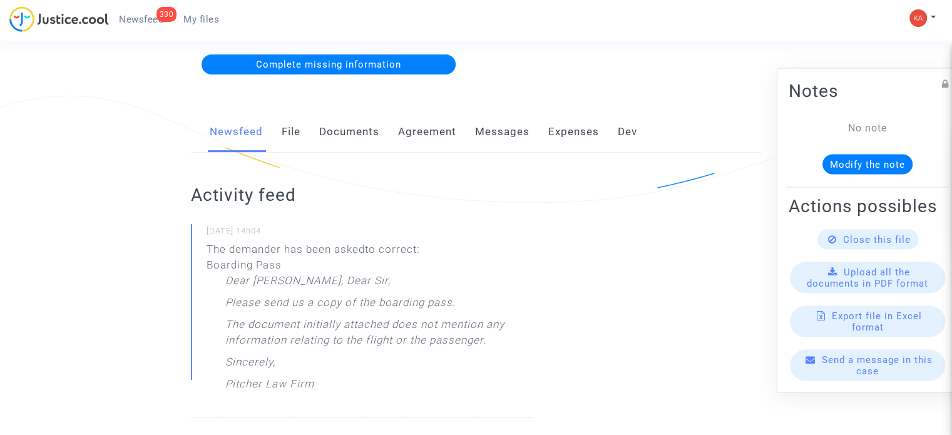
drag, startPoint x: 510, startPoint y: 344, endPoint x: 216, endPoint y: 299, distance: 297.7
click at [216, 299] on div "The demander has been asked to correct: Boarding Pass Dear Madam, Dear Sir, Ple…" at bounding box center [370, 320] width 327 height 157
copy div "Please send us a copy of the boarding pass. The document initially attached doe…"
click at [287, 134] on link "File" at bounding box center [291, 131] width 19 height 41
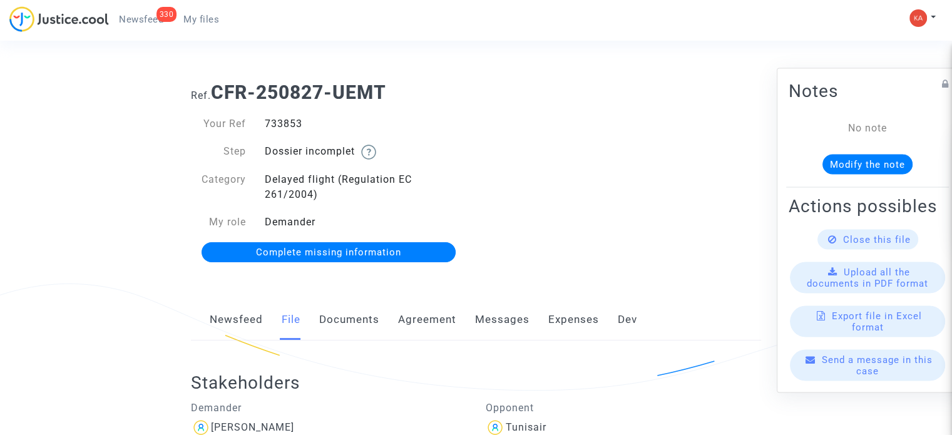
drag, startPoint x: 319, startPoint y: 122, endPoint x: 265, endPoint y: 127, distance: 54.7
click at [265, 127] on div "733853" at bounding box center [365, 123] width 221 height 15
copy div "733853"
click at [384, 255] on span "Complete missing information" at bounding box center [328, 252] width 145 height 11
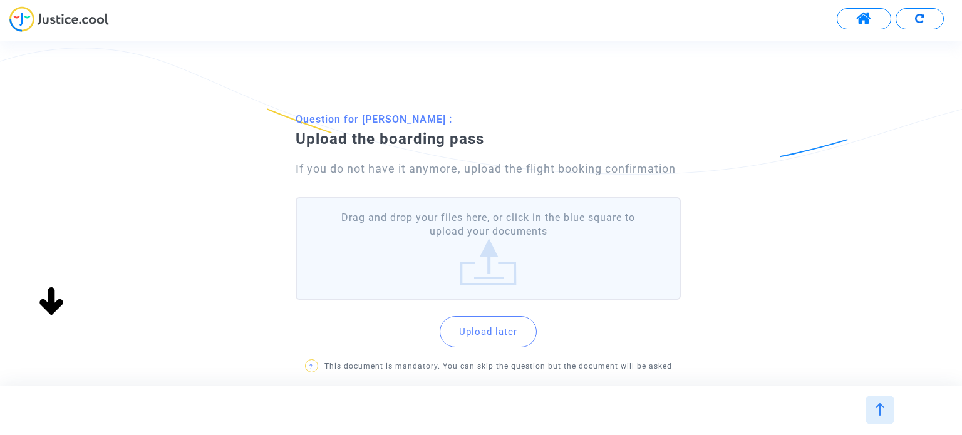
click at [466, 246] on label "Drag and drop your files here, or click in the blue square to upload your docum…" at bounding box center [488, 248] width 384 height 103
click at [0, 0] on input "Drag and drop your files here, or click in the blue square to upload your docum…" at bounding box center [0, 0] width 0 height 0
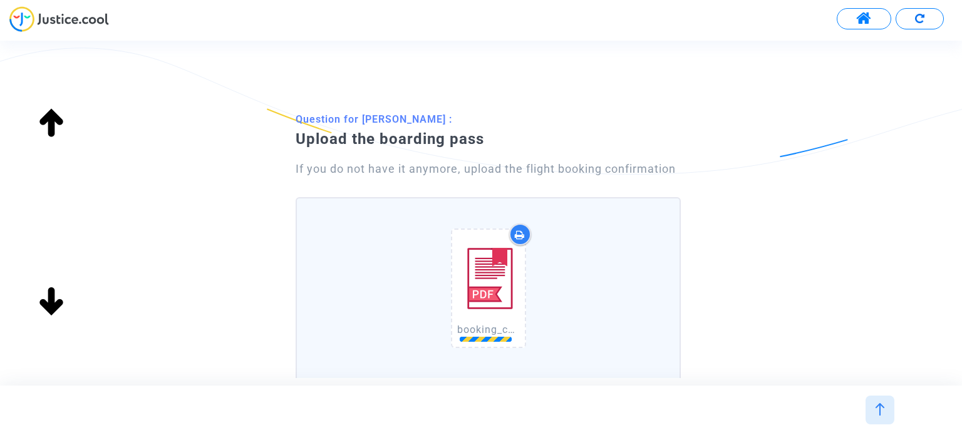
scroll to position [212, 0]
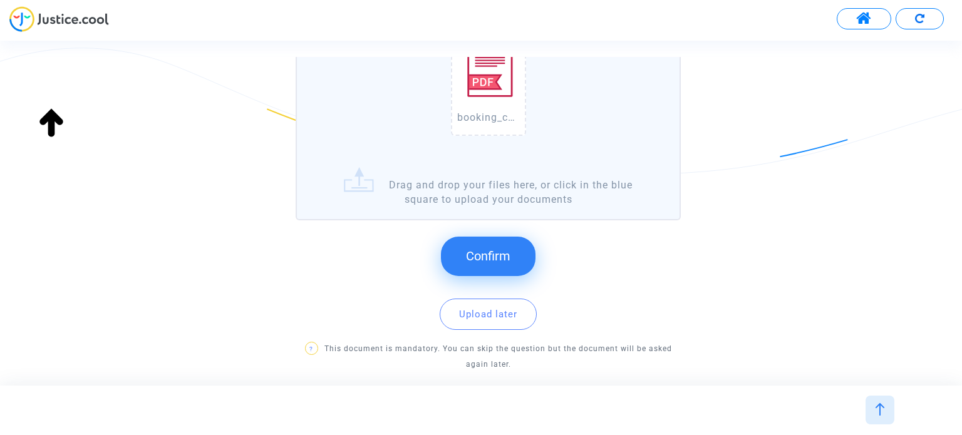
click at [458, 261] on button "Confirm" at bounding box center [488, 256] width 95 height 39
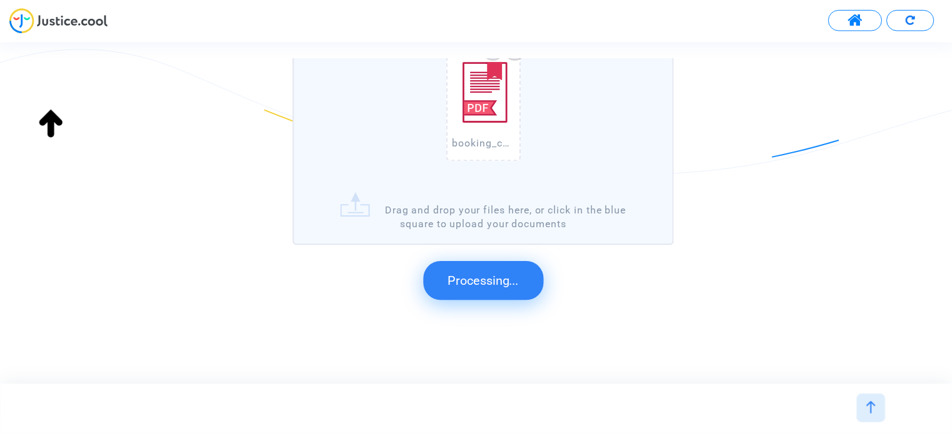
scroll to position [0, 0]
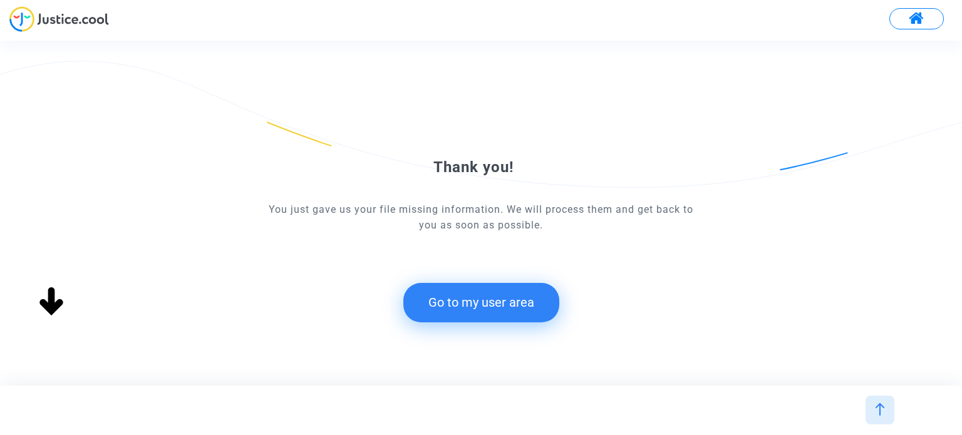
click at [464, 305] on button "Go to my user area" at bounding box center [481, 302] width 156 height 39
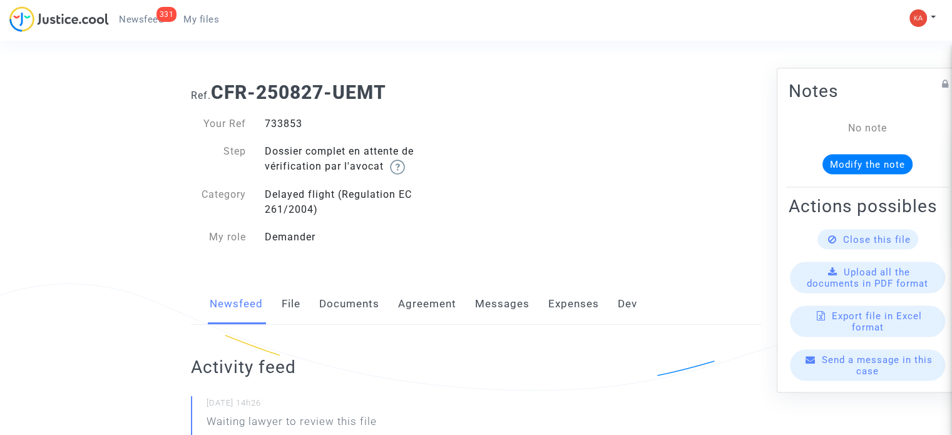
click at [194, 21] on span "My files" at bounding box center [201, 19] width 36 height 11
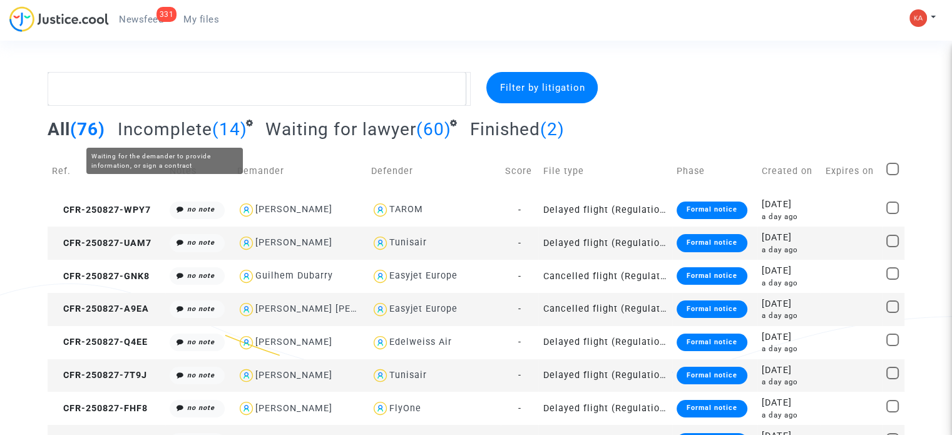
click at [202, 135] on span "Incomplete" at bounding box center [165, 129] width 95 height 21
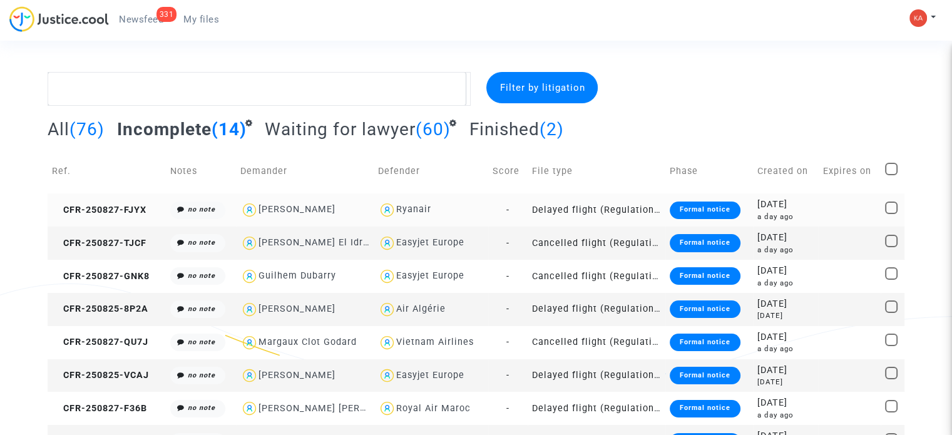
click at [606, 206] on td "Delayed flight (Regulation EC 261/2004)" at bounding box center [597, 209] width 138 height 33
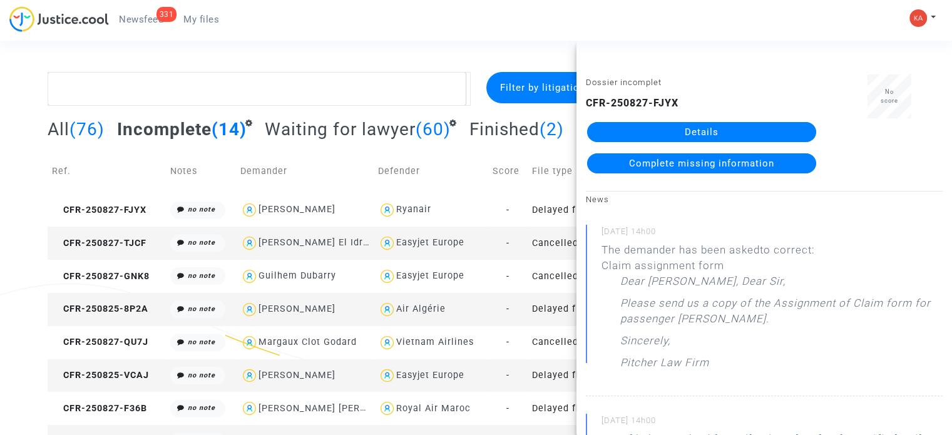
click at [691, 125] on link "Details" at bounding box center [701, 132] width 229 height 20
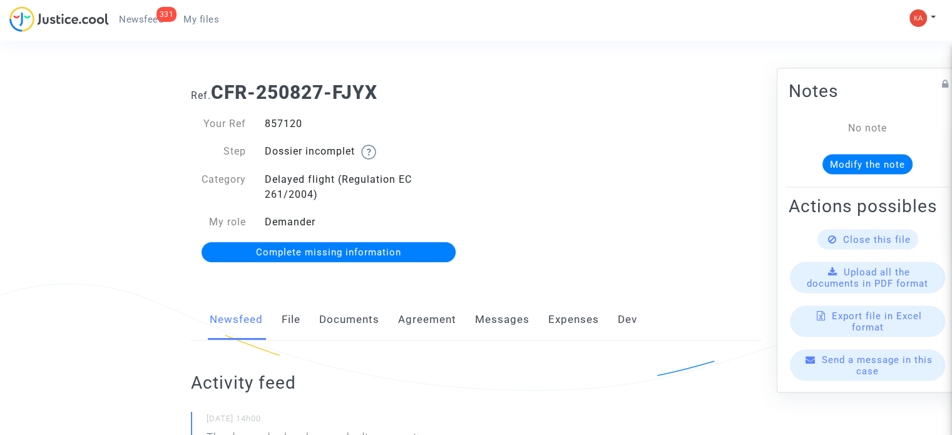
drag, startPoint x: 313, startPoint y: 120, endPoint x: 281, endPoint y: 120, distance: 31.9
click at [245, 125] on div "Your Ref 857120" at bounding box center [329, 123] width 295 height 15
copy div "857120"
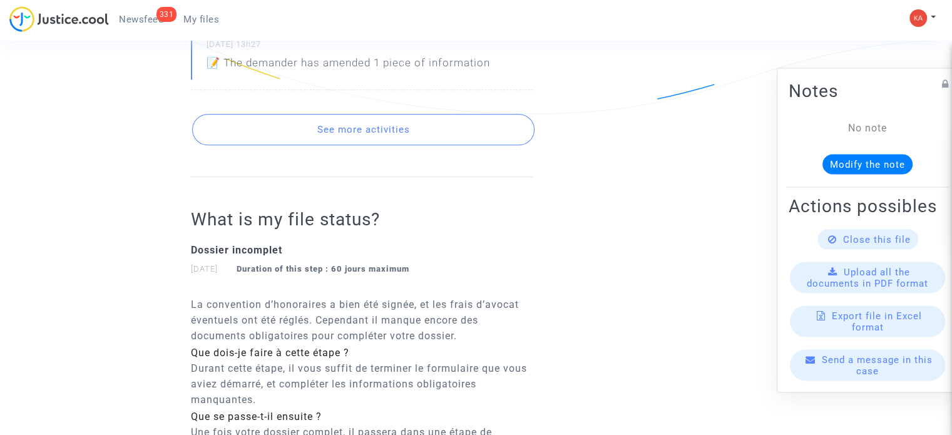
scroll to position [814, 0]
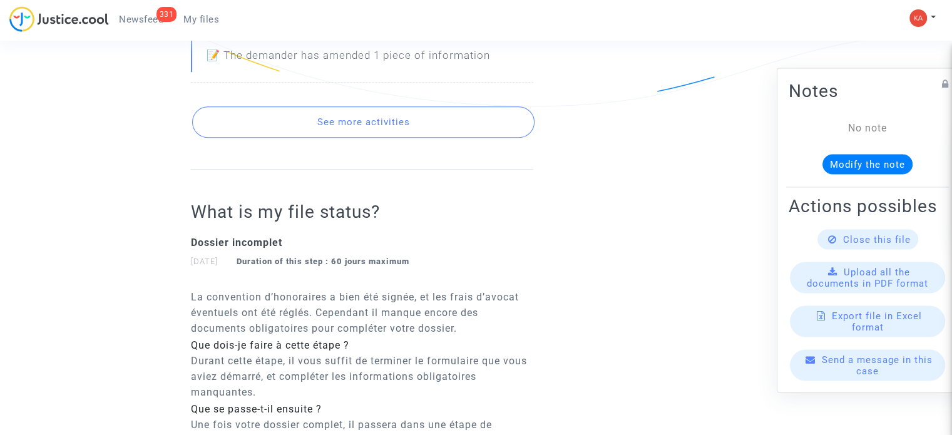
click at [383, 122] on button "See more activities" at bounding box center [363, 121] width 342 height 31
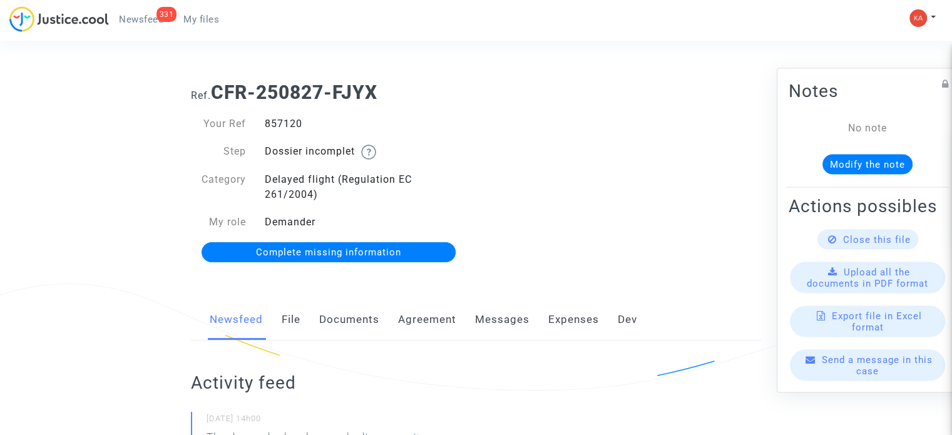
scroll to position [125, 0]
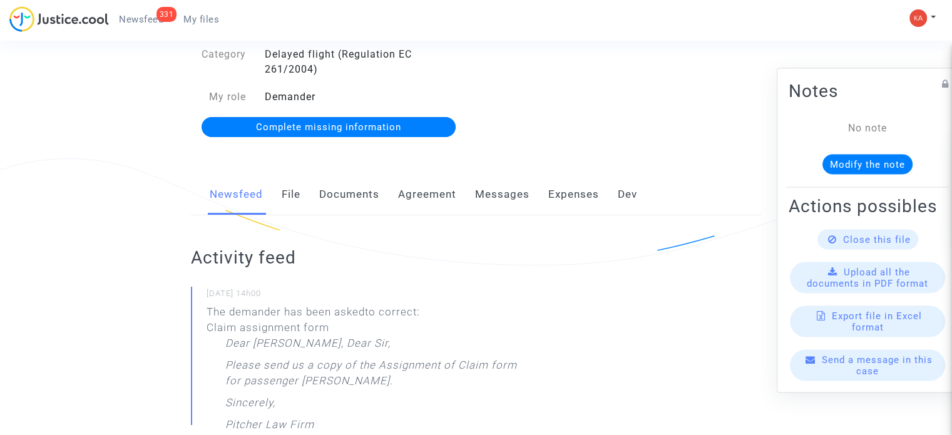
click at [379, 131] on span "Complete missing information" at bounding box center [328, 126] width 145 height 11
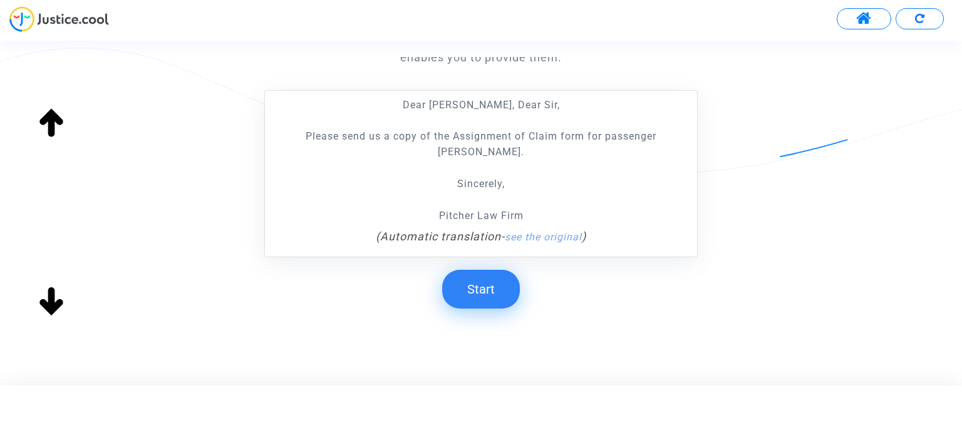
scroll to position [249, 0]
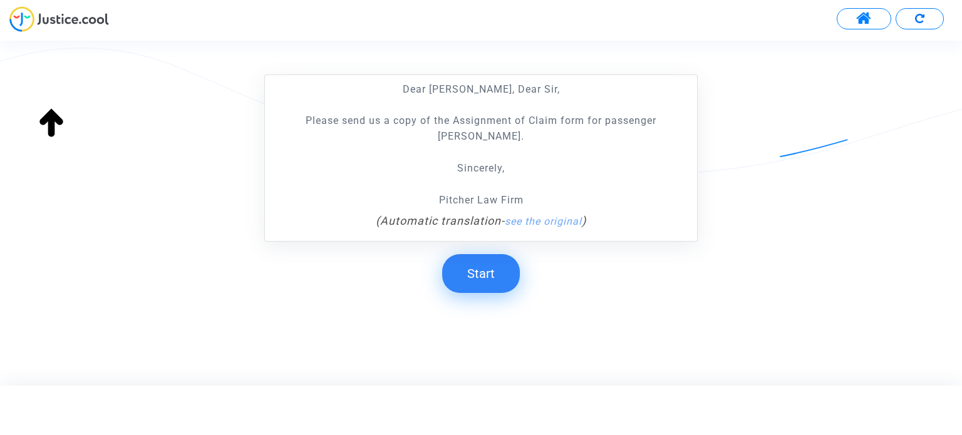
click at [478, 274] on button "Start" at bounding box center [481, 273] width 78 height 39
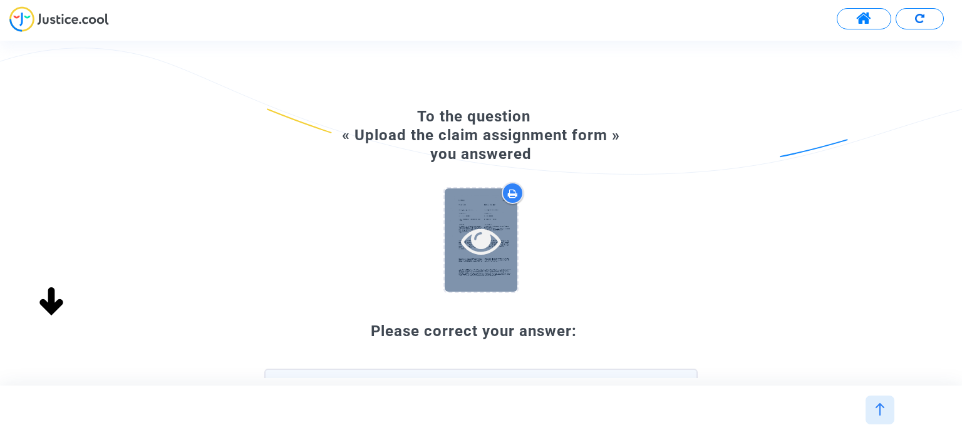
click at [483, 245] on icon at bounding box center [481, 240] width 41 height 40
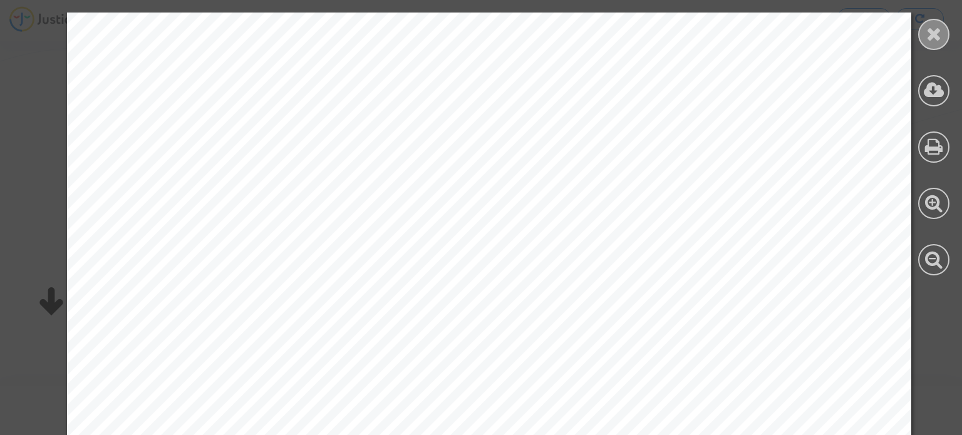
click at [930, 39] on icon at bounding box center [934, 33] width 16 height 19
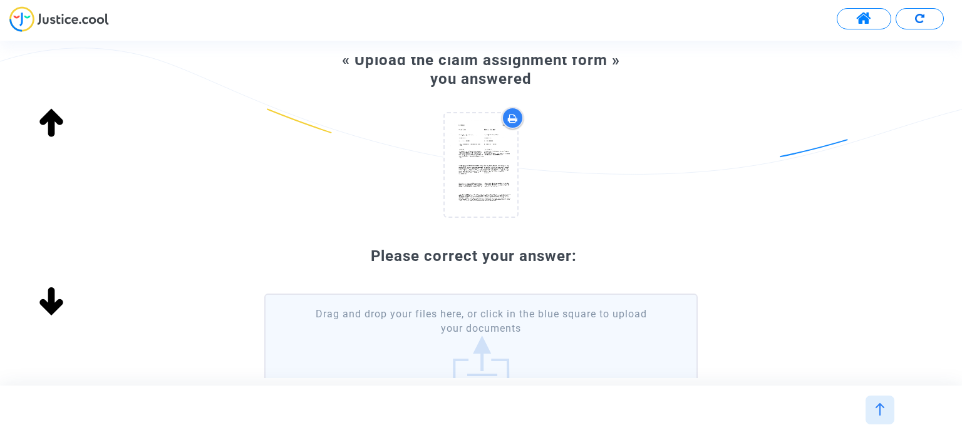
scroll to position [0, 0]
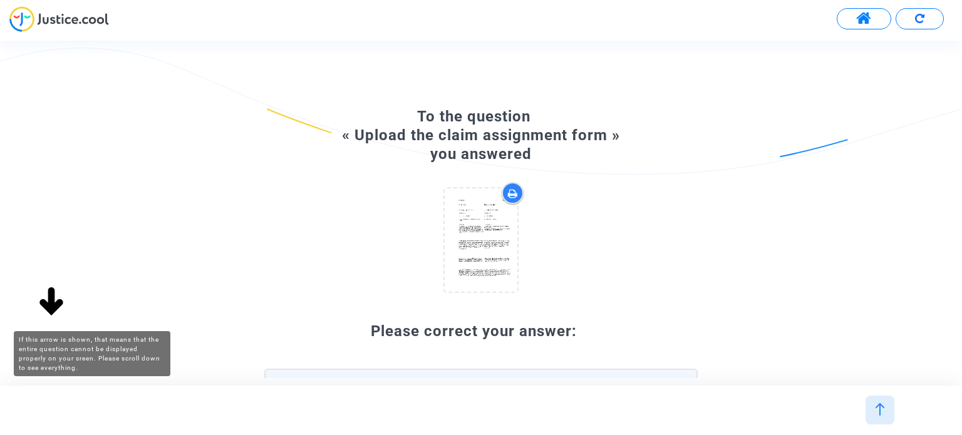
click at [47, 300] on img at bounding box center [51, 302] width 40 height 40
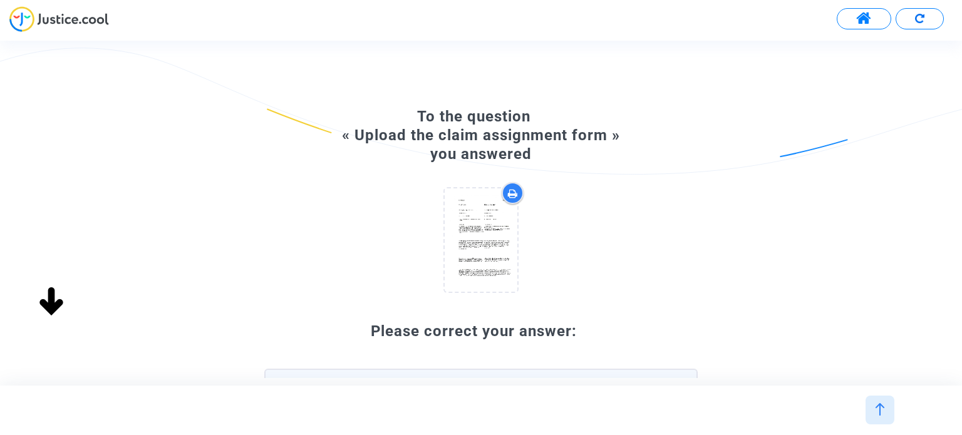
click at [25, 18] on img at bounding box center [59, 19] width 100 height 26
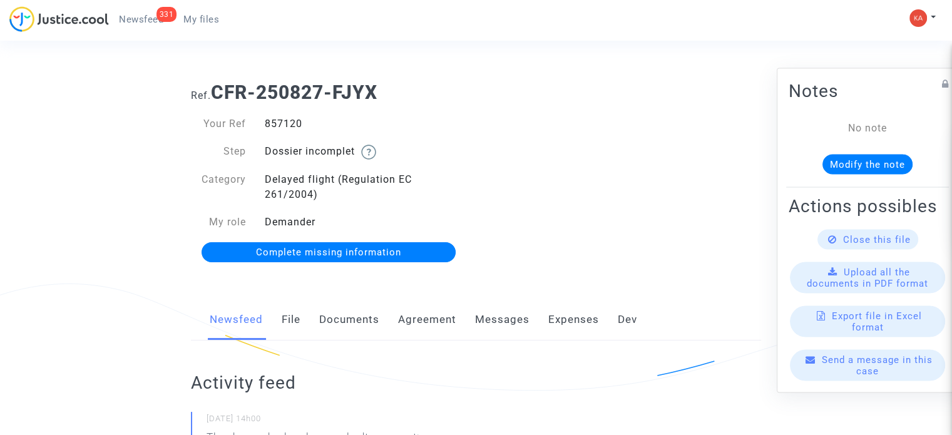
click at [438, 320] on link "Agreement" at bounding box center [427, 319] width 58 height 41
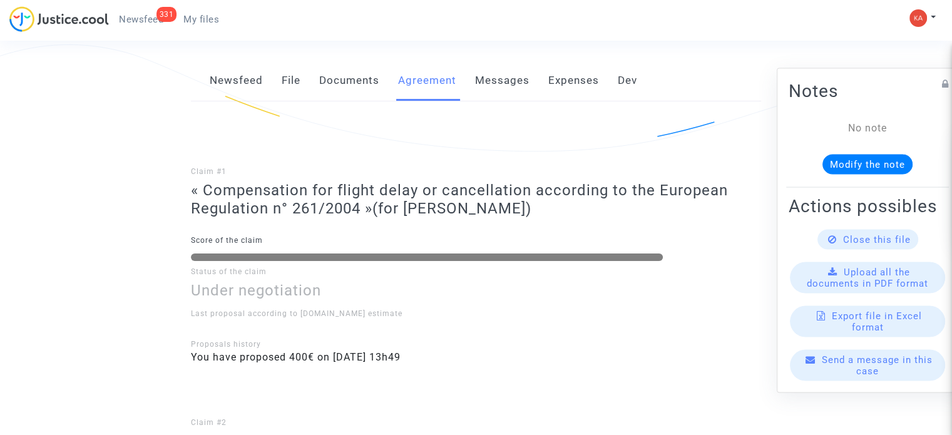
scroll to position [188, 0]
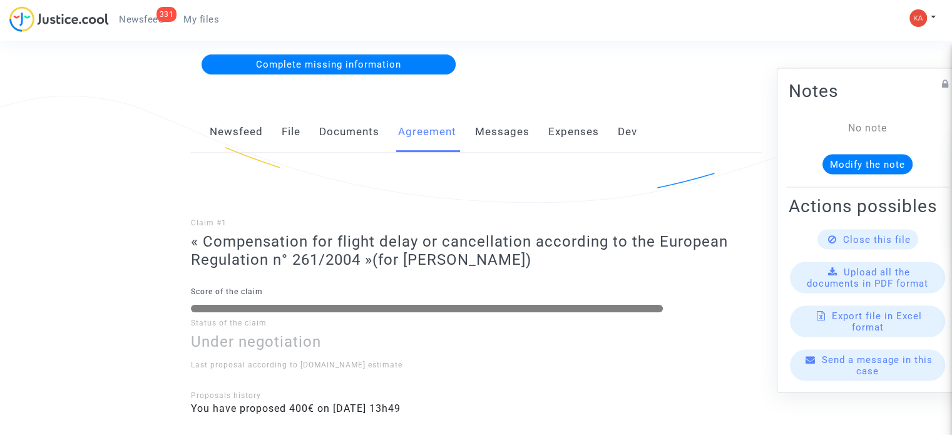
click at [503, 133] on link "Messages" at bounding box center [502, 131] width 54 height 41
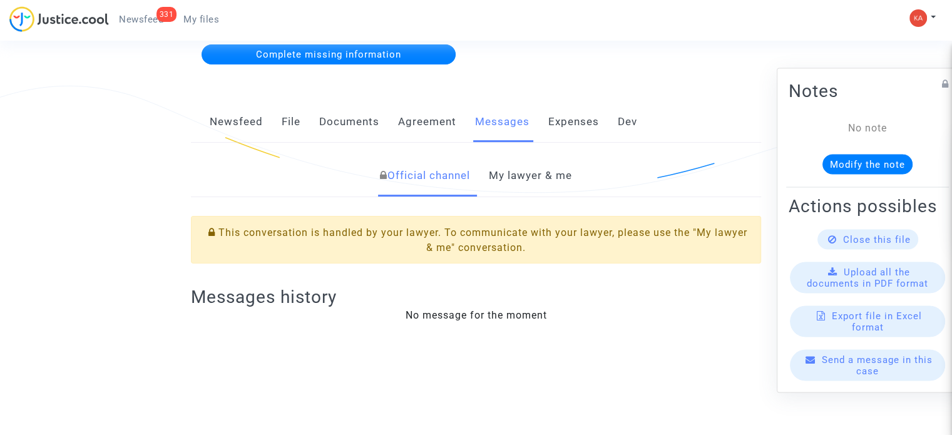
scroll to position [125, 0]
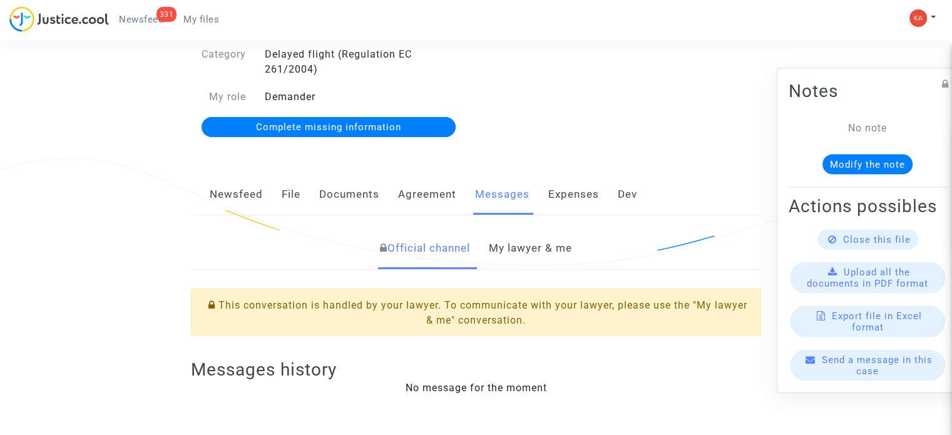
click at [346, 197] on link "Documents" at bounding box center [349, 194] width 60 height 41
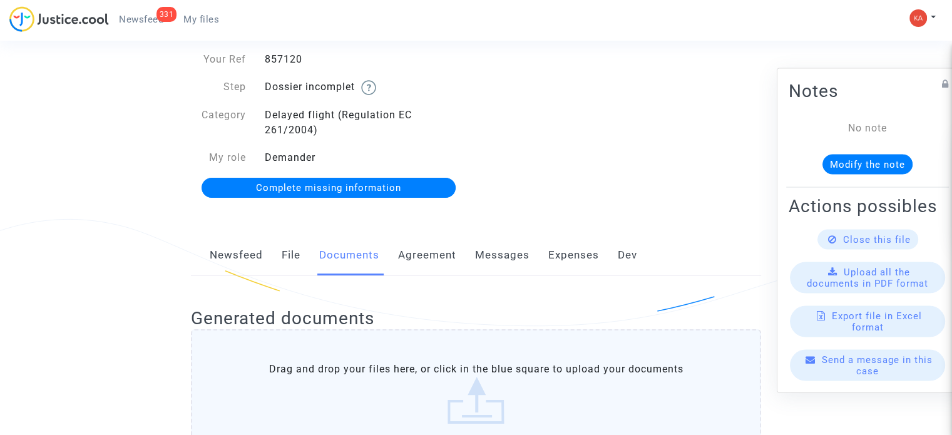
scroll to position [125, 0]
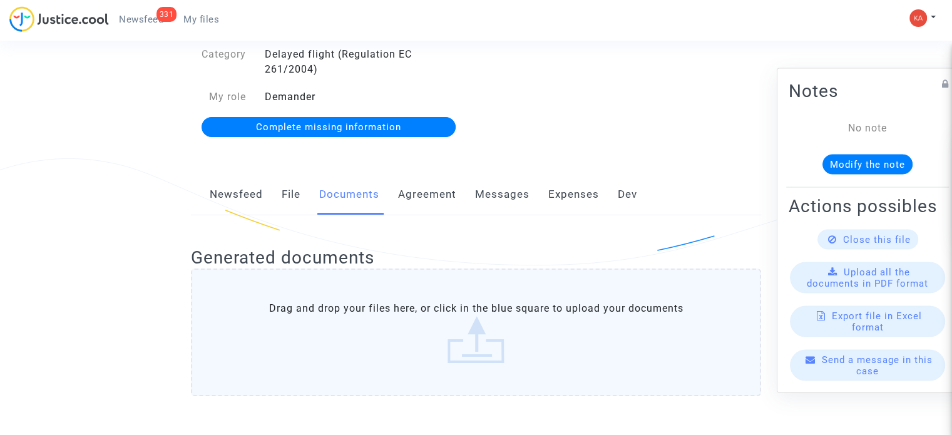
click at [286, 195] on link "File" at bounding box center [291, 194] width 19 height 41
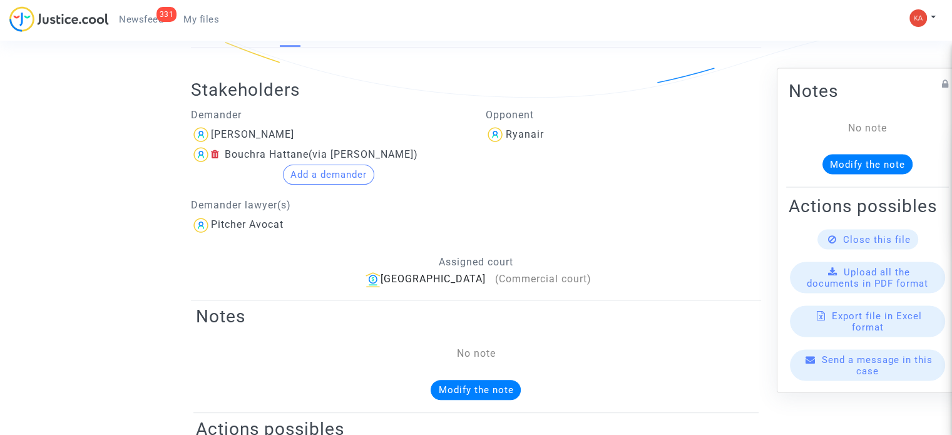
scroll to position [313, 0]
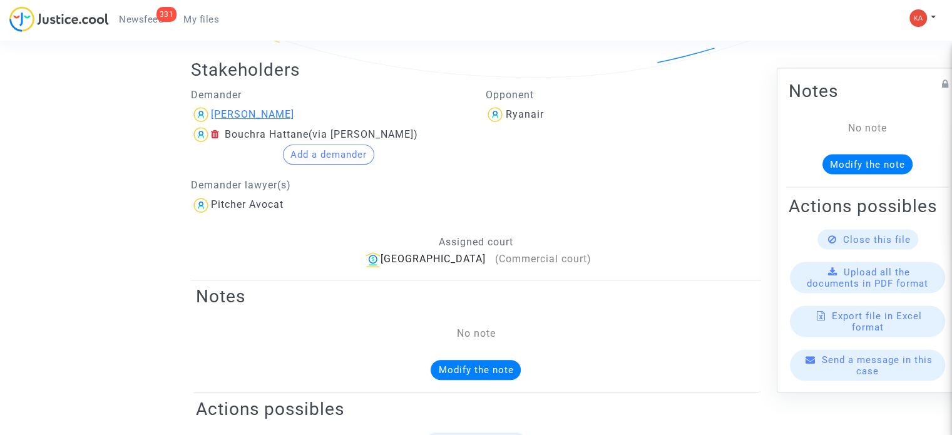
click at [214, 115] on div "[PERSON_NAME]" at bounding box center [252, 114] width 83 height 12
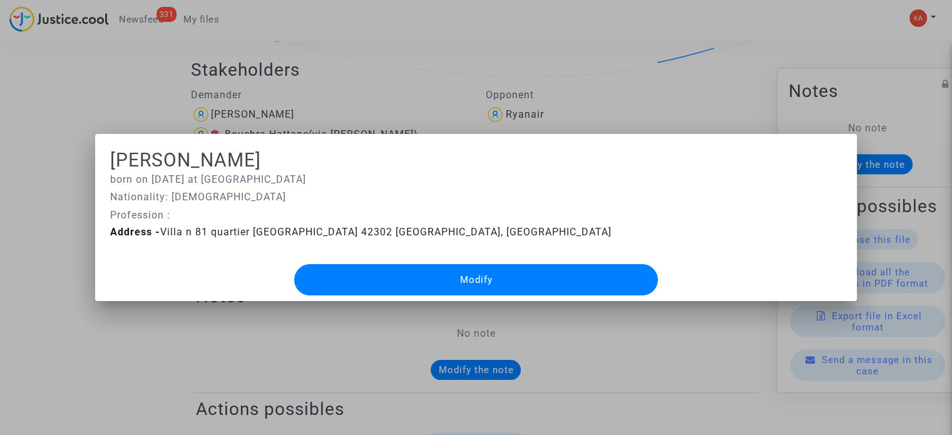
click at [564, 106] on div at bounding box center [476, 217] width 952 height 435
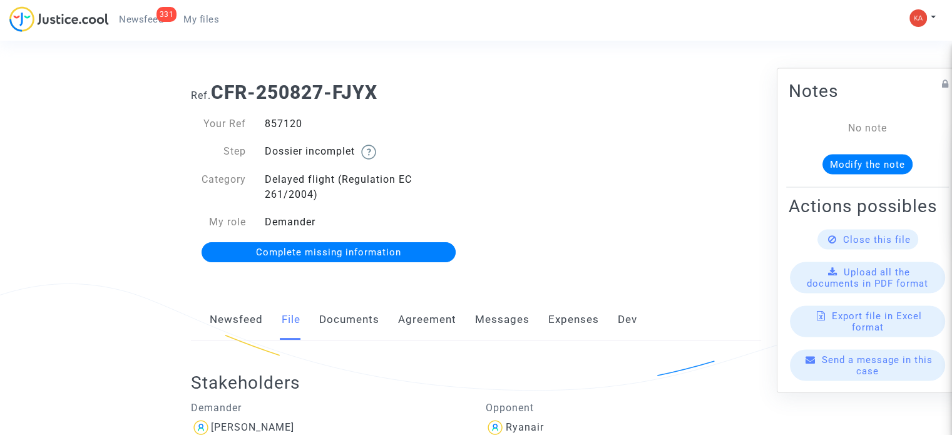
click at [189, 17] on span "My files" at bounding box center [201, 19] width 36 height 11
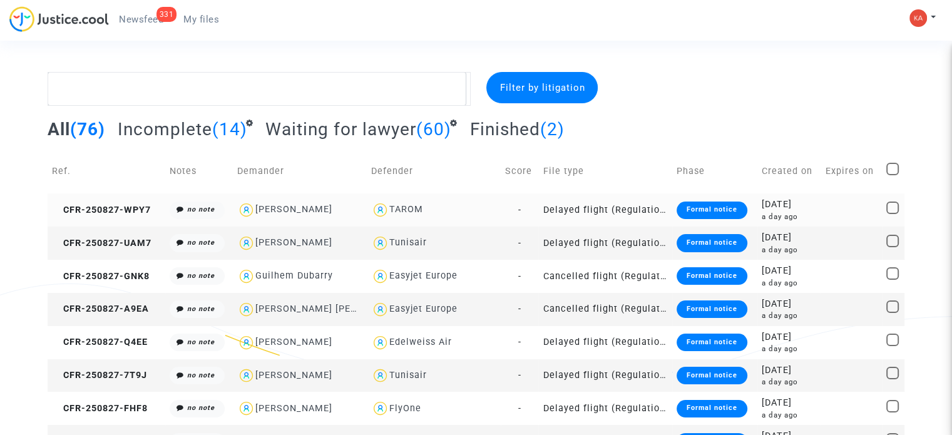
click at [609, 207] on td "Delayed flight (Regulation EC 261/2004)" at bounding box center [605, 209] width 134 height 33
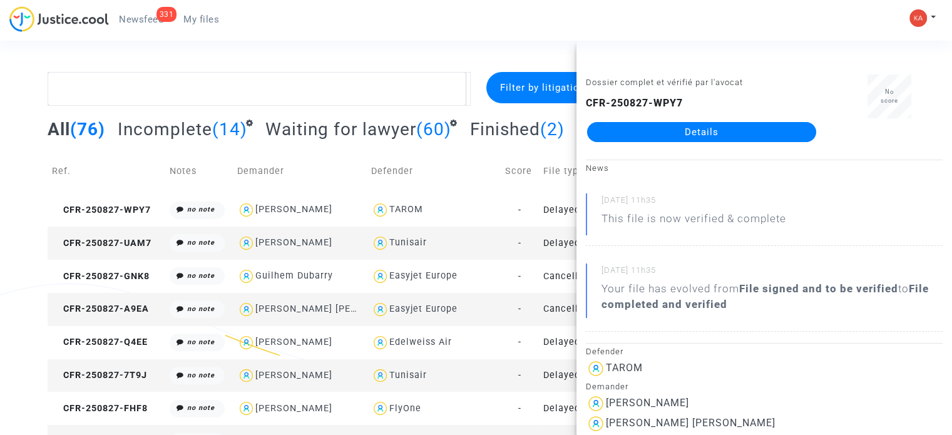
click at [689, 130] on link "Details" at bounding box center [701, 132] width 229 height 20
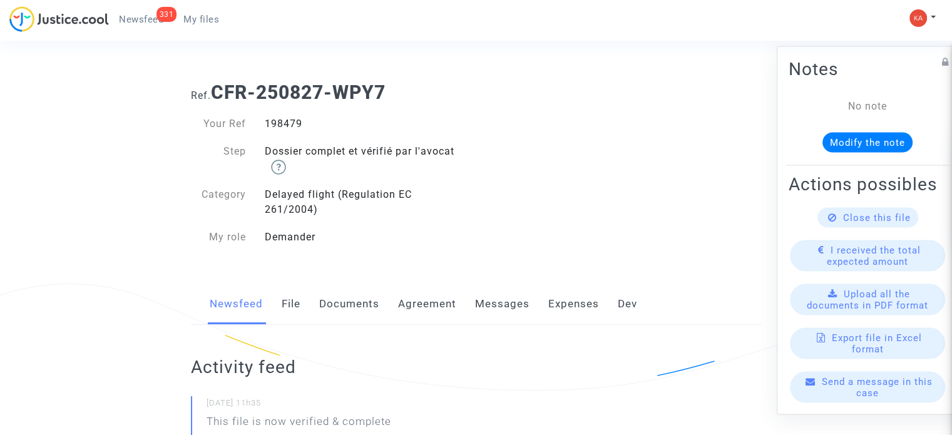
drag, startPoint x: 354, startPoint y: 125, endPoint x: 265, endPoint y: 127, distance: 88.3
click at [265, 127] on div "198479" at bounding box center [365, 123] width 221 height 15
copy div "198479"
click at [197, 14] on span "My files" at bounding box center [201, 19] width 36 height 11
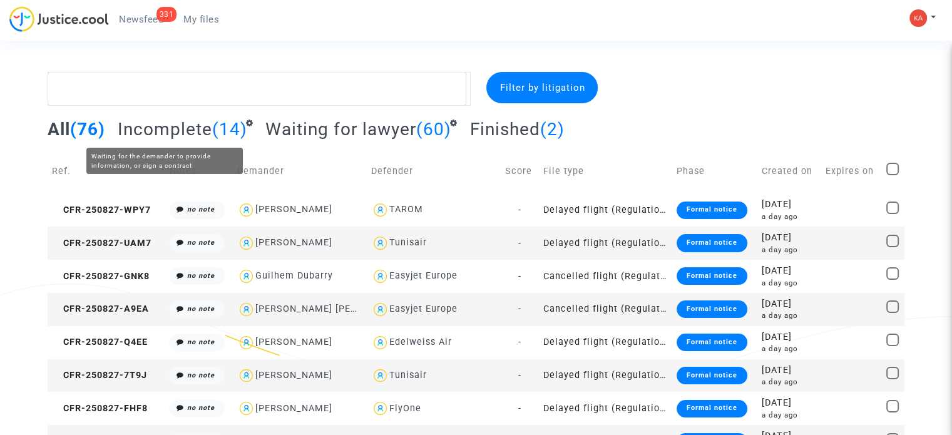
click at [200, 128] on span "Incomplete" at bounding box center [165, 129] width 95 height 21
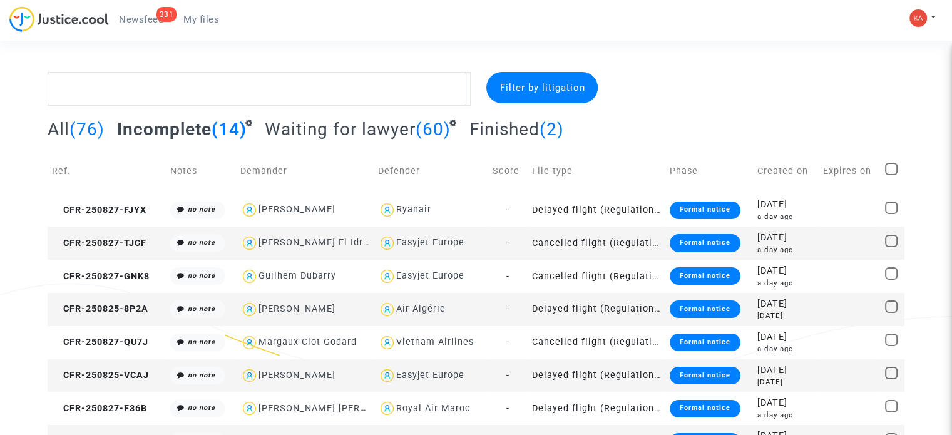
click at [599, 243] on td "Cancelled flight (Regulation EC 261/2004)" at bounding box center [597, 243] width 138 height 33
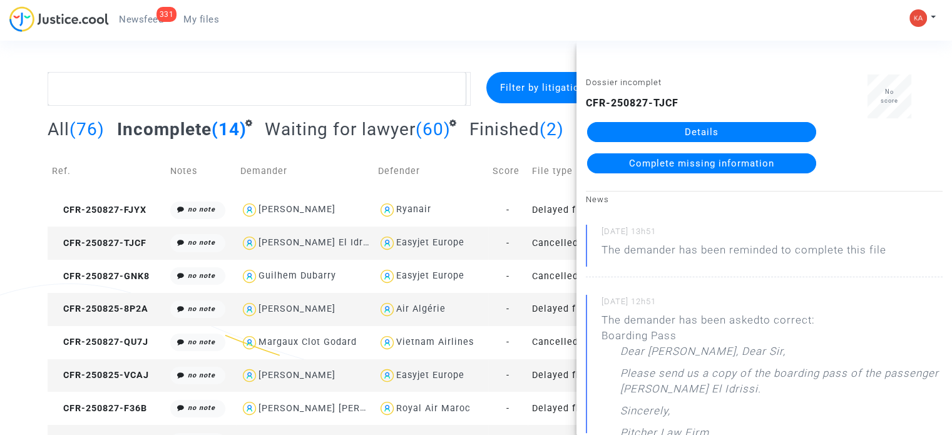
click at [692, 131] on link "Details" at bounding box center [701, 132] width 229 height 20
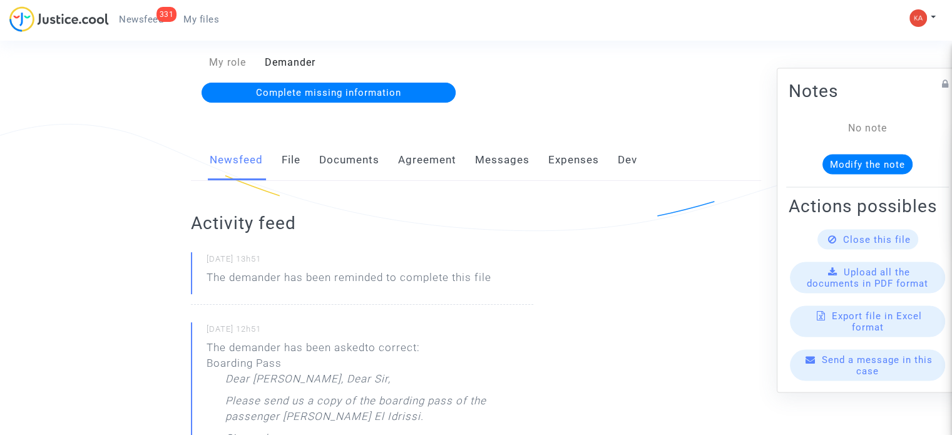
scroll to position [63, 0]
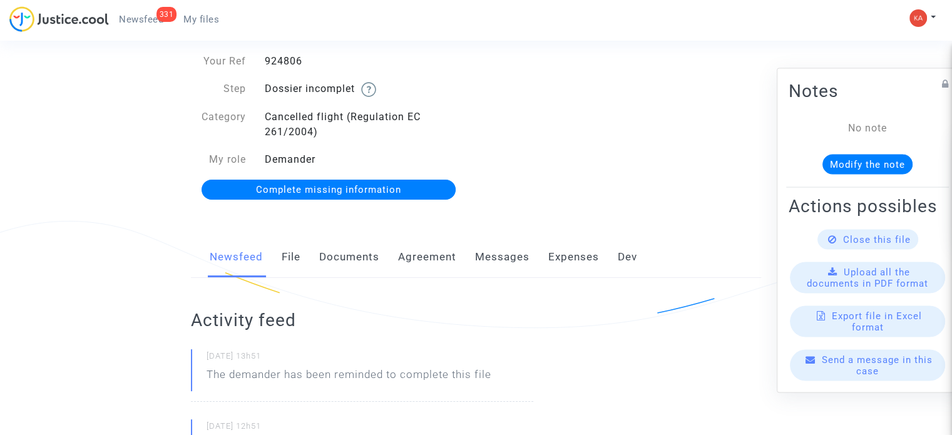
click at [291, 259] on link "File" at bounding box center [291, 257] width 19 height 41
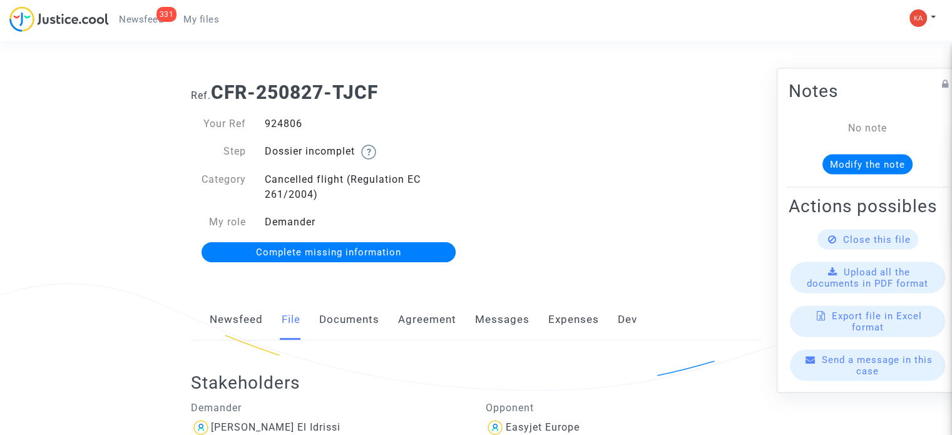
click at [198, 23] on span "My files" at bounding box center [201, 19] width 36 height 11
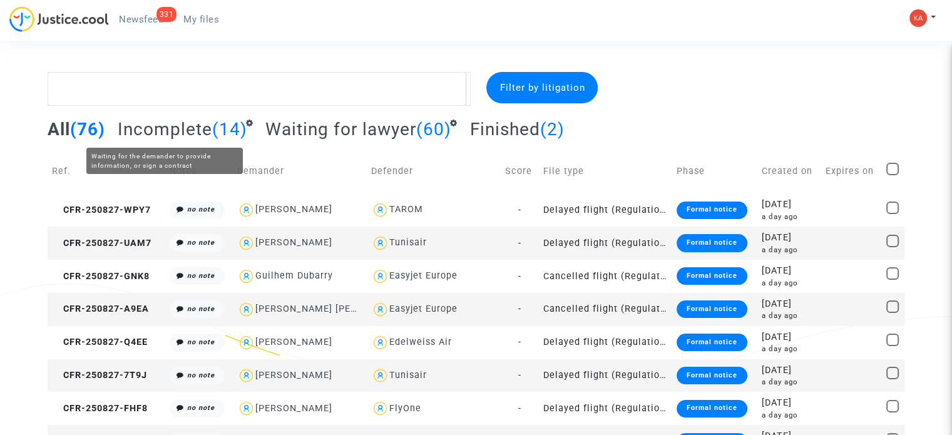
click at [205, 126] on span "Incomplete" at bounding box center [165, 129] width 95 height 21
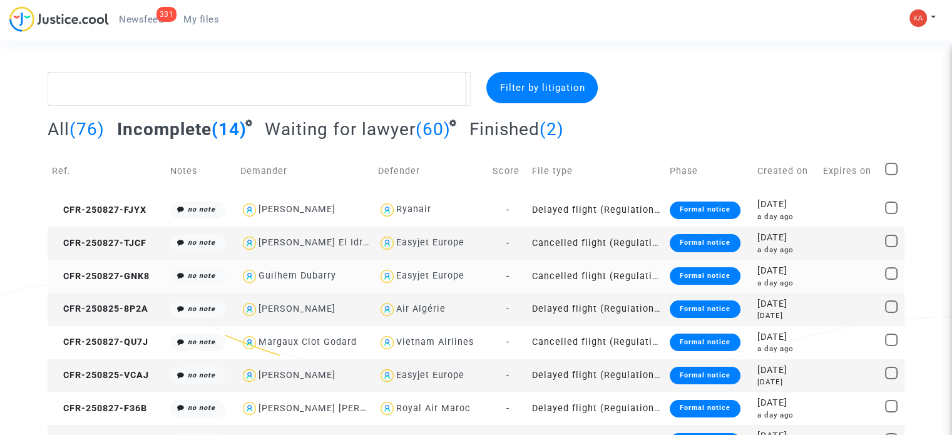
click at [642, 275] on td "Cancelled flight (Regulation EC 261/2004)" at bounding box center [597, 276] width 138 height 33
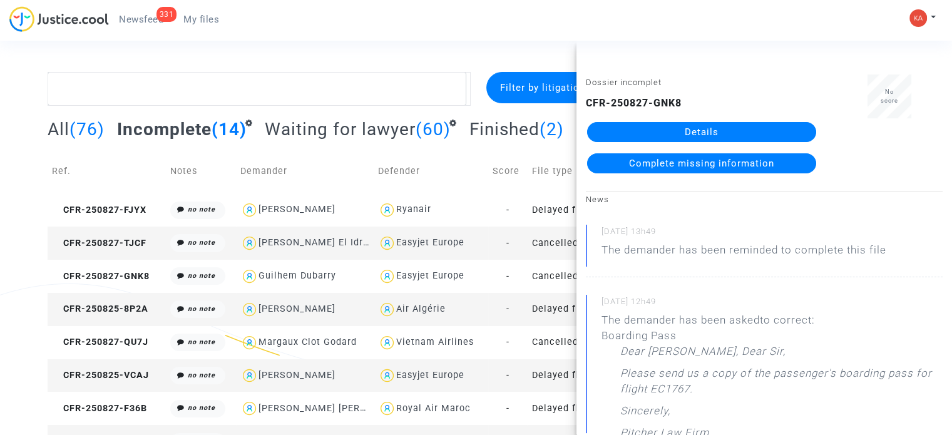
click at [678, 124] on link "Details" at bounding box center [701, 132] width 229 height 20
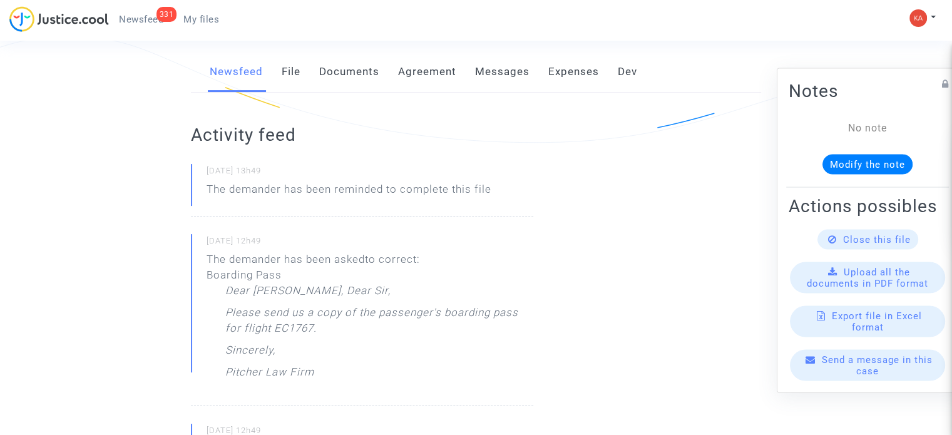
scroll to position [313, 0]
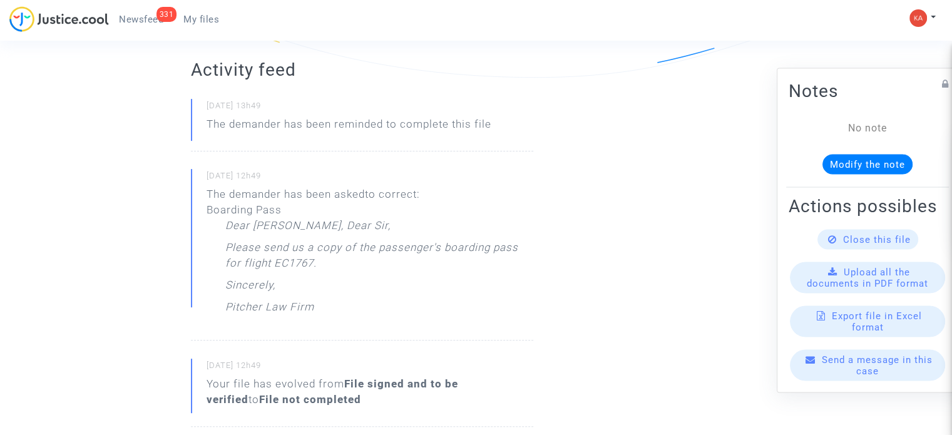
drag, startPoint x: 315, startPoint y: 265, endPoint x: 238, endPoint y: 250, distance: 78.5
click at [221, 252] on div "The demander has been asked to correct: Boarding Pass Dear [PERSON_NAME], Dear …" at bounding box center [370, 254] width 327 height 135
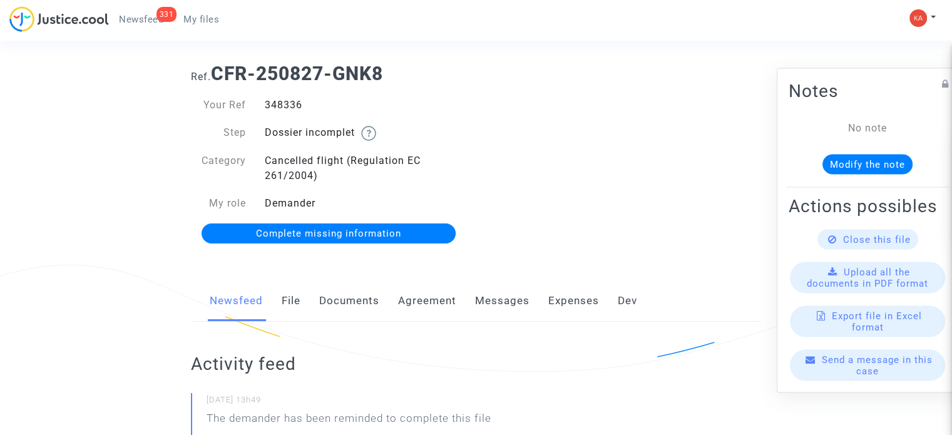
scroll to position [0, 0]
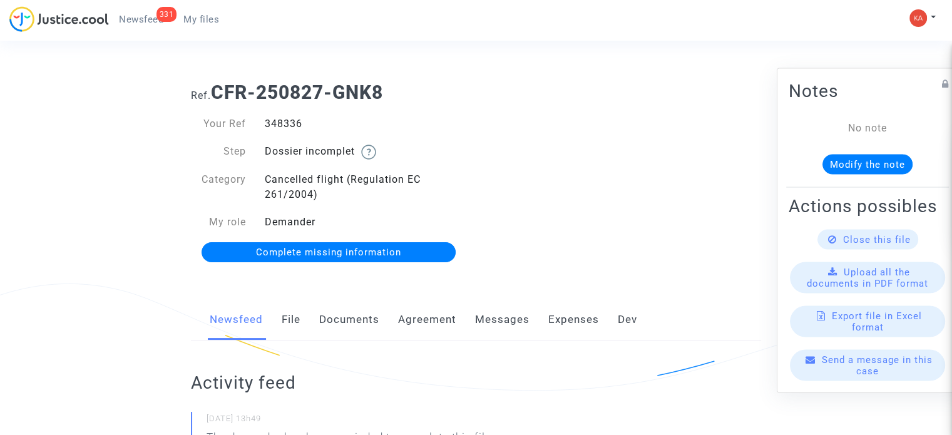
drag, startPoint x: 308, startPoint y: 130, endPoint x: 260, endPoint y: 125, distance: 48.5
click at [256, 128] on div "348336" at bounding box center [365, 123] width 221 height 15
copy div "348336"
click at [188, 24] on span "My files" at bounding box center [201, 19] width 36 height 11
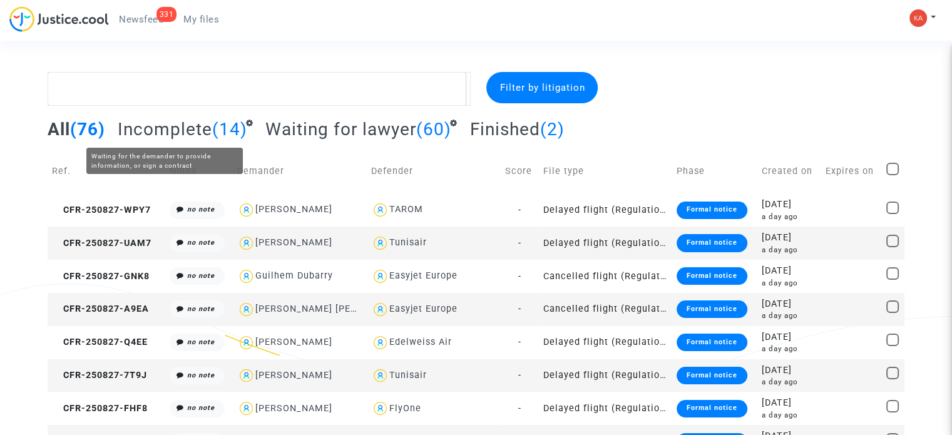
click at [205, 119] on span "Incomplete" at bounding box center [165, 129] width 95 height 21
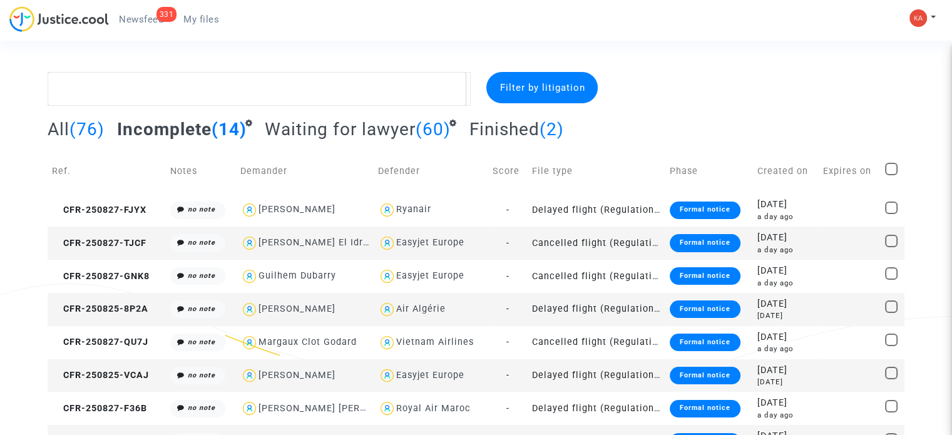
click at [699, 311] on div "Formal notice" at bounding box center [705, 310] width 71 height 18
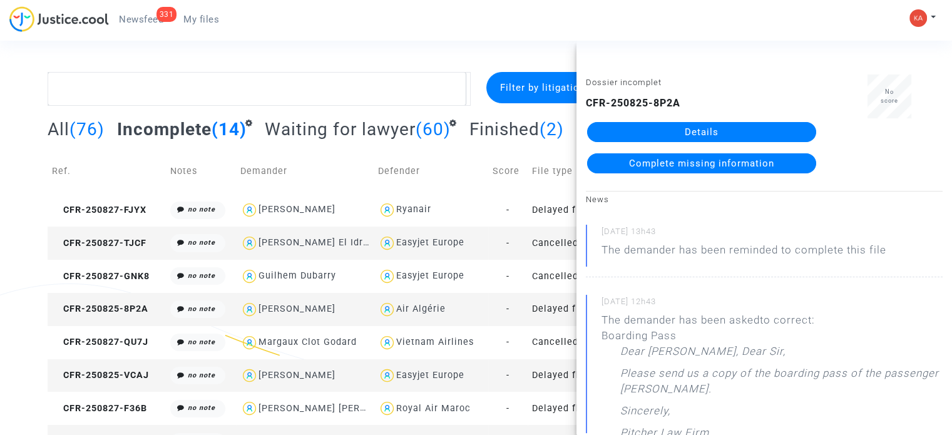
click at [679, 131] on link "Details" at bounding box center [701, 132] width 229 height 20
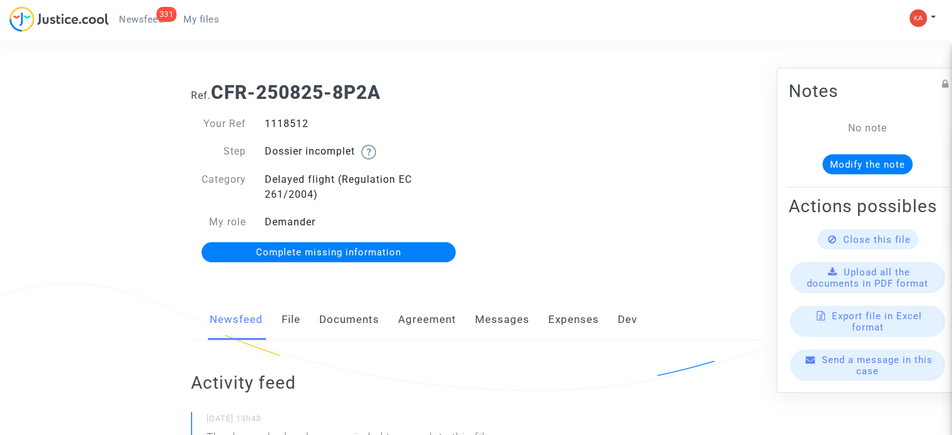
drag, startPoint x: 309, startPoint y: 125, endPoint x: 269, endPoint y: 125, distance: 40.1
click at [266, 125] on div "1118512" at bounding box center [365, 123] width 221 height 15
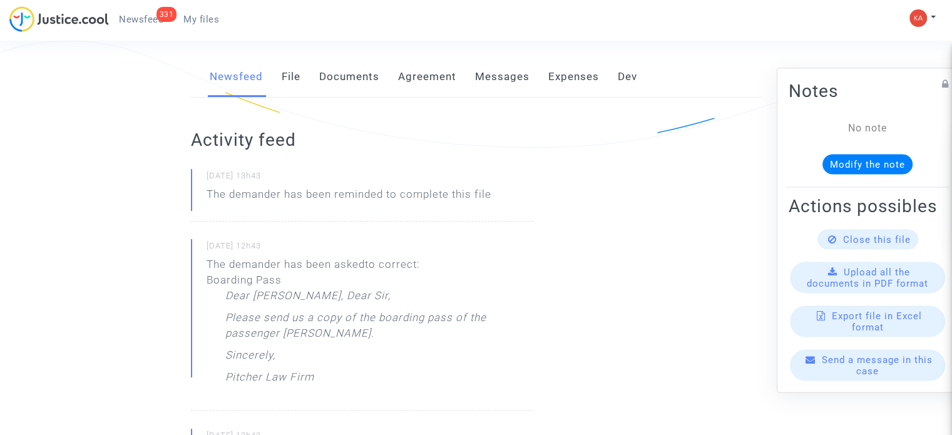
scroll to position [125, 0]
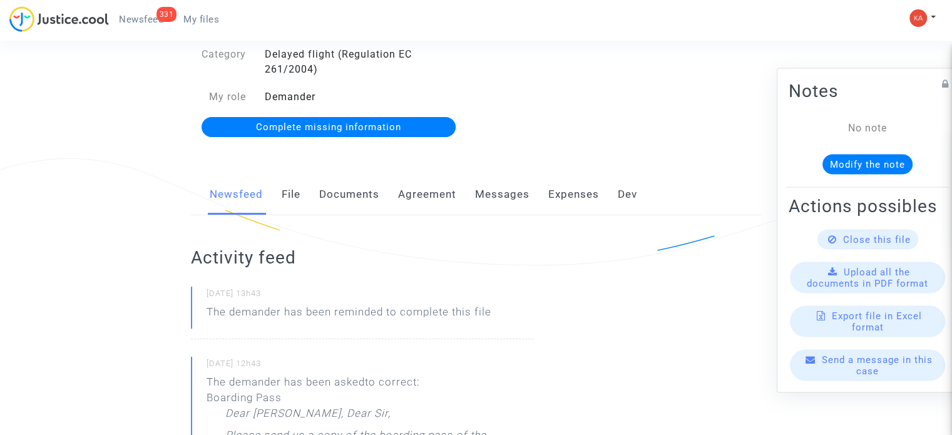
click at [202, 16] on span "My files" at bounding box center [201, 19] width 36 height 11
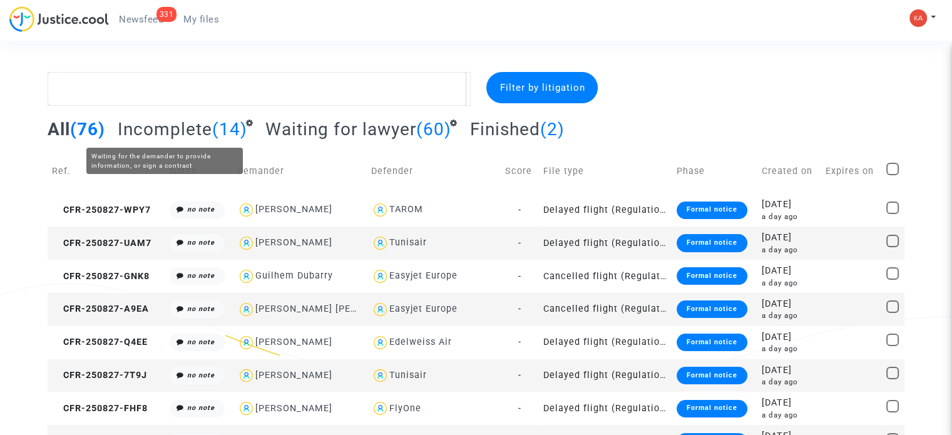
click at [200, 138] on span "Incomplete" at bounding box center [165, 129] width 95 height 21
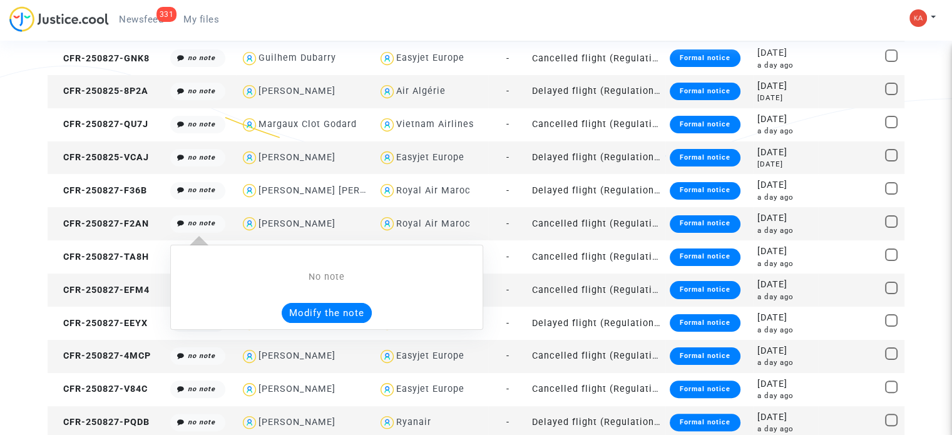
scroll to position [222, 0]
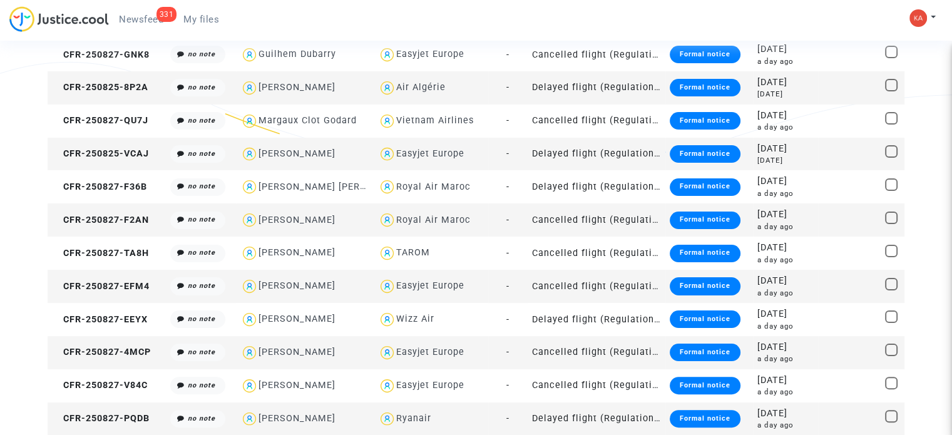
click at [582, 416] on td "Delayed flight (Regulation EC 261/2004)" at bounding box center [597, 419] width 138 height 33
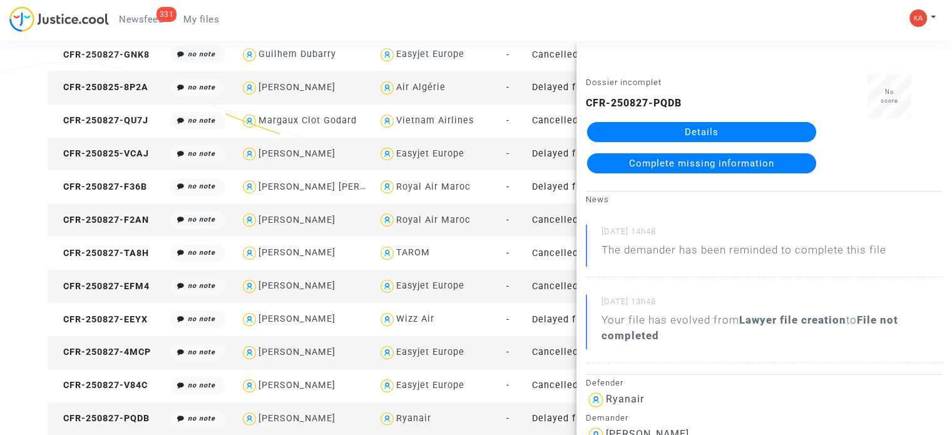
click at [701, 123] on link "Details" at bounding box center [701, 132] width 229 height 20
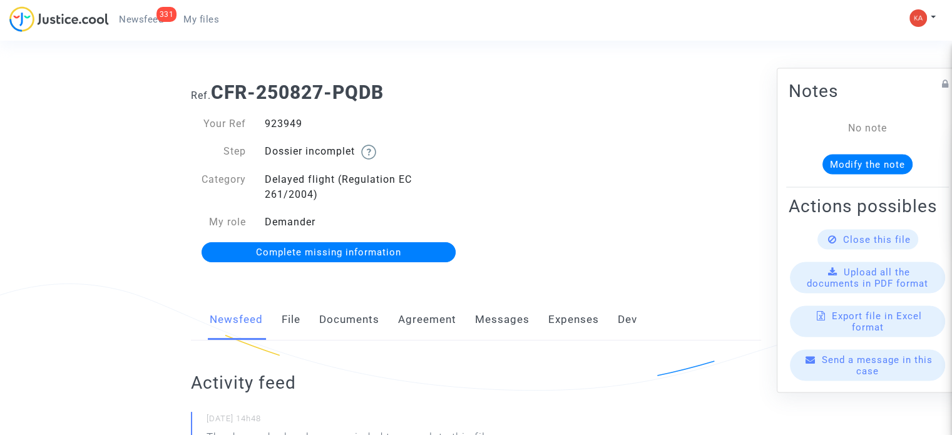
drag, startPoint x: 307, startPoint y: 125, endPoint x: 251, endPoint y: 127, distance: 55.8
click at [251, 127] on div "Your Ref 923949" at bounding box center [329, 123] width 295 height 15
copy div "923949"
click at [381, 255] on span "Complete missing information" at bounding box center [328, 252] width 145 height 11
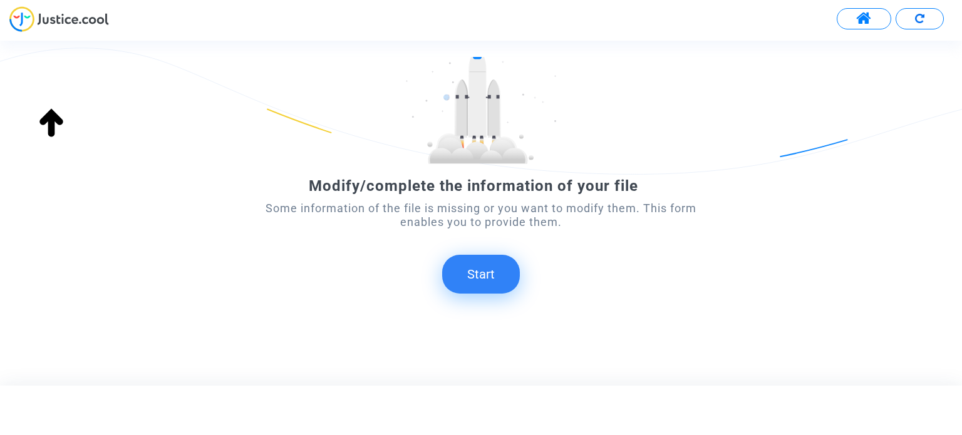
scroll to position [70, 0]
click at [485, 277] on button "Start" at bounding box center [481, 272] width 78 height 39
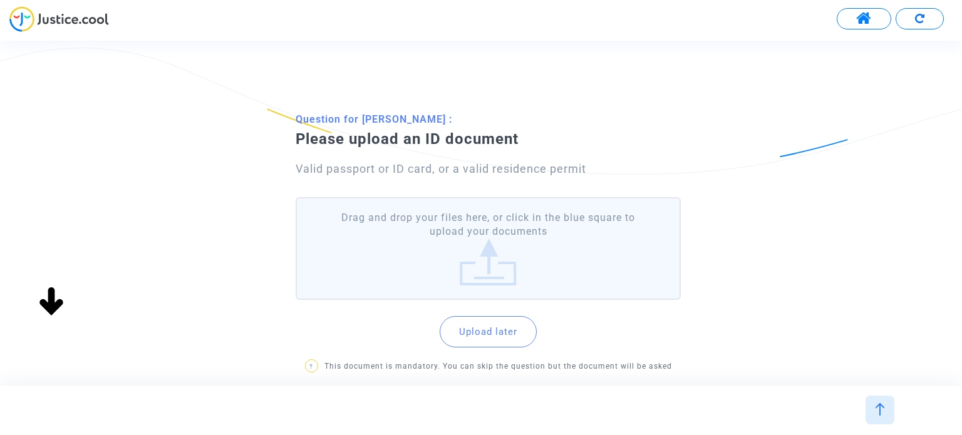
click at [506, 232] on label "Drag and drop your files here, or click in the blue square to upload your docum…" at bounding box center [488, 248] width 384 height 103
click at [0, 0] on input "Drag and drop your files here, or click in the blue square to upload your docum…" at bounding box center [0, 0] width 0 height 0
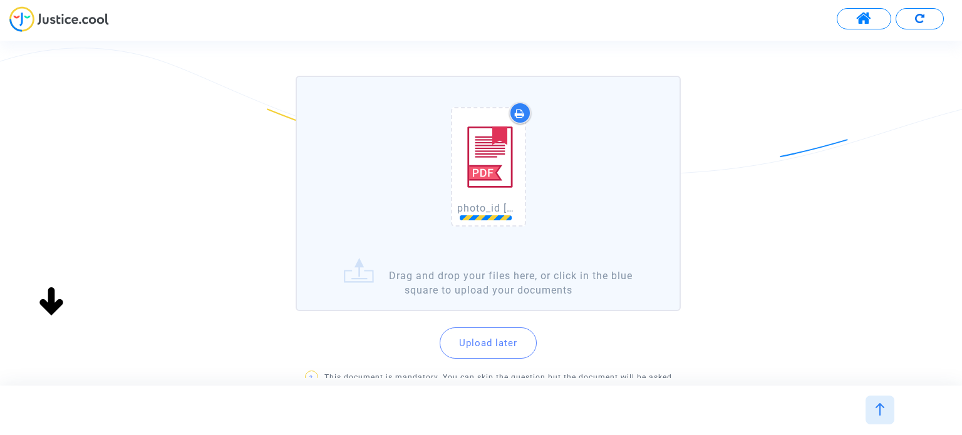
scroll to position [212, 0]
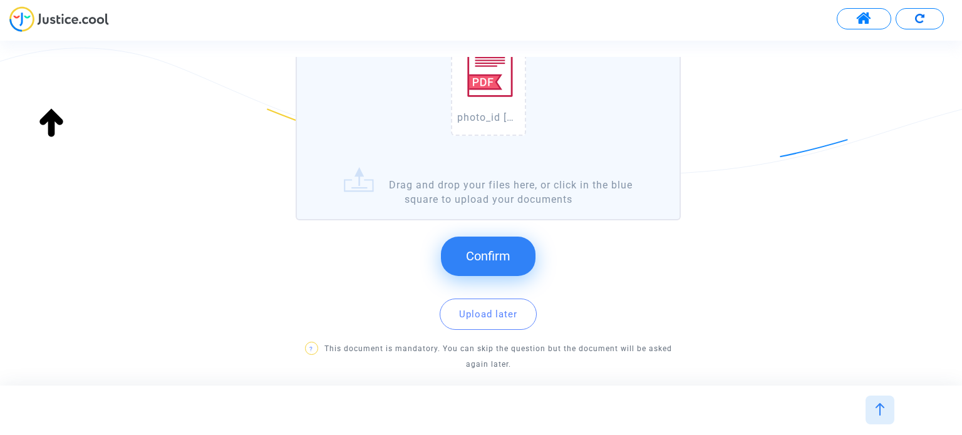
click at [503, 260] on span "Confirm" at bounding box center [488, 256] width 44 height 15
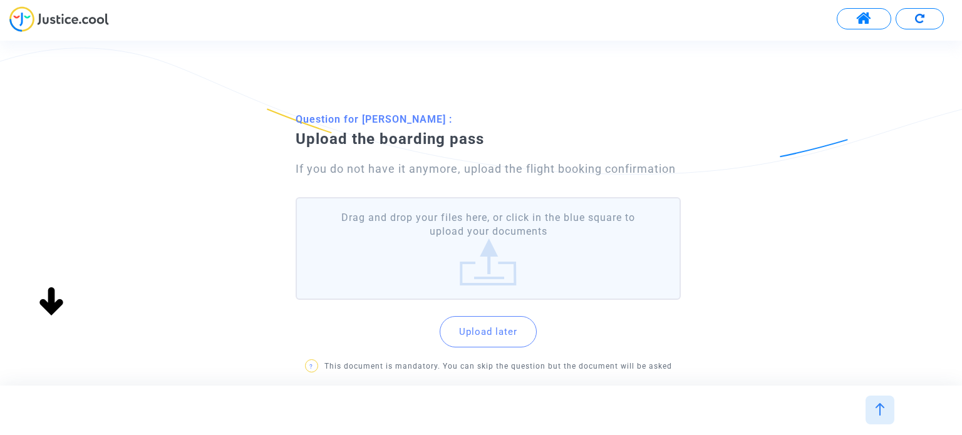
scroll to position [0, 0]
click at [552, 250] on label "Drag and drop your files here, or click in the blue square to upload your docum…" at bounding box center [488, 248] width 384 height 103
click at [0, 0] on input "Drag and drop your files here, or click in the blue square to upload your docum…" at bounding box center [0, 0] width 0 height 0
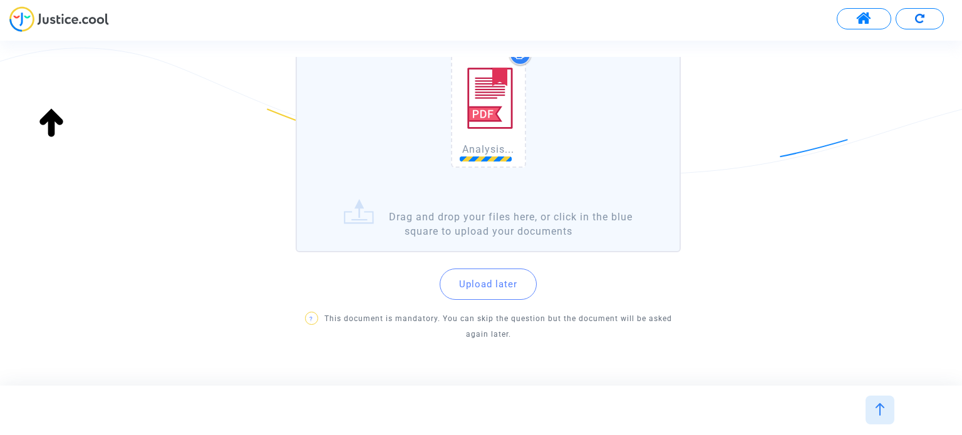
scroll to position [150, 0]
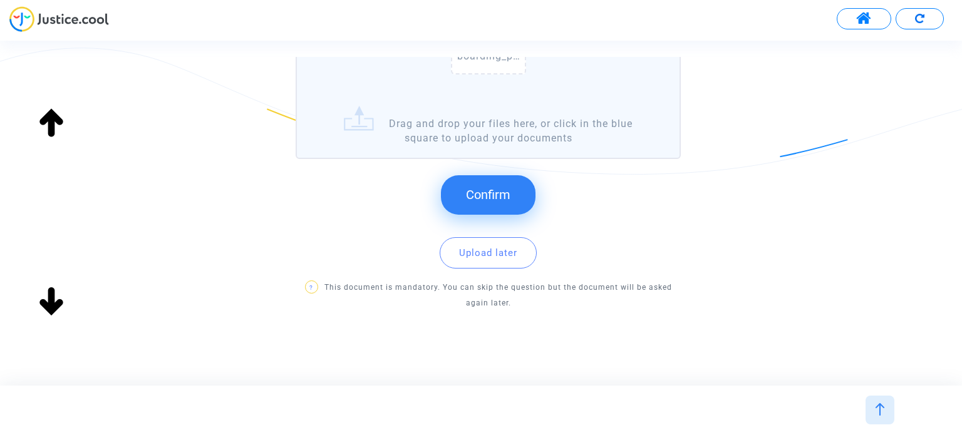
click at [489, 190] on span "Confirm" at bounding box center [488, 194] width 44 height 15
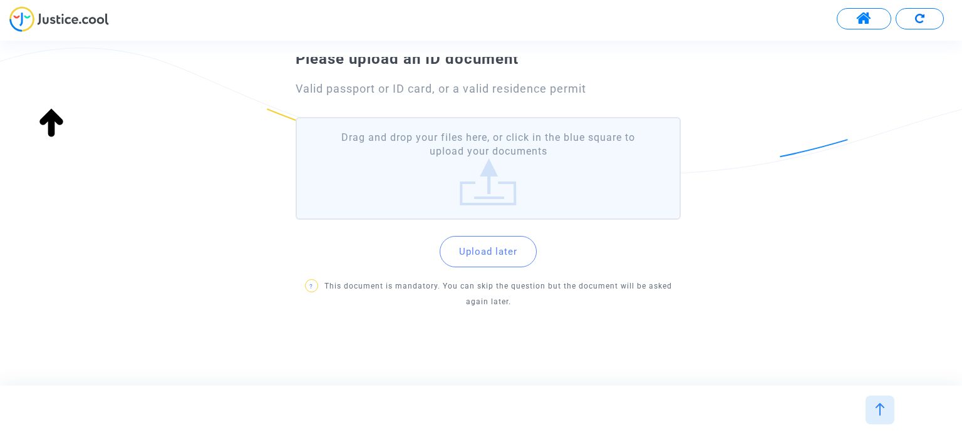
scroll to position [18, 0]
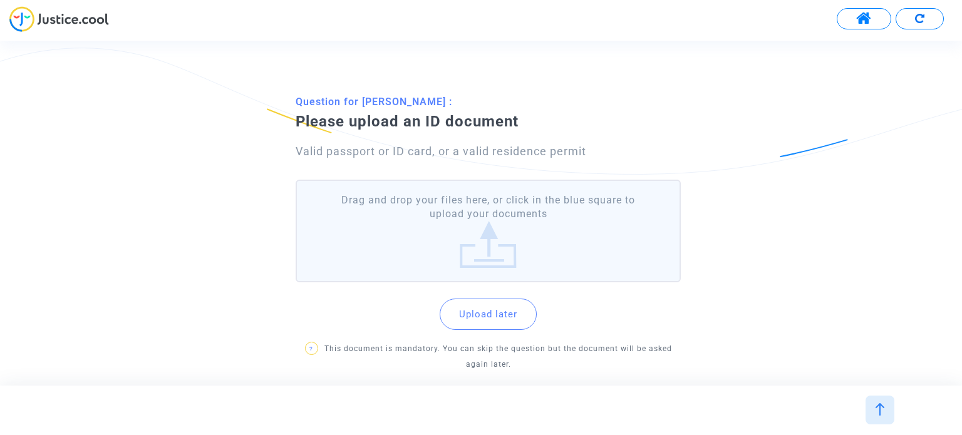
click at [476, 234] on label "Drag and drop your files here, or click in the blue square to upload your docum…" at bounding box center [488, 231] width 384 height 103
click at [0, 0] on input "Drag and drop your files here, or click in the blue square to upload your docum…" at bounding box center [0, 0] width 0 height 0
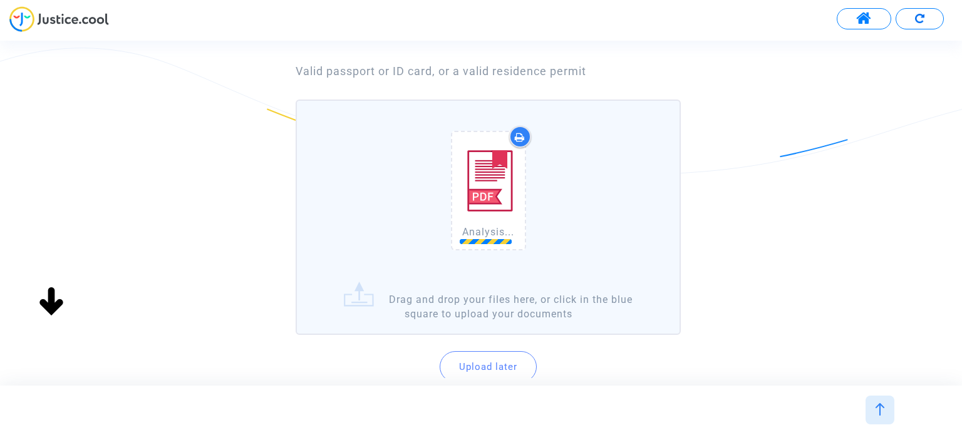
scroll to position [212, 0]
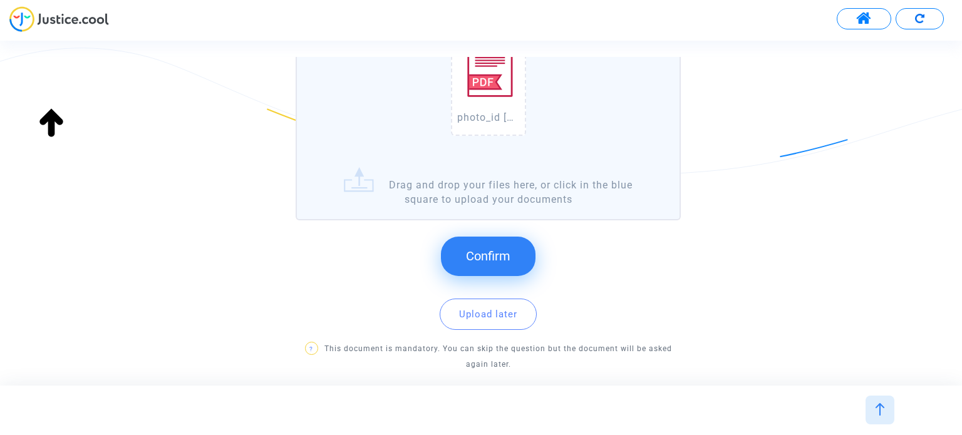
click at [466, 257] on span "Confirm" at bounding box center [488, 256] width 44 height 15
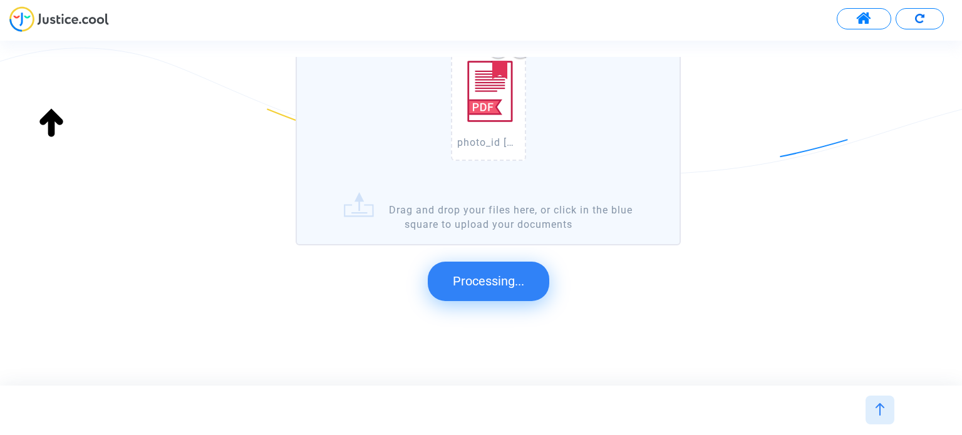
scroll to position [0, 0]
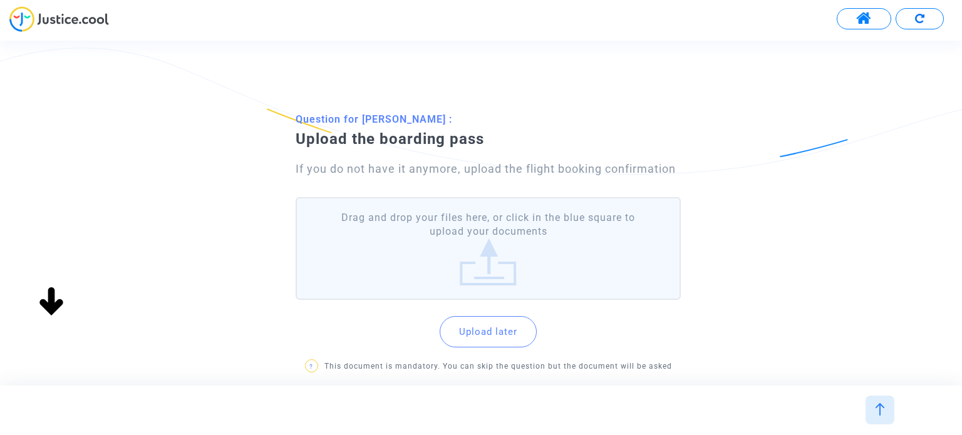
click at [470, 235] on label "Drag and drop your files here, or click in the blue square to upload your docum…" at bounding box center [488, 248] width 384 height 103
click at [0, 0] on input "Drag and drop your files here, or click in the blue square to upload your docum…" at bounding box center [0, 0] width 0 height 0
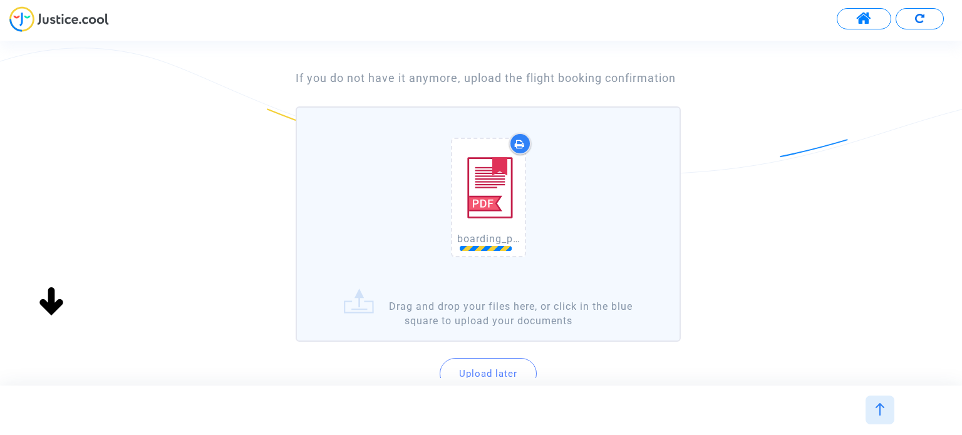
scroll to position [212, 0]
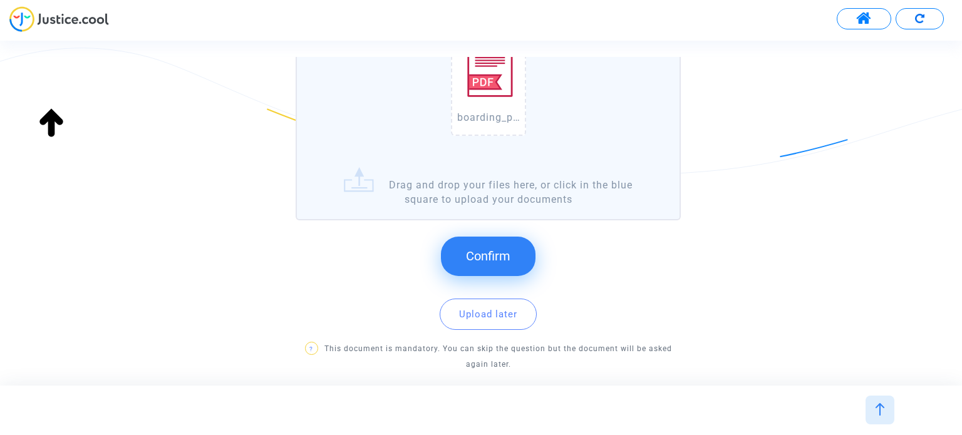
click at [480, 253] on span "Confirm" at bounding box center [488, 256] width 44 height 15
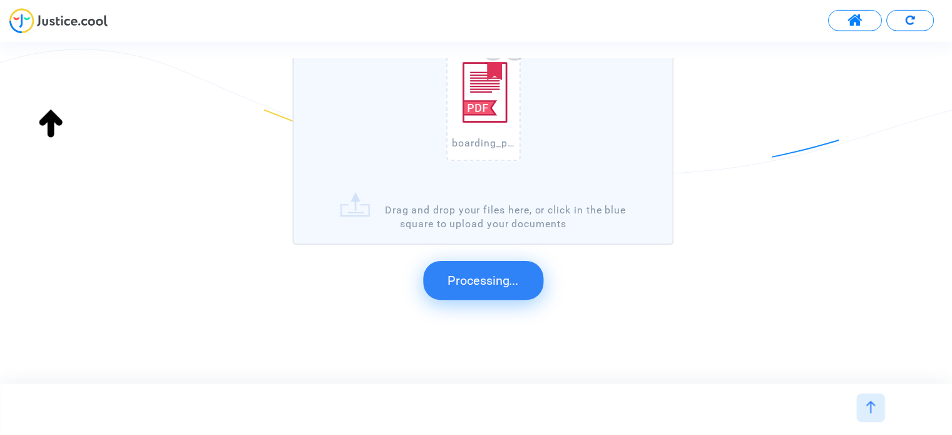
scroll to position [0, 0]
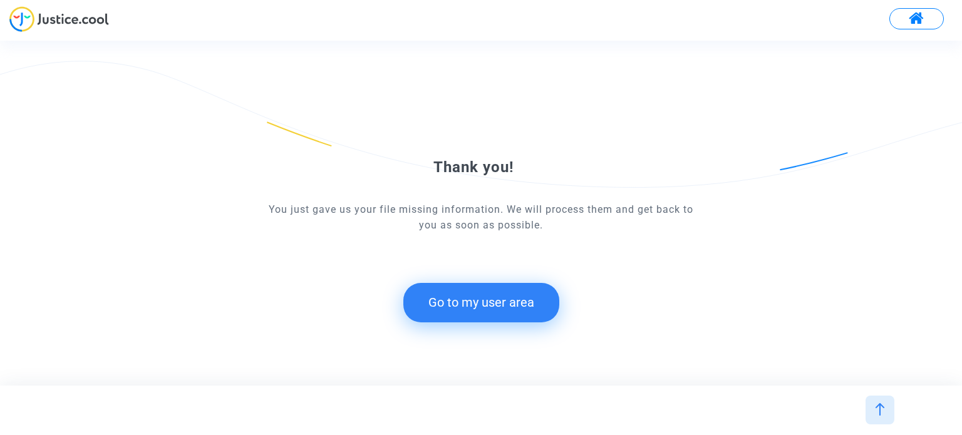
click at [493, 297] on button "Go to my user area" at bounding box center [481, 302] width 156 height 39
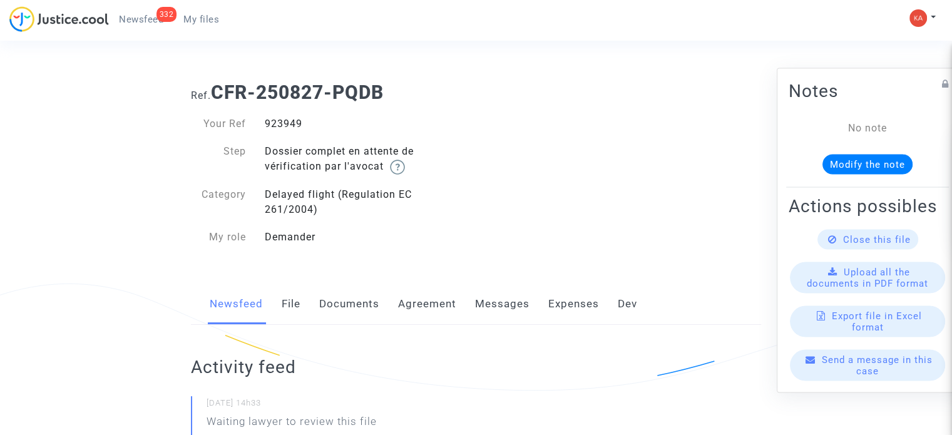
click at [213, 18] on span "My files" at bounding box center [201, 19] width 36 height 11
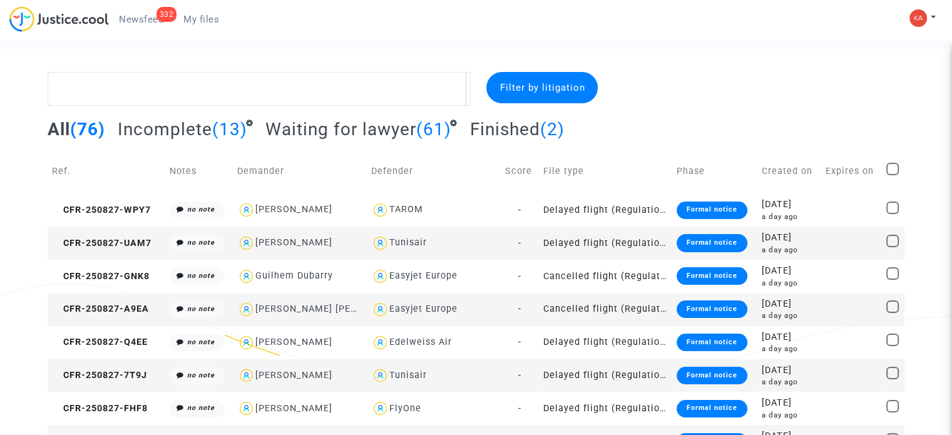
click at [224, 123] on span "(13)" at bounding box center [229, 129] width 35 height 21
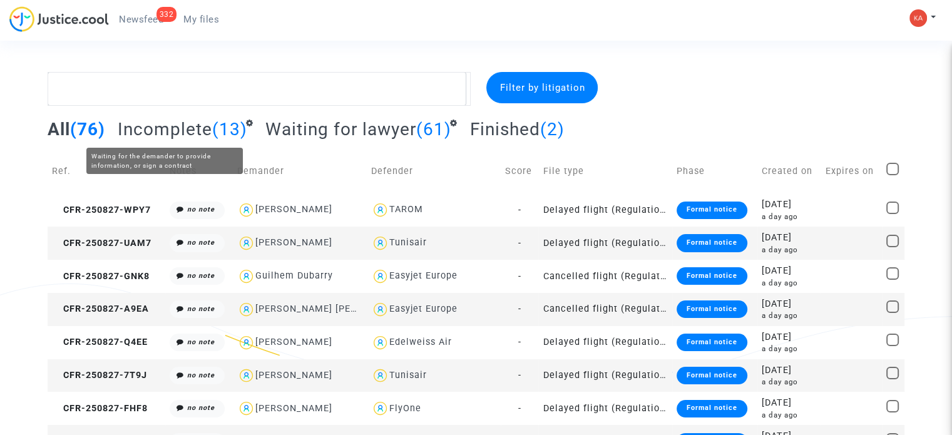
click at [183, 126] on span "Incomplete" at bounding box center [165, 129] width 95 height 21
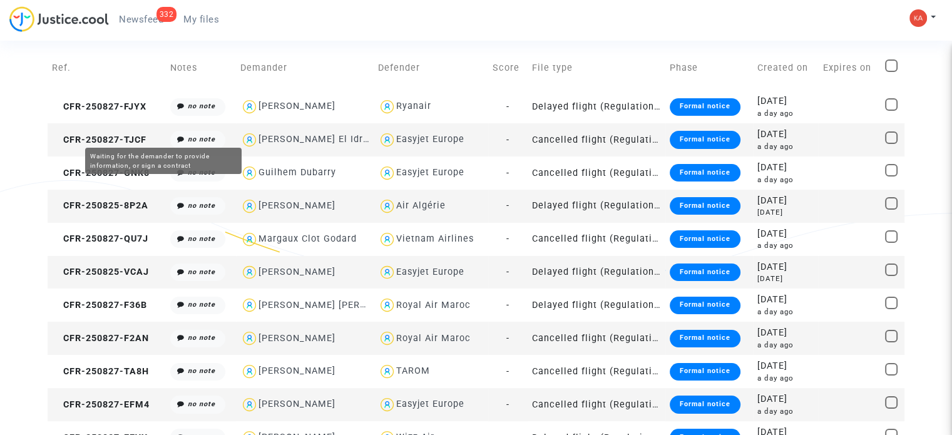
scroll to position [188, 0]
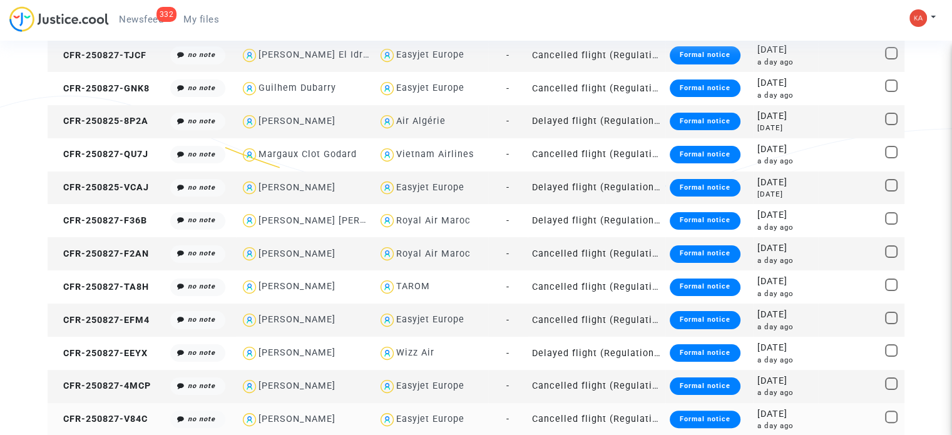
click at [597, 418] on td "Cancelled flight (Regulation EC 261/2004)" at bounding box center [597, 419] width 138 height 33
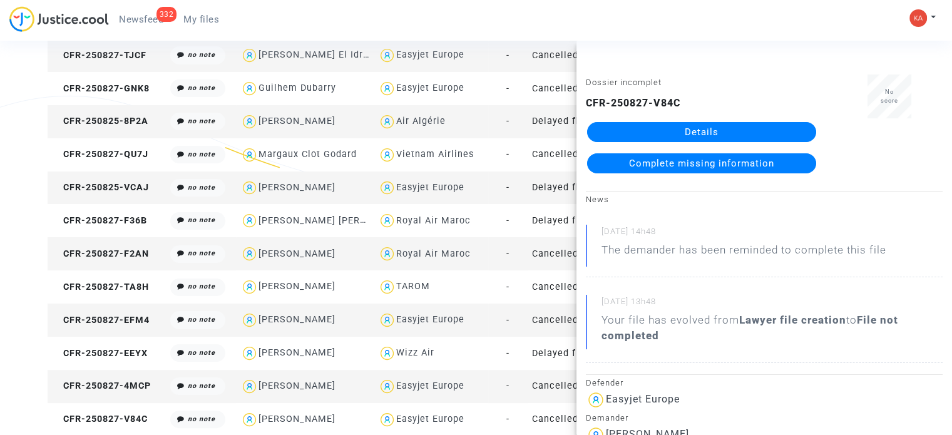
click at [692, 127] on link "Details" at bounding box center [701, 132] width 229 height 20
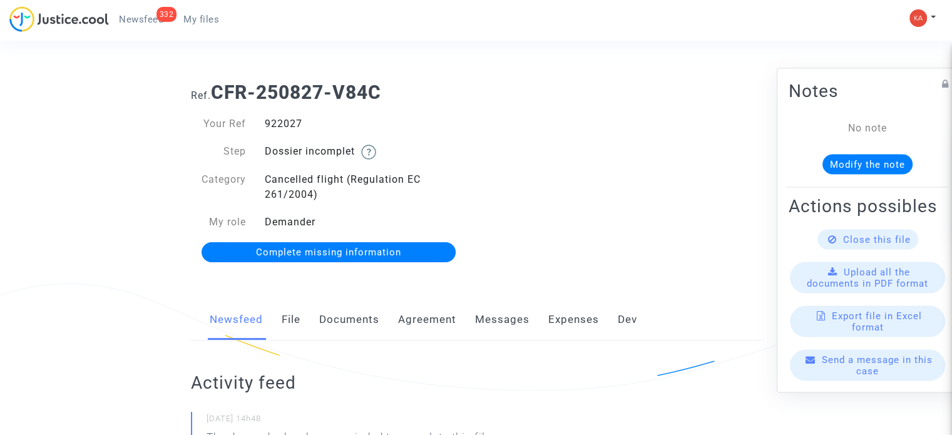
drag, startPoint x: 306, startPoint y: 121, endPoint x: 252, endPoint y: 128, distance: 54.9
click at [252, 128] on div "Your Ref 922027" at bounding box center [329, 123] width 295 height 15
copy div "922027"
click at [326, 257] on span "Complete missing information" at bounding box center [328, 252] width 145 height 11
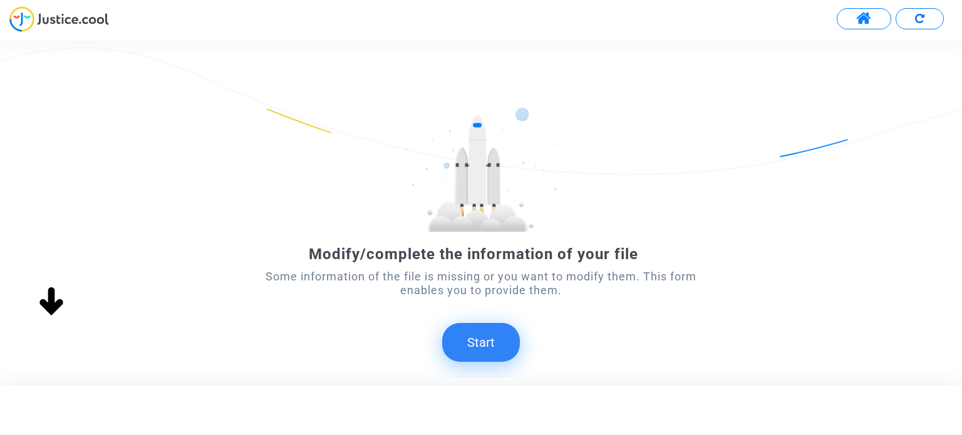
click at [504, 335] on button "Start" at bounding box center [481, 342] width 78 height 39
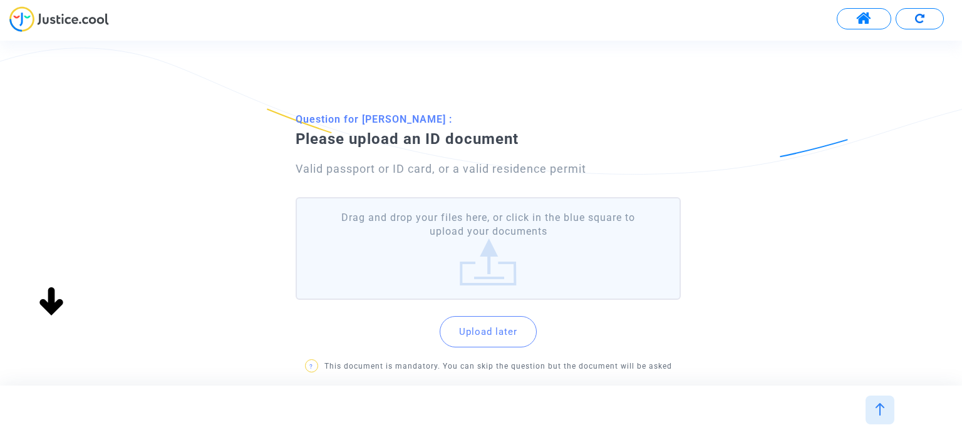
click at [481, 268] on label "Drag and drop your files here, or click in the blue square to upload your docum…" at bounding box center [488, 248] width 384 height 103
click at [0, 0] on input "Drag and drop your files here, or click in the blue square to upload your docum…" at bounding box center [0, 0] width 0 height 0
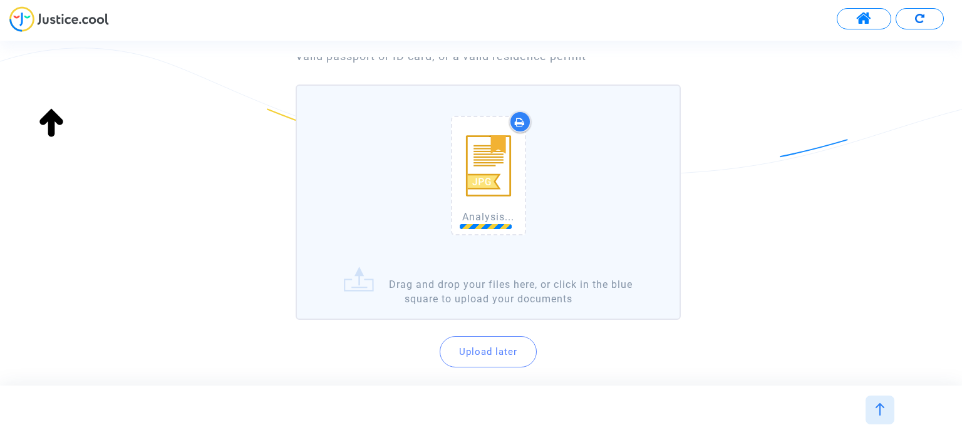
scroll to position [212, 0]
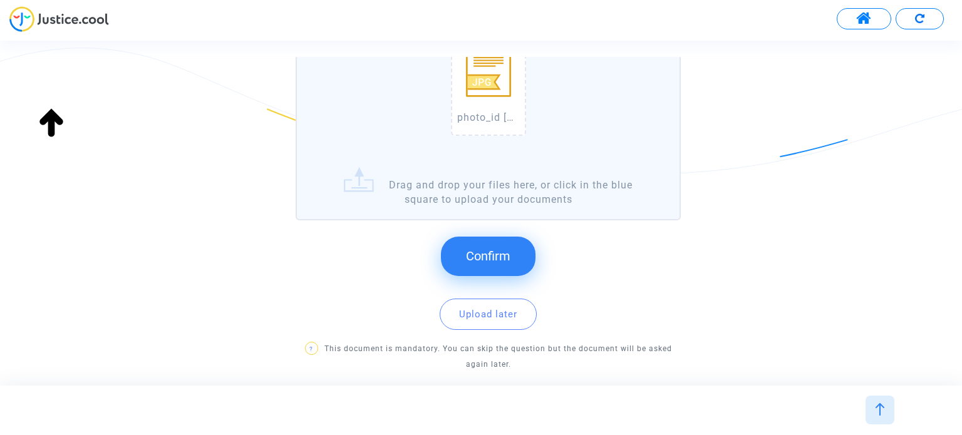
click at [481, 255] on span "Confirm" at bounding box center [488, 256] width 44 height 15
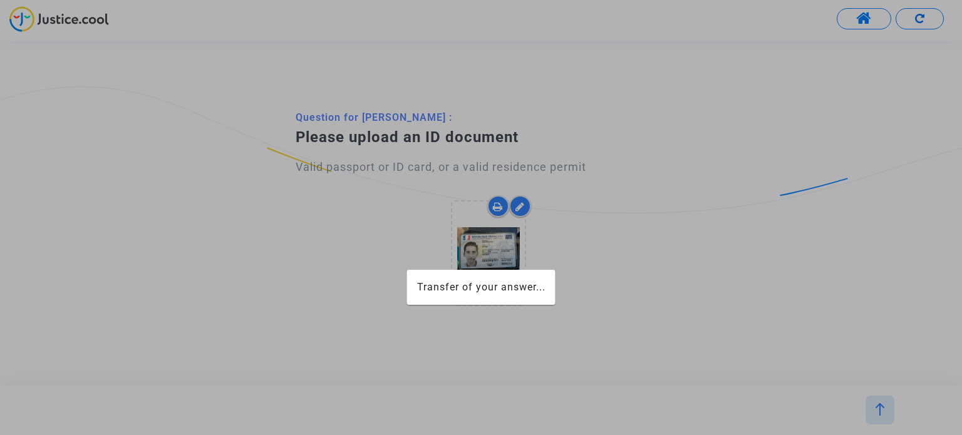
scroll to position [0, 0]
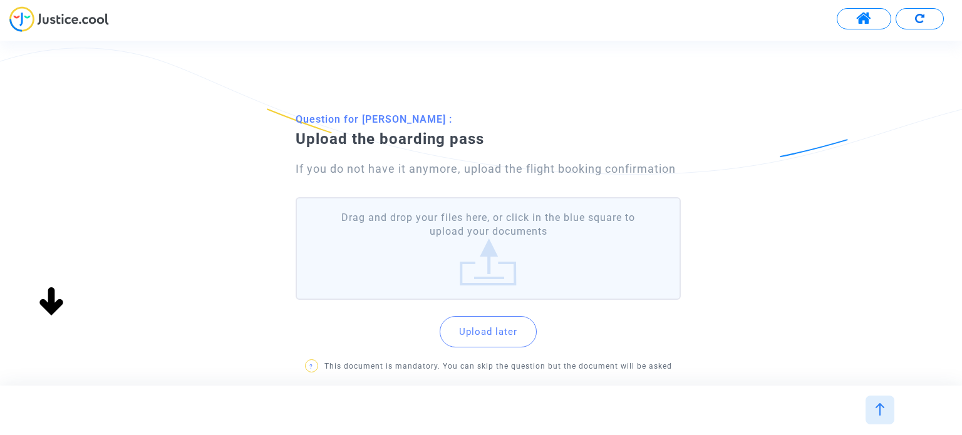
click at [556, 275] on label "Drag and drop your files here, or click in the blue square to upload your docum…" at bounding box center [488, 248] width 384 height 103
click at [0, 0] on input "Drag and drop your files here, or click in the blue square to upload your docum…" at bounding box center [0, 0] width 0 height 0
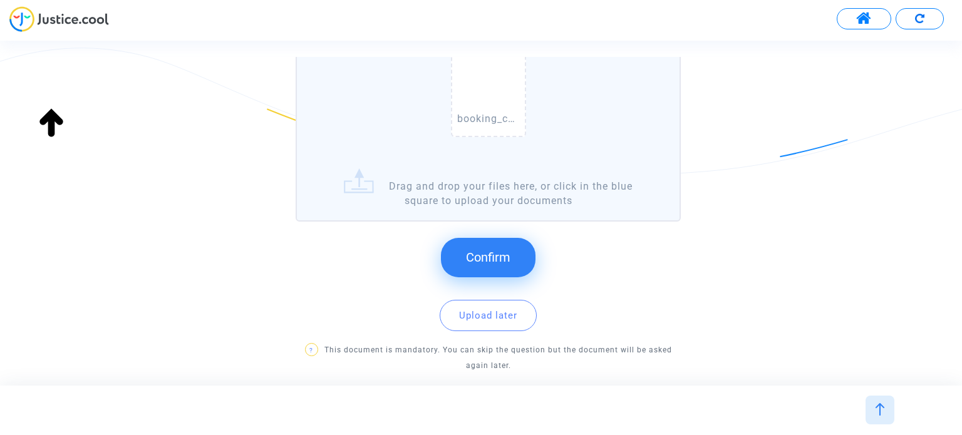
click at [515, 256] on button "Confirm" at bounding box center [488, 257] width 95 height 39
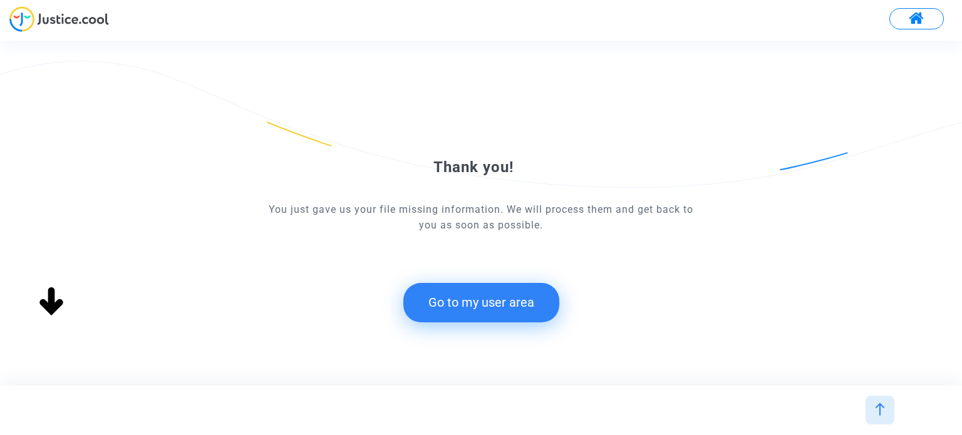
click at [510, 303] on button "Go to my user area" at bounding box center [481, 302] width 156 height 39
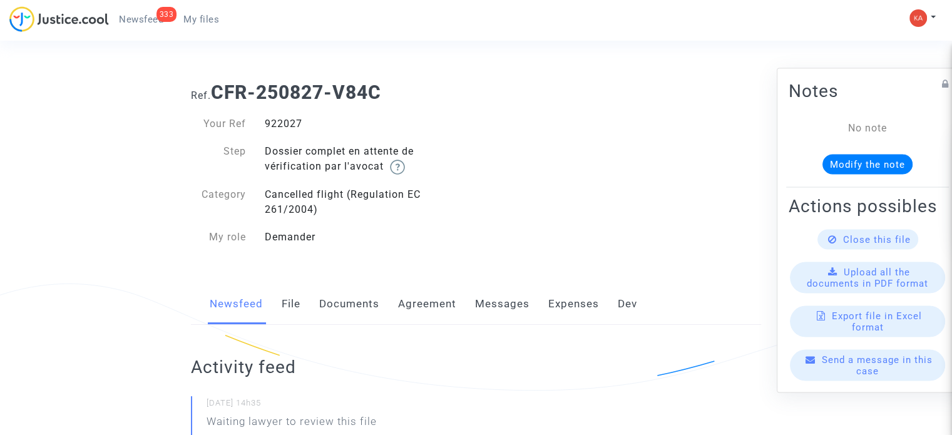
click at [205, 19] on span "My files" at bounding box center [201, 19] width 36 height 11
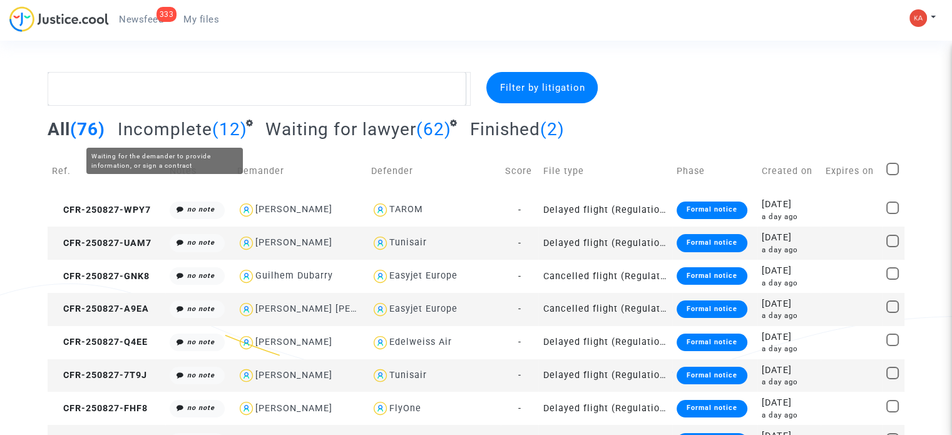
click at [188, 128] on span "Incomplete" at bounding box center [165, 129] width 95 height 21
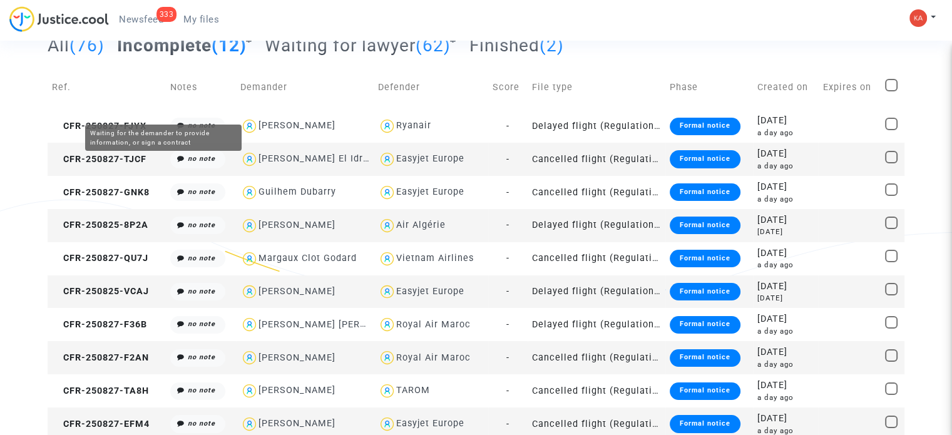
scroll to position [155, 0]
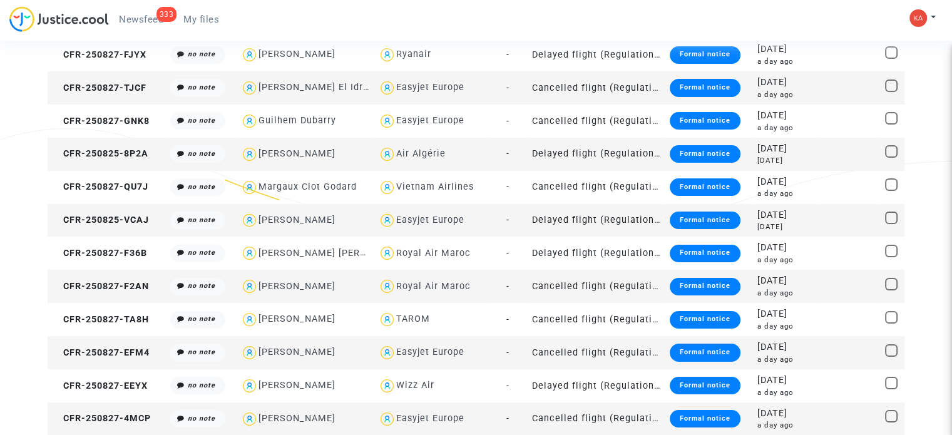
click at [641, 416] on td "Cancelled flight (Regulation EC 261/2004)" at bounding box center [597, 419] width 138 height 33
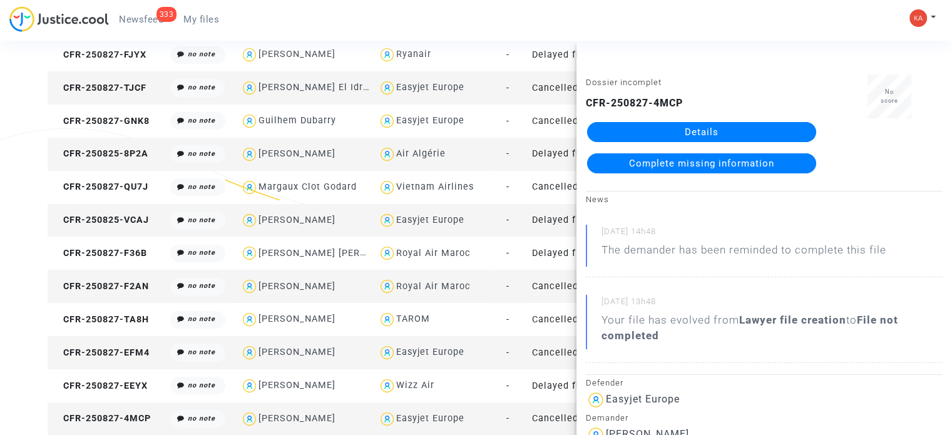
click at [694, 125] on link "Details" at bounding box center [701, 132] width 229 height 20
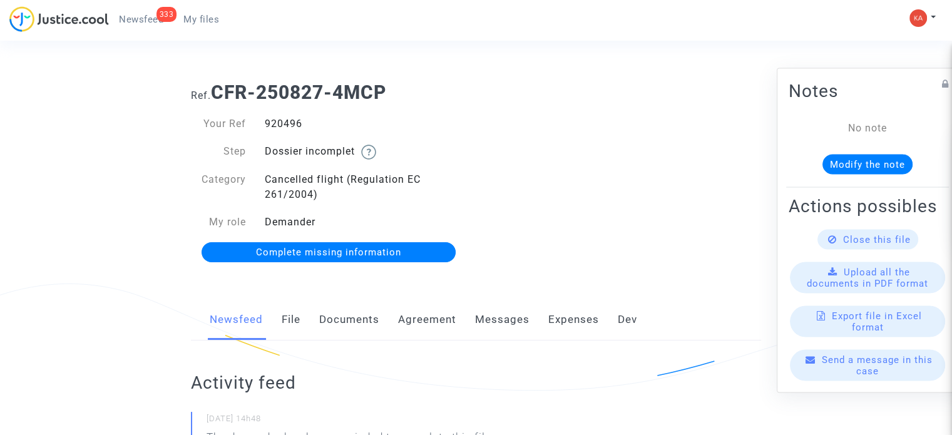
drag, startPoint x: 305, startPoint y: 123, endPoint x: 255, endPoint y: 124, distance: 49.5
click at [255, 124] on div "920496" at bounding box center [365, 123] width 221 height 15
copy div "920496"
click at [312, 250] on span "Complete missing information" at bounding box center [328, 252] width 145 height 11
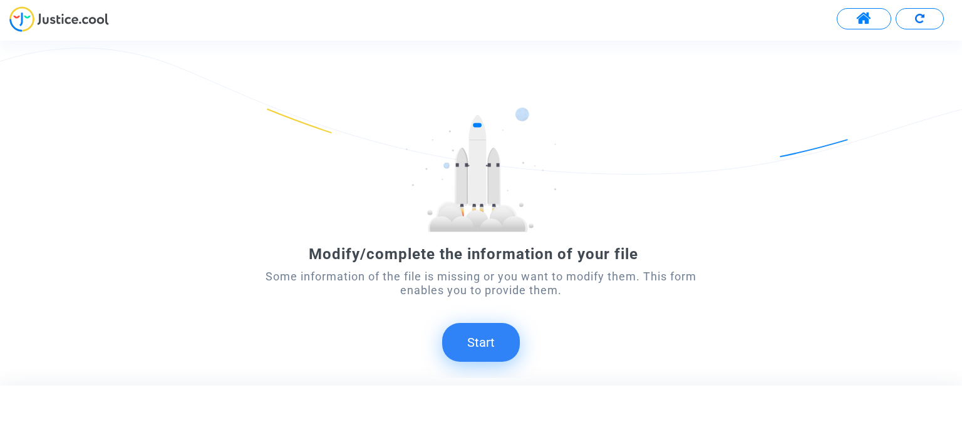
scroll to position [70, 0]
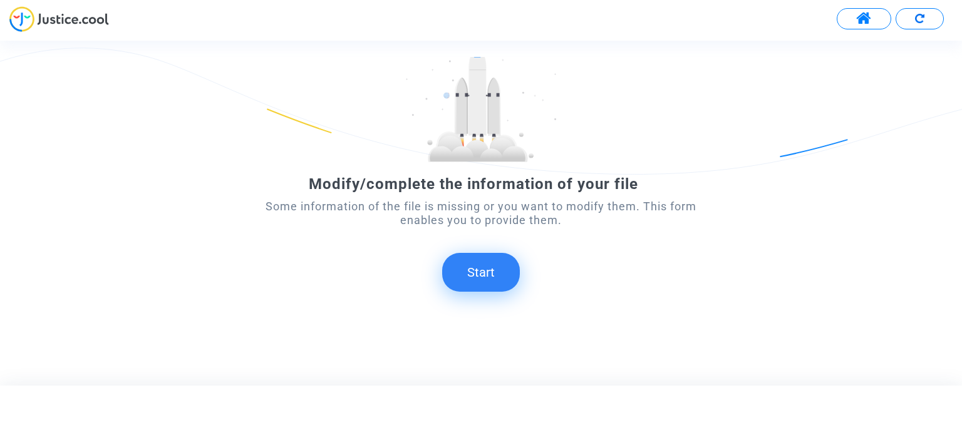
click at [483, 271] on button "Start" at bounding box center [481, 272] width 78 height 39
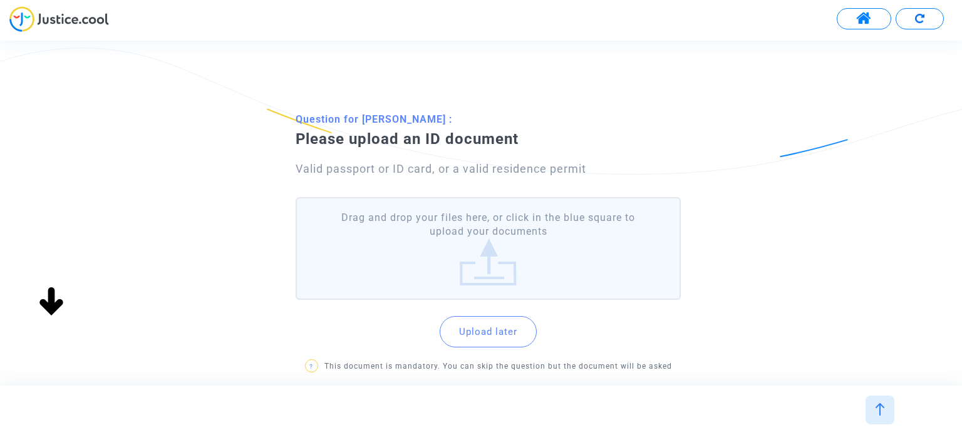
click at [556, 238] on label "Drag and drop your files here, or click in the blue square to upload your docum…" at bounding box center [488, 248] width 384 height 103
click at [0, 0] on input "Drag and drop your files here, or click in the blue square to upload your docum…" at bounding box center [0, 0] width 0 height 0
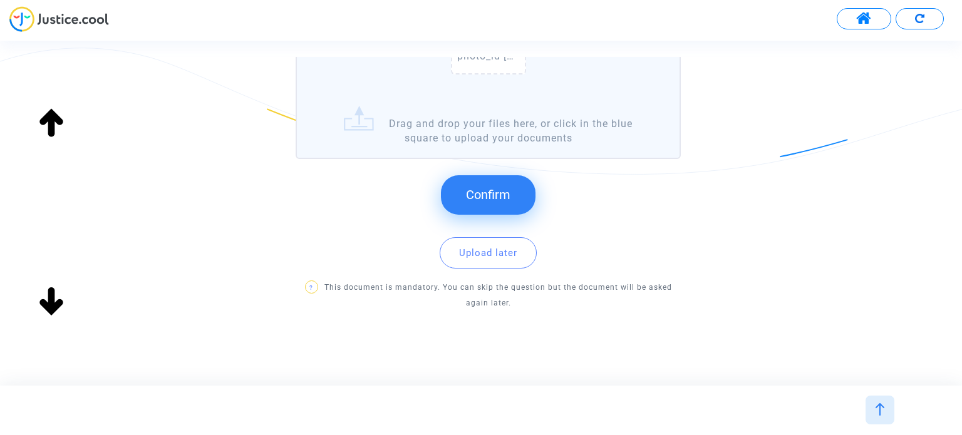
click at [513, 200] on button "Confirm" at bounding box center [488, 194] width 95 height 39
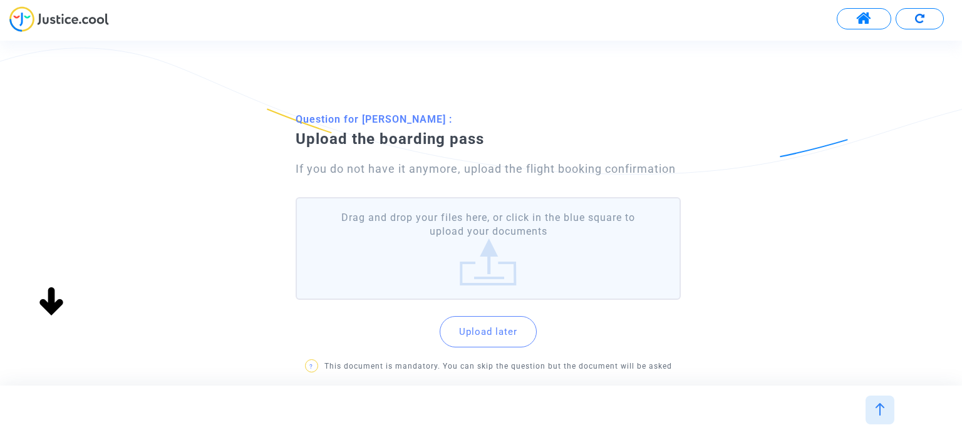
scroll to position [0, 0]
click at [425, 240] on label "Drag and drop your files here, or click in the blue square to upload your docum…" at bounding box center [488, 248] width 384 height 103
click at [0, 0] on input "Drag and drop your files here, or click in the blue square to upload your docum…" at bounding box center [0, 0] width 0 height 0
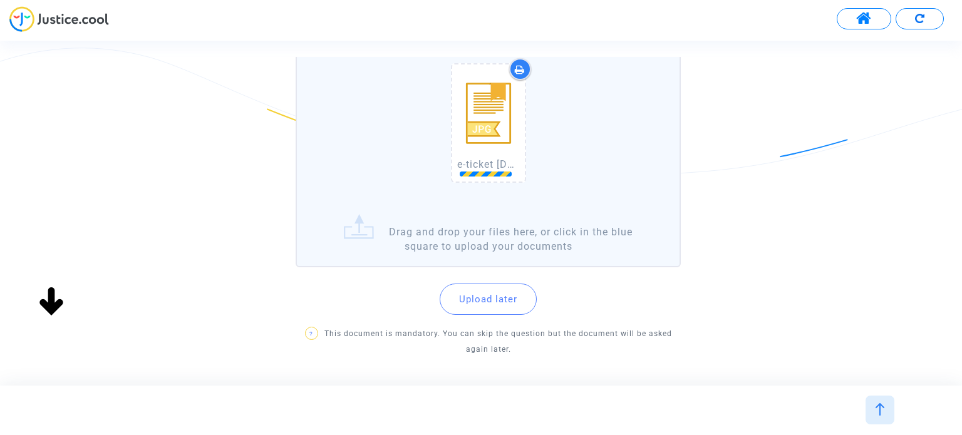
scroll to position [212, 0]
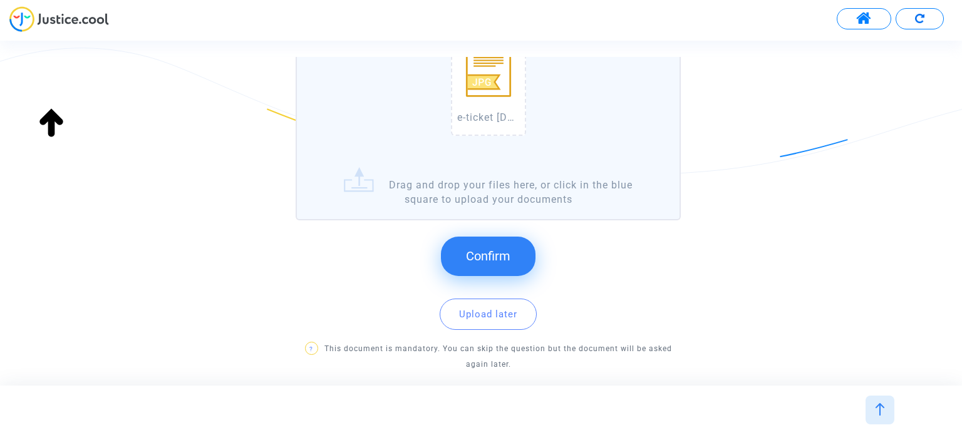
click at [503, 255] on span "Confirm" at bounding box center [488, 256] width 44 height 15
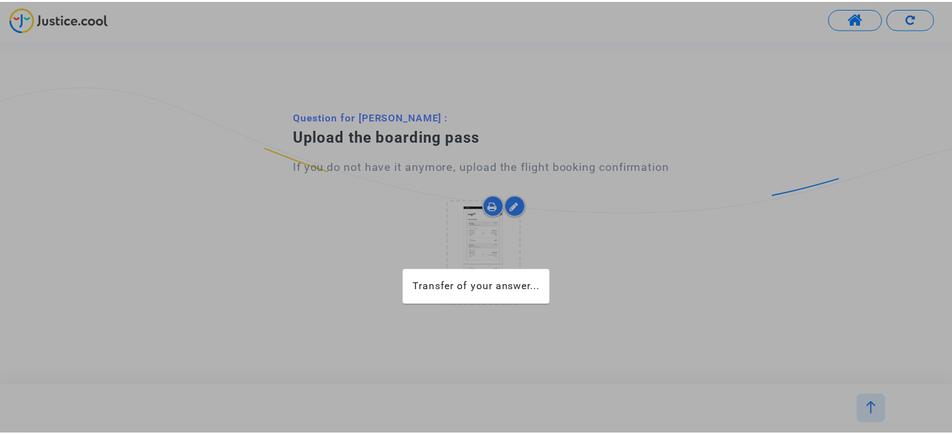
scroll to position [0, 0]
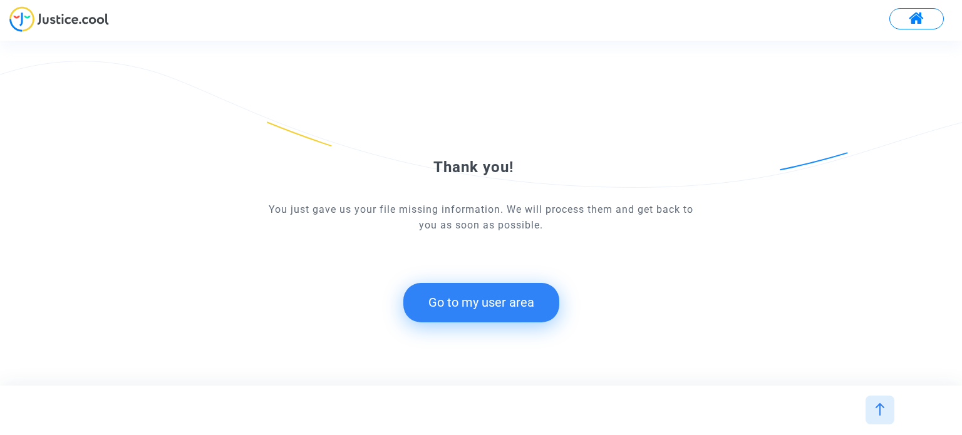
click at [473, 307] on button "Go to my user area" at bounding box center [481, 302] width 156 height 39
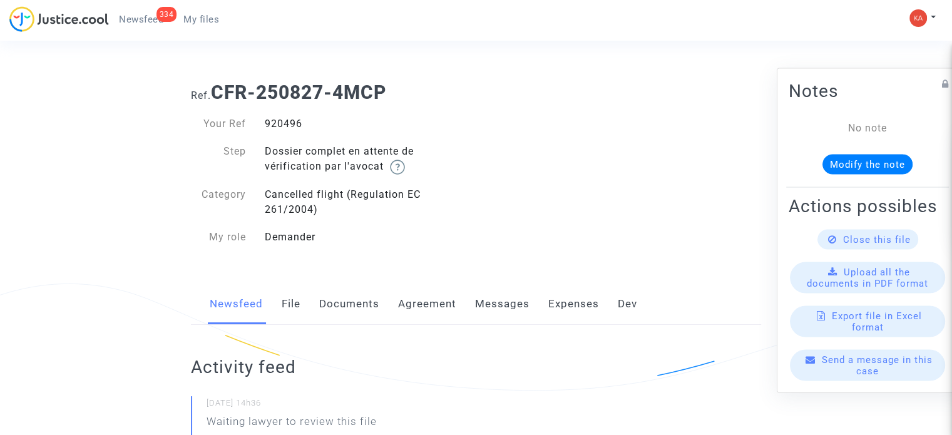
click at [185, 19] on span "My files" at bounding box center [201, 19] width 36 height 11
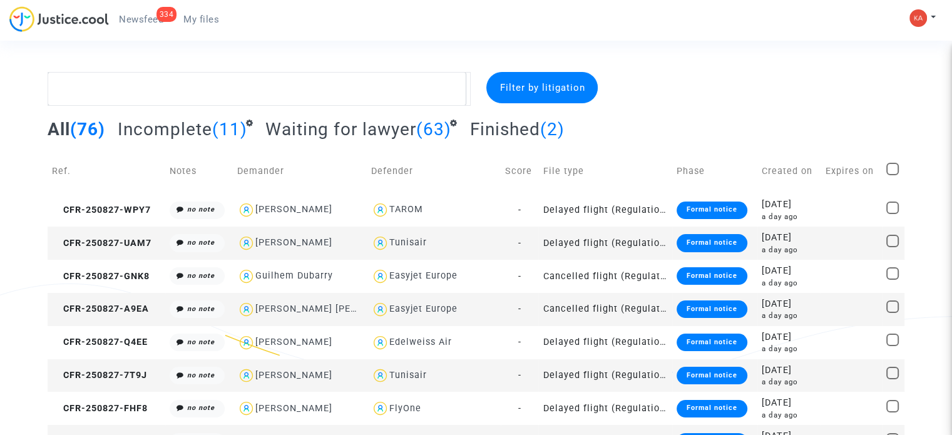
click at [231, 121] on span "(11)" at bounding box center [229, 129] width 35 height 21
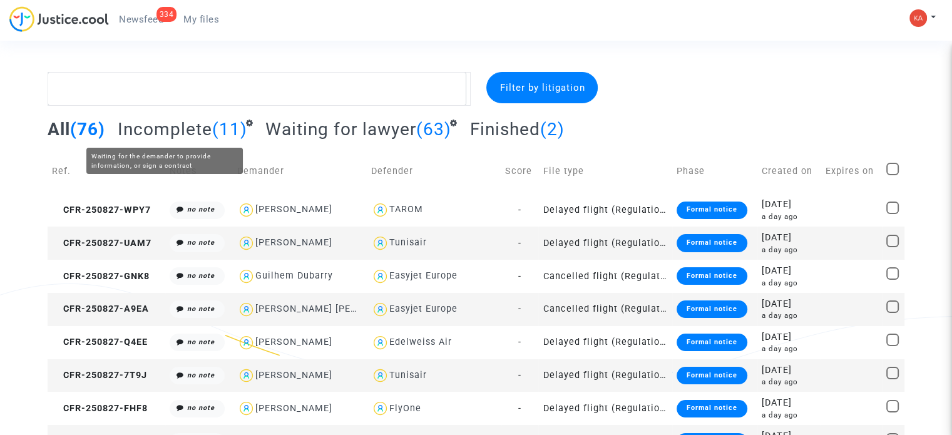
click at [208, 132] on span "Incomplete" at bounding box center [165, 129] width 95 height 21
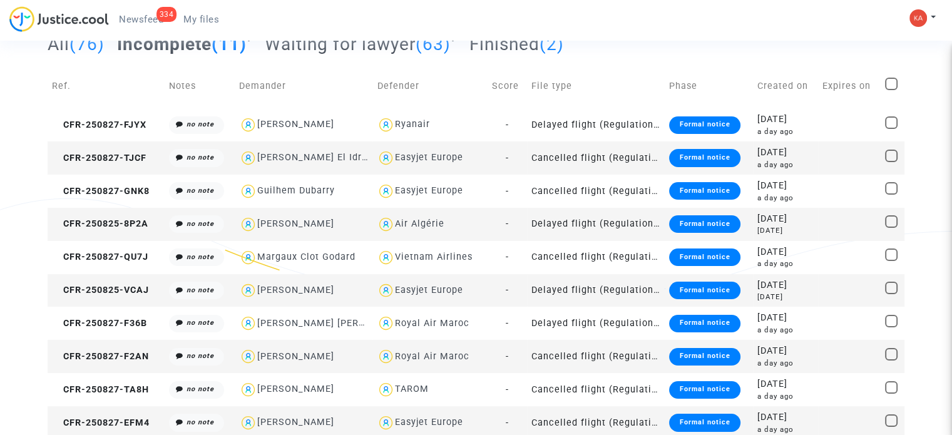
scroll to position [122, 0]
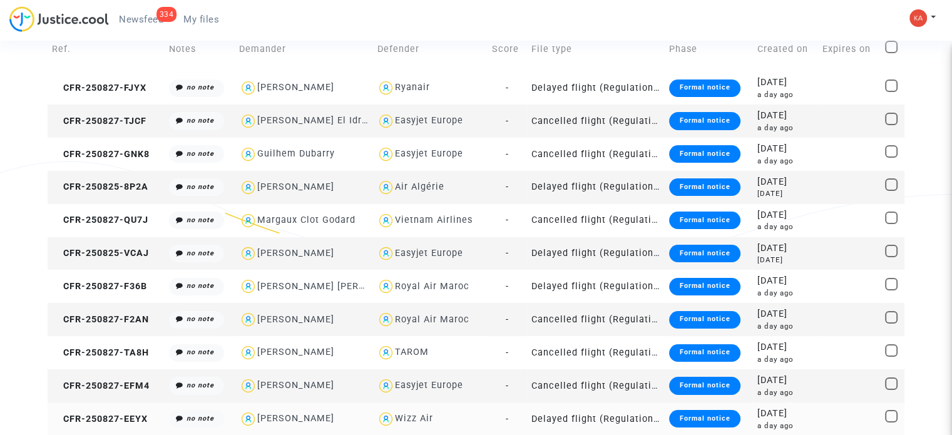
click at [609, 417] on td "Delayed flight (Regulation EC 261/2004)" at bounding box center [596, 419] width 138 height 33
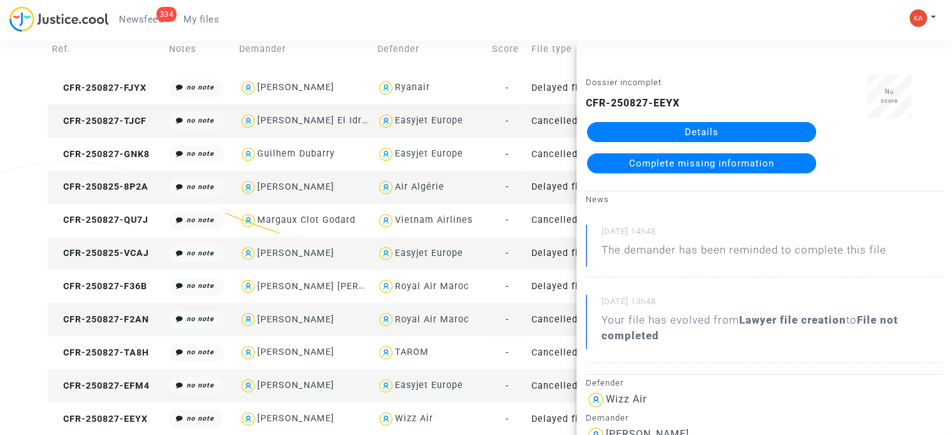
click at [711, 126] on link "Details" at bounding box center [701, 132] width 229 height 20
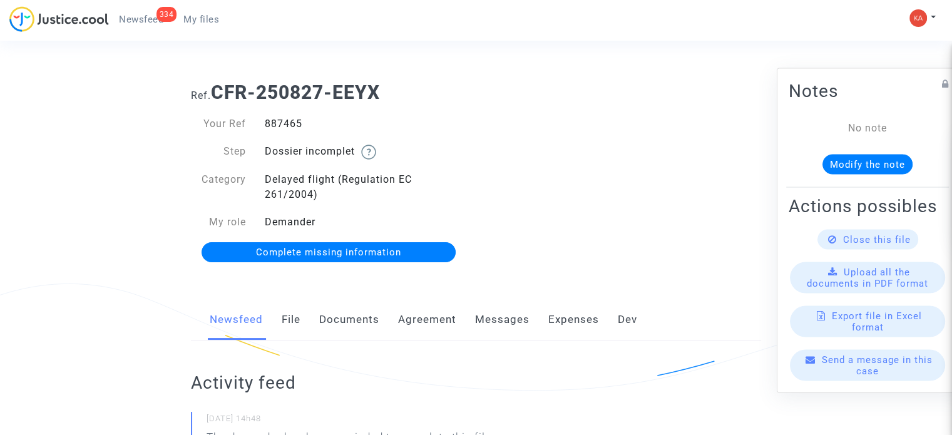
drag, startPoint x: 316, startPoint y: 119, endPoint x: 258, endPoint y: 122, distance: 57.7
click at [258, 122] on div "887465" at bounding box center [365, 123] width 221 height 15
copy div "887465"
click at [407, 249] on link "Complete missing information" at bounding box center [329, 252] width 255 height 20
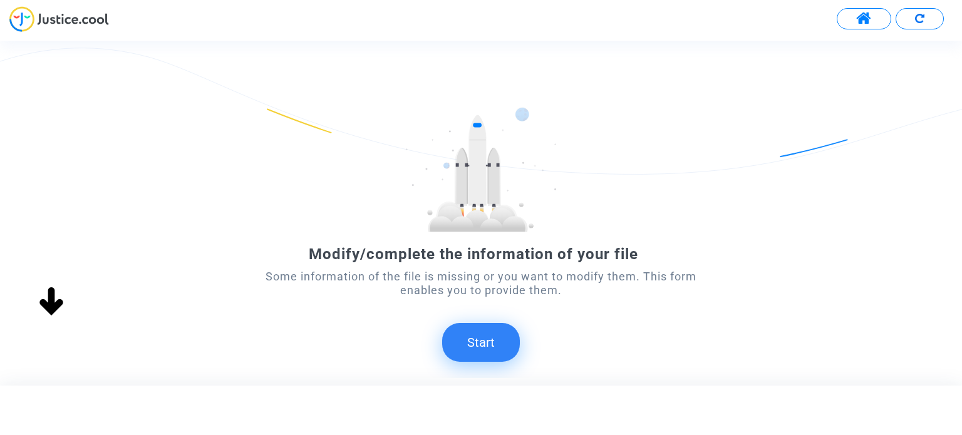
click at [483, 338] on button "Start" at bounding box center [481, 342] width 78 height 39
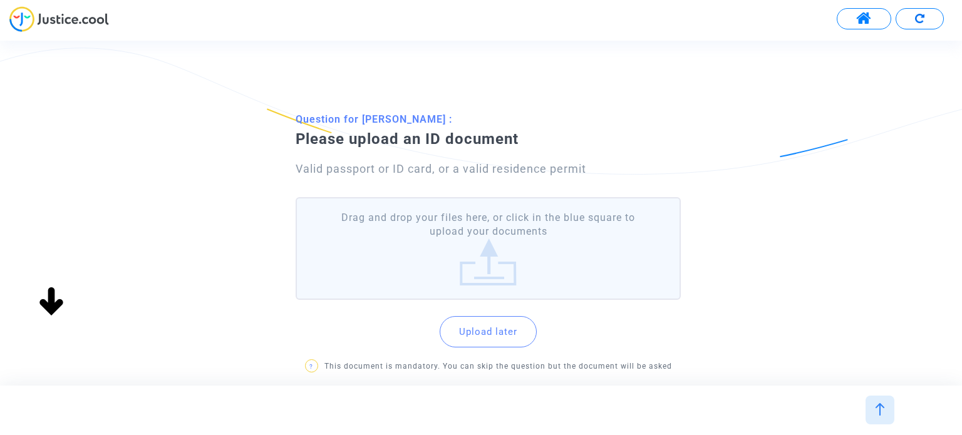
click at [521, 274] on label "Drag and drop your files here, or click in the blue square to upload your docum…" at bounding box center [488, 248] width 384 height 103
click at [0, 0] on input "Drag and drop your files here, or click in the blue square to upload your docum…" at bounding box center [0, 0] width 0 height 0
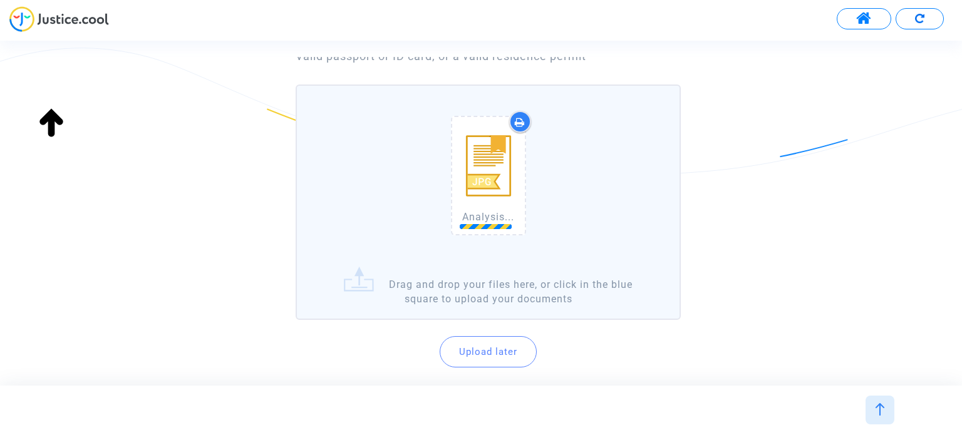
scroll to position [212, 0]
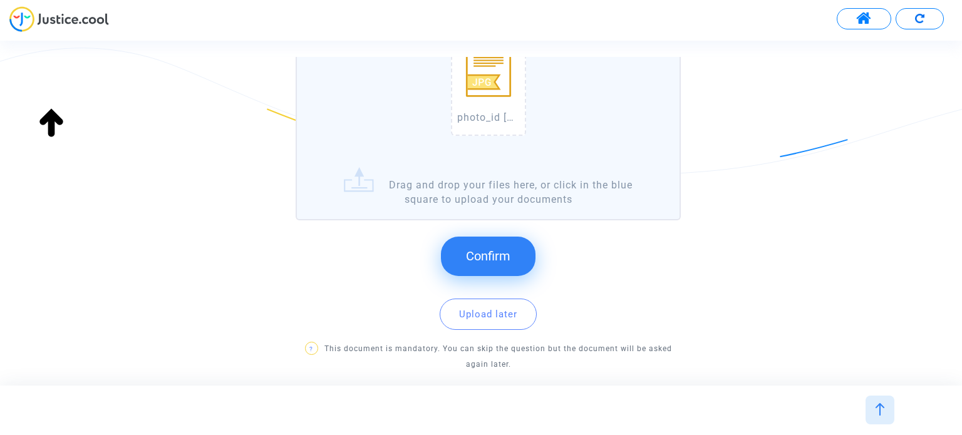
click at [513, 249] on button "Confirm" at bounding box center [488, 256] width 95 height 39
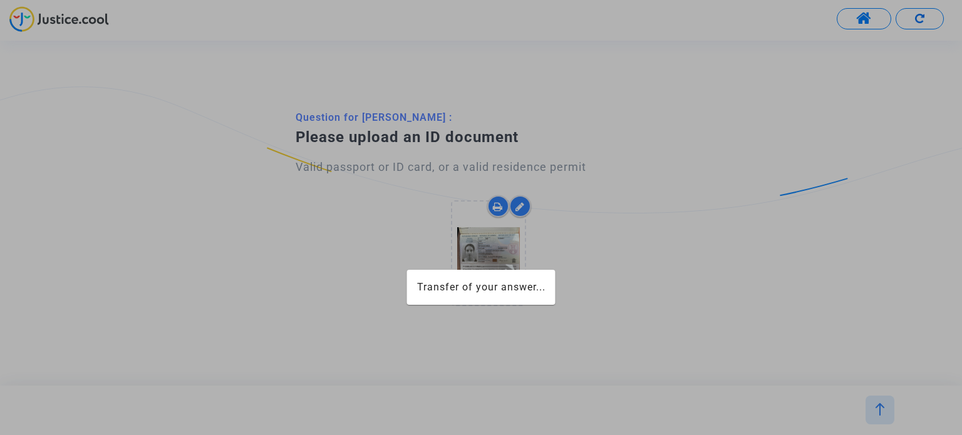
scroll to position [0, 0]
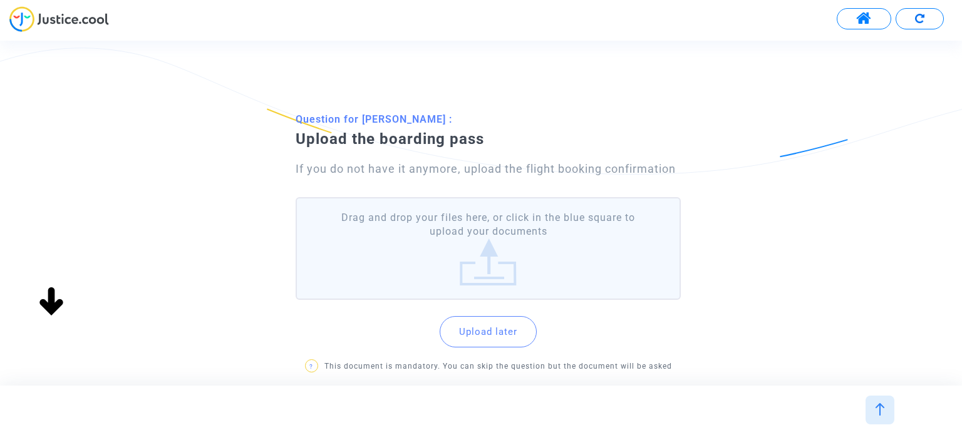
click at [506, 255] on label "Drag and drop your files here, or click in the blue square to upload your docum…" at bounding box center [488, 248] width 384 height 103
click at [0, 0] on input "Drag and drop your files here, or click in the blue square to upload your docum…" at bounding box center [0, 0] width 0 height 0
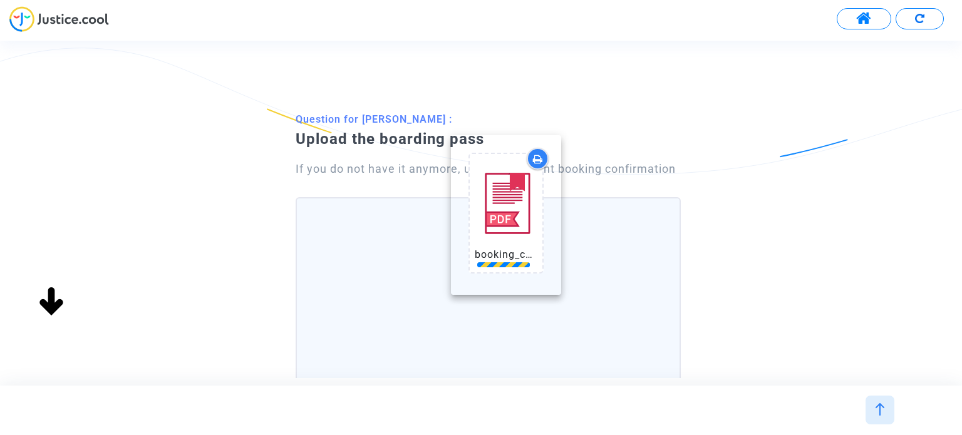
drag, startPoint x: 521, startPoint y: 262, endPoint x: 564, endPoint y: 180, distance: 92.4
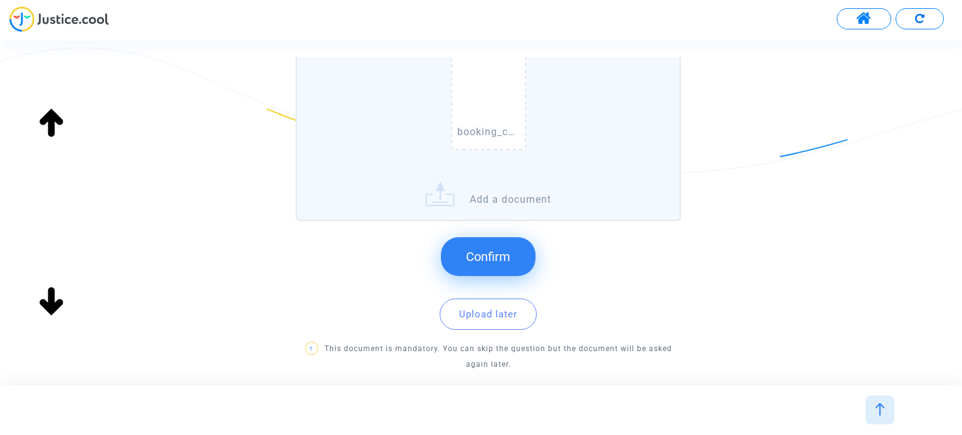
click at [521, 251] on button "Confirm" at bounding box center [488, 256] width 95 height 39
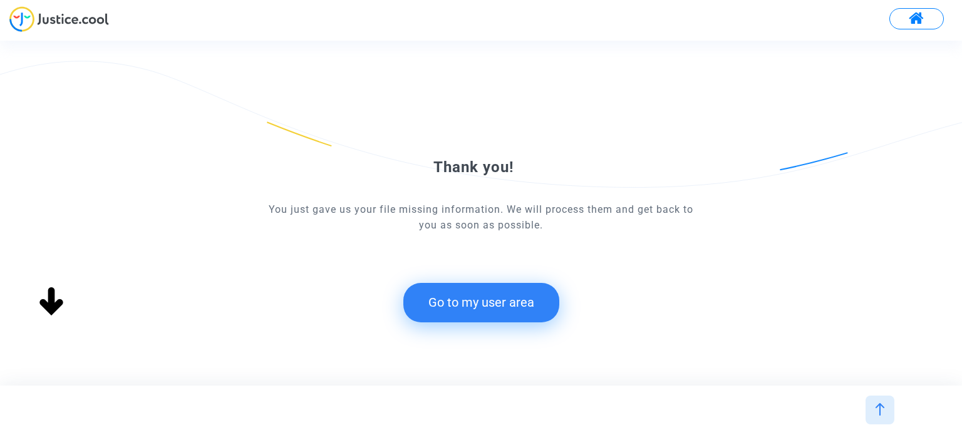
click at [521, 304] on button "Go to my user area" at bounding box center [481, 302] width 156 height 39
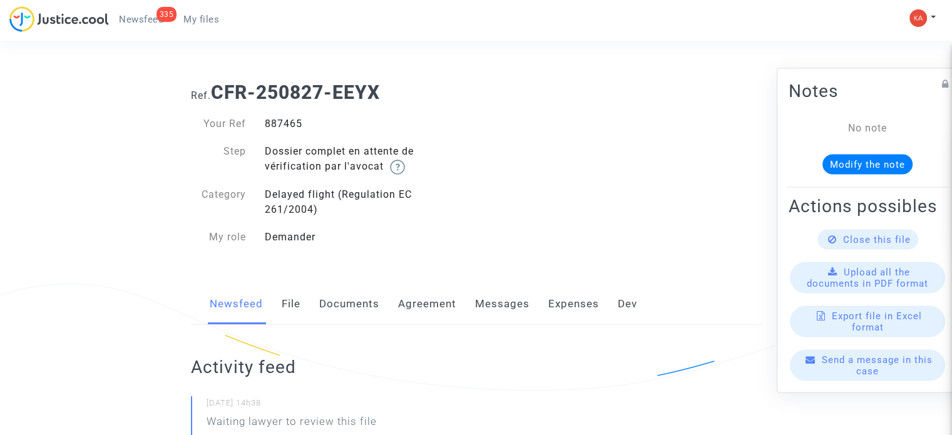
click at [203, 24] on span "My files" at bounding box center [201, 19] width 36 height 11
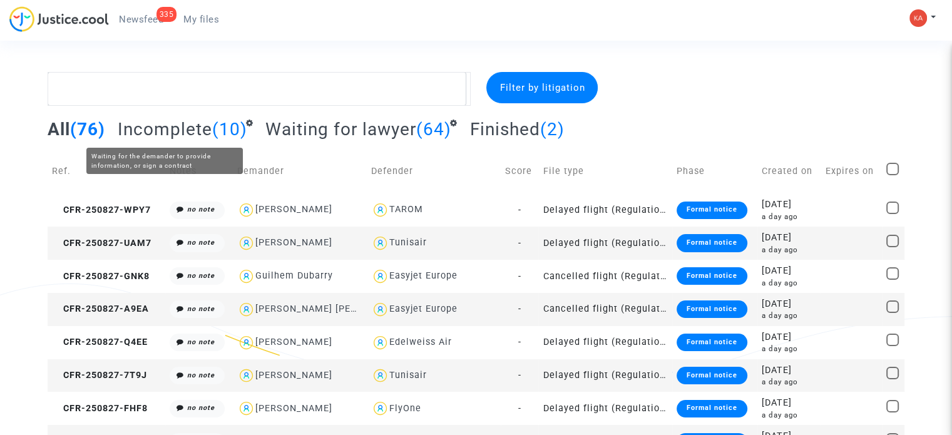
click at [200, 134] on span "Incomplete" at bounding box center [165, 129] width 95 height 21
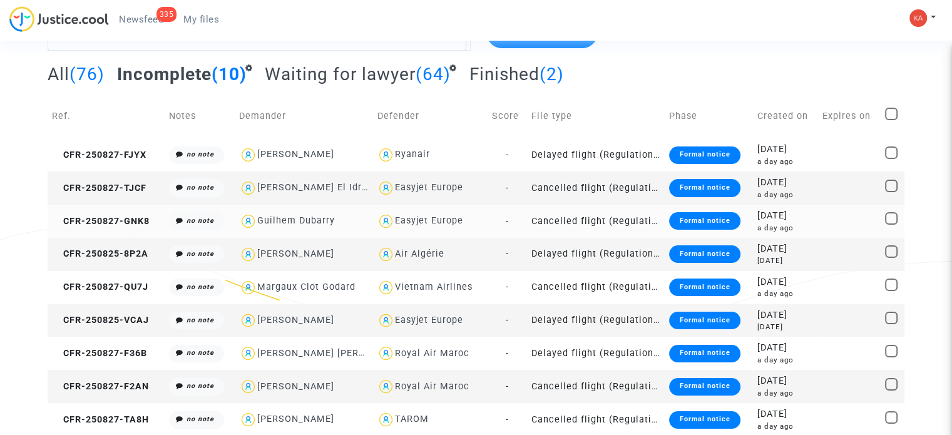
scroll to position [89, 0]
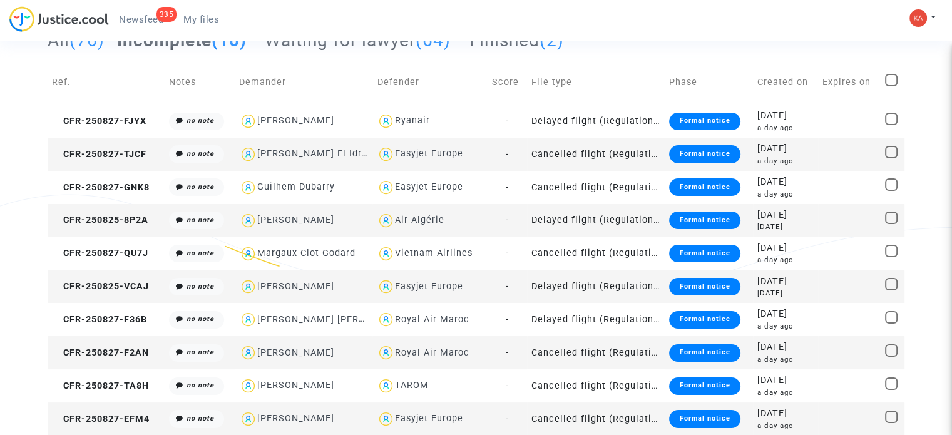
click at [553, 418] on td "Cancelled flight (Regulation EC 261/2004)" at bounding box center [596, 419] width 138 height 33
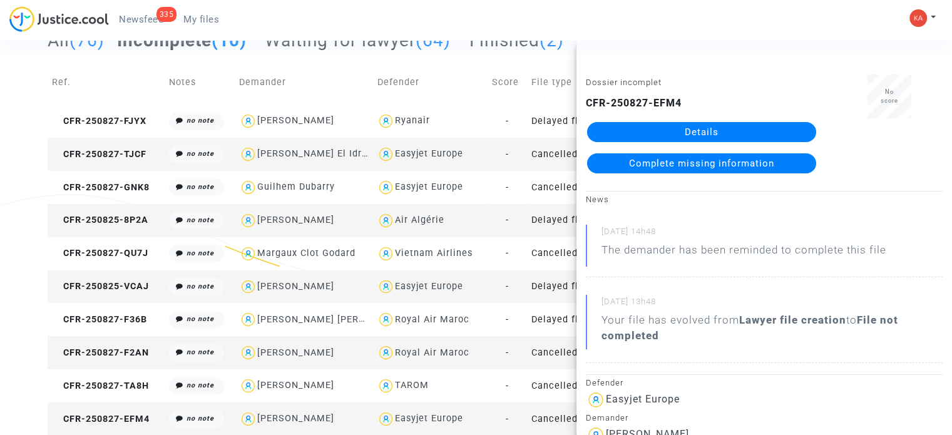
click at [686, 125] on link "Details" at bounding box center [701, 132] width 229 height 20
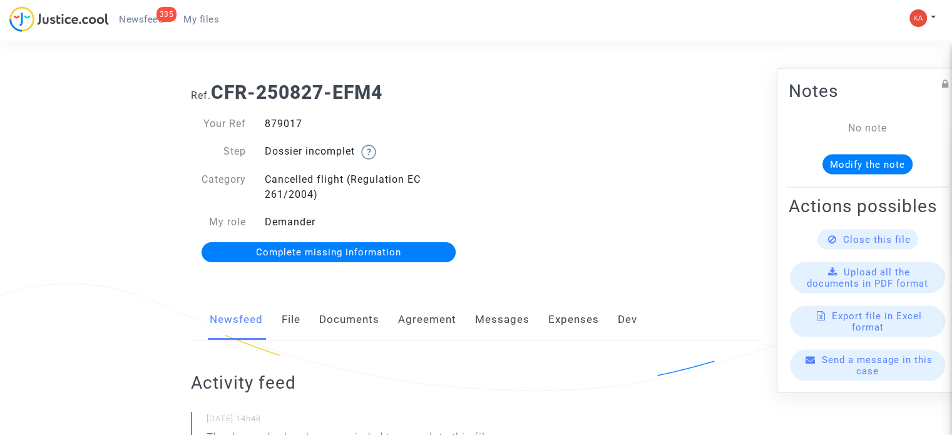
drag, startPoint x: 323, startPoint y: 125, endPoint x: 262, endPoint y: 130, distance: 61.6
click at [262, 130] on div "879017" at bounding box center [365, 123] width 221 height 15
copy div "879017"
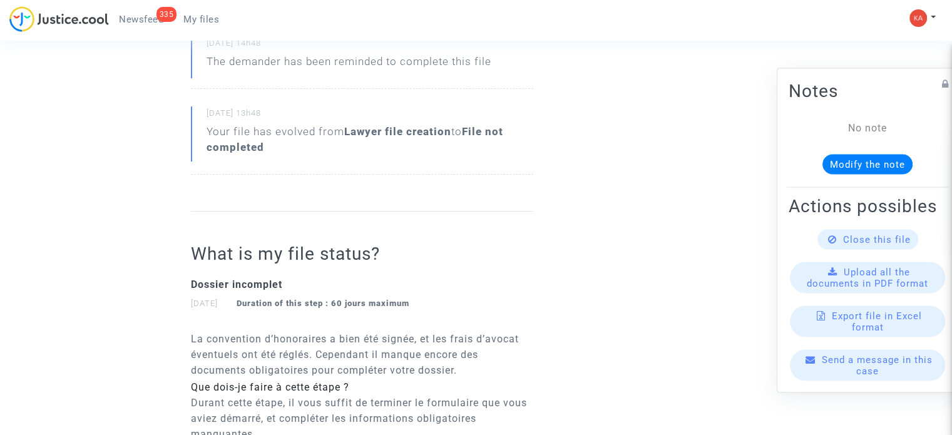
scroll to position [188, 0]
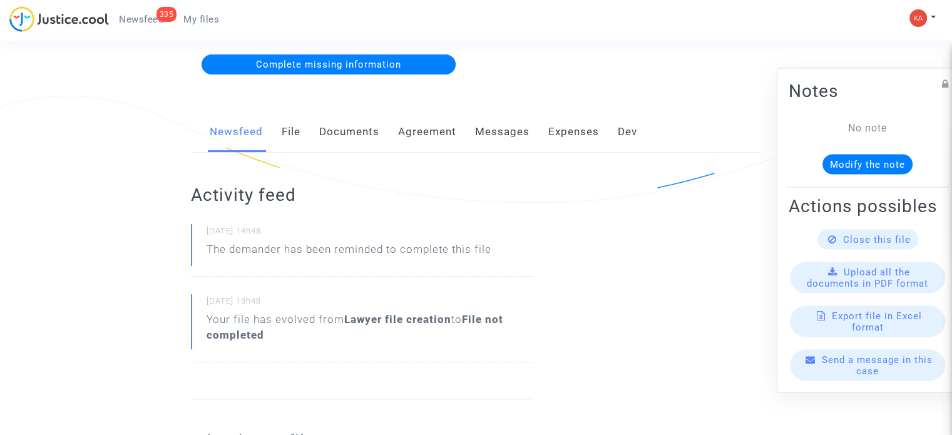
click at [386, 64] on span "Complete missing information" at bounding box center [328, 64] width 145 height 11
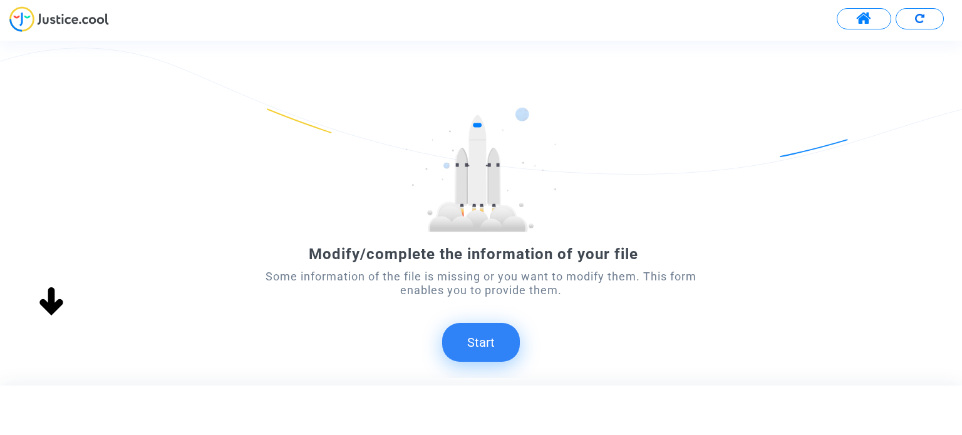
click at [481, 334] on button "Start" at bounding box center [481, 342] width 78 height 39
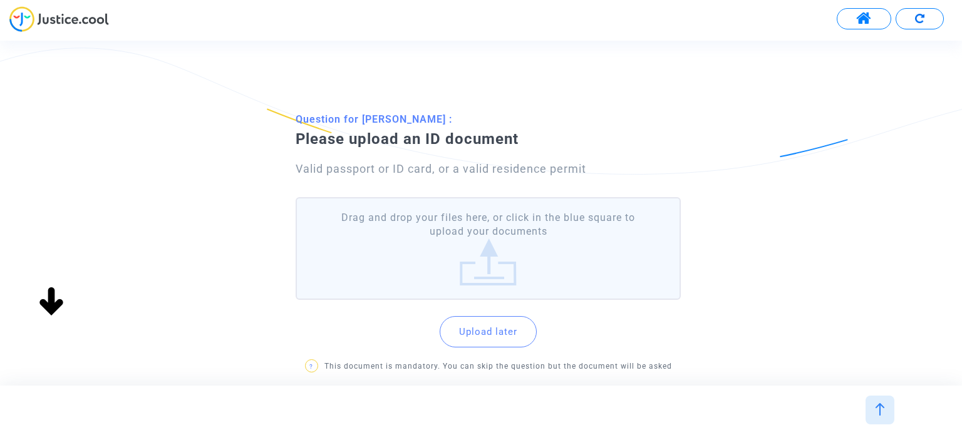
click at [473, 248] on label "Drag and drop your files here, or click in the blue square to upload your docum…" at bounding box center [488, 248] width 384 height 103
click at [0, 0] on input "Drag and drop your files here, or click in the blue square to upload your docum…" at bounding box center [0, 0] width 0 height 0
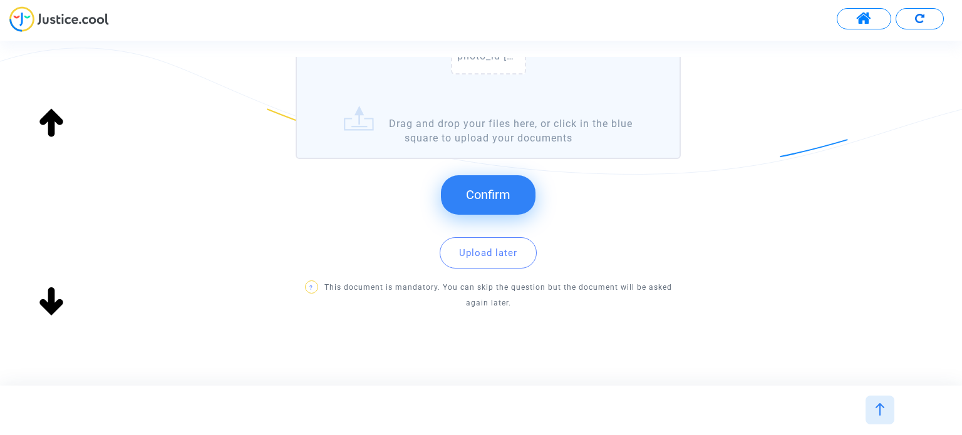
click at [493, 197] on span "Confirm" at bounding box center [488, 194] width 44 height 15
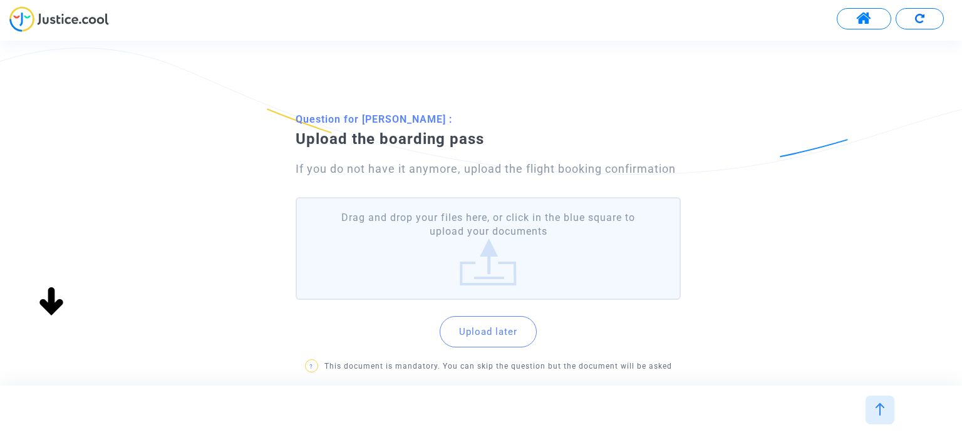
click at [551, 234] on label "Drag and drop your files here, or click in the blue square to upload your docum…" at bounding box center [488, 248] width 384 height 103
click at [0, 0] on input "Drag and drop your files here, or click in the blue square to upload your docum…" at bounding box center [0, 0] width 0 height 0
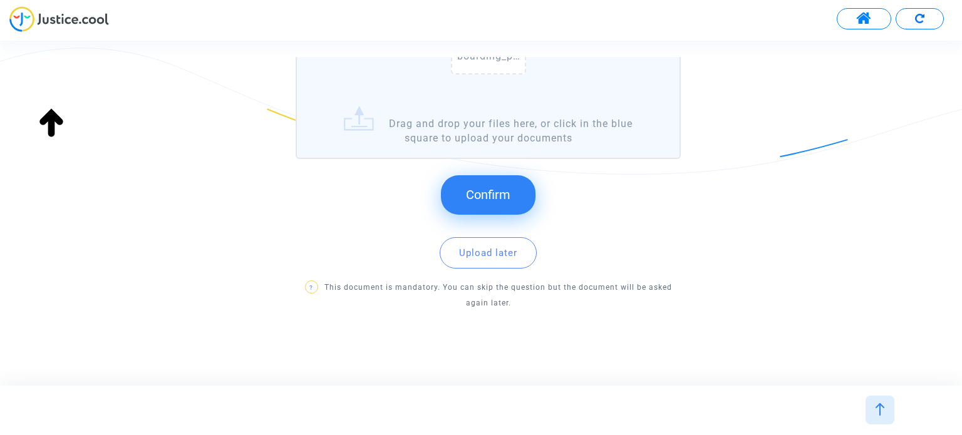
click at [515, 184] on button "Confirm" at bounding box center [488, 194] width 95 height 39
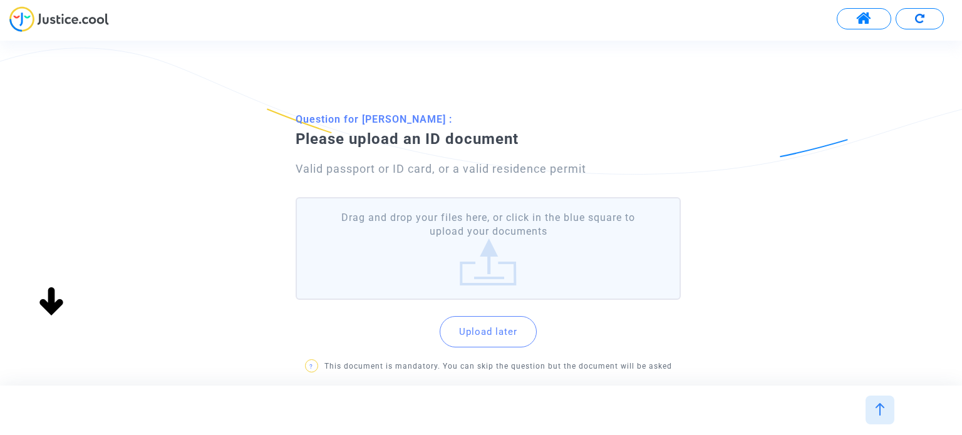
click at [516, 225] on label "Drag and drop your files here, or click in the blue square to upload your docum…" at bounding box center [488, 248] width 384 height 103
click at [0, 0] on input "Drag and drop your files here, or click in the blue square to upload your docum…" at bounding box center [0, 0] width 0 height 0
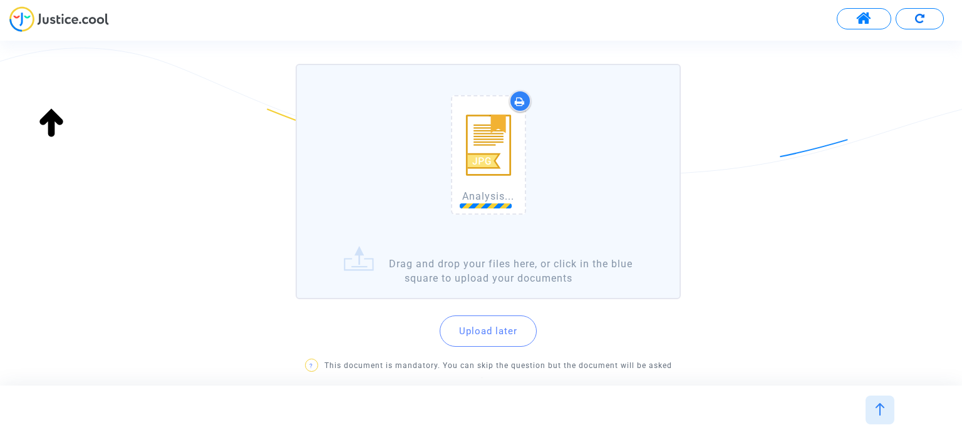
scroll to position [212, 0]
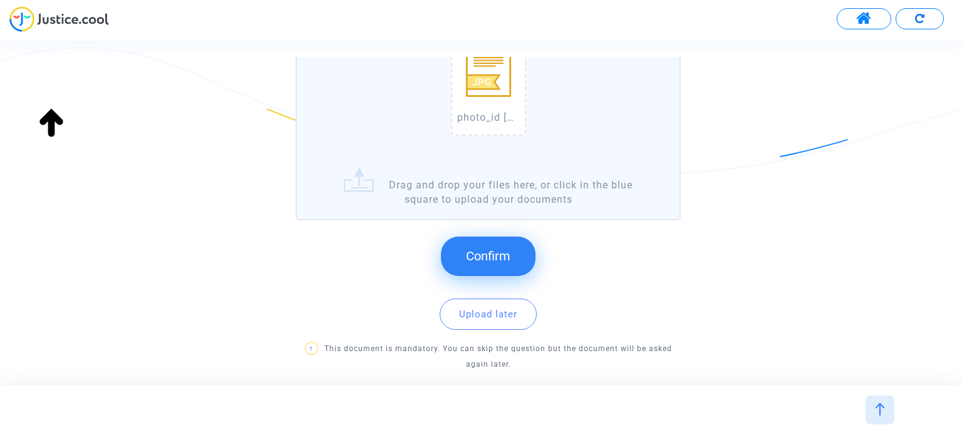
click at [468, 257] on span "Confirm" at bounding box center [488, 256] width 44 height 15
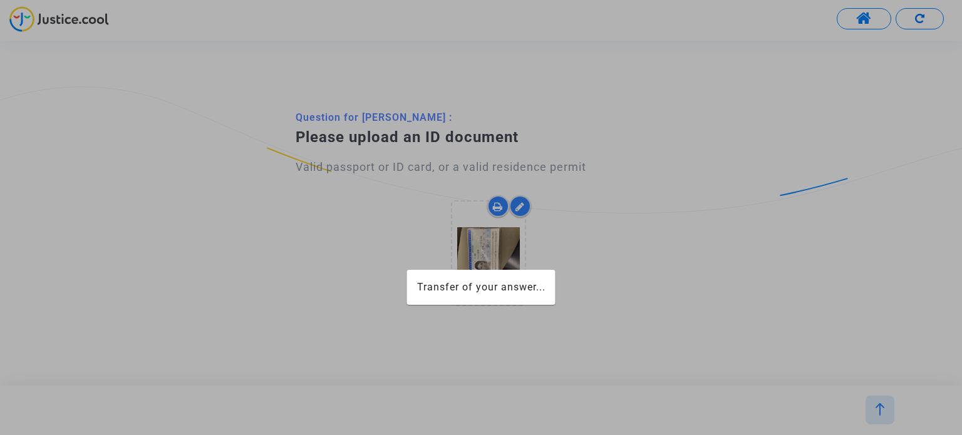
scroll to position [0, 0]
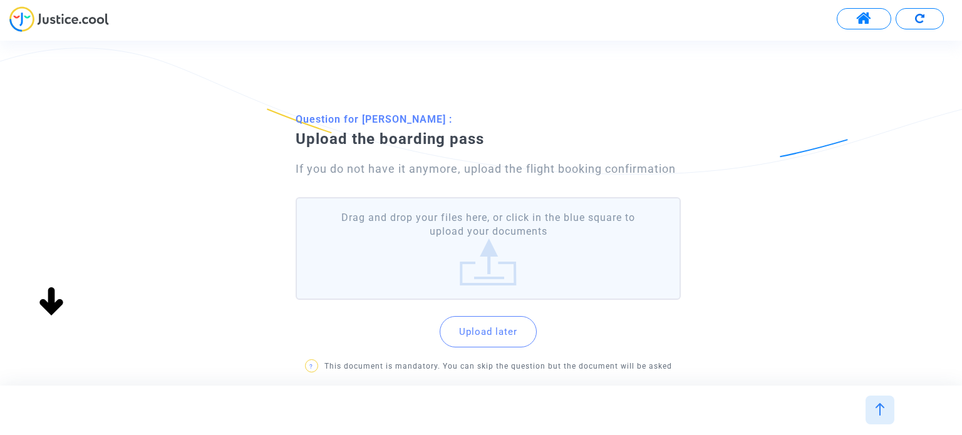
click at [518, 245] on label "Drag and drop your files here, or click in the blue square to upload your docum…" at bounding box center [488, 248] width 384 height 103
click at [0, 0] on input "Drag and drop your files here, or click in the blue square to upload your docum…" at bounding box center [0, 0] width 0 height 0
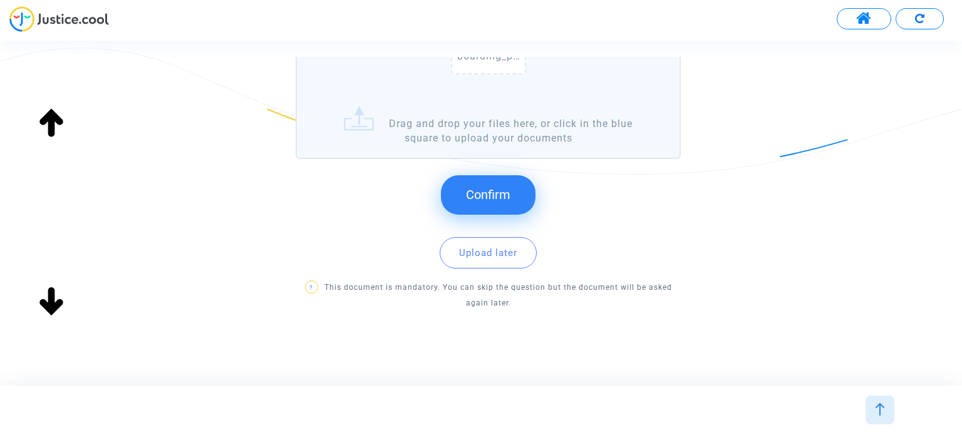
click at [471, 190] on span "Confirm" at bounding box center [488, 194] width 44 height 15
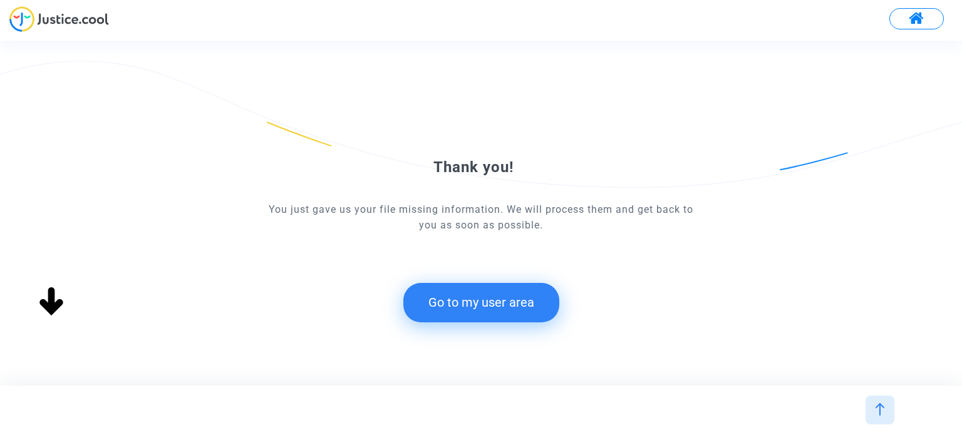
click at [484, 302] on button "Go to my user area" at bounding box center [481, 302] width 156 height 39
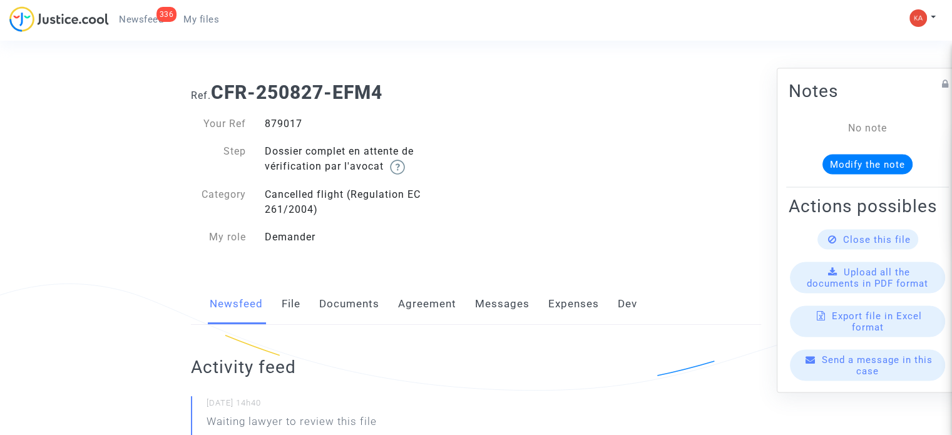
click at [196, 22] on span "My files" at bounding box center [201, 19] width 36 height 11
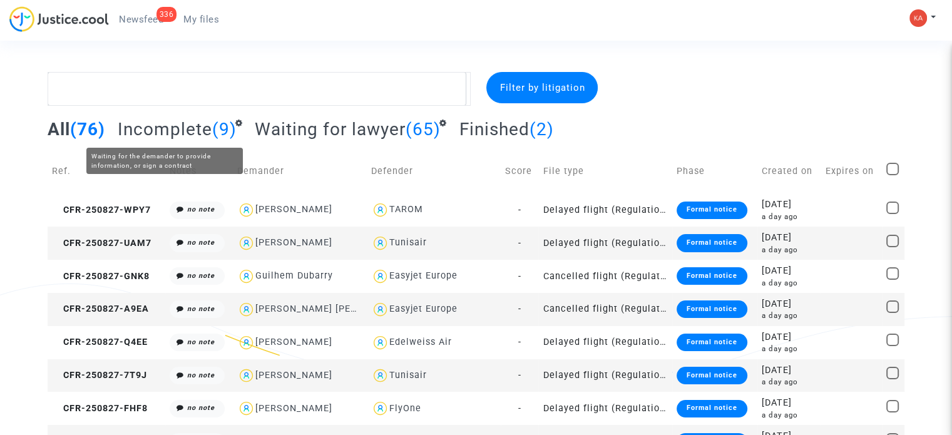
click at [193, 133] on span "Incomplete" at bounding box center [165, 129] width 95 height 21
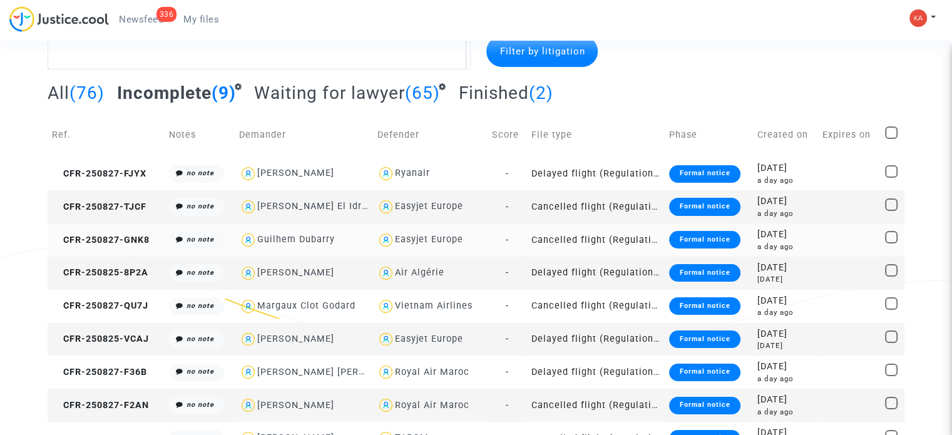
scroll to position [56, 0]
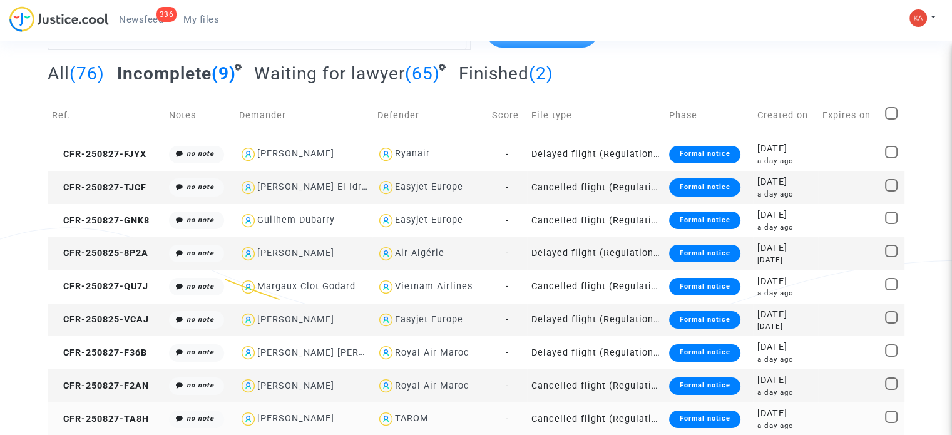
click at [640, 421] on td "Cancelled flight (Regulation EC 261/2004)" at bounding box center [596, 419] width 138 height 33
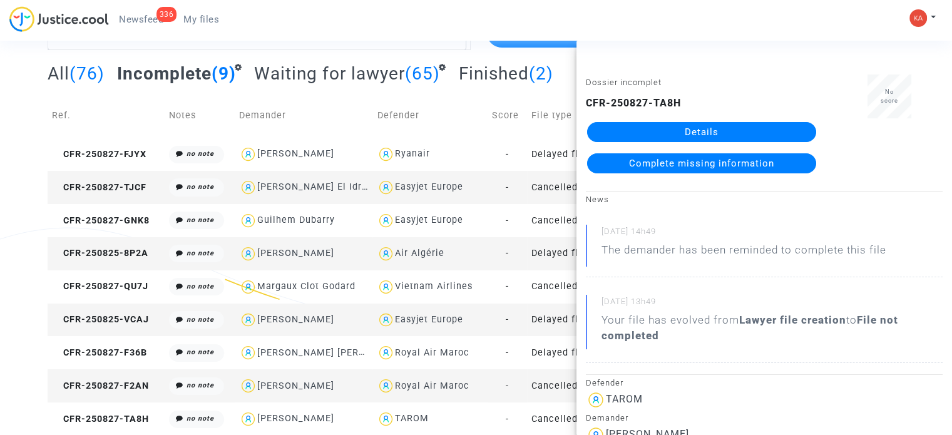
click at [701, 132] on link "Details" at bounding box center [701, 132] width 229 height 20
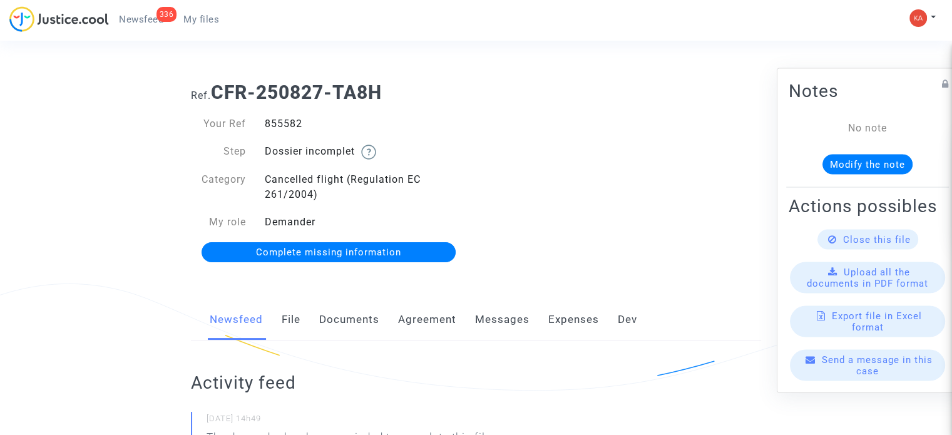
drag, startPoint x: 304, startPoint y: 130, endPoint x: 264, endPoint y: 128, distance: 40.1
click at [264, 128] on div "855582" at bounding box center [365, 123] width 221 height 15
copy div "855582"
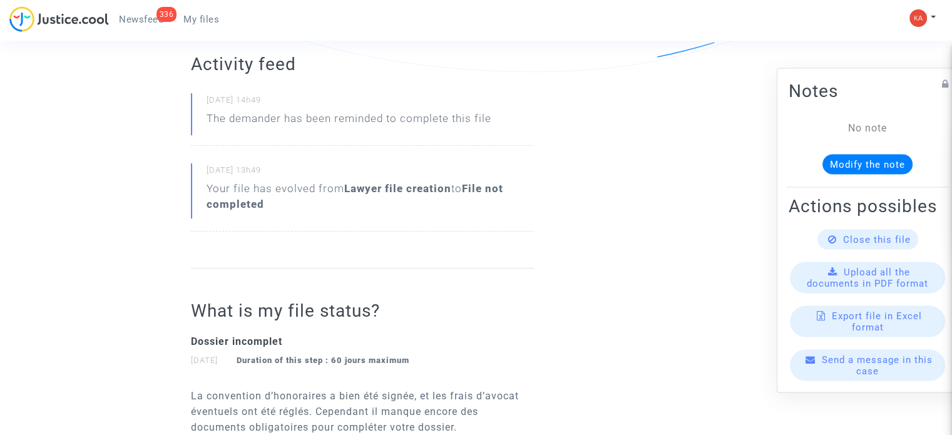
scroll to position [125, 0]
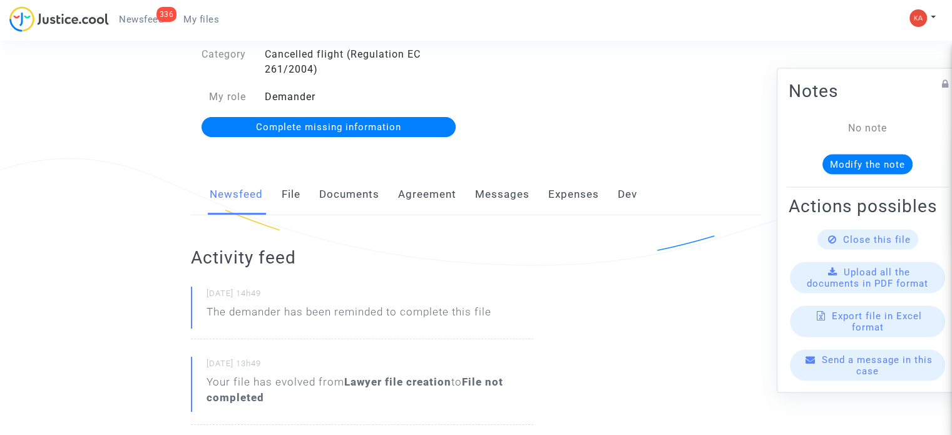
click at [413, 127] on link "Complete missing information" at bounding box center [329, 127] width 255 height 20
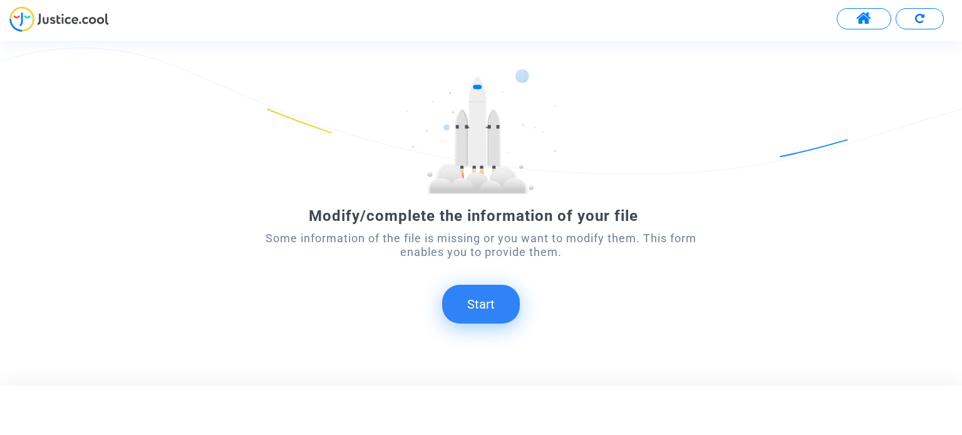
scroll to position [70, 0]
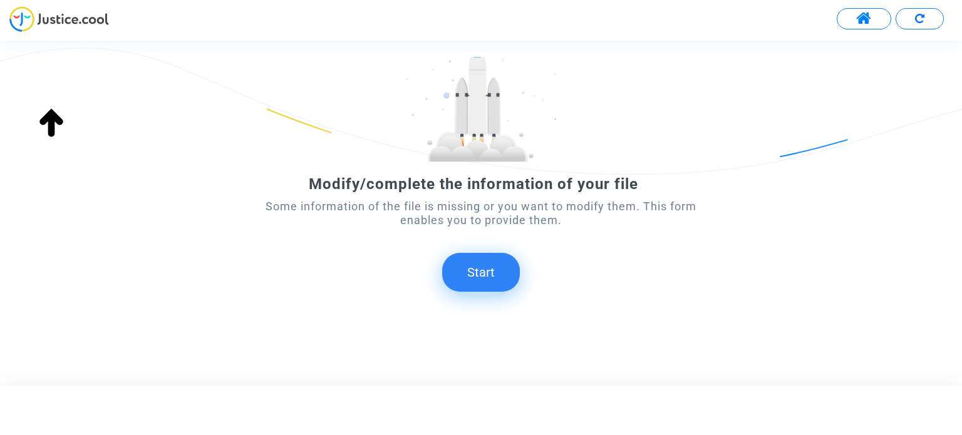
click at [498, 284] on button "Start" at bounding box center [481, 272] width 78 height 39
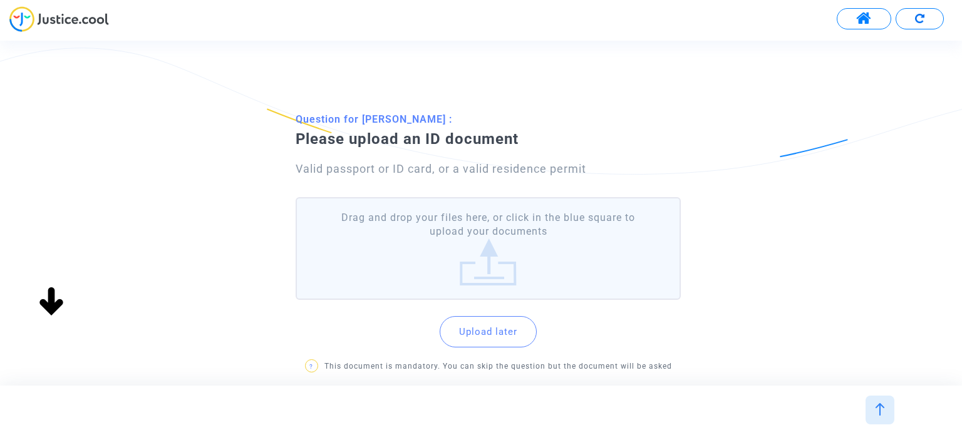
click at [523, 235] on label "Drag and drop your files here, or click in the blue square to upload your docum…" at bounding box center [488, 248] width 384 height 103
click at [0, 0] on input "Drag and drop your files here, or click in the blue square to upload your docum…" at bounding box center [0, 0] width 0 height 0
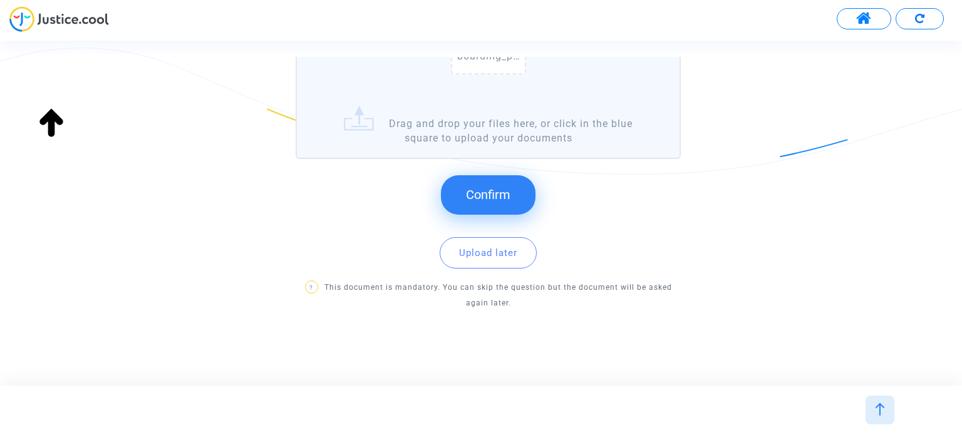
click at [512, 195] on button "Confirm" at bounding box center [488, 194] width 95 height 39
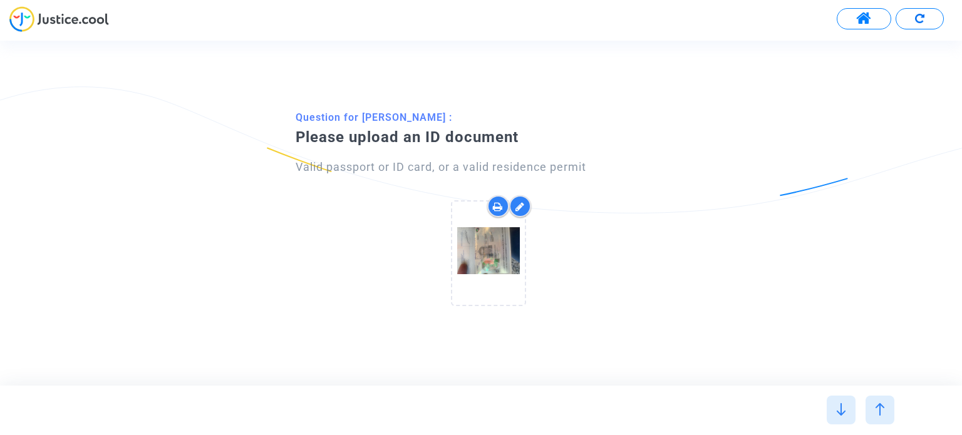
scroll to position [0, 0]
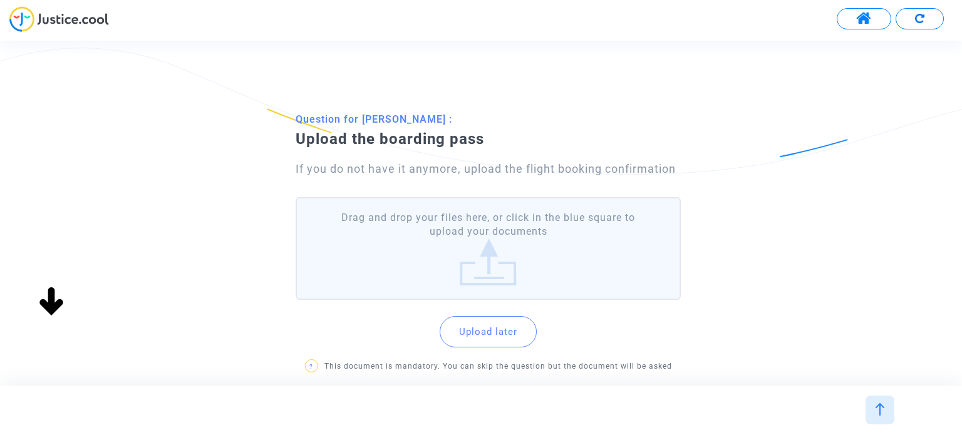
click at [505, 244] on label "Drag and drop your files here, or click in the blue square to upload your docum…" at bounding box center [488, 248] width 384 height 103
click at [0, 0] on input "Drag and drop your files here, or click in the blue square to upload your docum…" at bounding box center [0, 0] width 0 height 0
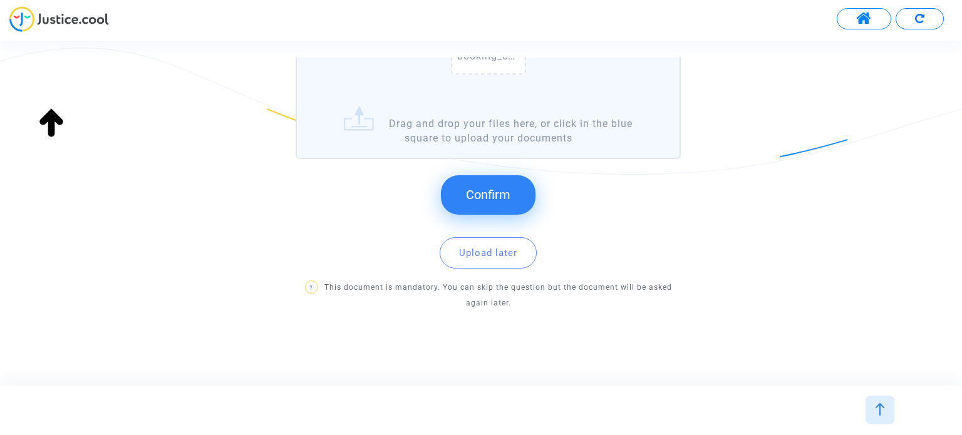
click at [486, 200] on span "Confirm" at bounding box center [488, 194] width 44 height 15
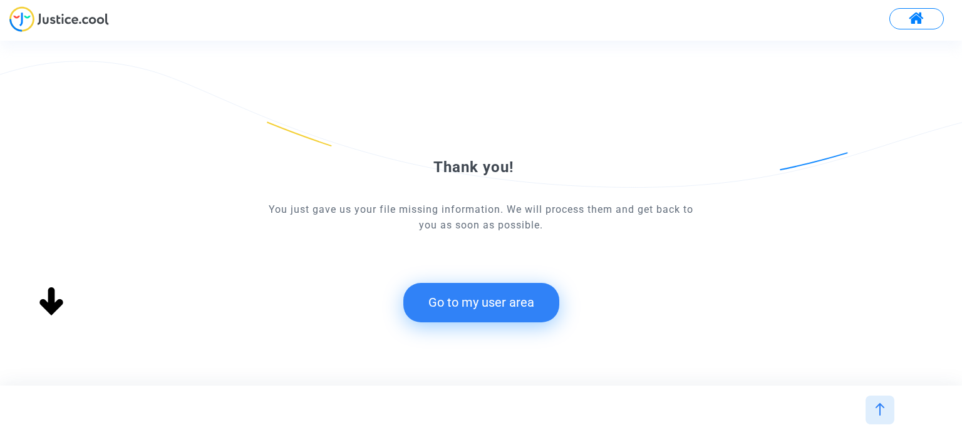
click at [489, 311] on button "Go to my user area" at bounding box center [481, 302] width 156 height 39
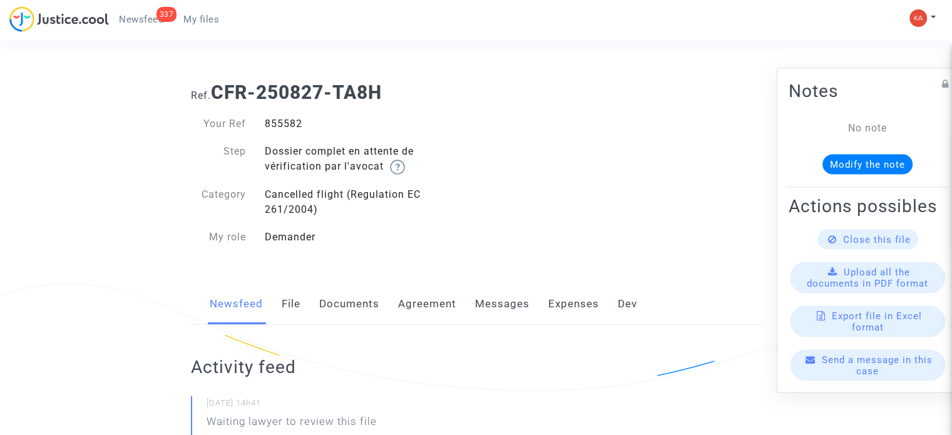
click at [200, 20] on span "My files" at bounding box center [201, 19] width 36 height 11
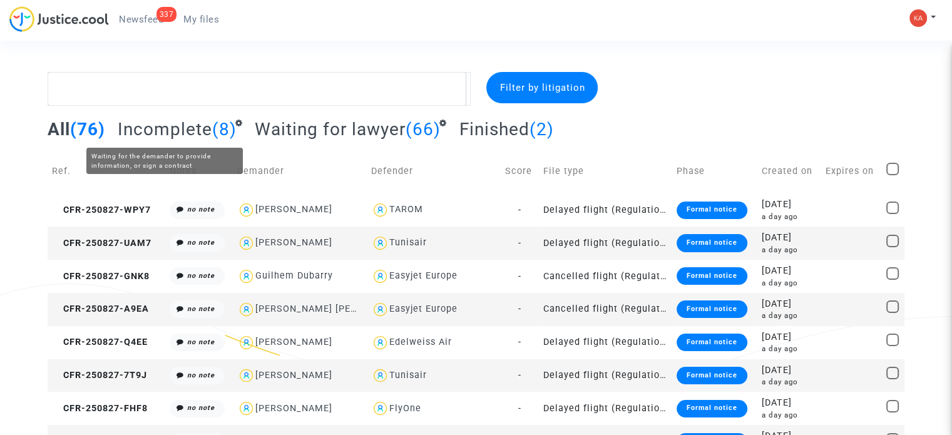
click at [209, 135] on span "Incomplete" at bounding box center [165, 129] width 95 height 21
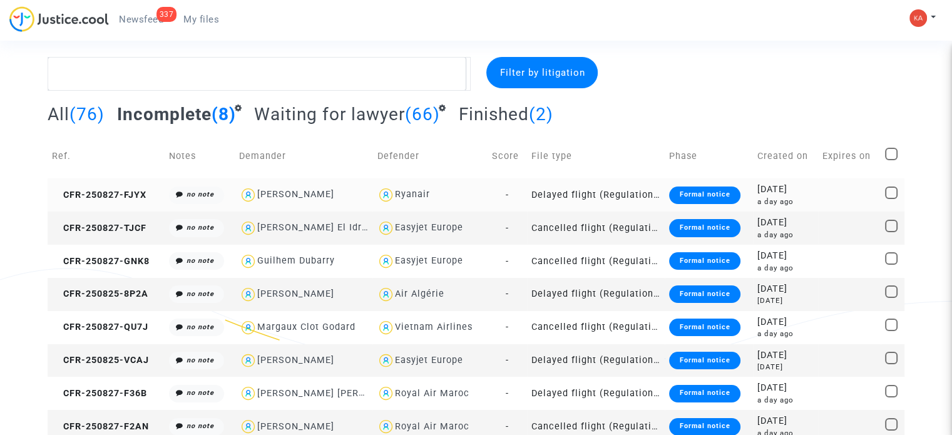
scroll to position [23, 0]
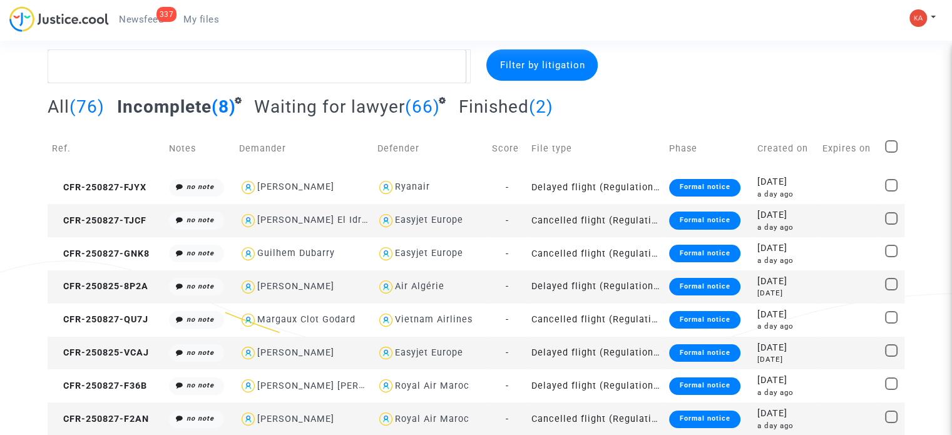
click at [624, 418] on td "Cancelled flight (Regulation EC 261/2004)" at bounding box center [596, 419] width 138 height 33
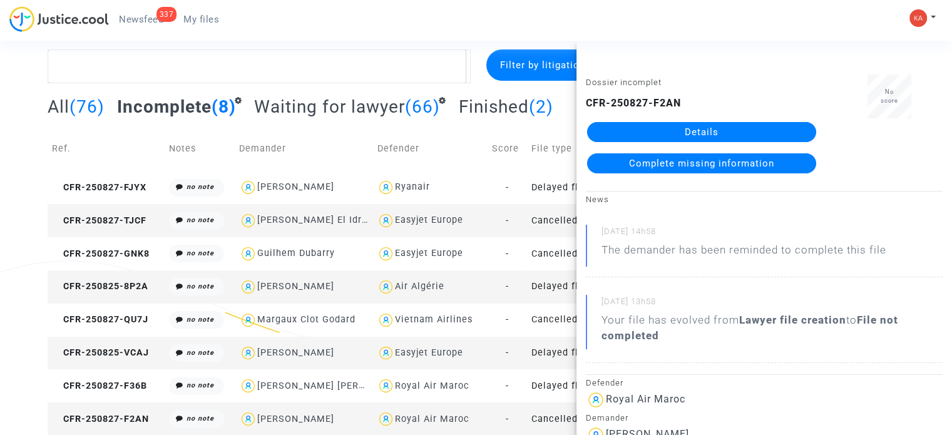
click at [716, 140] on link "Details" at bounding box center [701, 132] width 229 height 20
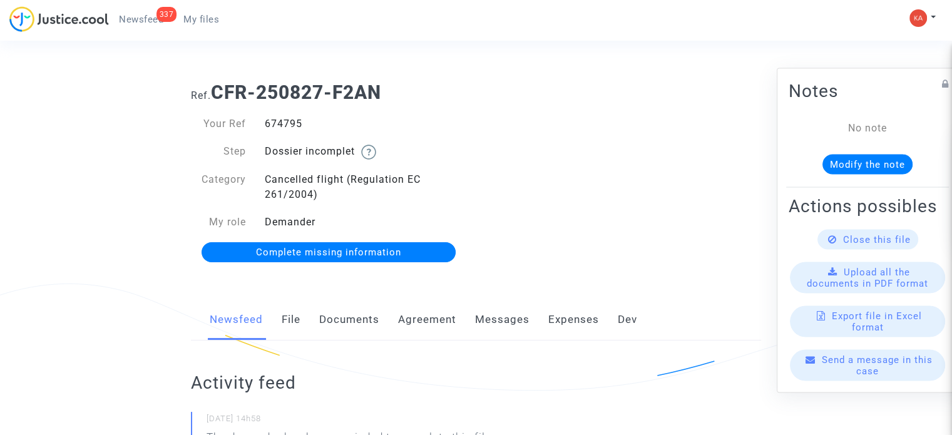
drag, startPoint x: 247, startPoint y: 132, endPoint x: 262, endPoint y: 121, distance: 18.9
click at [262, 121] on div "674795" at bounding box center [365, 123] width 221 height 15
click at [344, 247] on span "Complete missing information" at bounding box center [328, 252] width 145 height 11
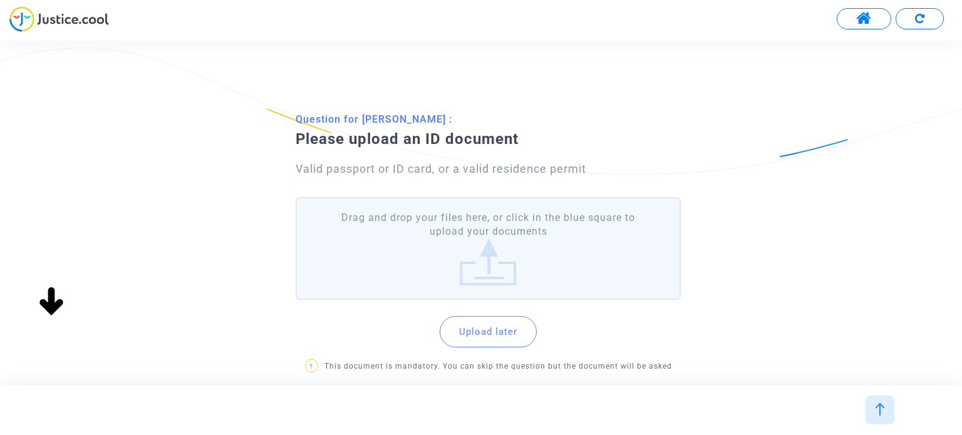
click at [459, 255] on label "Drag and drop your files here, or click in the blue square to upload your docum…" at bounding box center [488, 248] width 384 height 103
click at [0, 0] on input "Drag and drop your files here, or click in the blue square to upload your docum…" at bounding box center [0, 0] width 0 height 0
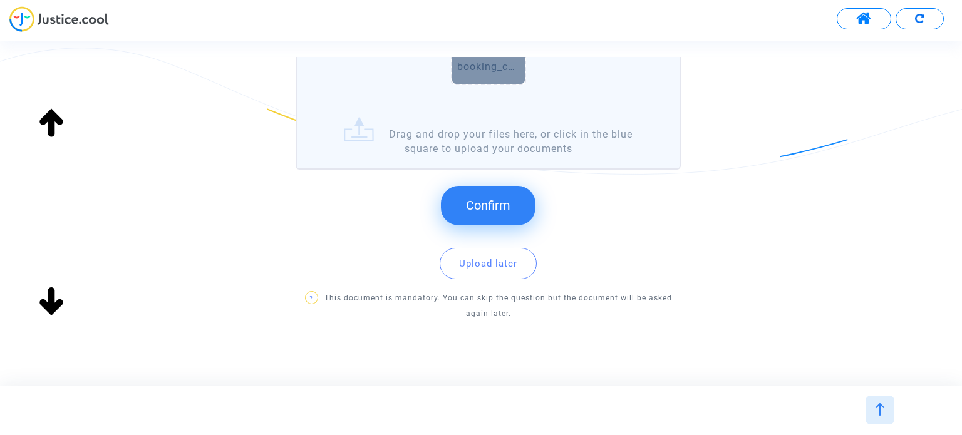
scroll to position [274, 0]
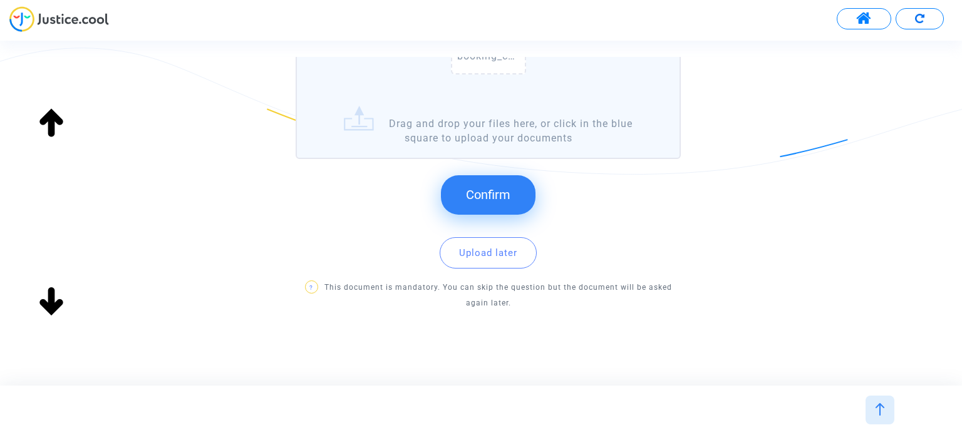
click at [491, 197] on span "Confirm" at bounding box center [488, 194] width 44 height 15
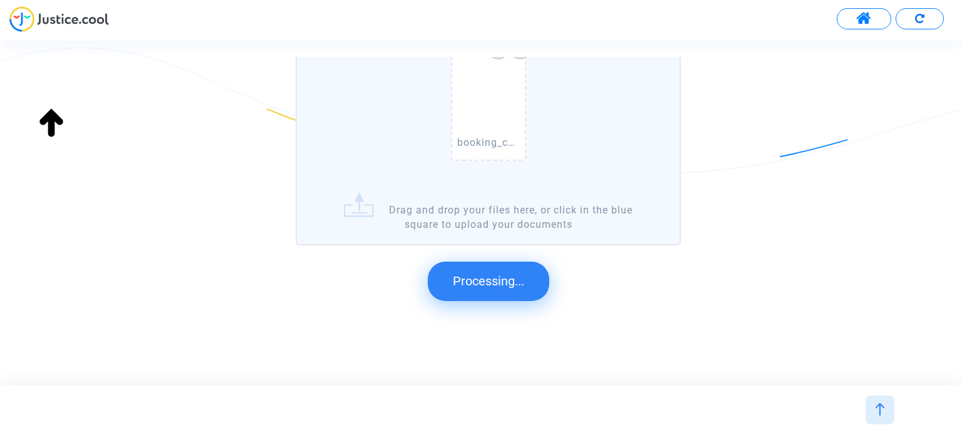
scroll to position [0, 0]
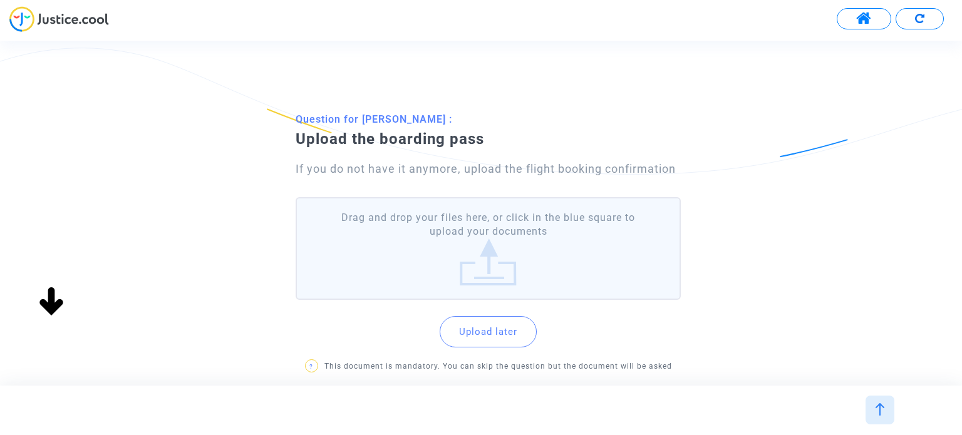
click at [386, 245] on label "Drag and drop your files here, or click in the blue square to upload your docum…" at bounding box center [488, 248] width 384 height 103
click at [0, 0] on input "Drag and drop your files here, or click in the blue square to upload your docum…" at bounding box center [0, 0] width 0 height 0
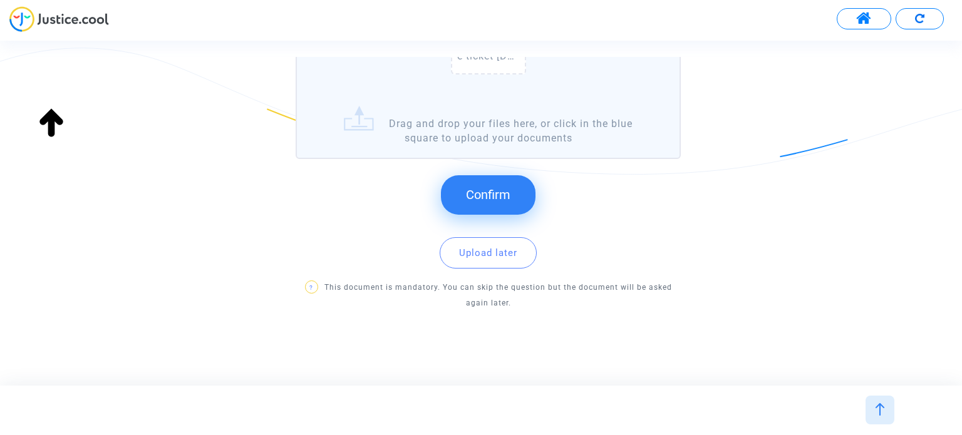
click at [498, 192] on span "Confirm" at bounding box center [488, 194] width 44 height 15
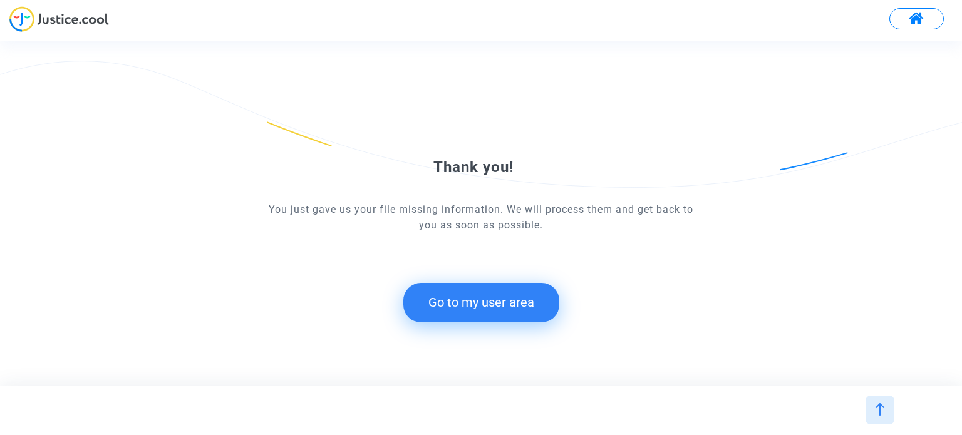
click at [495, 307] on button "Go to my user area" at bounding box center [481, 302] width 156 height 39
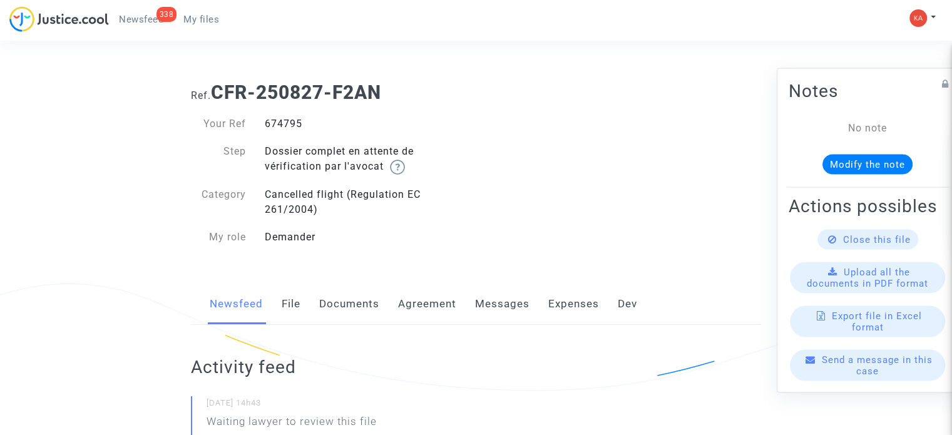
click at [198, 21] on span "My files" at bounding box center [201, 19] width 36 height 11
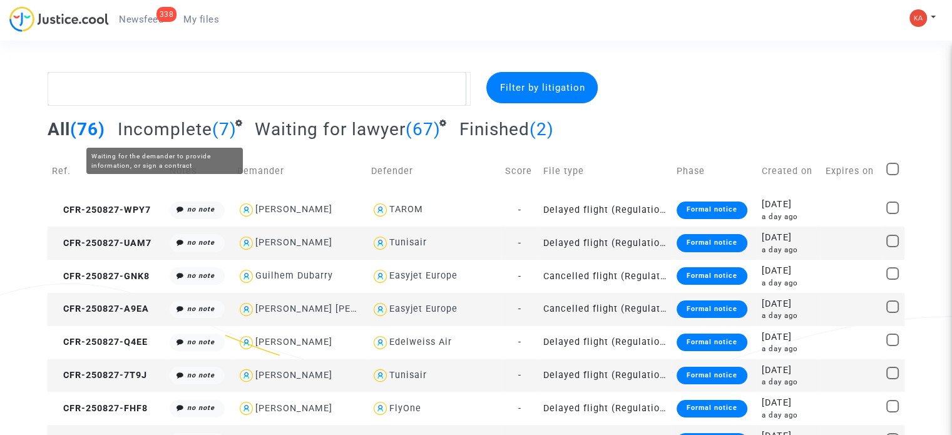
click at [204, 135] on span "Incomplete" at bounding box center [165, 129] width 95 height 21
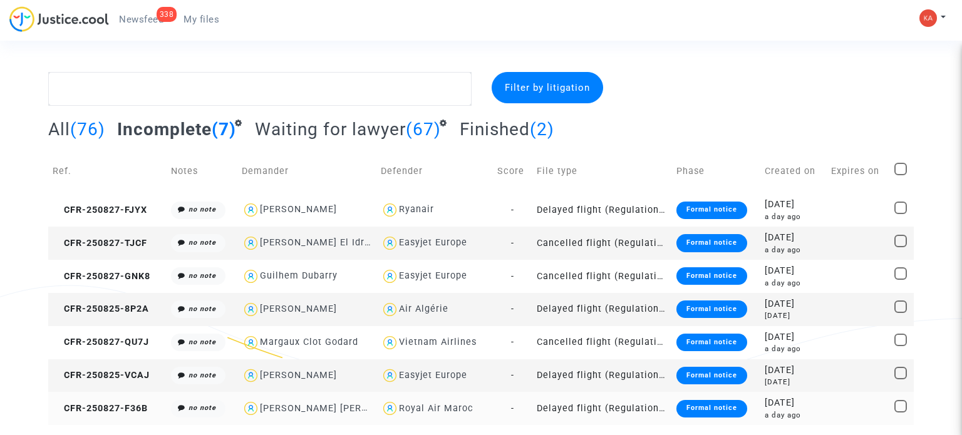
click at [632, 405] on td "Delayed flight (Regulation EC 261/2004)" at bounding box center [601, 408] width 139 height 33
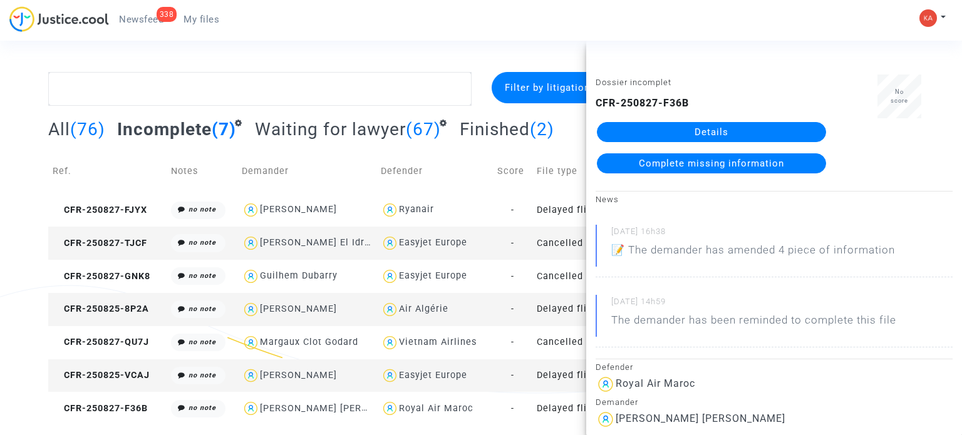
click at [709, 125] on link "Details" at bounding box center [711, 132] width 229 height 20
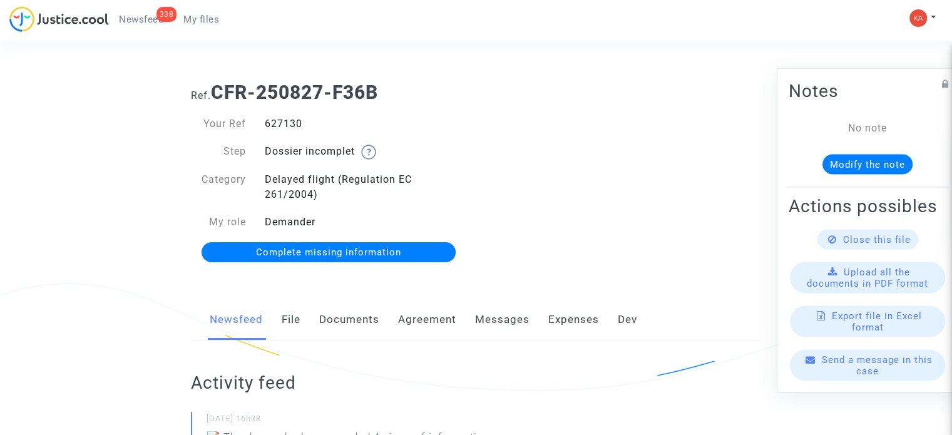
drag, startPoint x: 306, startPoint y: 125, endPoint x: 267, endPoint y: 130, distance: 39.1
click at [253, 130] on div "Your Ref 627130" at bounding box center [329, 123] width 295 height 15
copy div "627130"
click at [310, 250] on span "Complete missing information" at bounding box center [328, 252] width 145 height 11
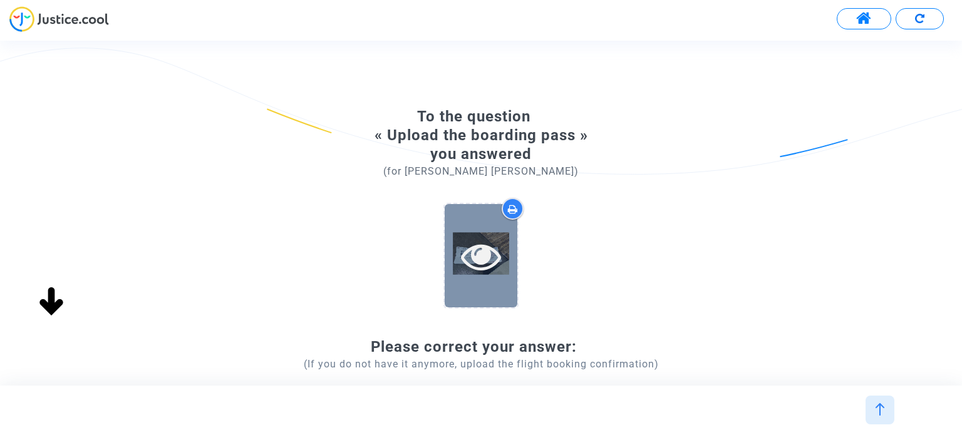
click at [490, 249] on icon at bounding box center [481, 256] width 41 height 40
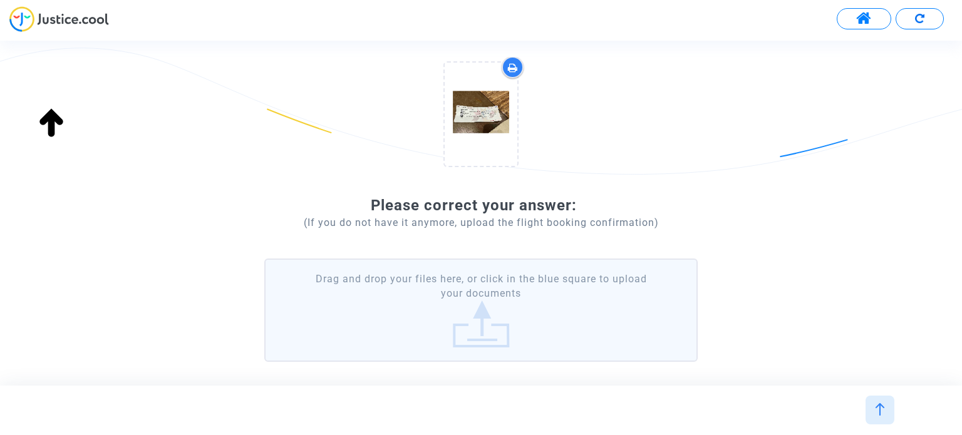
scroll to position [125, 0]
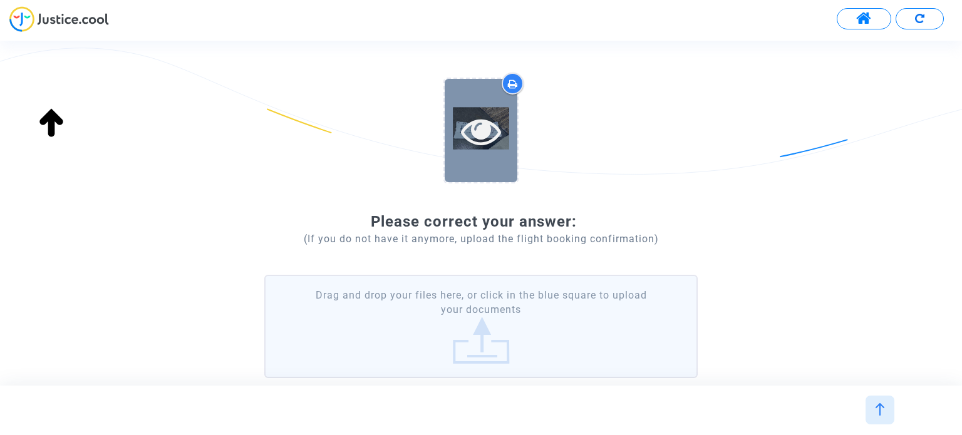
click at [470, 130] on icon at bounding box center [481, 131] width 41 height 40
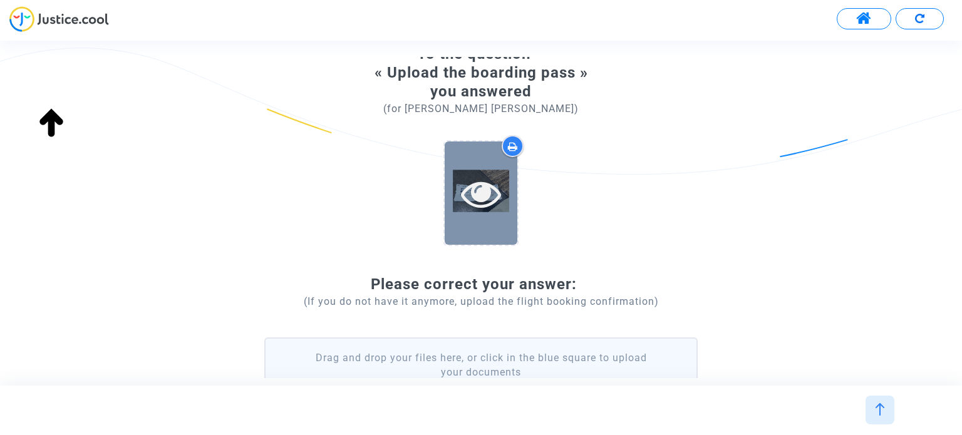
scroll to position [63, 0]
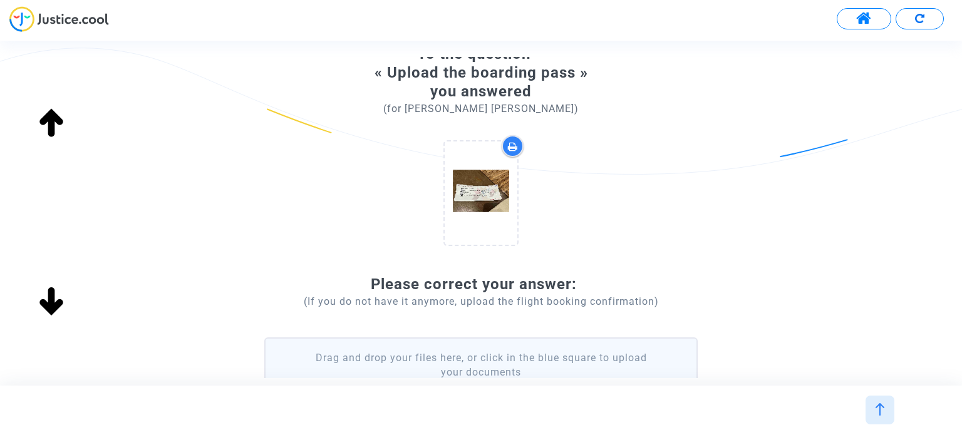
click at [510, 146] on icon at bounding box center [513, 147] width 10 height 10
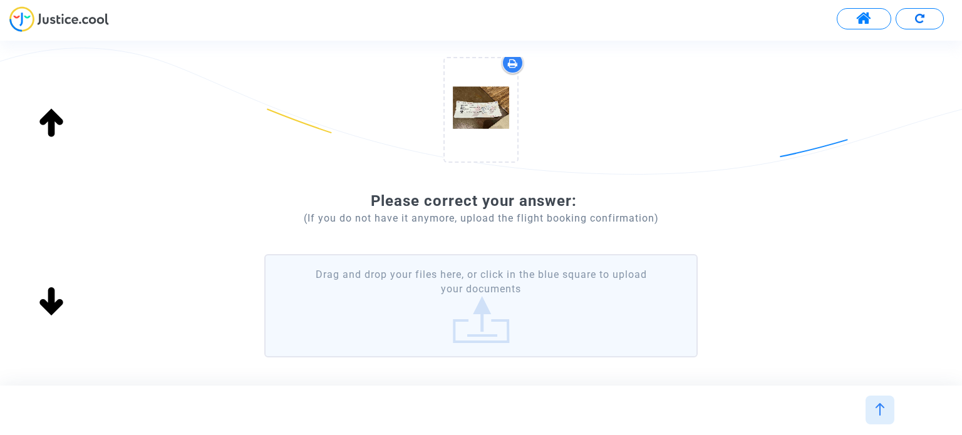
scroll to position [214, 0]
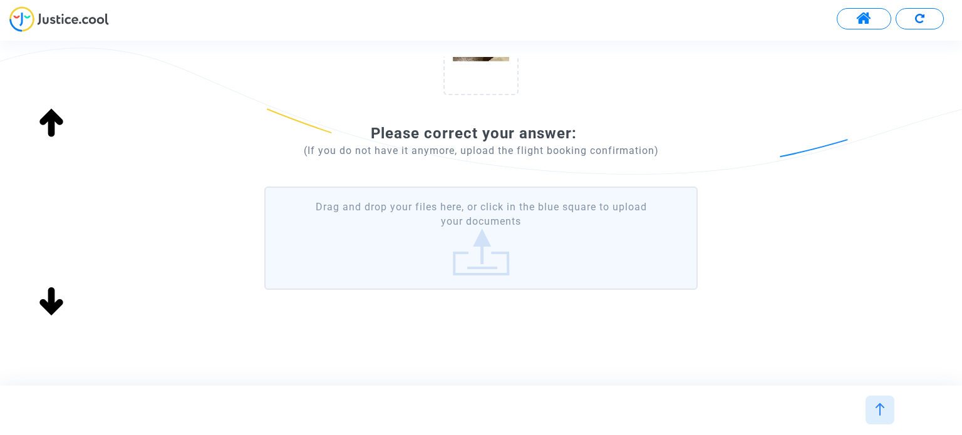
click at [503, 230] on label "Drag and drop your files here, or click in the blue square to upload your docum…" at bounding box center [480, 238] width 433 height 103
click at [0, 0] on input "Drag and drop your files here, or click in the blue square to upload your docum…" at bounding box center [0, 0] width 0 height 0
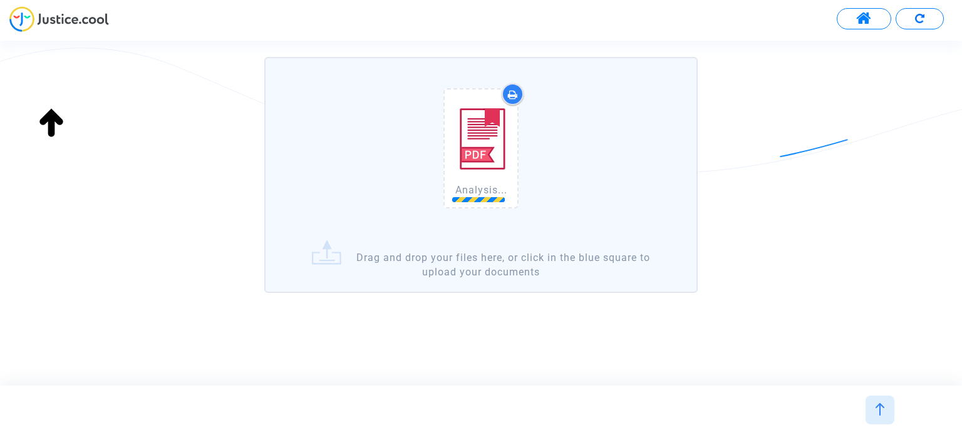
scroll to position [346, 0]
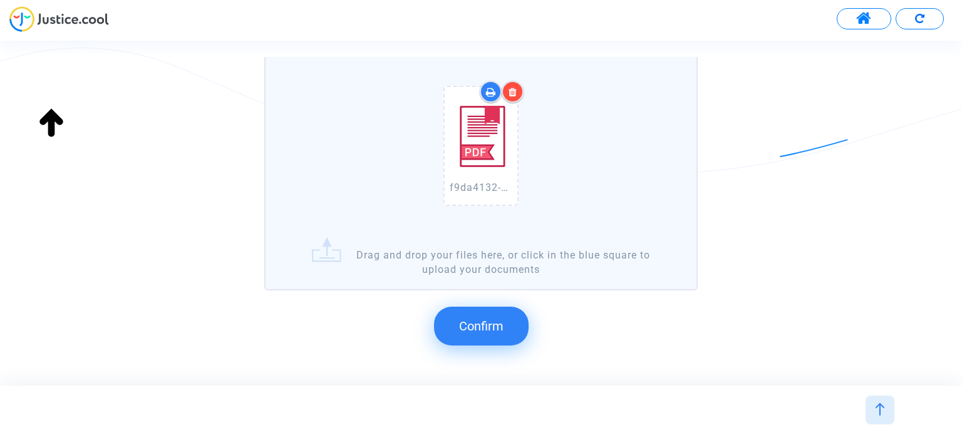
click at [480, 330] on span "Confirm" at bounding box center [481, 326] width 44 height 15
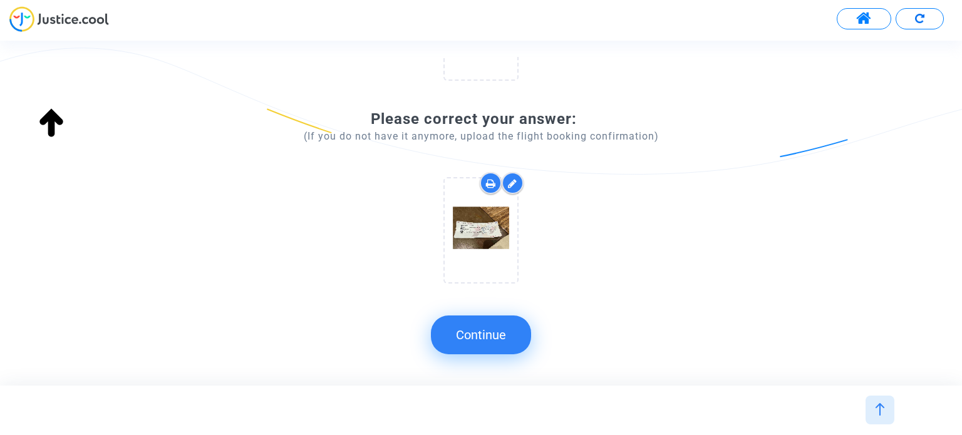
scroll to position [227, 0]
click at [477, 332] on button "Continue" at bounding box center [481, 335] width 100 height 39
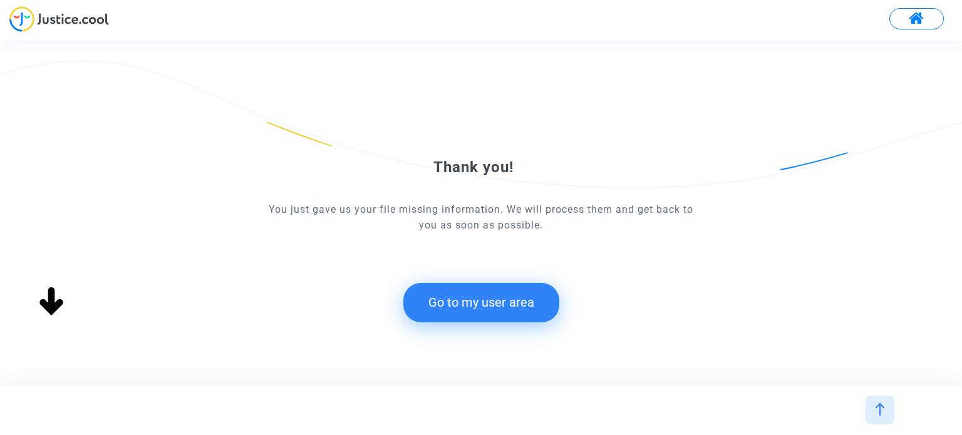
click at [486, 306] on button "Go to my user area" at bounding box center [481, 302] width 156 height 39
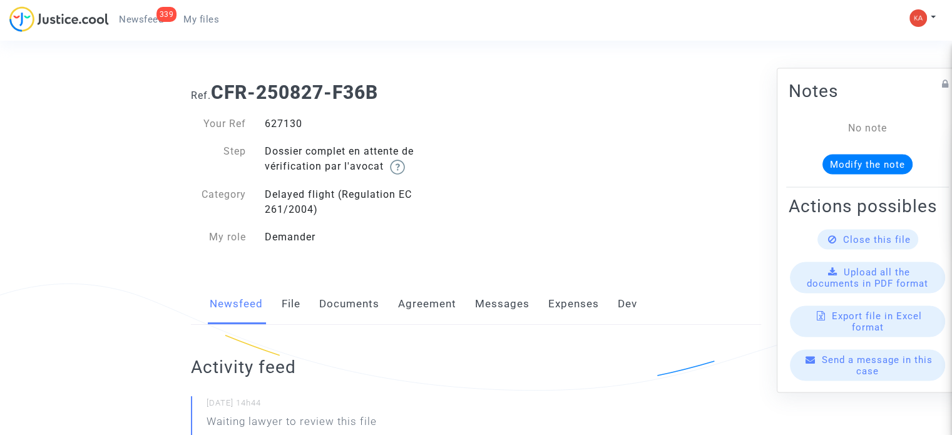
click at [207, 24] on span "My files" at bounding box center [201, 19] width 36 height 11
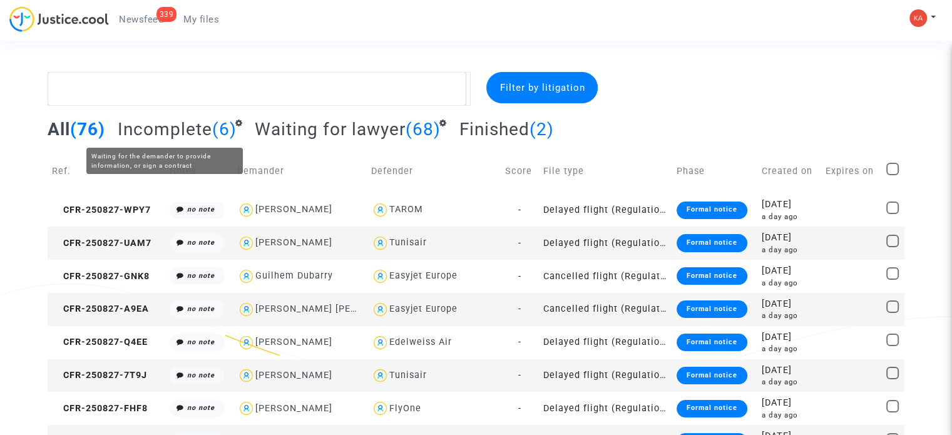
click at [196, 138] on span "Incomplete" at bounding box center [165, 129] width 95 height 21
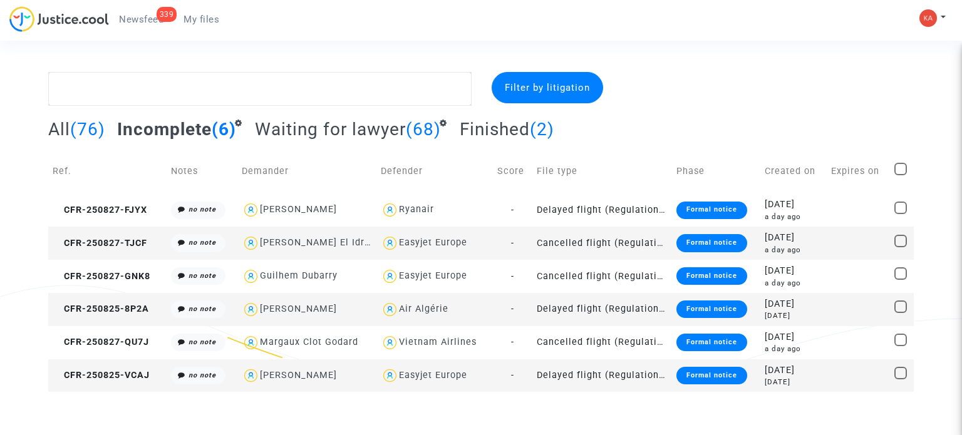
click at [630, 376] on td "Delayed flight (Regulation EC 261/2004)" at bounding box center [601, 375] width 139 height 33
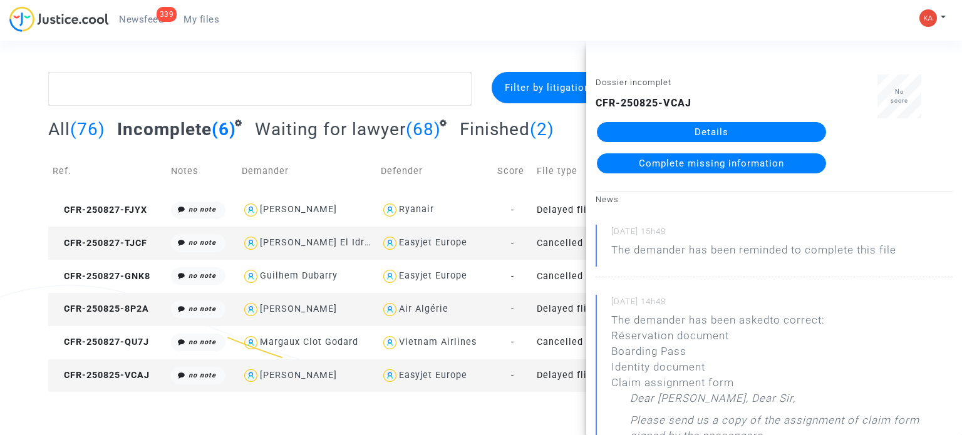
click at [699, 130] on link "Details" at bounding box center [711, 132] width 229 height 20
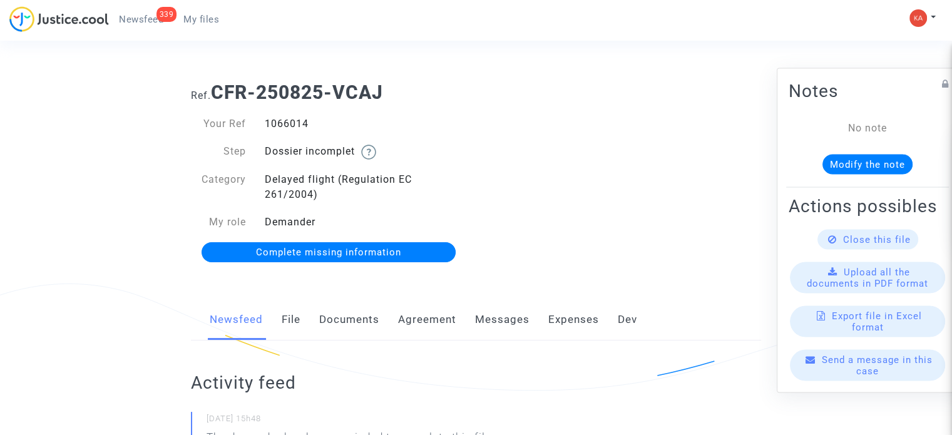
drag, startPoint x: 319, startPoint y: 121, endPoint x: 255, endPoint y: 125, distance: 64.6
click at [255, 125] on div "1066014" at bounding box center [365, 123] width 221 height 15
click at [353, 255] on span "Complete missing information" at bounding box center [328, 252] width 145 height 11
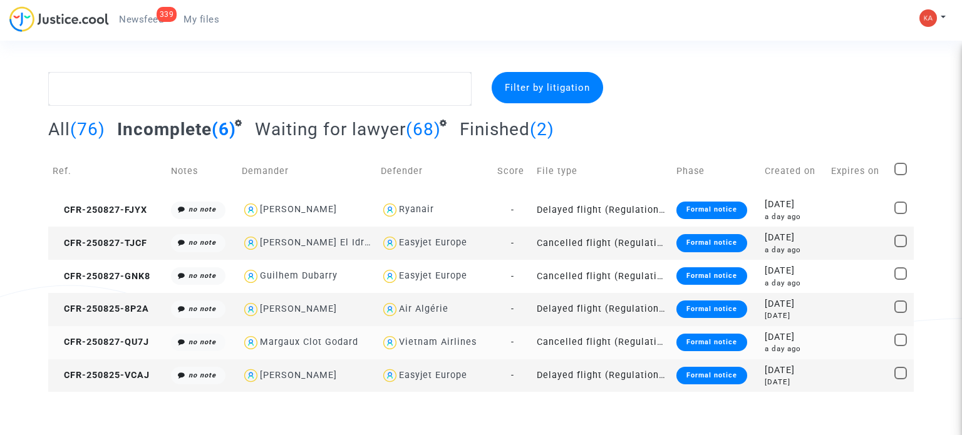
click at [607, 340] on td "Cancelled flight (Regulation EC 261/2004)" at bounding box center [601, 342] width 139 height 33
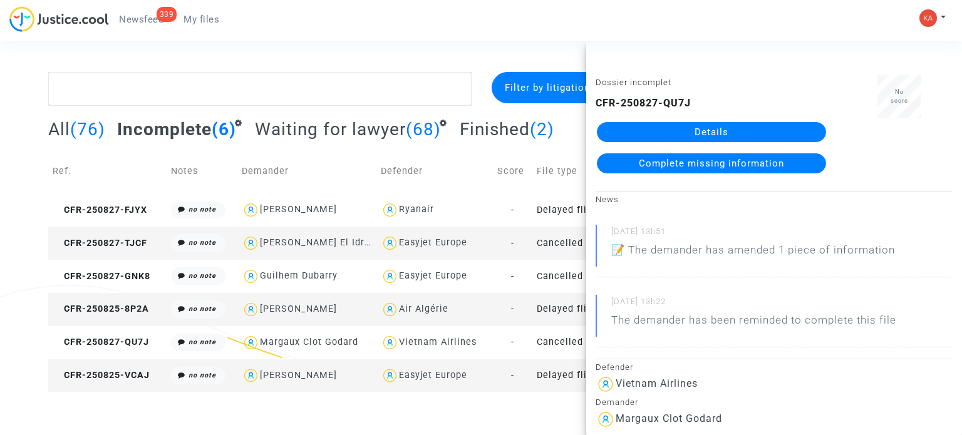
click at [684, 122] on link "Details" at bounding box center [711, 132] width 229 height 20
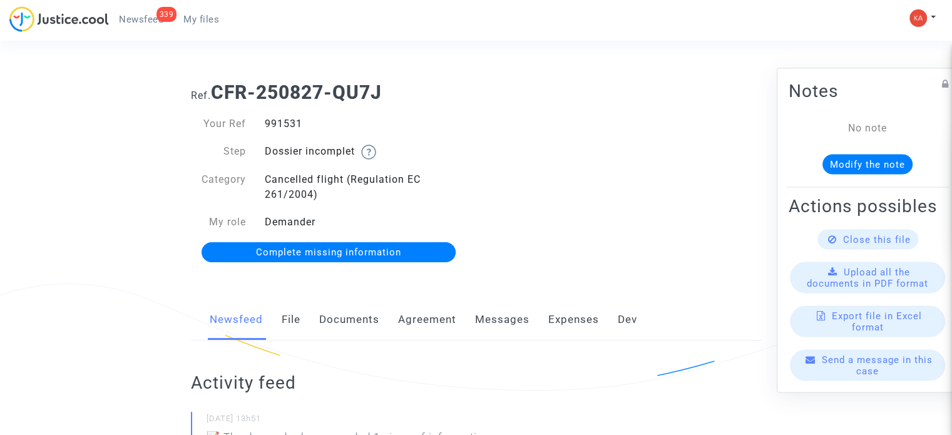
drag, startPoint x: 306, startPoint y: 125, endPoint x: 260, endPoint y: 120, distance: 46.1
click at [258, 121] on div "991531" at bounding box center [365, 123] width 221 height 15
click at [293, 253] on span "Complete missing information" at bounding box center [328, 252] width 145 height 11
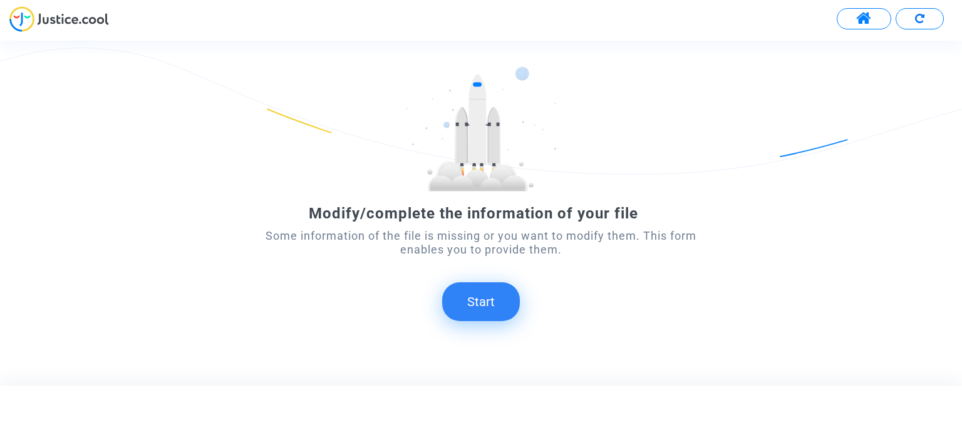
scroll to position [70, 0]
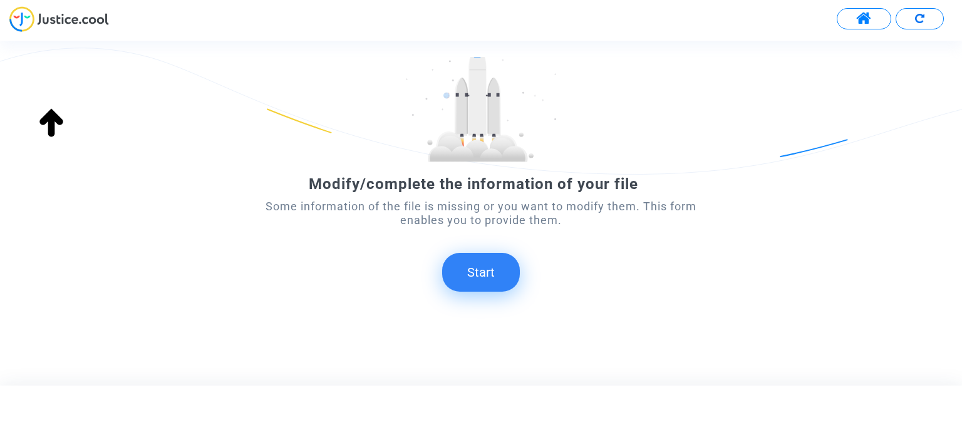
click at [477, 263] on button "Start" at bounding box center [481, 272] width 78 height 39
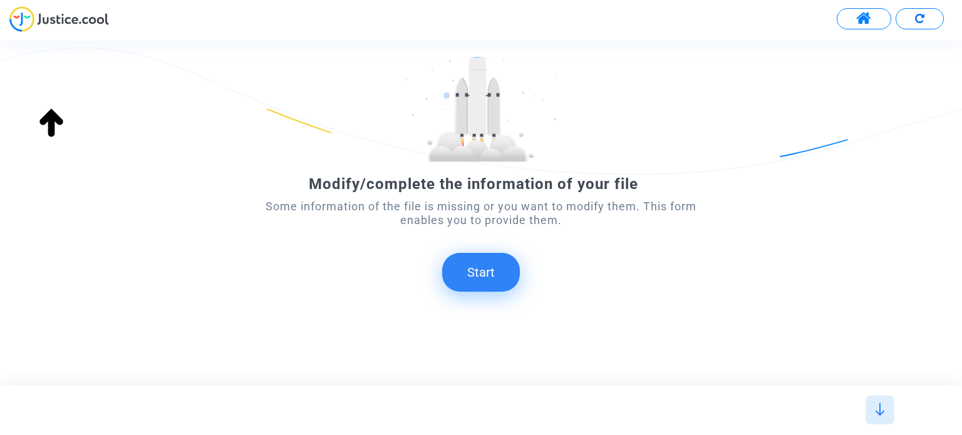
click at [493, 260] on button "Start" at bounding box center [481, 272] width 78 height 39
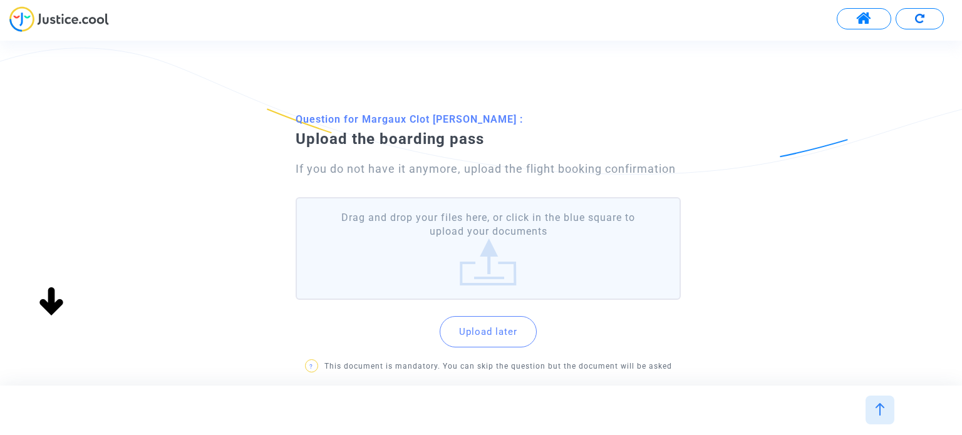
click at [479, 259] on label "Drag and drop your files here, or click in the blue square to upload your docum…" at bounding box center [488, 248] width 384 height 103
click at [0, 0] on input "Drag and drop your files here, or click in the blue square to upload your docum…" at bounding box center [0, 0] width 0 height 0
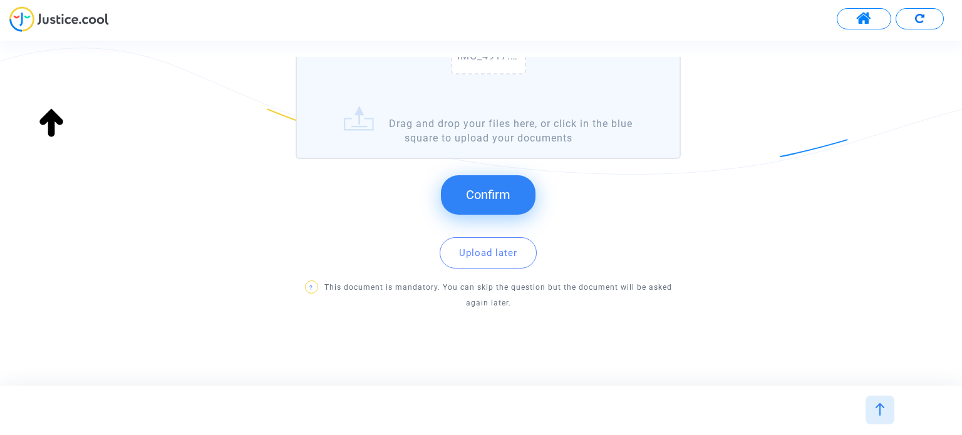
click at [523, 190] on button "Confirm" at bounding box center [488, 194] width 95 height 39
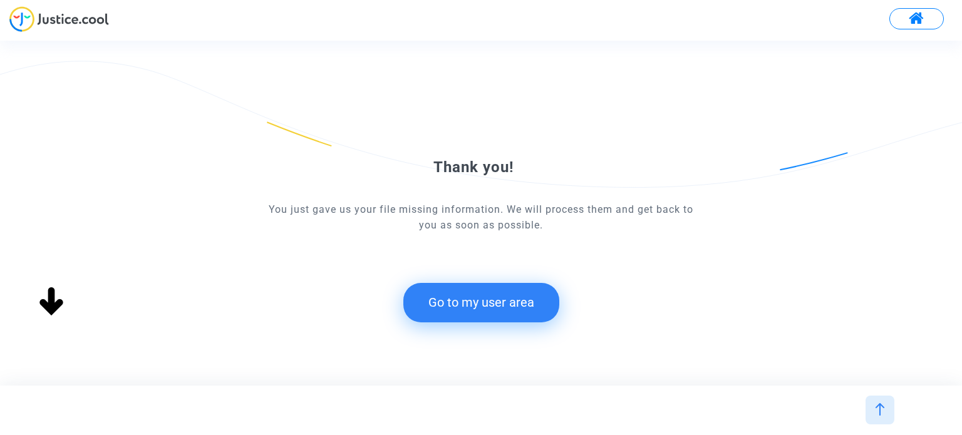
scroll to position [0, 0]
